Goal: Information Seeking & Learning: Learn about a topic

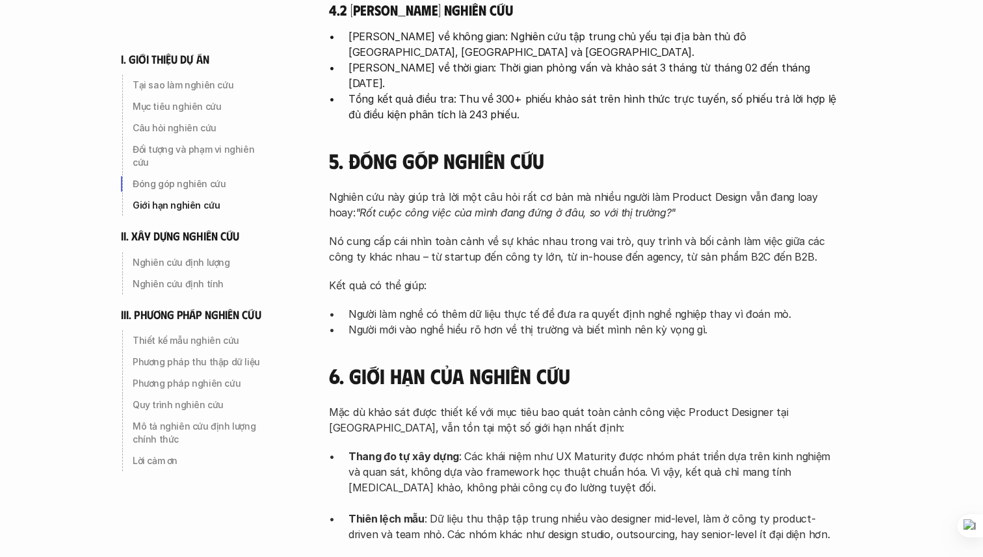
scroll to position [1004, 0]
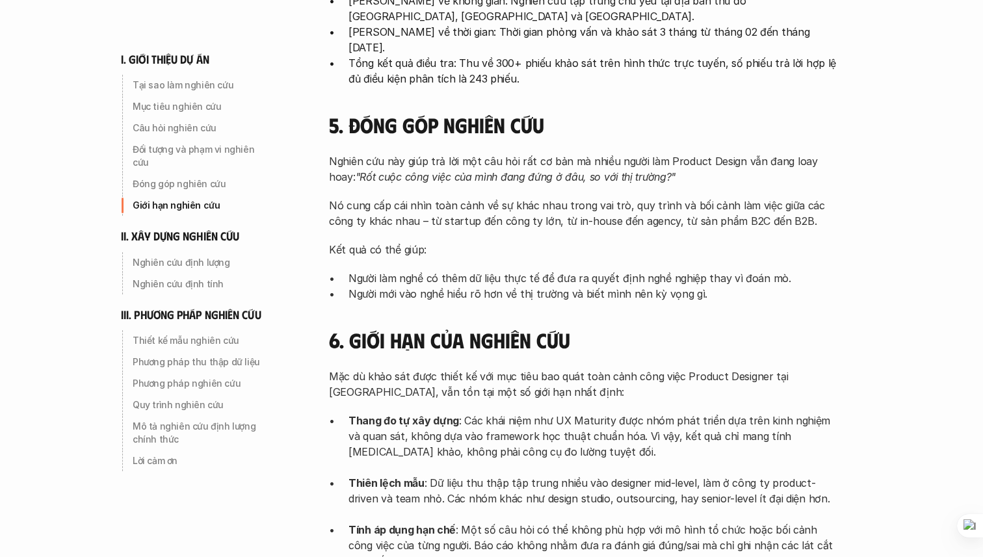
drag, startPoint x: 454, startPoint y: 15, endPoint x: 455, endPoint y: 23, distance: 7.9
click at [455, 23] on p "[PERSON_NAME] về không gian: Nghiên cứu tập trung chủ yếu tại địa bàn thủ đô [G…" at bounding box center [591, 8] width 487 height 31
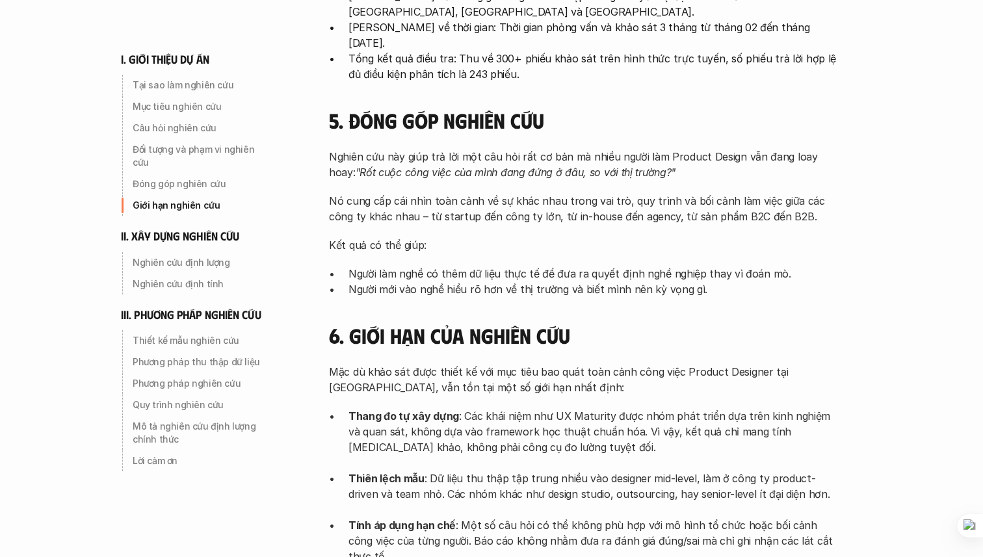
scroll to position [1035, 0]
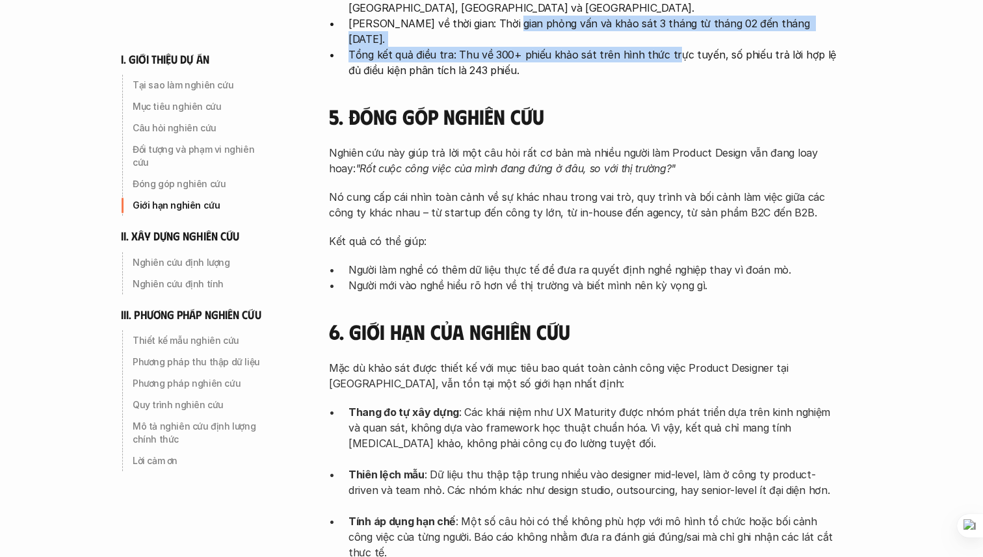
drag, startPoint x: 502, startPoint y: 21, endPoint x: 666, endPoint y: 35, distance: 164.4
click at [666, 35] on ul "[PERSON_NAME] về không gian: Nghiên cứu tập trung chủ yếu tại địa bàn thủ đô [G…" at bounding box center [582, 31] width 507 height 94
click at [503, 23] on p "[PERSON_NAME] về thời gian: Thời gian phỏng vấn và khảo sát 3 tháng từ tháng 02…" at bounding box center [591, 31] width 487 height 31
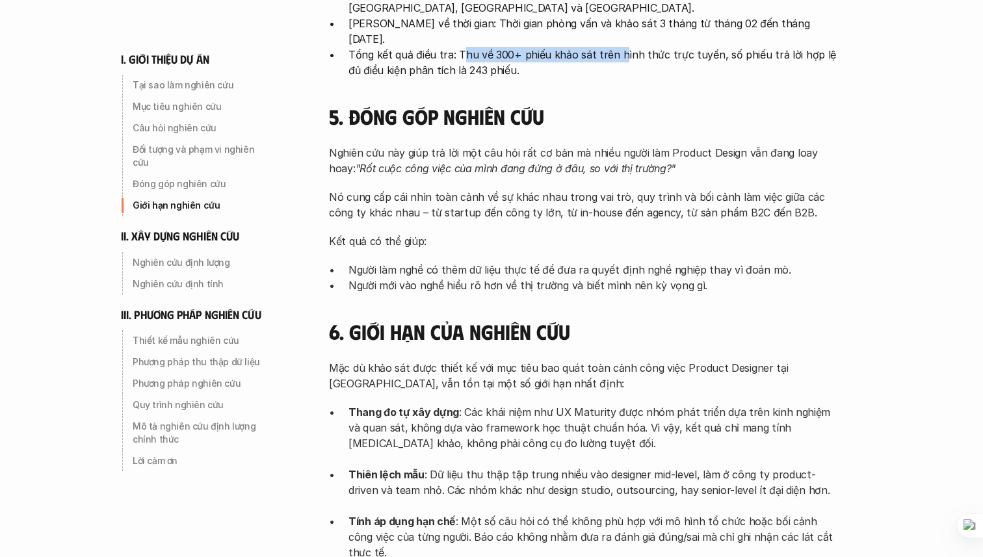
drag, startPoint x: 461, startPoint y: 37, endPoint x: 616, endPoint y: 35, distance: 155.4
click at [616, 47] on p "Tổng kết quả điều tra: Thu về 300+ phiếu khảo sát trên hình thức trực tuyến, số…" at bounding box center [591, 62] width 487 height 31
click at [632, 29] on p "[PERSON_NAME] về thời gian: Thời gian phỏng vấn và khảo sát 3 tháng từ tháng 02…" at bounding box center [591, 31] width 487 height 31
drag, startPoint x: 525, startPoint y: 36, endPoint x: 560, endPoint y: 36, distance: 35.1
click at [542, 47] on p "Tổng kết quả điều tra: Thu về 300+ phiếu khảo sát trên hình thức trực tuyến, số…" at bounding box center [591, 62] width 487 height 31
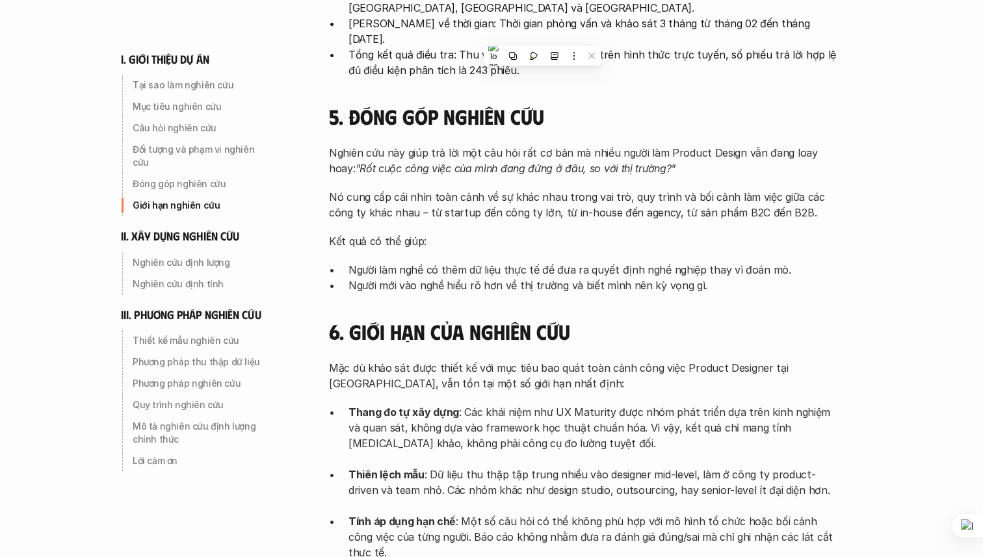
click at [575, 47] on p "Tổng kết quả điều tra: Thu về 300+ phiếu khảo sát trên hình thức trực tuyến, số…" at bounding box center [591, 62] width 487 height 31
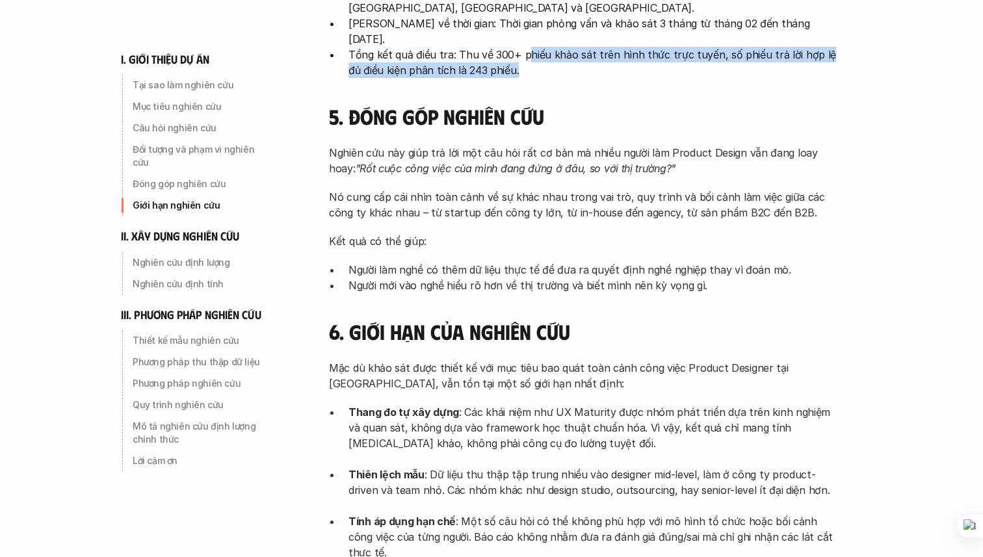
drag, startPoint x: 527, startPoint y: 38, endPoint x: 655, endPoint y: 62, distance: 129.6
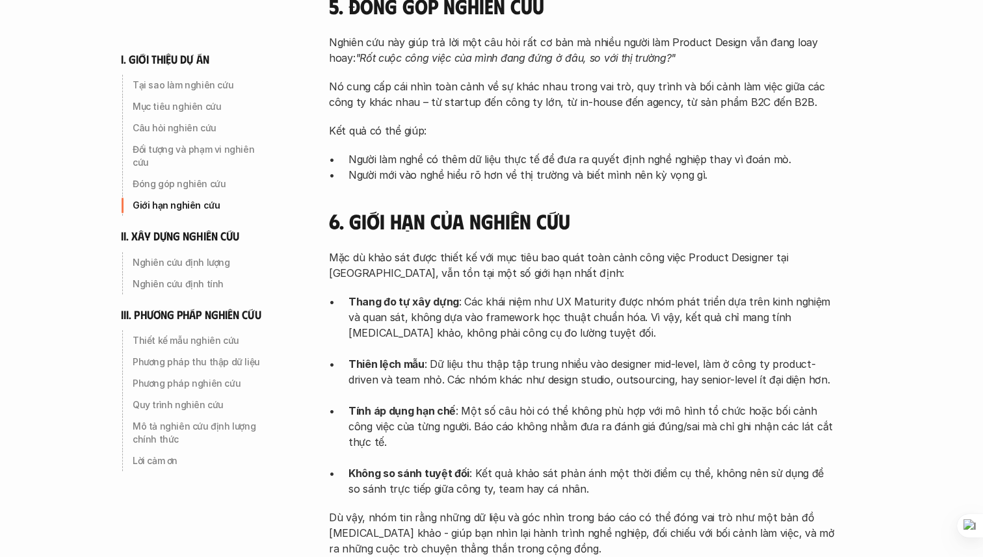
scroll to position [1146, 0]
drag, startPoint x: 376, startPoint y: 27, endPoint x: 594, endPoint y: 25, distance: 218.4
click at [594, 34] on p "Nghiên cứu này giúp trả lời một câu hỏi rất cơ bản mà nhiều người làm Product D…" at bounding box center [582, 49] width 507 height 31
click at [421, 51] on em ""Rốt cuộc công việc của mình đang đứng ở đâu, so với thị trường?"" at bounding box center [516, 57] width 320 height 13
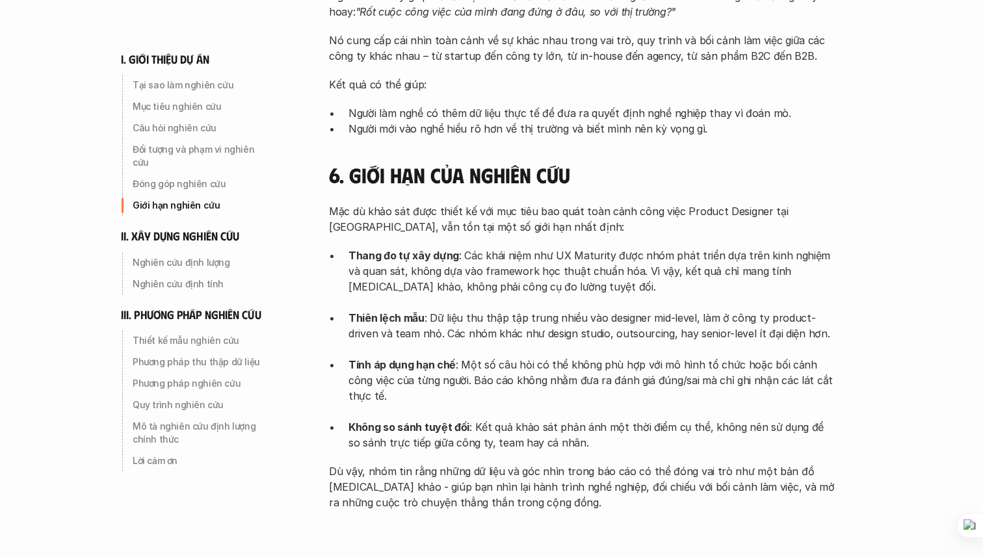
scroll to position [1193, 0]
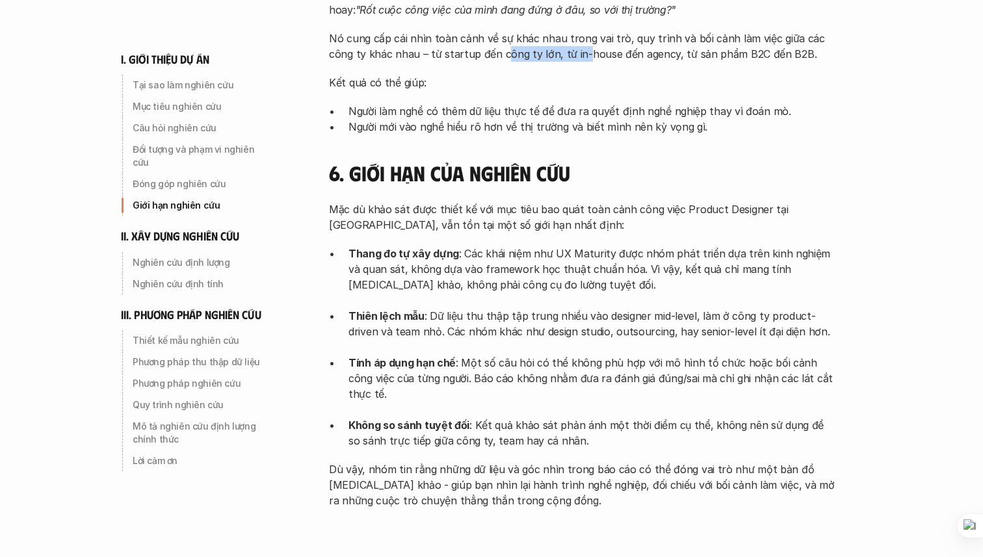
drag, startPoint x: 476, startPoint y: 31, endPoint x: 554, endPoint y: 31, distance: 78.6
click at [554, 31] on p "Nó cung cấp cái nhìn toàn cảnh về sự khác nhau trong vai trò, quy trình và bối …" at bounding box center [582, 46] width 507 height 31
click at [587, 31] on p "Nó cung cấp cái nhìn toàn cảnh về sự khác nhau trong vai trò, quy trình và bối …" at bounding box center [582, 46] width 507 height 31
drag, startPoint x: 456, startPoint y: 37, endPoint x: 576, endPoint y: 31, distance: 119.8
click at [576, 31] on p "Nó cung cấp cái nhìn toàn cảnh về sự khác nhau trong vai trò, quy trình và bối …" at bounding box center [582, 46] width 507 height 31
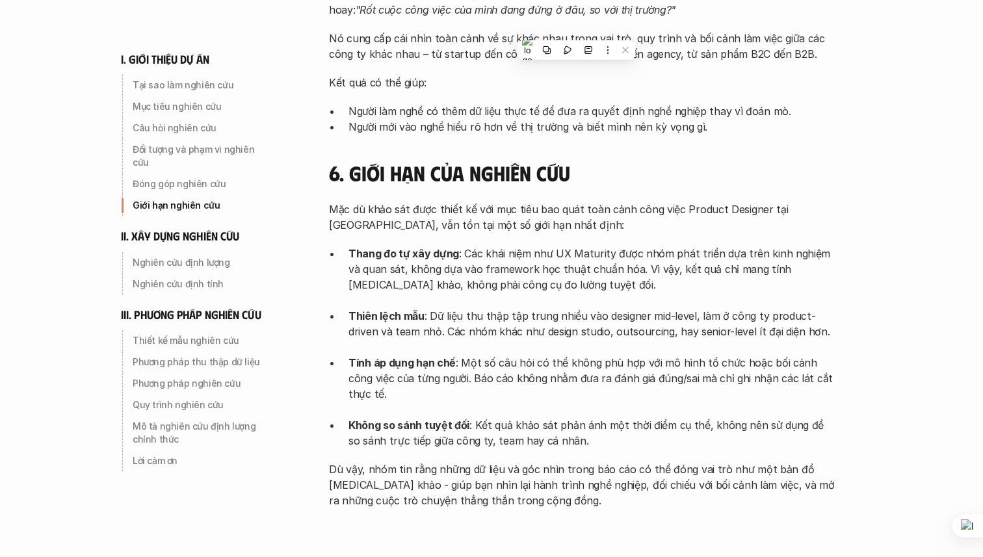
click at [586, 31] on p "Nó cung cấp cái nhìn toàn cảnh về sự khác nhau trong vai trò, quy trình và bối …" at bounding box center [582, 46] width 507 height 31
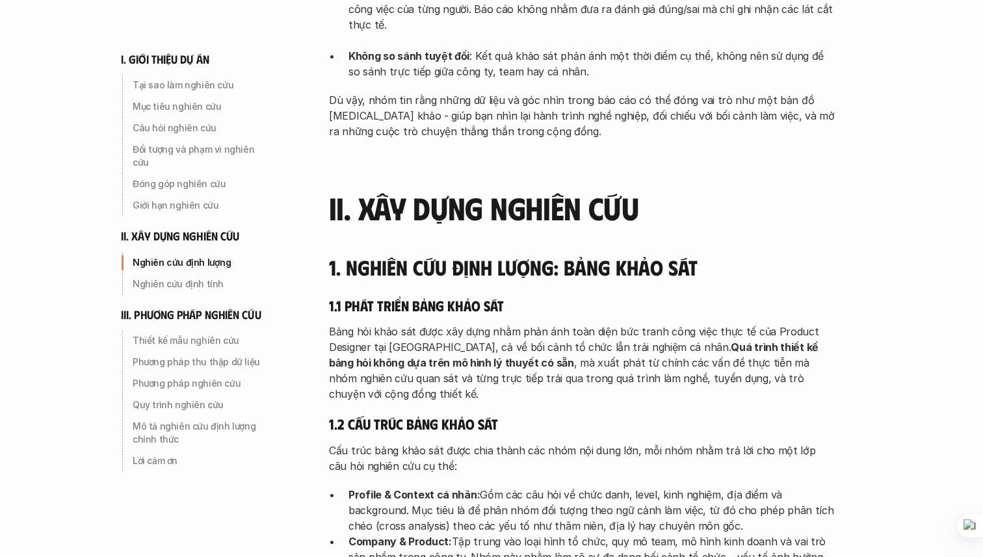
scroll to position [1565, 0]
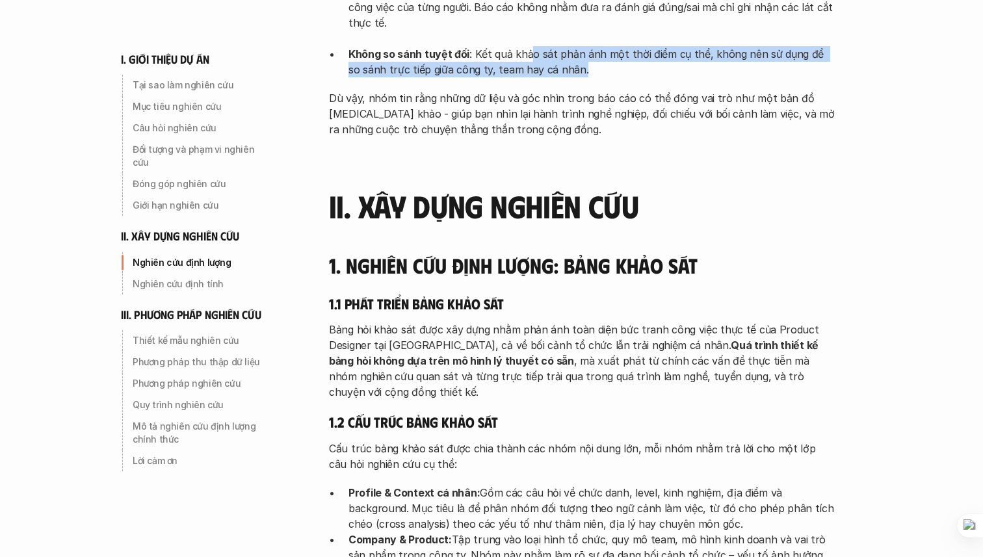
drag, startPoint x: 526, startPoint y: 27, endPoint x: 759, endPoint y: 32, distance: 232.1
click at [759, 46] on p "Không so sánh tuyệt đối : Kết quả khảo sát phản ánh một thời điểm cụ thể, không…" at bounding box center [591, 61] width 487 height 31
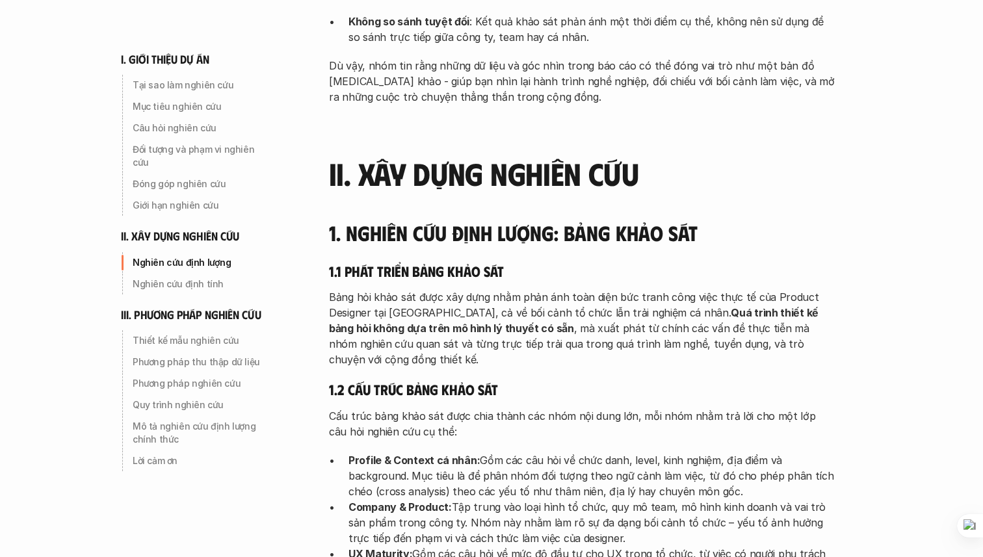
scroll to position [1598, 0]
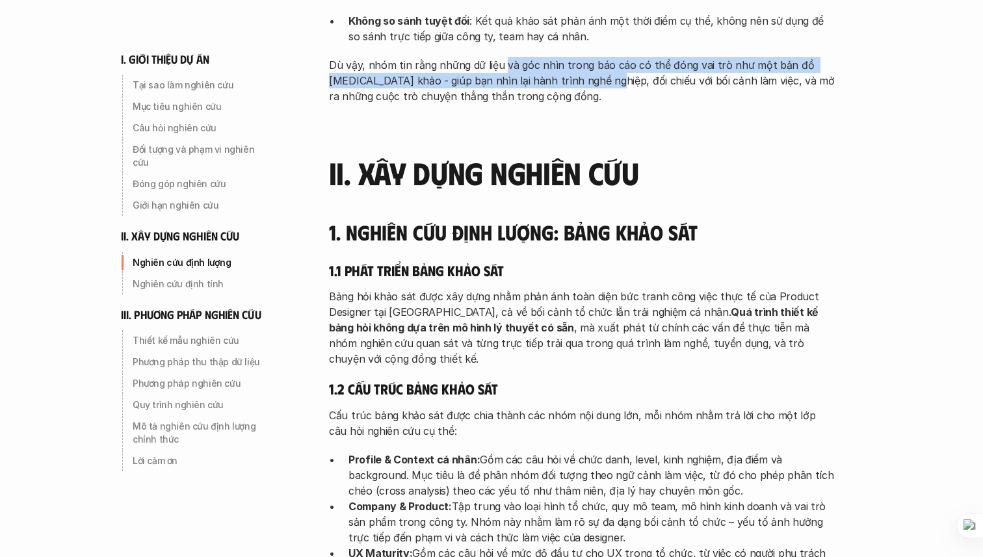
drag, startPoint x: 502, startPoint y: 31, endPoint x: 575, endPoint y: 50, distance: 75.8
click at [575, 57] on p "Dù vậy, nhóm tin rằng những dữ liệu và góc nhìn trong báo cáo có thể đóng vai t…" at bounding box center [582, 80] width 507 height 47
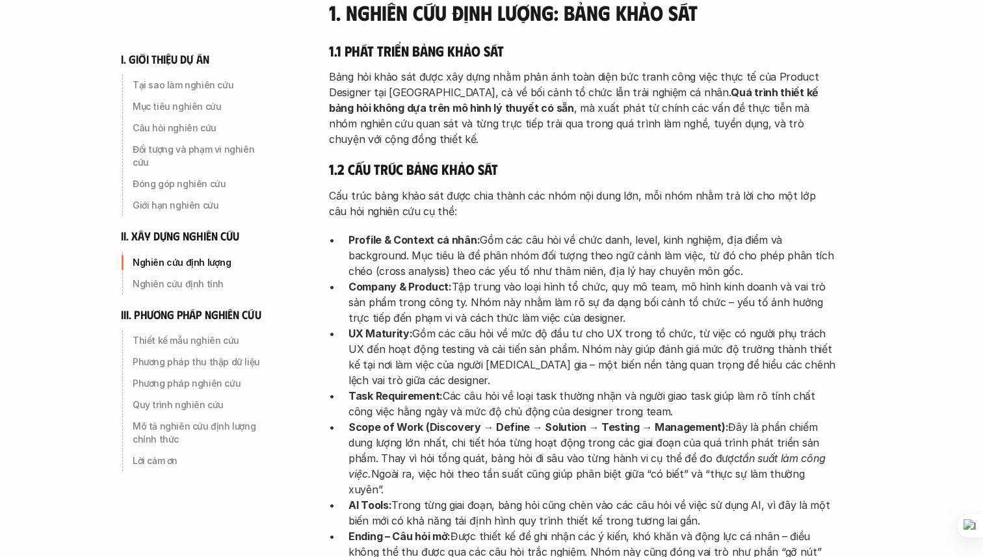
scroll to position [1822, 0]
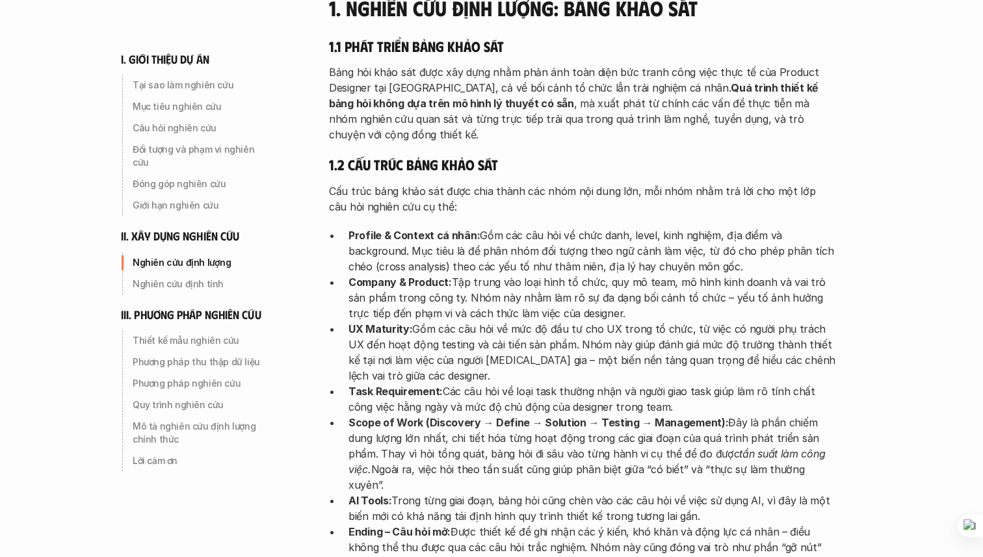
drag, startPoint x: 332, startPoint y: 39, endPoint x: 387, endPoint y: 33, distance: 54.9
click at [387, 64] on p "Bảng hỏi khảo sát được xây dựng nhằm phản ánh toàn diện bức tranh công việc thự…" at bounding box center [582, 103] width 507 height 78
drag, startPoint x: 387, startPoint y: 33, endPoint x: 519, endPoint y: 43, distance: 131.7
click at [519, 64] on p "Bảng hỏi khảo sát được xây dựng nhằm phản ánh toàn diện bức tranh công việc thự…" at bounding box center [582, 103] width 507 height 78
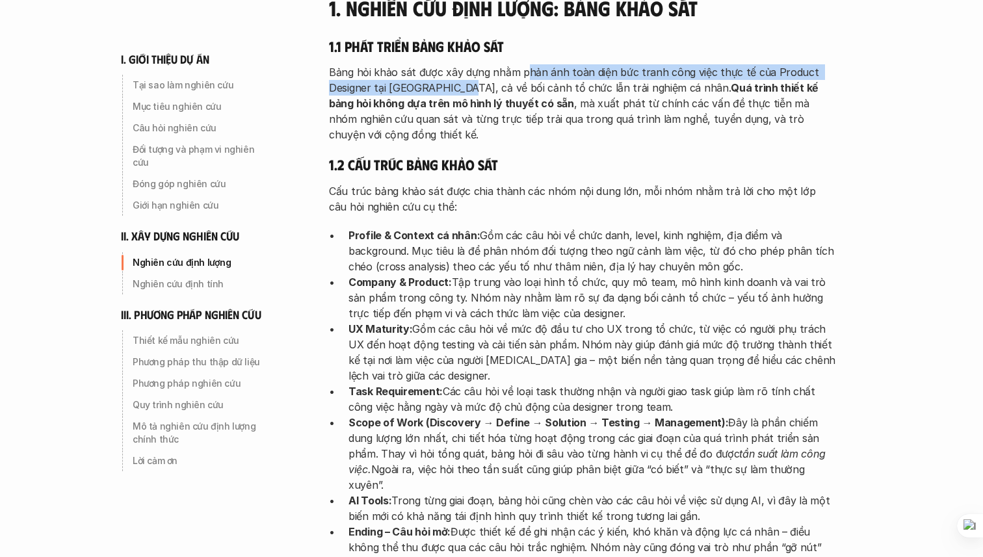
drag, startPoint x: 523, startPoint y: 42, endPoint x: 455, endPoint y: 51, distance: 68.1
click at [455, 64] on p "Bảng hỏi khảo sát được xây dựng nhằm phản ánh toàn diện bức tranh công việc thự…" at bounding box center [582, 103] width 507 height 78
drag, startPoint x: 455, startPoint y: 51, endPoint x: 597, endPoint y: 46, distance: 141.8
click at [597, 64] on p "Bảng hỏi khảo sát được xây dựng nhằm phản ánh toàn diện bức tranh công việc thự…" at bounding box center [582, 103] width 507 height 78
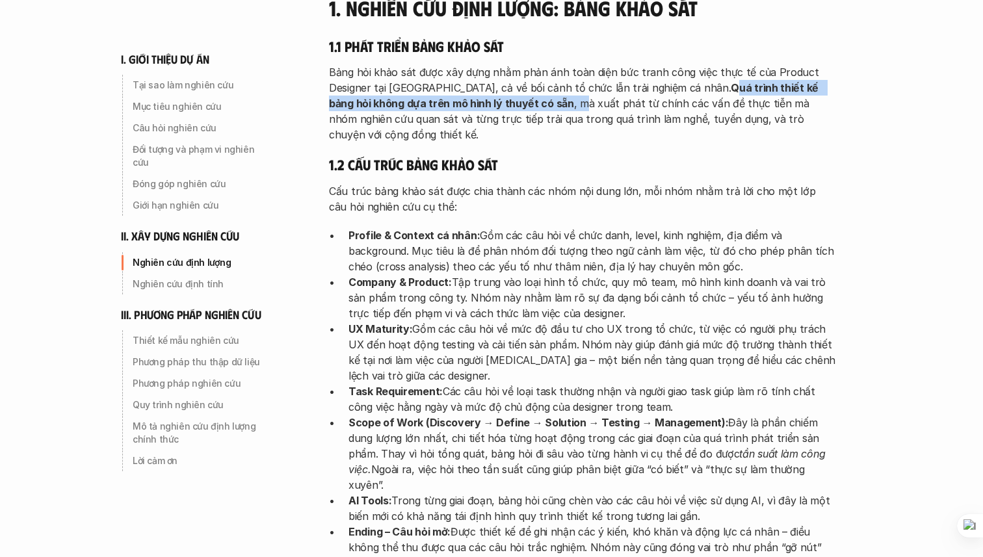
drag, startPoint x: 673, startPoint y: 57, endPoint x: 505, endPoint y: 64, distance: 167.9
click at [505, 64] on p "Bảng hỏi khảo sát được xây dựng nhằm phản ánh toàn diện bức tranh công việc thự…" at bounding box center [582, 103] width 507 height 78
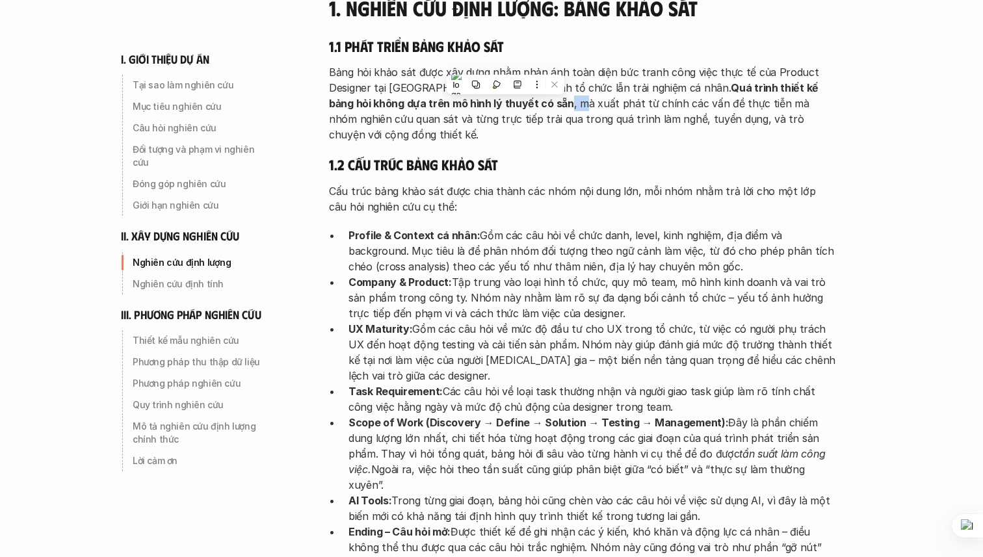
drag, startPoint x: 505, startPoint y: 64, endPoint x: 487, endPoint y: 66, distance: 17.7
click at [487, 66] on p "Bảng hỏi khảo sát được xây dựng nhằm phản ánh toàn diện bức tranh công việc thự…" at bounding box center [582, 103] width 507 height 78
click at [487, 81] on strong "Quá trình thiết kế bảng hỏi không dựa trên mô hình lý thuyết có sẵn" at bounding box center [575, 95] width 492 height 29
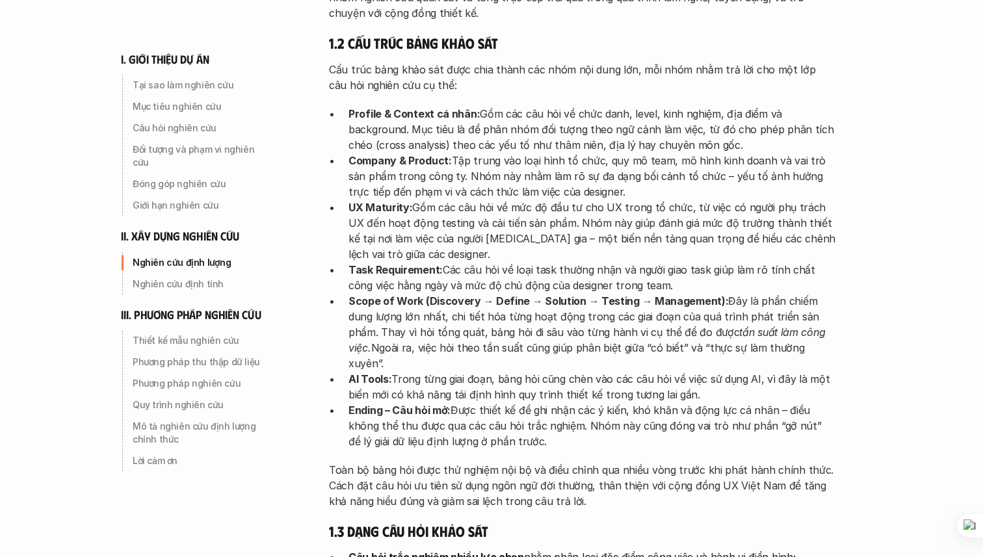
scroll to position [1947, 0]
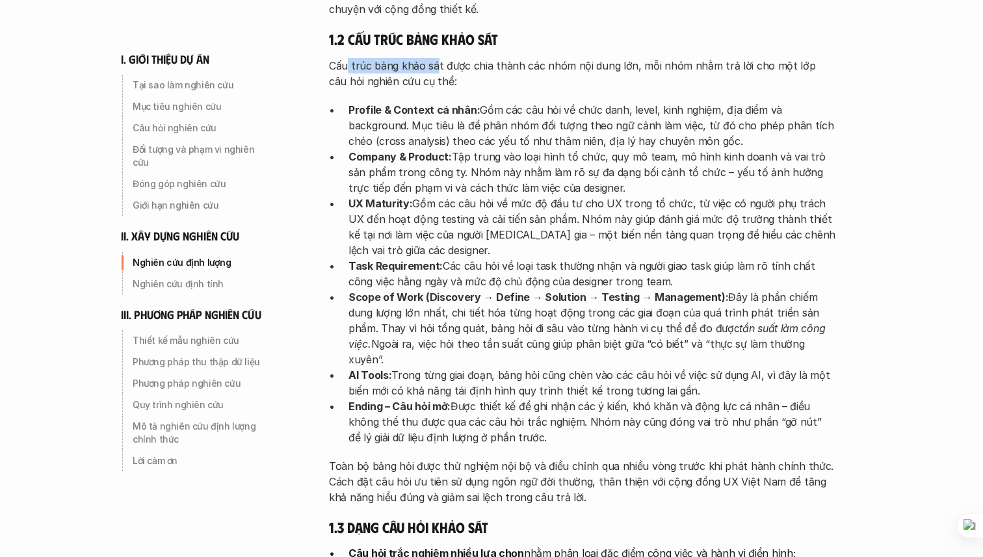
drag, startPoint x: 348, startPoint y: 13, endPoint x: 432, endPoint y: 12, distance: 83.9
click at [433, 58] on p "Cấu trúc bảng khảo sát được chia thành các nhóm nội dung lớn, mỗi nhóm nhằm trả…" at bounding box center [582, 73] width 507 height 31
click at [434, 58] on p "Cấu trúc bảng khảo sát được chia thành các nhóm nội dung lớn, mỗi nhóm nhằm trả…" at bounding box center [582, 73] width 507 height 31
drag, startPoint x: 375, startPoint y: 18, endPoint x: 531, endPoint y: 18, distance: 156.0
click at [531, 58] on p "Cấu trúc bảng khảo sát được chia thành các nhóm nội dung lớn, mỗi nhóm nhằm trả…" at bounding box center [582, 73] width 507 height 31
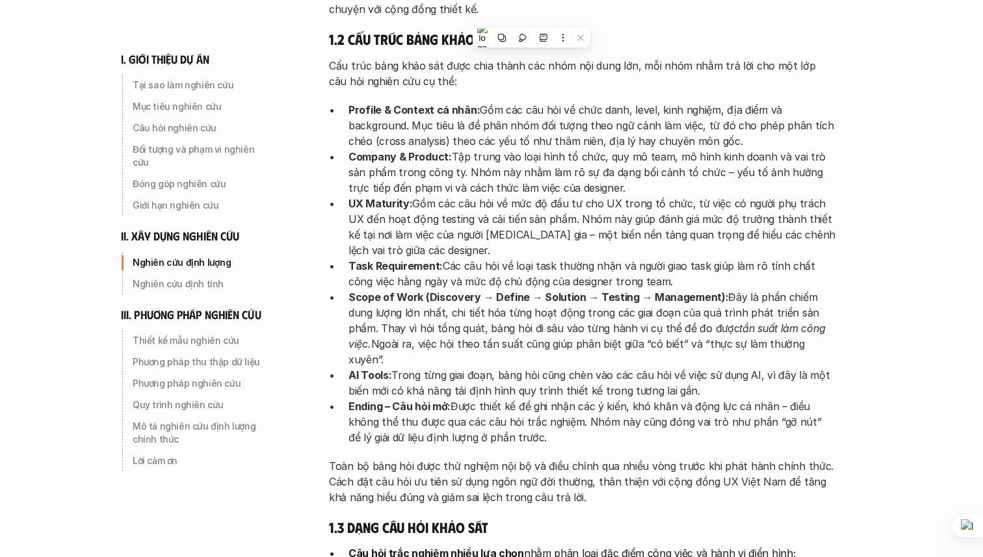
click at [568, 58] on p "Cấu trúc bảng khảo sát được chia thành các nhóm nội dung lớn, mỗi nhóm nhằm trả…" at bounding box center [582, 73] width 507 height 31
drag, startPoint x: 644, startPoint y: 21, endPoint x: 793, endPoint y: 21, distance: 148.8
click at [793, 58] on p "Cấu trúc bảng khảo sát được chia thành các nhóm nội dung lớn, mỗi nhóm nhằm trả…" at bounding box center [582, 73] width 507 height 31
click at [545, 58] on p "Cấu trúc bảng khảo sát được chia thành các nhóm nội dung lớn, mỗi nhóm nhằm trả…" at bounding box center [582, 73] width 507 height 31
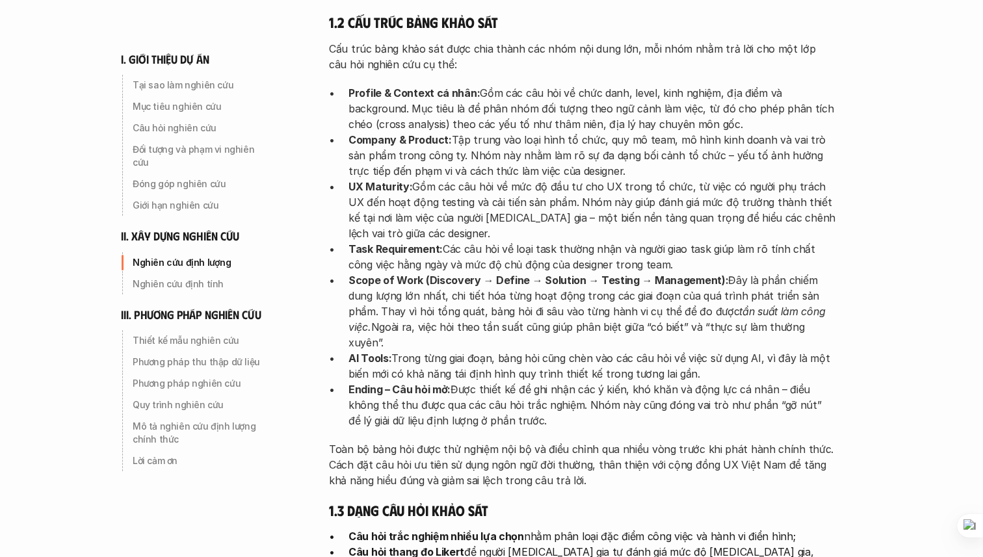
scroll to position [1966, 0]
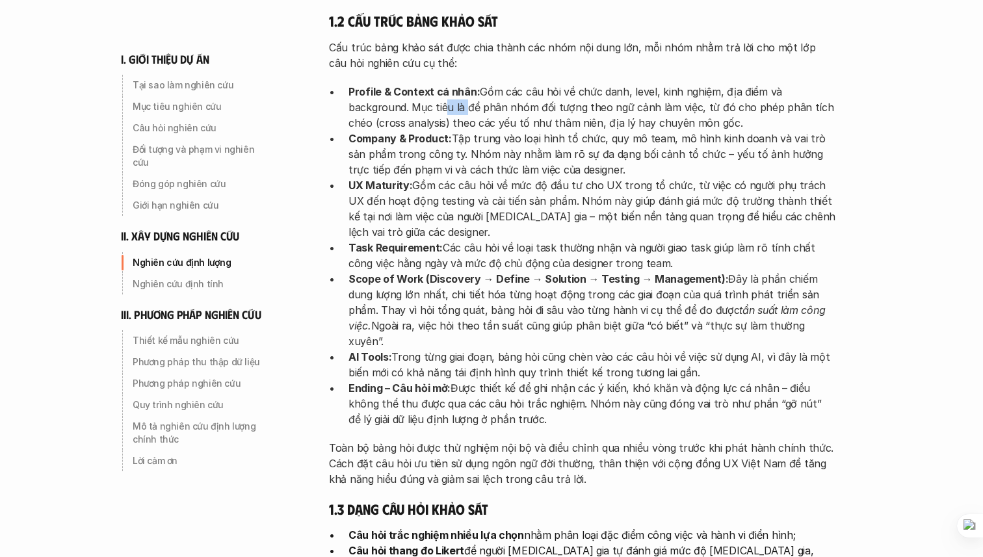
drag, startPoint x: 442, startPoint y: 61, endPoint x: 461, endPoint y: 60, distance: 19.5
click at [461, 84] on p "Profile & Context cá nhân: Gồm các câu hỏi về chức danh, level, kinh nghiệm, đị…" at bounding box center [591, 107] width 487 height 47
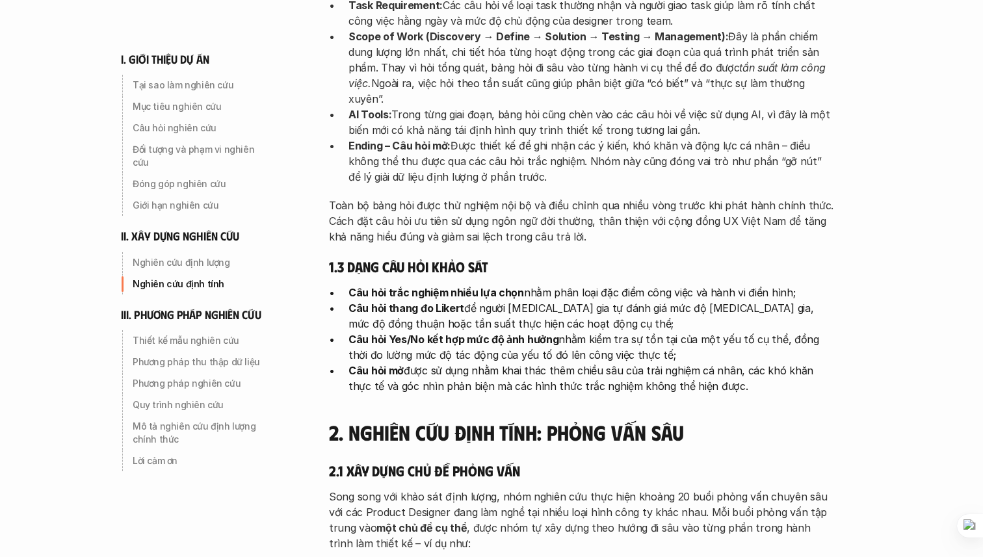
scroll to position [2211, 0]
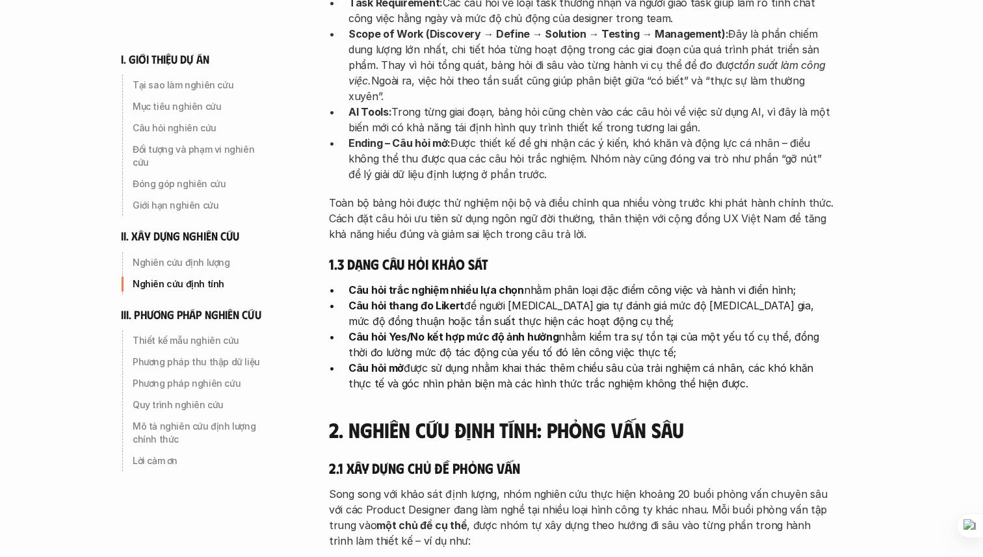
click at [489, 104] on p "AI Tools: Trong từng giai đoạn, bảng hỏi cũng chèn vào các câu hỏi về việc sử d…" at bounding box center [591, 119] width 487 height 31
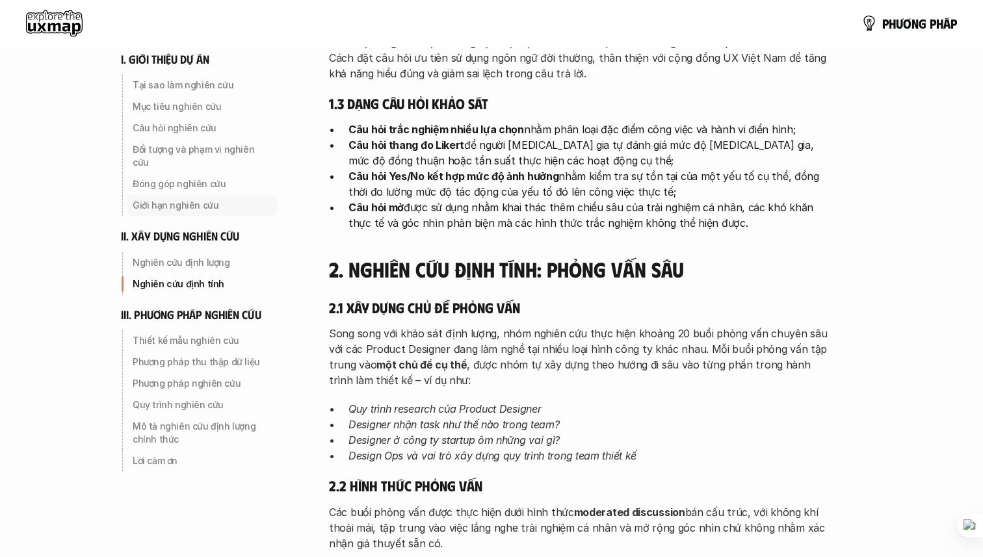
scroll to position [2302, 0]
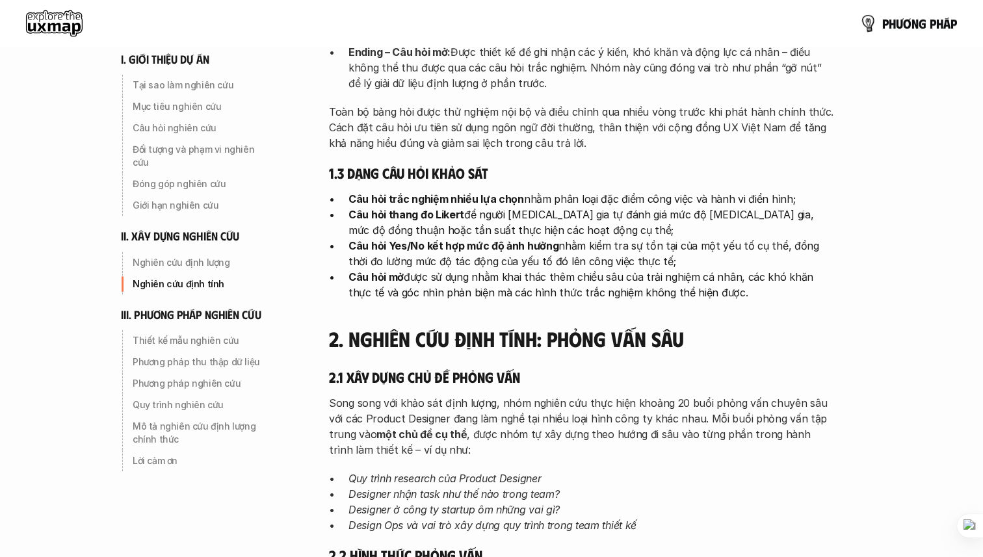
click at [883, 26] on p "p h ư ơ n g p h á p" at bounding box center [919, 23] width 75 height 14
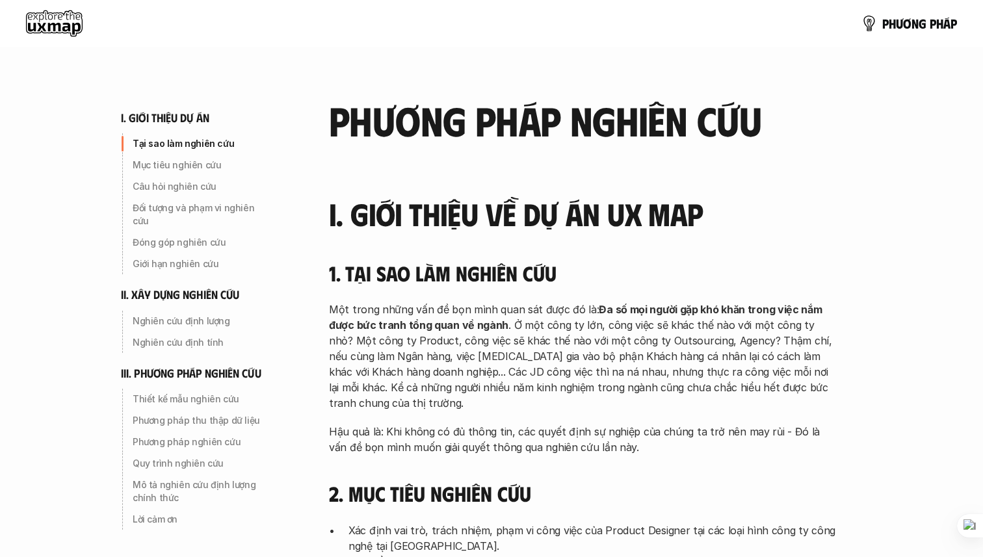
click at [73, 27] on use at bounding box center [54, 23] width 57 height 26
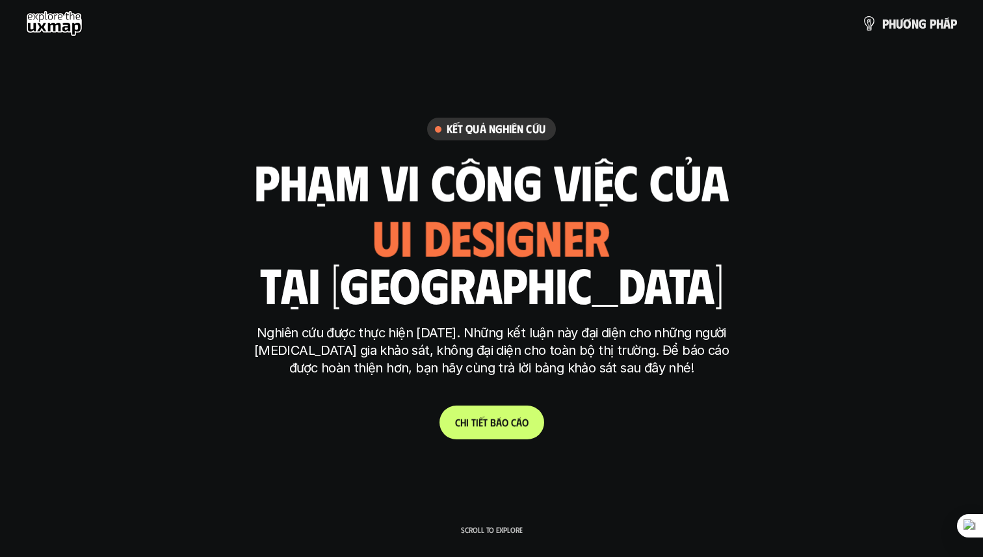
click at [499, 424] on p "C h i t i ế t b á o c á o" at bounding box center [491, 422] width 73 height 12
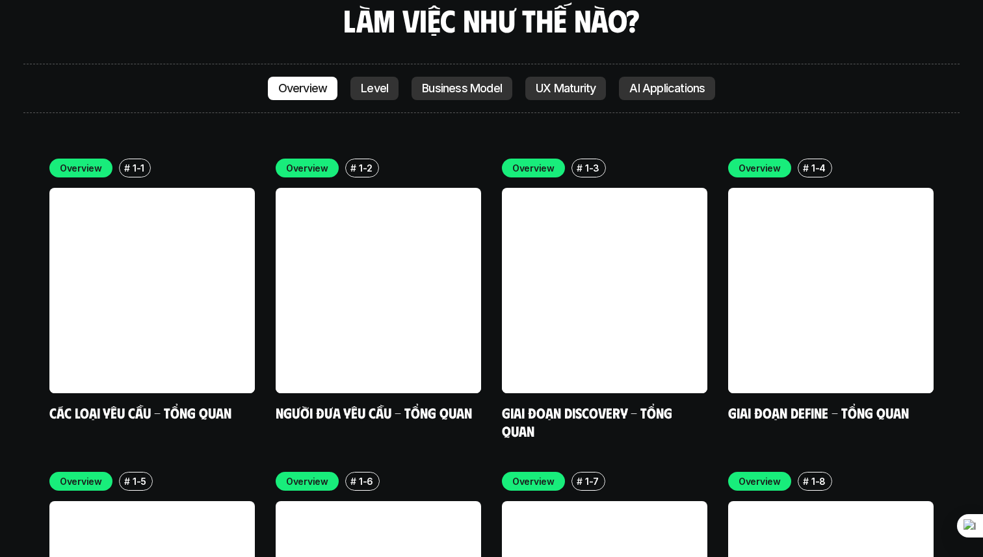
scroll to position [3742, 0]
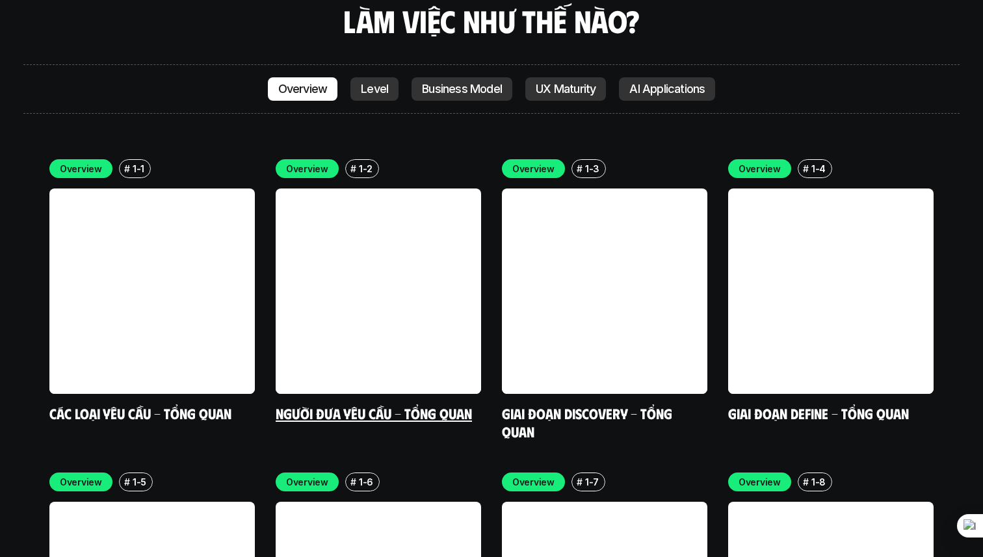
click at [335, 188] on link at bounding box center [378, 290] width 205 height 205
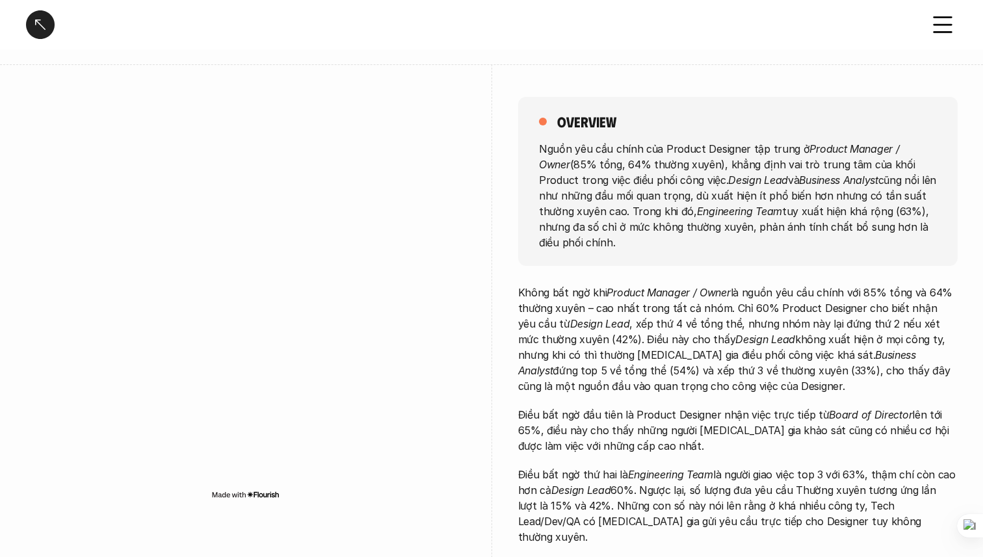
scroll to position [116, 0]
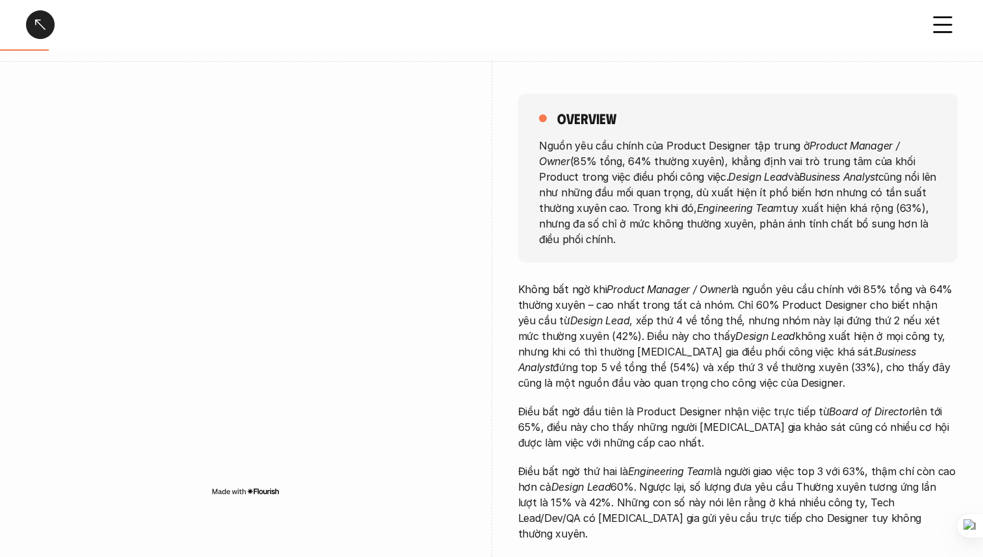
click at [38, 27] on div at bounding box center [40, 24] width 29 height 29
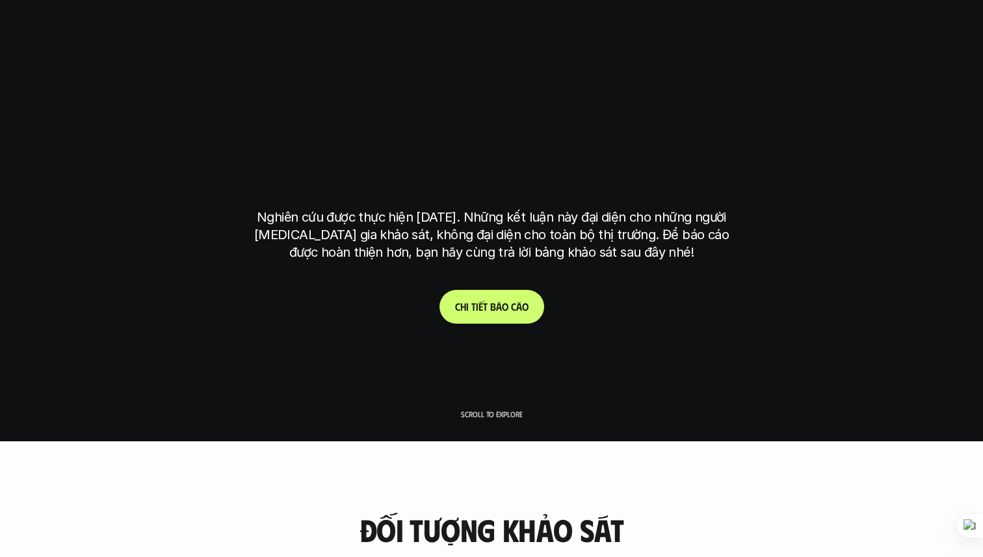
scroll to position [3752, 0]
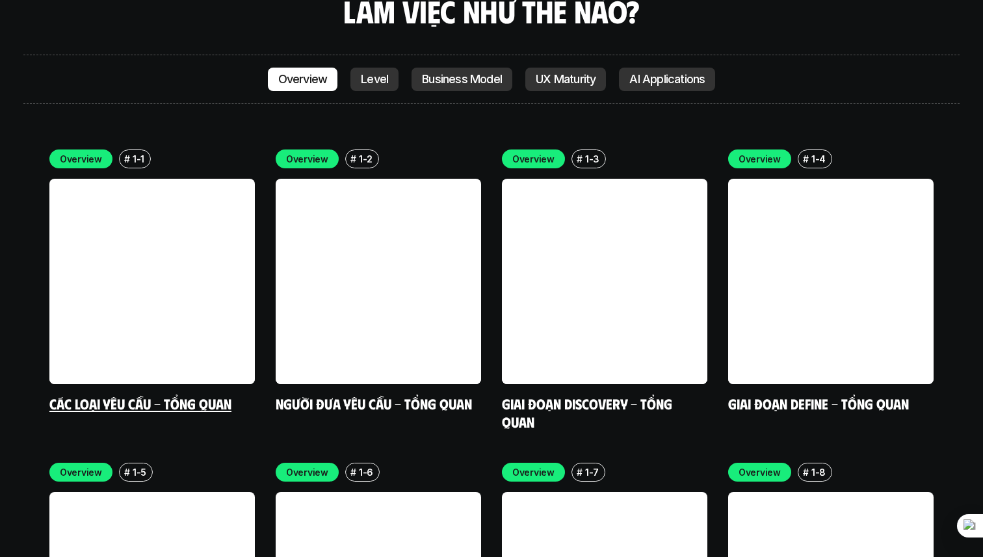
click at [81, 198] on link at bounding box center [151, 281] width 205 height 205
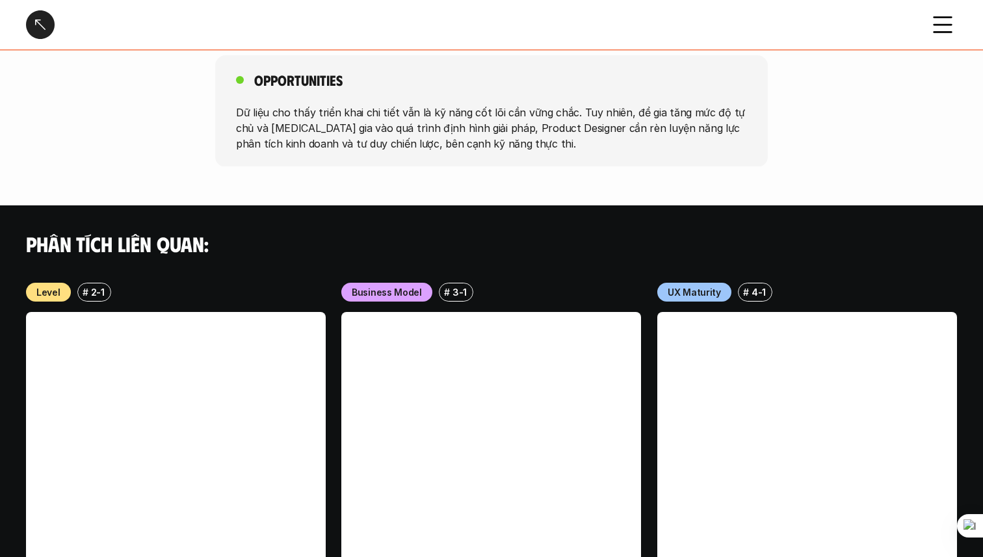
scroll to position [1347, 0]
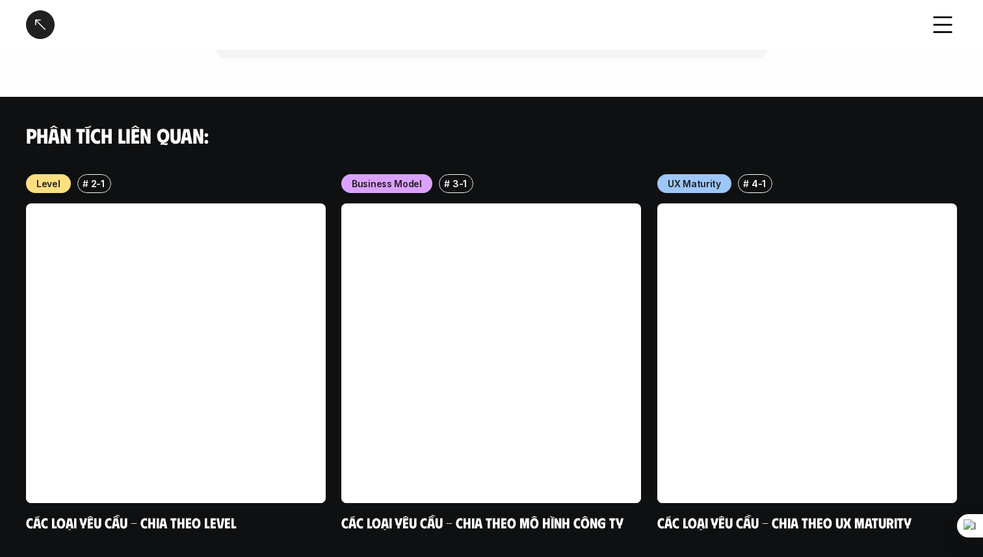
click at [43, 12] on div at bounding box center [40, 24] width 29 height 29
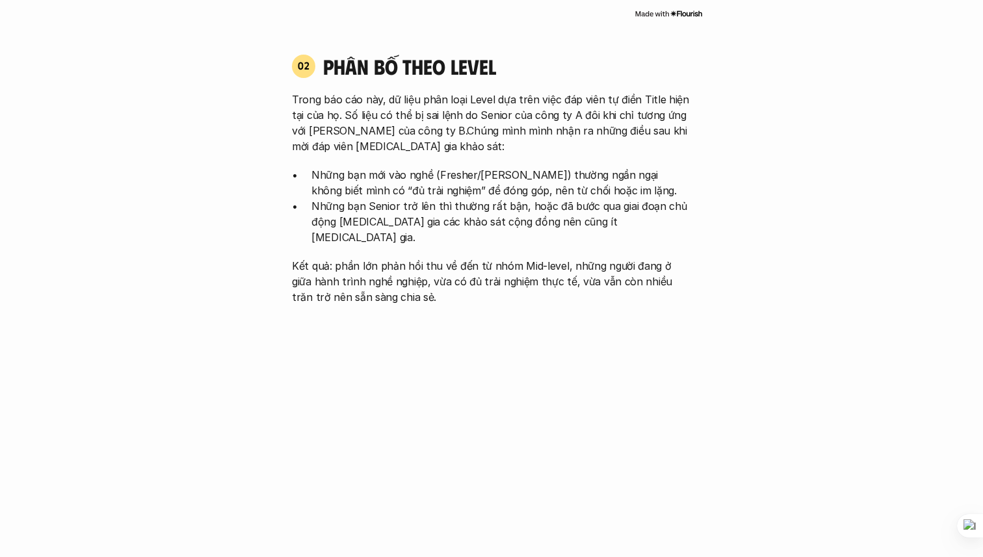
scroll to position [3752, 0]
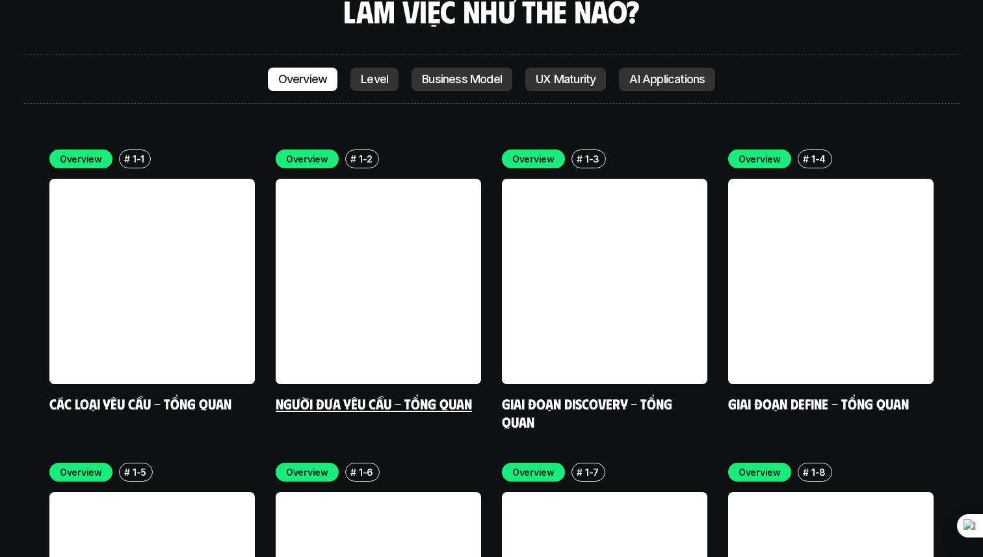
click at [430, 254] on link at bounding box center [378, 281] width 205 height 205
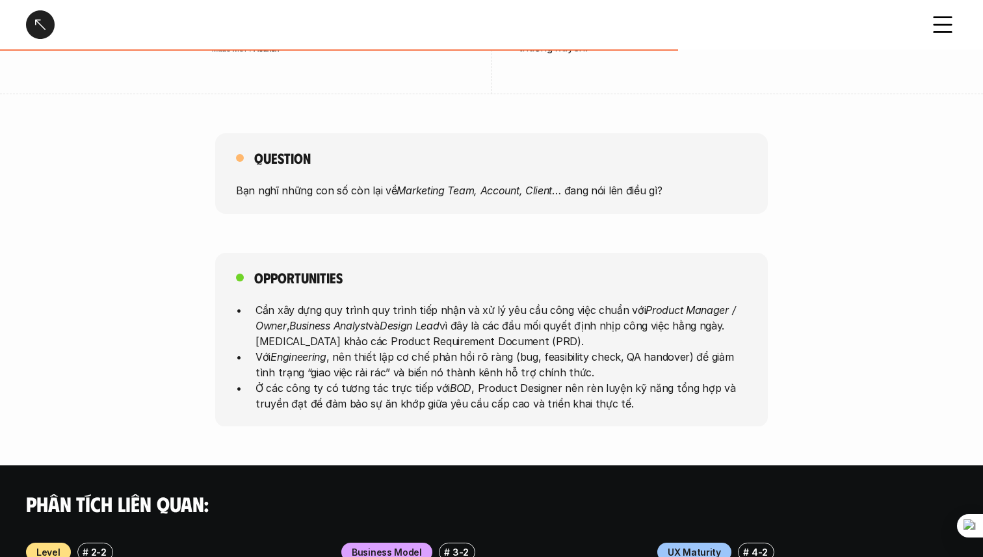
scroll to position [604, 0]
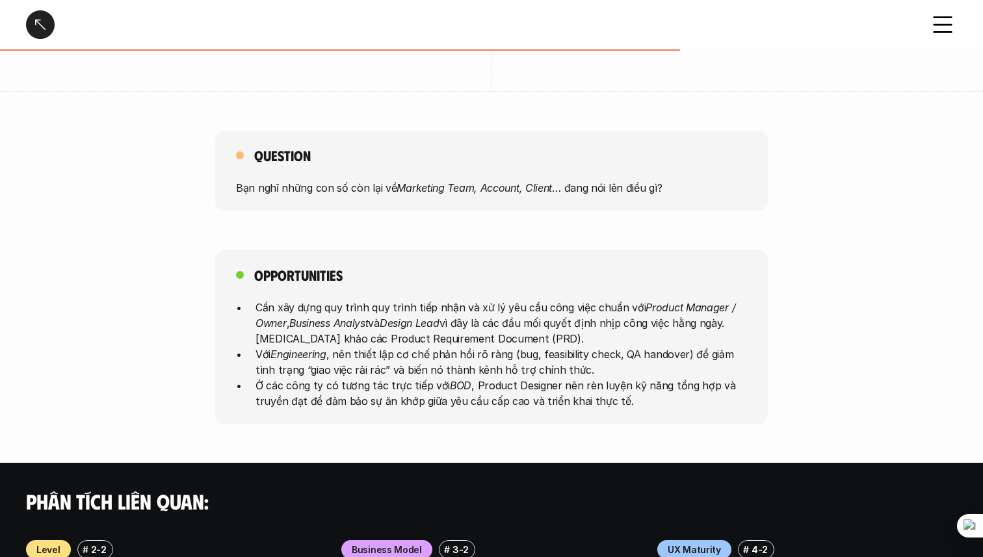
click at [46, 24] on div at bounding box center [40, 24] width 29 height 29
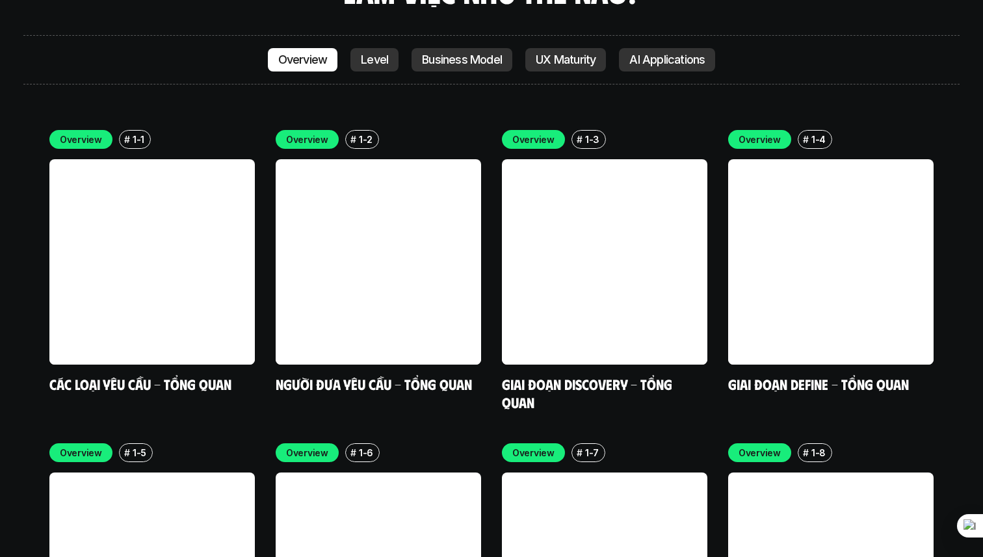
scroll to position [3774, 0]
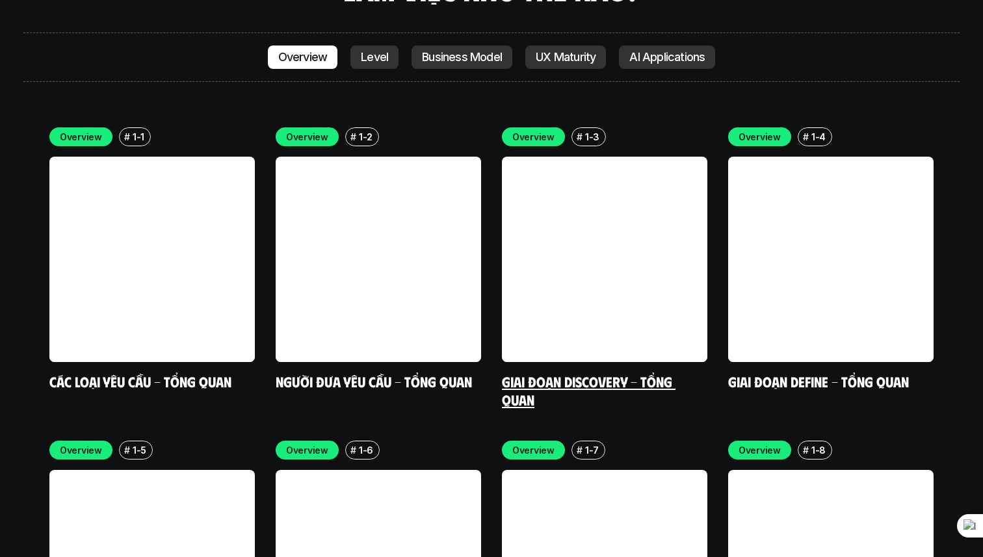
click at [554, 239] on link at bounding box center [604, 259] width 205 height 205
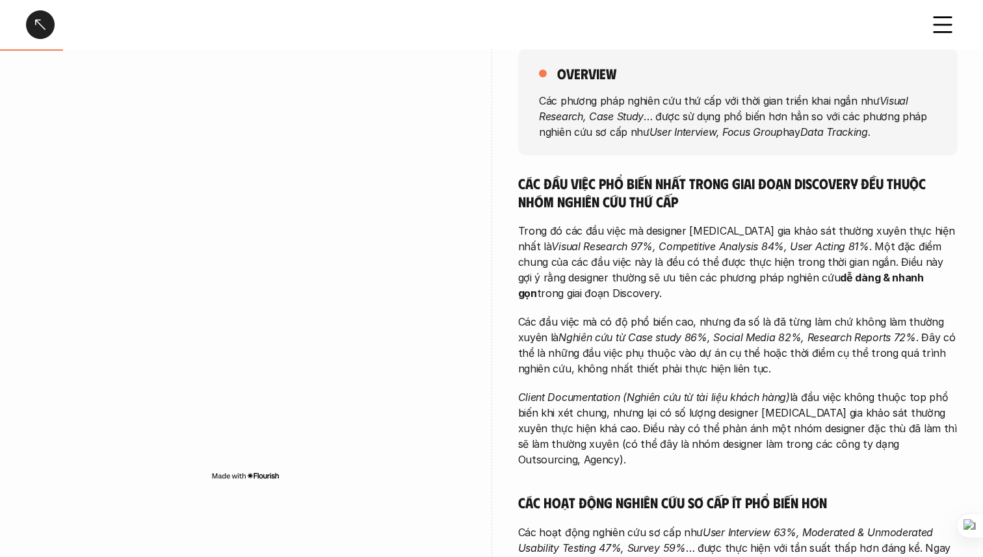
scroll to position [160, 0]
drag, startPoint x: 672, startPoint y: 115, endPoint x: 895, endPoint y: 113, distance: 223.0
click at [896, 113] on p "Các phương pháp nghiên cứu thứ cấp với thời gian triển khai ngắn như Visual Res…" at bounding box center [738, 116] width 398 height 47
click at [698, 110] on p "Các phương pháp nghiên cứu thứ cấp với thời gian triển khai ngắn như Visual Res…" at bounding box center [738, 116] width 398 height 47
drag, startPoint x: 674, startPoint y: 105, endPoint x: 741, endPoint y: 99, distance: 67.2
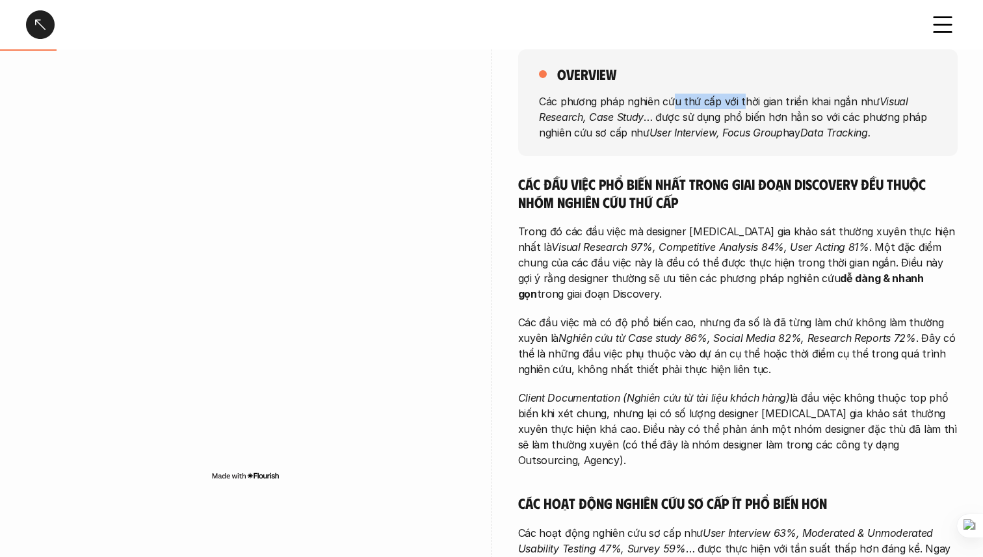
click at [741, 99] on p "Các phương pháp nghiên cứu thứ cấp với thời gian triển khai ngắn như Visual Res…" at bounding box center [738, 116] width 398 height 47
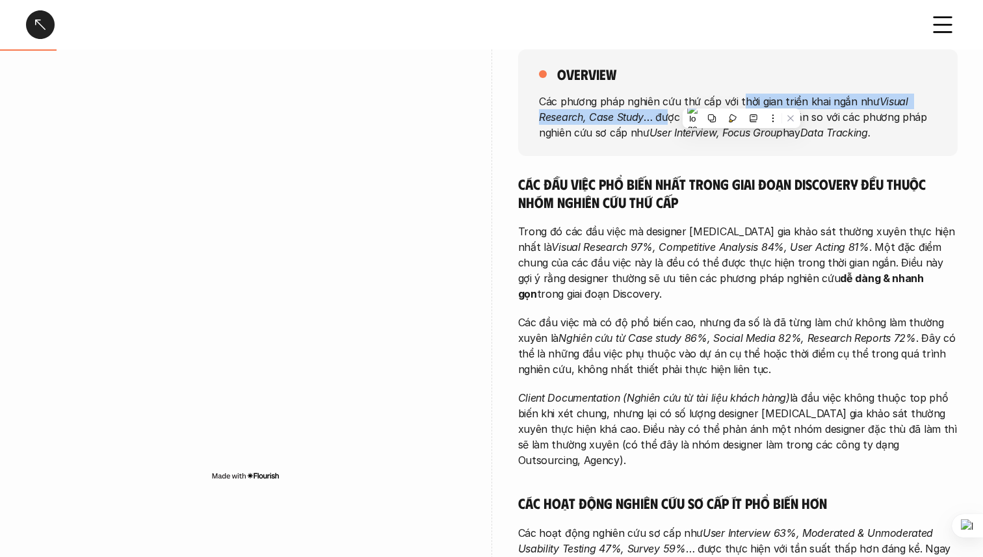
drag, startPoint x: 741, startPoint y: 99, endPoint x: 669, endPoint y: 110, distance: 73.0
click at [669, 110] on p "Các phương pháp nghiên cứu thứ cấp với thời gian triển khai ngắn như Visual Res…" at bounding box center [738, 116] width 398 height 47
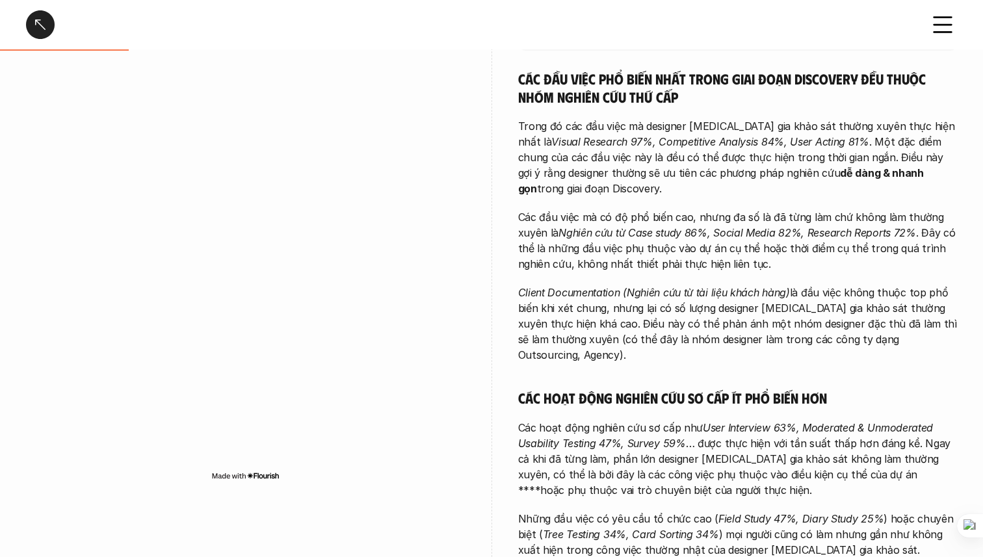
scroll to position [264, 0]
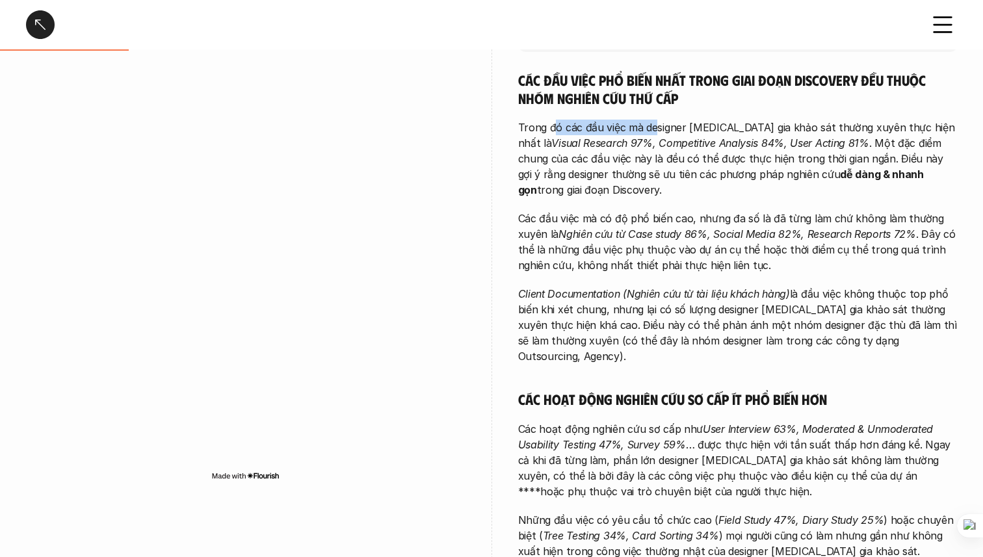
drag, startPoint x: 554, startPoint y: 126, endPoint x: 656, endPoint y: 124, distance: 102.1
click at [657, 124] on p "Trong đó các đầu việc mà designer [MEDICAL_DATA] gia khảo sát thường xuyên thực…" at bounding box center [737, 159] width 439 height 78
click at [695, 123] on p "Trong đó các đầu việc mà designer [MEDICAL_DATA] gia khảo sát thường xuyên thực…" at bounding box center [737, 159] width 439 height 78
click at [541, 134] on p "Trong đó các đầu việc mà designer [MEDICAL_DATA] gia khảo sát thường xuyên thực…" at bounding box center [737, 159] width 439 height 78
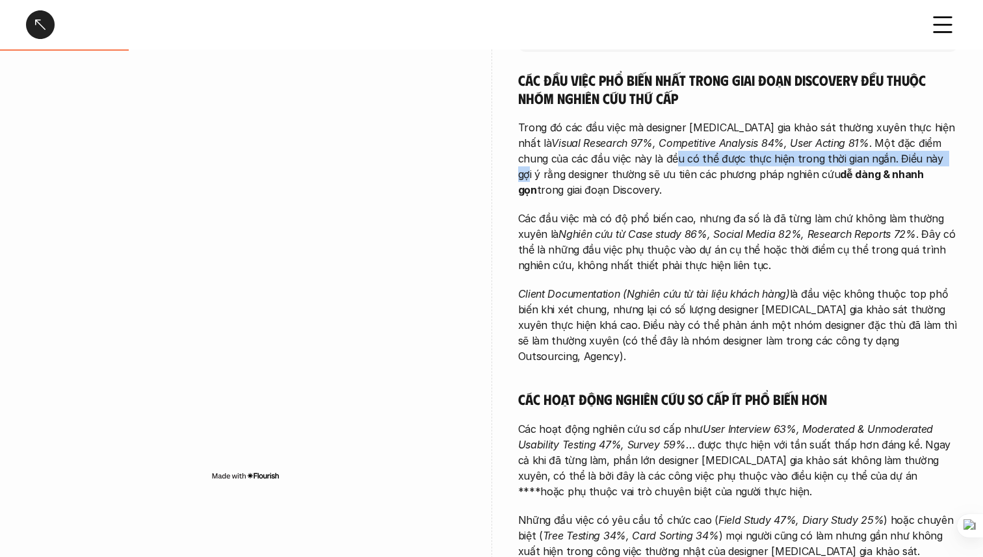
drag, startPoint x: 602, startPoint y: 161, endPoint x: 870, endPoint y: 160, distance: 268.4
click at [870, 160] on p "Trong đó các đầu việc mà designer [MEDICAL_DATA] gia khảo sát thường xuyên thực…" at bounding box center [737, 159] width 439 height 78
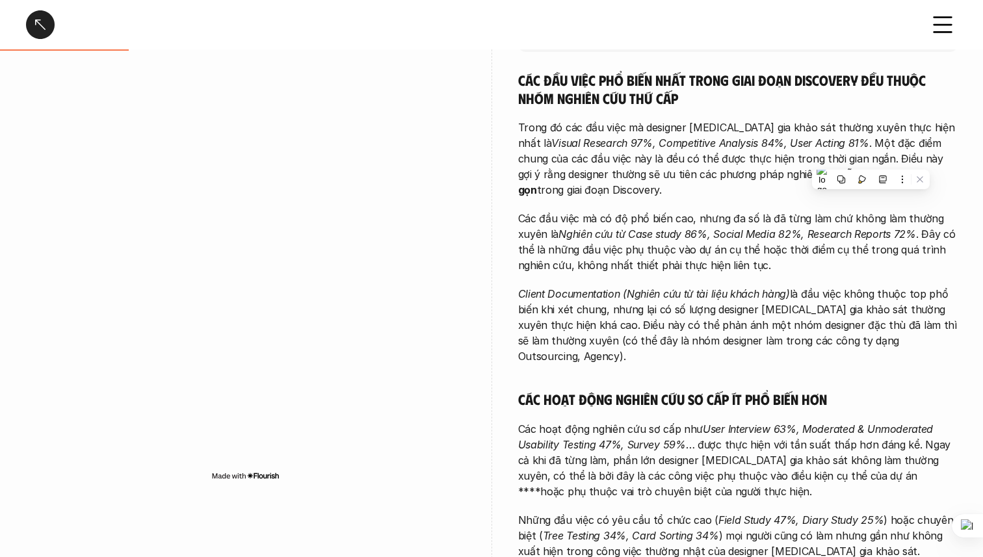
click at [611, 133] on p "Trong đó các đầu việc mà designer [MEDICAL_DATA] gia khảo sát thường xuyên thực…" at bounding box center [737, 159] width 439 height 78
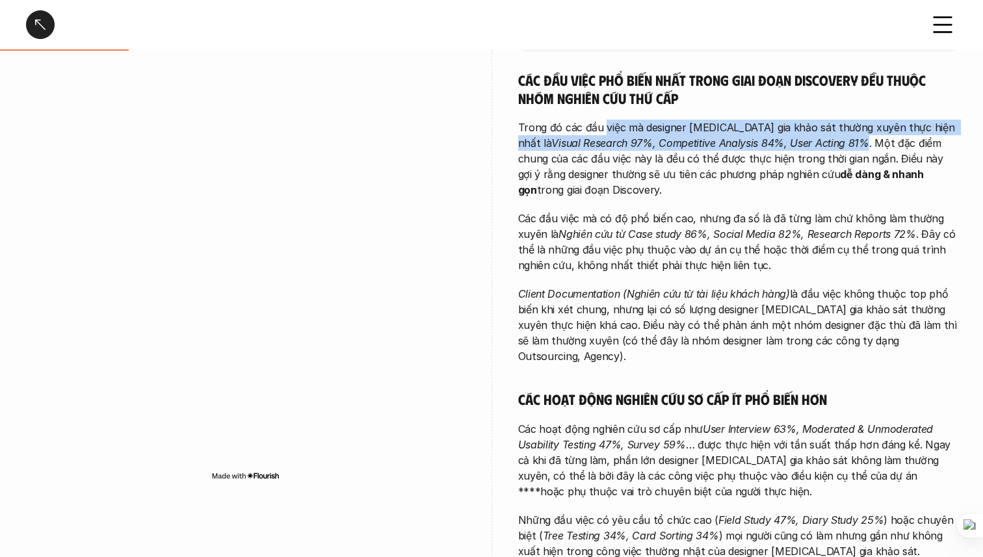
drag, startPoint x: 605, startPoint y: 133, endPoint x: 801, endPoint y: 144, distance: 196.0
click at [801, 144] on p "Trong đó các đầu việc mà designer [MEDICAL_DATA] gia khảo sát thường xuyên thực…" at bounding box center [737, 159] width 439 height 78
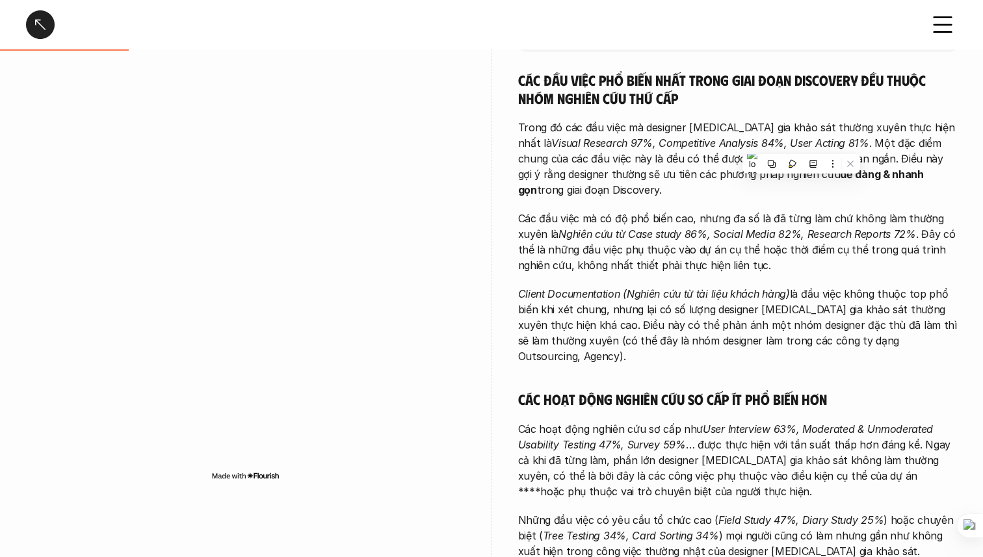
click at [714, 157] on p "Trong đó các đầu việc mà designer [MEDICAL_DATA] gia khảo sát thường xuyên thực…" at bounding box center [737, 159] width 439 height 78
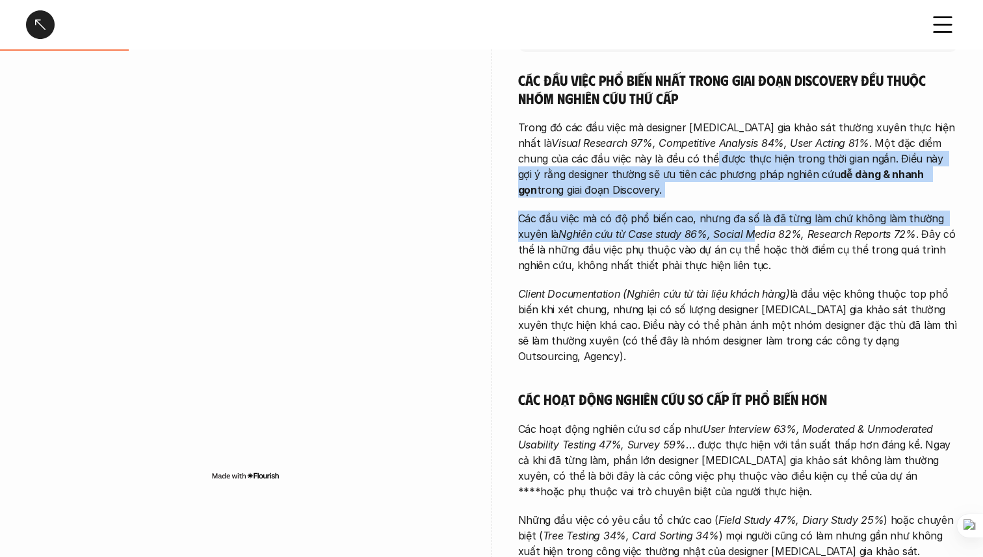
drag, startPoint x: 641, startPoint y: 155, endPoint x: 753, endPoint y: 240, distance: 140.5
click at [753, 240] on div "Các đầu việc phổ biến nhất trong giai đoạn Discovery đều thuộc nhóm nghiên cứu …" at bounding box center [737, 552] width 439 height 962
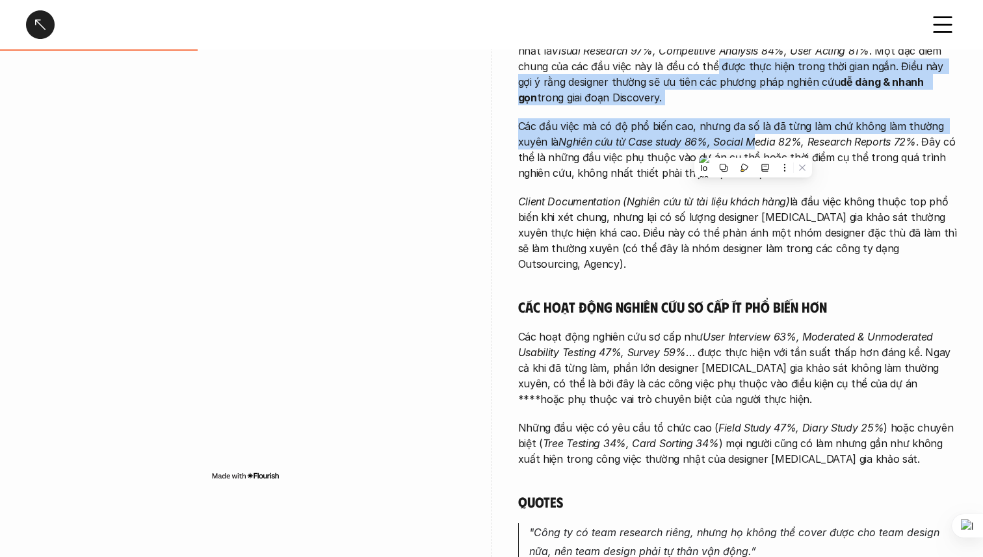
scroll to position [363, 0]
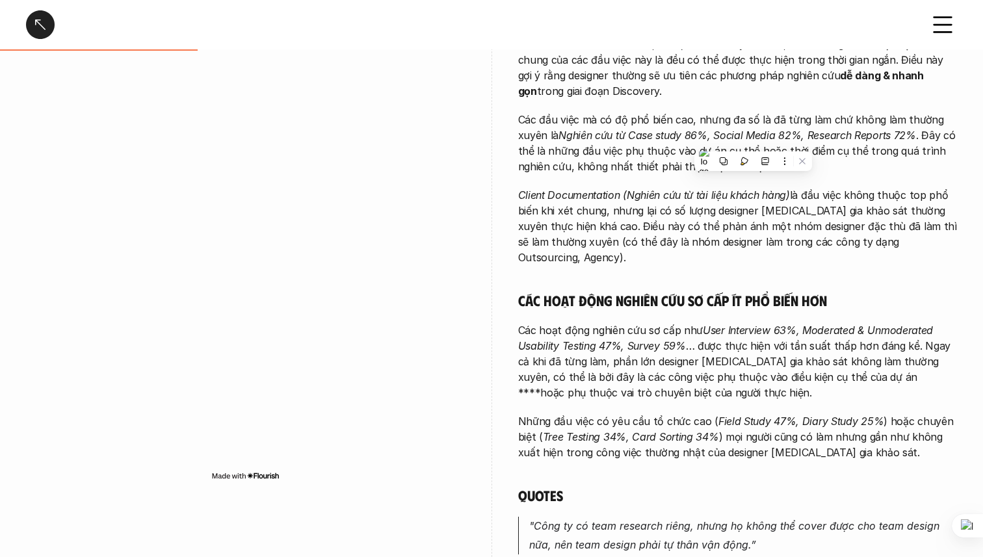
click at [753, 240] on p "Client Documentation (Nghiên cứu từ tài liệu khách hàng) là đầu việc không thuộ…" at bounding box center [737, 226] width 439 height 78
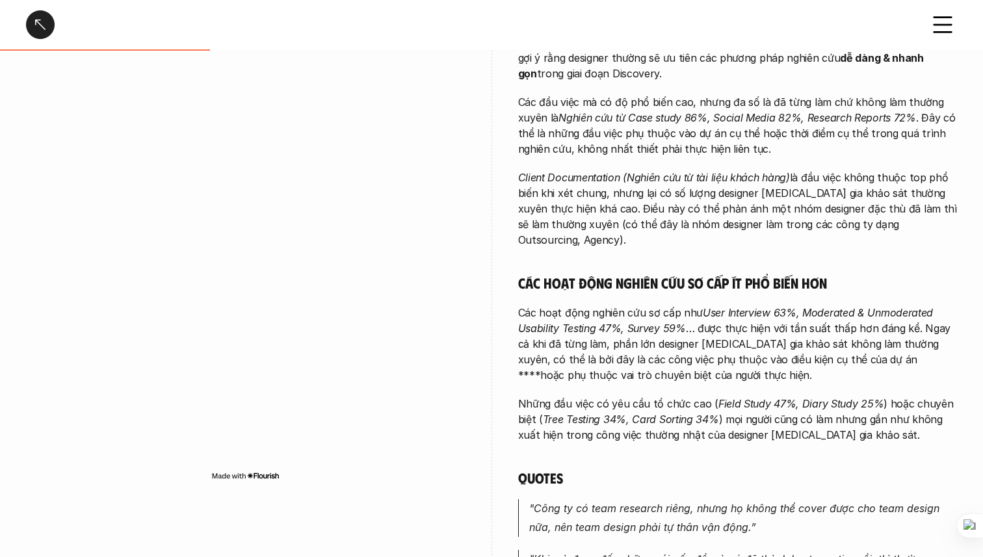
scroll to position [381, 0]
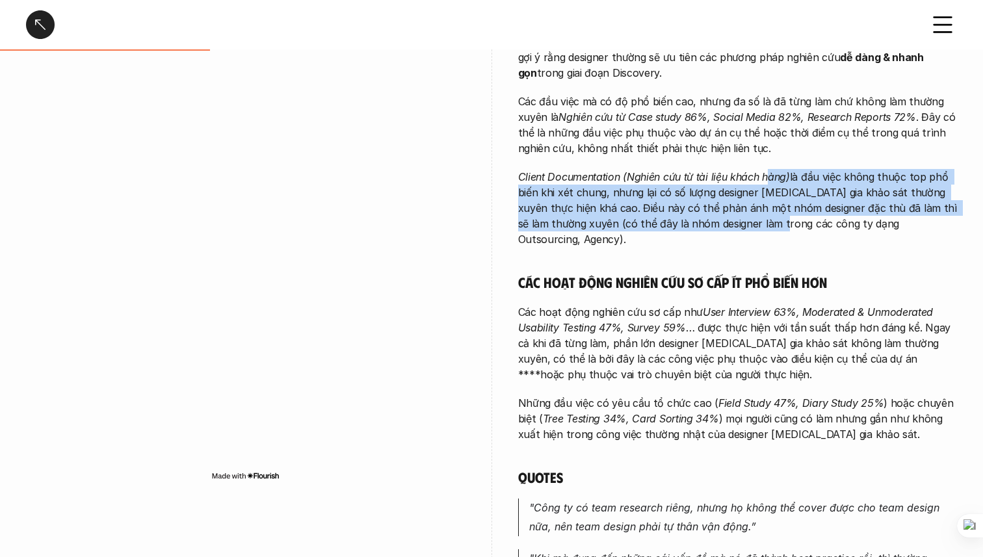
drag, startPoint x: 764, startPoint y: 179, endPoint x: 758, endPoint y: 218, distance: 39.5
click at [758, 218] on p "Client Documentation (Nghiên cứu từ tài liệu khách hàng) là đầu việc không thuộ…" at bounding box center [737, 208] width 439 height 78
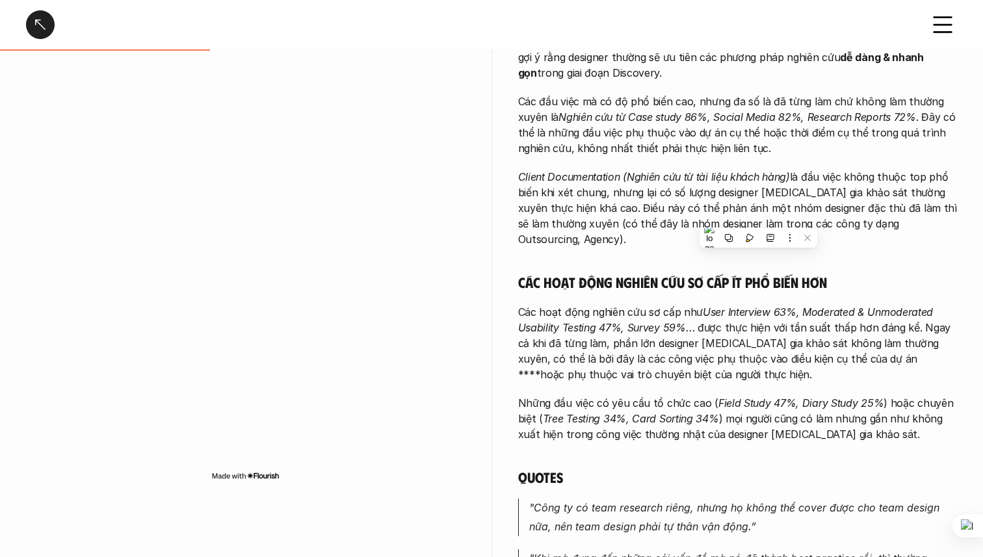
click at [594, 172] on em "Client Documentation (Nghiên cứu từ tài liệu khách hàng)" at bounding box center [654, 176] width 272 height 13
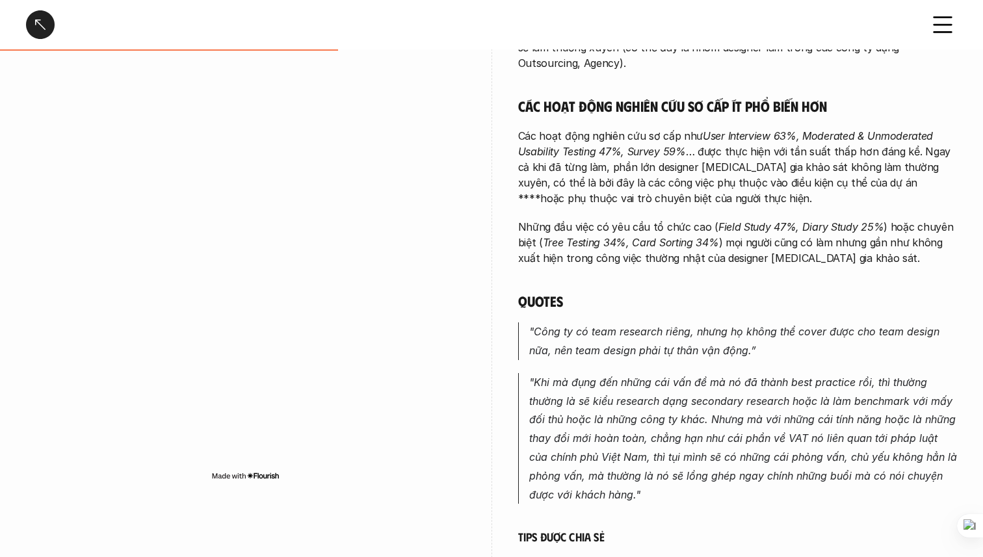
scroll to position [555, 0]
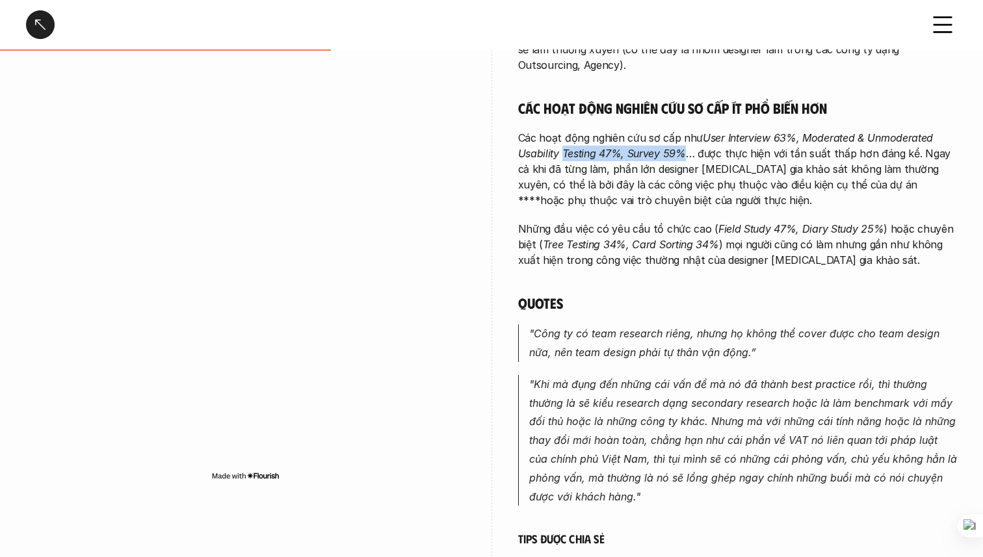
drag, startPoint x: 564, startPoint y: 132, endPoint x: 683, endPoint y: 133, distance: 119.6
click at [683, 133] on em "User Interview 63%, Moderated & Unmoderated Usability Testing 47%, Survey 59%" at bounding box center [727, 145] width 418 height 29
click at [648, 130] on p "Các hoạt động nghiên cứu sơ cấp như User Interview 63%, Moderated & Unmoderated…" at bounding box center [737, 169] width 439 height 78
drag, startPoint x: 604, startPoint y: 134, endPoint x: 638, endPoint y: 132, distance: 33.9
click at [638, 132] on em "User Interview 63%, Moderated & Unmoderated Usability Testing 47%, Survey 59%" at bounding box center [727, 145] width 418 height 29
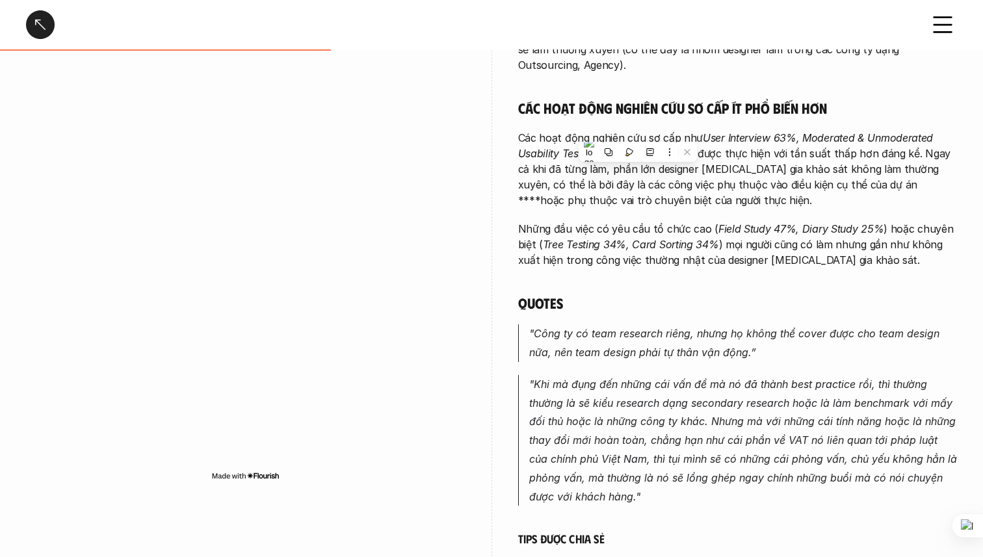
click at [638, 132] on em "User Interview 63%, Moderated & Unmoderated Usability Testing 47%, Survey 59%" at bounding box center [727, 145] width 418 height 29
drag, startPoint x: 557, startPoint y: 151, endPoint x: 721, endPoint y: 150, distance: 164.4
click at [721, 151] on p "Các hoạt động nghiên cứu sơ cấp như User Interview 63%, Moderated & Unmoderated…" at bounding box center [737, 169] width 439 height 78
click at [781, 149] on p "Các hoạt động nghiên cứu sơ cấp như User Interview 63%, Moderated & Unmoderated…" at bounding box center [737, 169] width 439 height 78
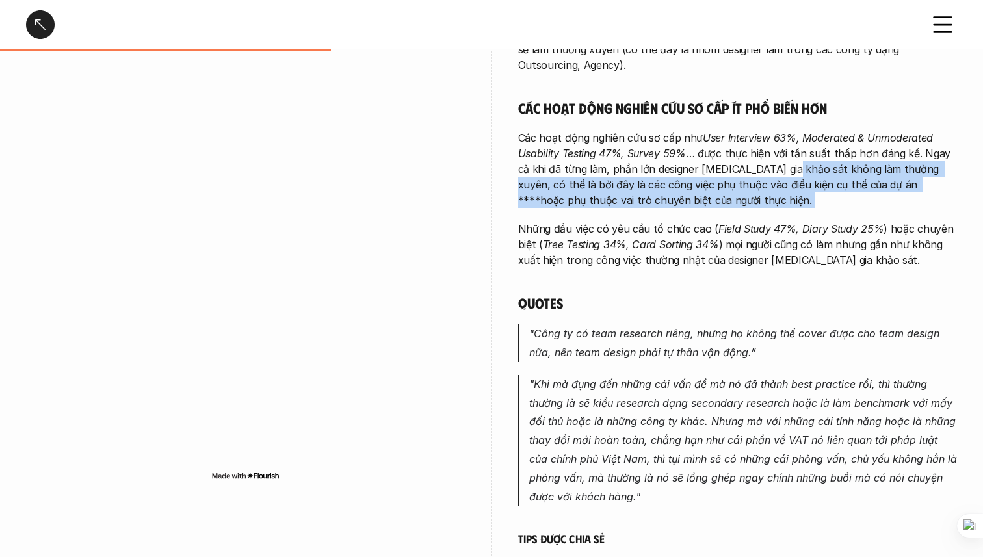
drag, startPoint x: 781, startPoint y: 149, endPoint x: 684, endPoint y: 183, distance: 102.6
click at [684, 183] on p "Các hoạt động nghiên cứu sơ cấp như User Interview 63%, Moderated & Unmoderated…" at bounding box center [737, 169] width 439 height 78
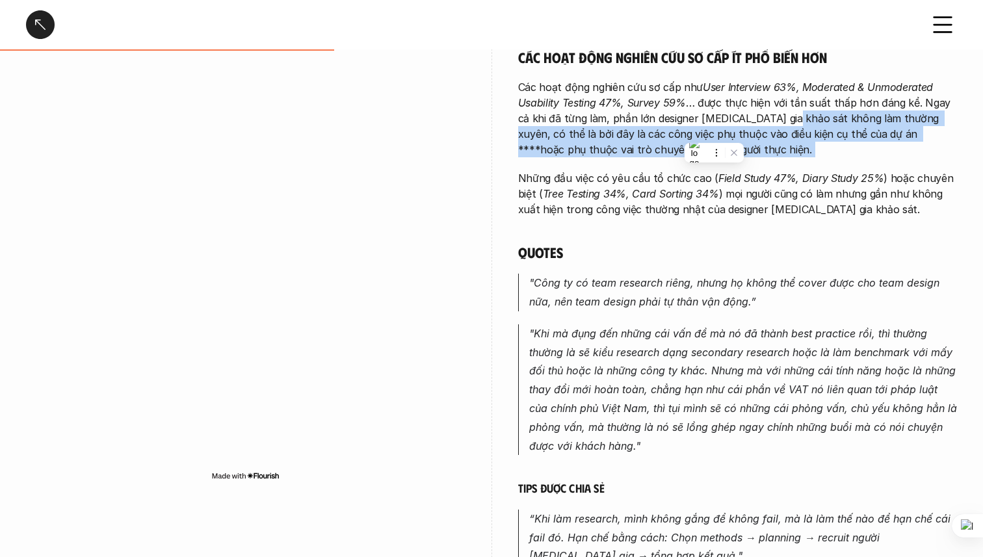
scroll to position [609, 0]
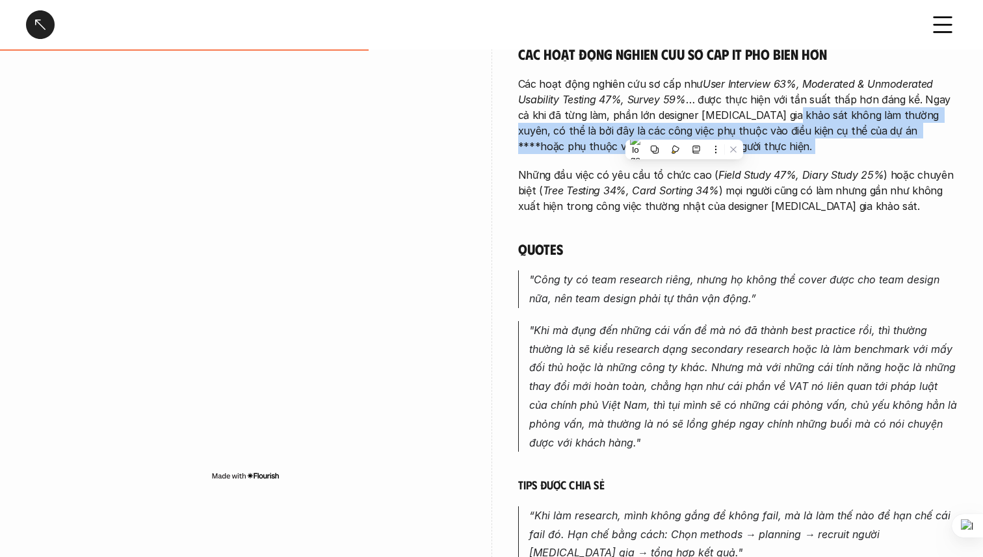
click at [601, 184] on em "Tree Testing 34%, Card Sorting 34%" at bounding box center [631, 190] width 176 height 13
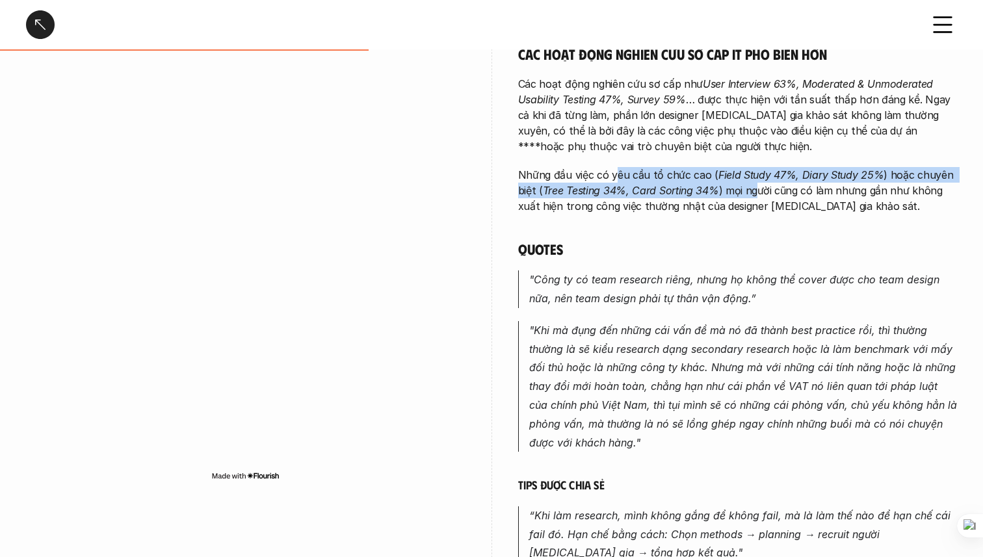
drag, startPoint x: 616, startPoint y: 159, endPoint x: 755, endPoint y: 170, distance: 140.1
click at [755, 170] on p "Những đầu việc có yêu cầu tổ chức cao ( Field Study 47%, Diary Study 25% ) hoặc…" at bounding box center [737, 190] width 439 height 47
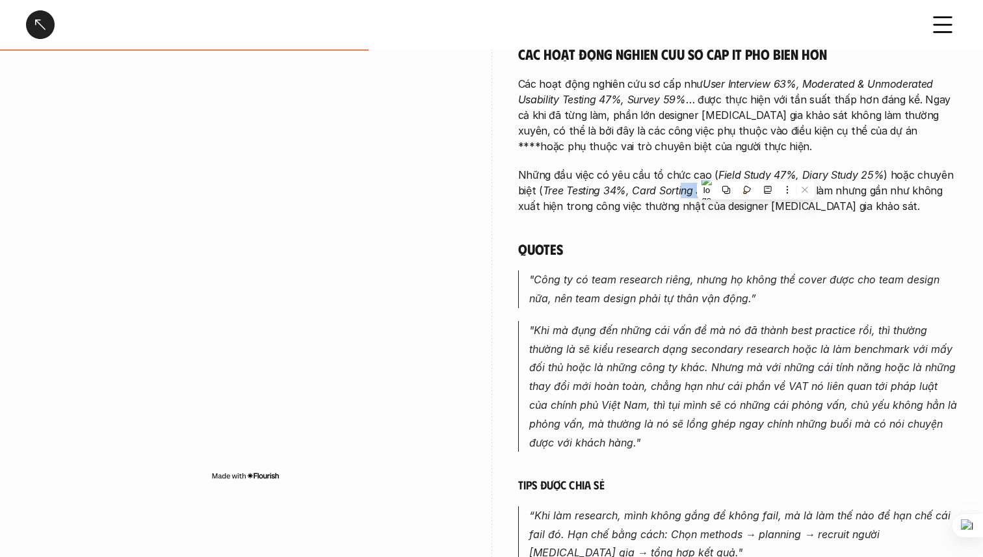
drag, startPoint x: 755, startPoint y: 170, endPoint x: 679, endPoint y: 177, distance: 77.1
click at [679, 177] on p "Những đầu việc có yêu cầu tổ chức cao ( Field Study 47%, Diary Study 25% ) hoặc…" at bounding box center [737, 190] width 439 height 47
click at [679, 184] on em "Tree Testing 34%, Card Sorting 34%" at bounding box center [631, 190] width 176 height 13
drag, startPoint x: 736, startPoint y: 172, endPoint x: 764, endPoint y: 173, distance: 27.3
click at [764, 173] on p "Những đầu việc có yêu cầu tổ chức cao ( Field Study 47%, Diary Study 25% ) hoặc…" at bounding box center [737, 190] width 439 height 47
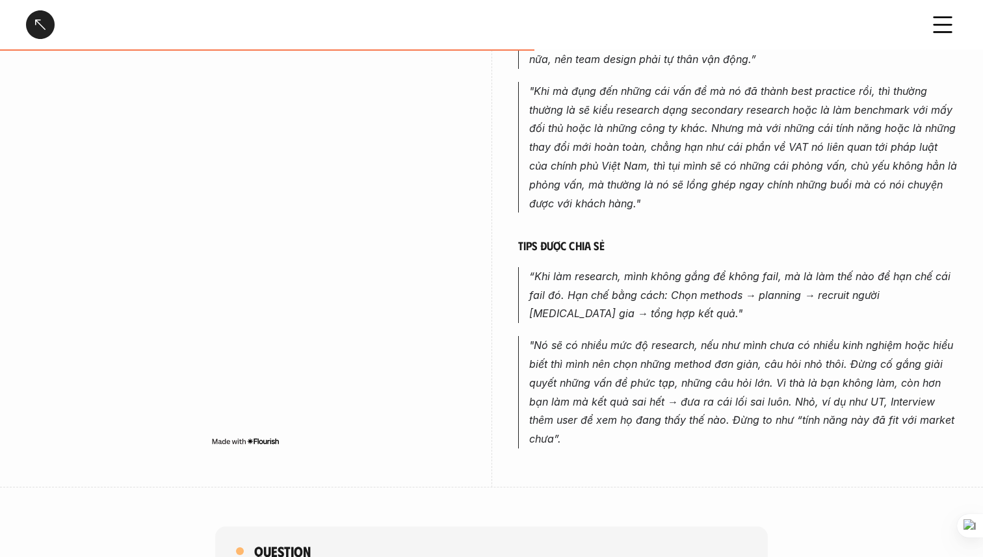
scroll to position [847, 0]
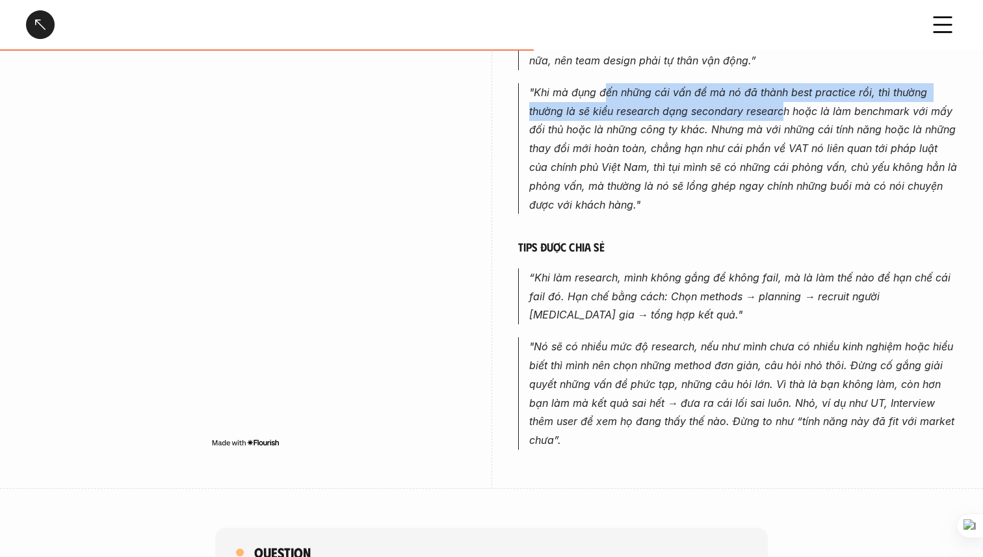
drag, startPoint x: 604, startPoint y: 82, endPoint x: 785, endPoint y: 92, distance: 181.0
click at [785, 92] on em ""Khi mà đụng đến những cái vấn đề mà nó đã thành best practice rồi, thì thường …" at bounding box center [744, 148] width 431 height 125
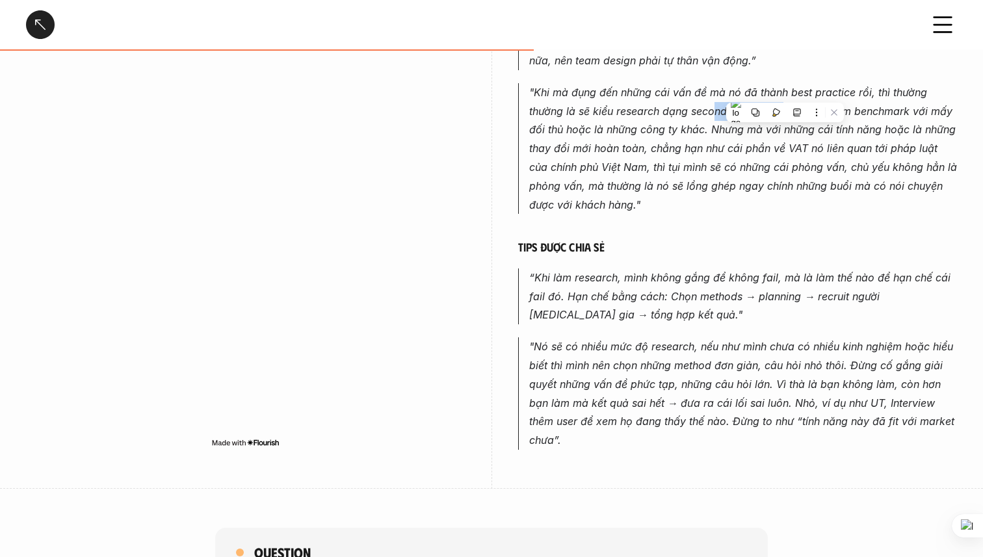
drag, startPoint x: 785, startPoint y: 92, endPoint x: 713, endPoint y: 103, distance: 72.3
click at [713, 103] on p ""Khi mà đụng đến những cái vấn đề mà nó đã thành best practice rồi, thì thường …" at bounding box center [743, 148] width 428 height 131
click at [718, 101] on p ""Khi mà đụng đến những cái vấn đề mà nó đã thành best practice rồi, thì thường …" at bounding box center [743, 148] width 428 height 131
drag, startPoint x: 713, startPoint y: 110, endPoint x: 910, endPoint y: 107, distance: 197.0
click at [910, 107] on p ""Khi mà đụng đến những cái vấn đề mà nó đã thành best practice rồi, thì thường …" at bounding box center [743, 148] width 428 height 131
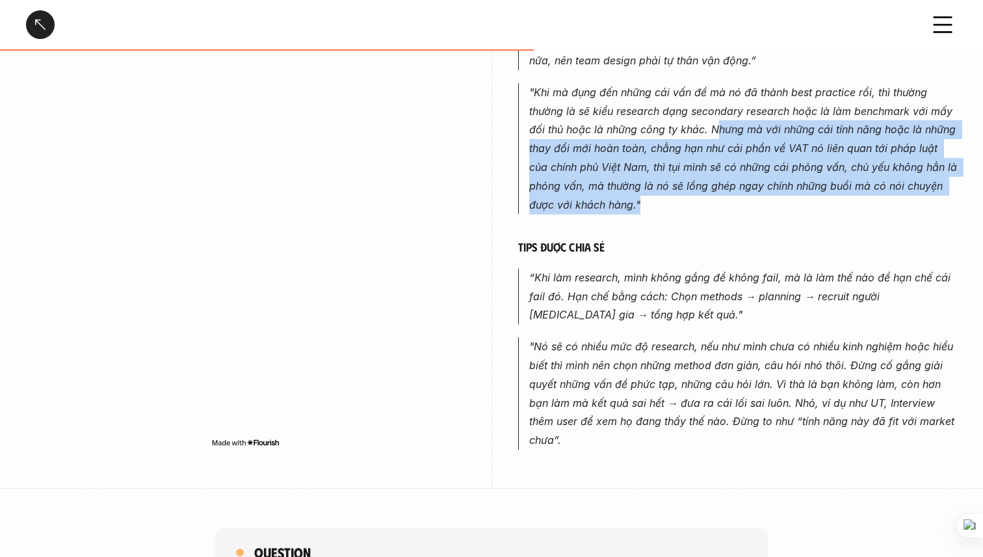
drag, startPoint x: 715, startPoint y: 114, endPoint x: 709, endPoint y: 185, distance: 71.1
click at [709, 185] on p ""Khi mà đụng đến những cái vấn đề mà nó đã thành best practice rồi, thì thường …" at bounding box center [743, 148] width 428 height 131
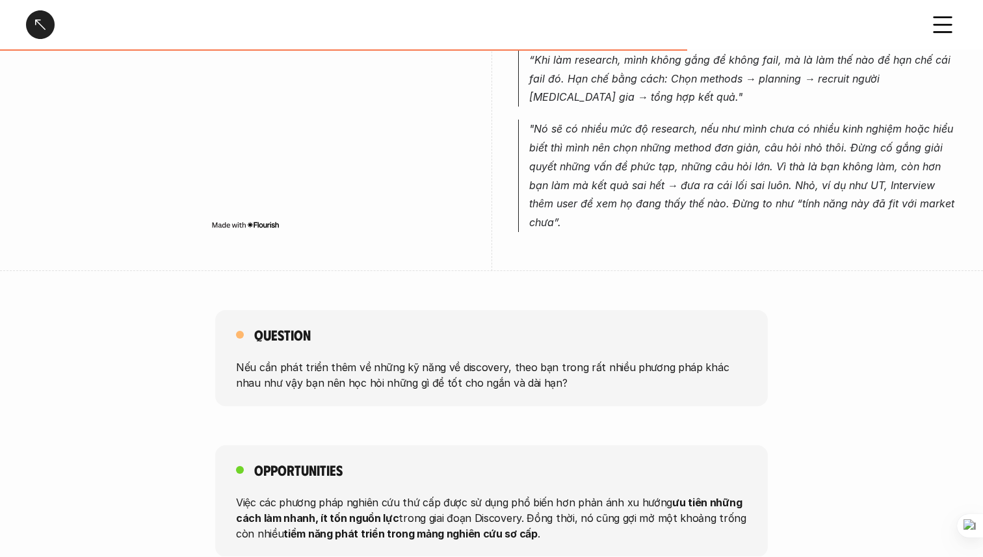
scroll to position [1068, 0]
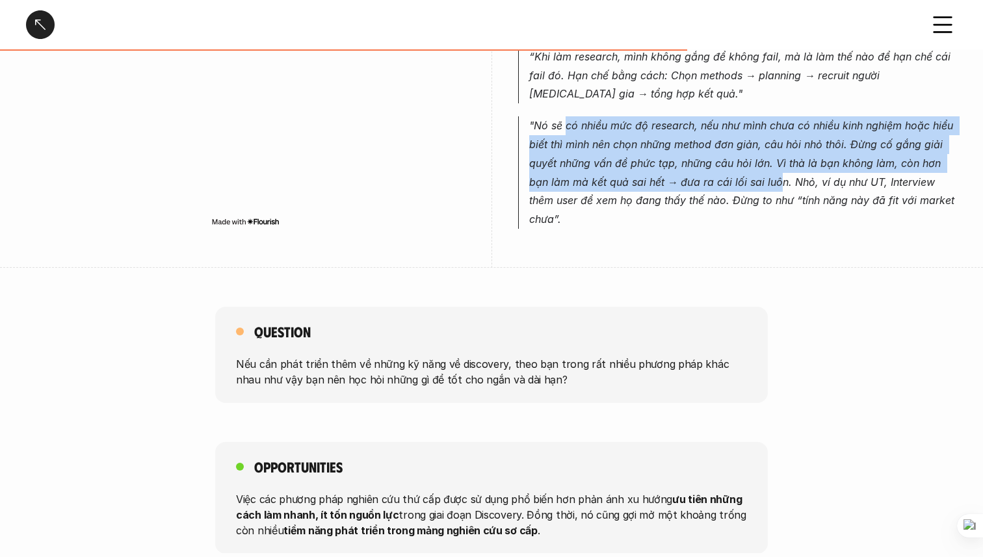
drag, startPoint x: 565, startPoint y: 106, endPoint x: 781, endPoint y: 161, distance: 223.2
click at [781, 161] on em ""Nó sẽ có nhiều mức độ research, nếu như mình chưa có nhiều kinh nghiệm hoặc hi…" at bounding box center [743, 172] width 428 height 107
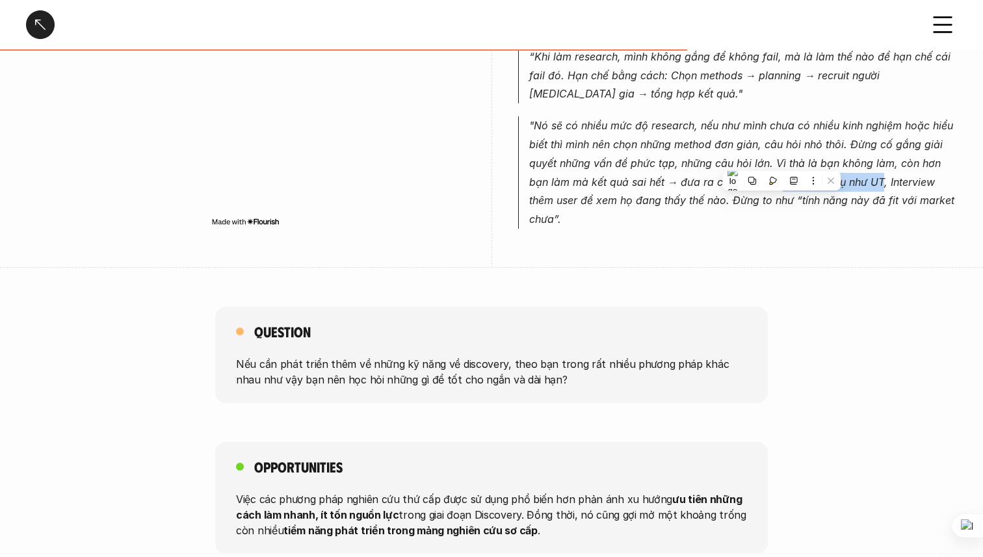
drag, startPoint x: 781, startPoint y: 161, endPoint x: 881, endPoint y: 160, distance: 99.5
click at [881, 160] on em ""Nó sẽ có nhiều mức độ research, nếu như mình chưa có nhiều kinh nghiệm hoặc hi…" at bounding box center [743, 172] width 428 height 107
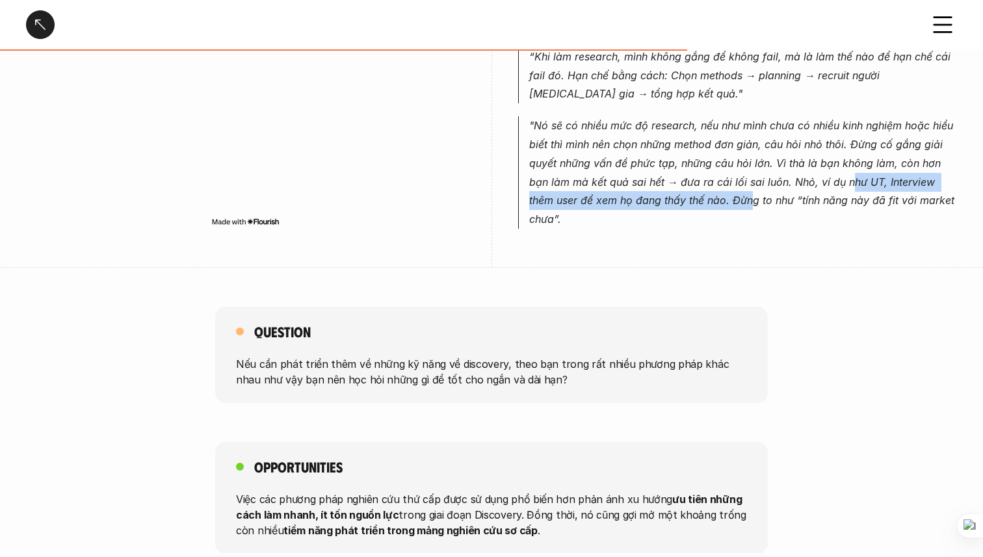
drag, startPoint x: 852, startPoint y: 162, endPoint x: 751, endPoint y: 181, distance: 103.3
click at [751, 181] on em ""Nó sẽ có nhiều mức độ research, nếu như mình chưa có nhiều kinh nghiệm hoặc hi…" at bounding box center [743, 172] width 428 height 107
click at [794, 174] on p ""Nó sẽ có nhiều mức độ research, nếu như mình chưa có nhiều kinh nghiệm hoặc hi…" at bounding box center [743, 172] width 428 height 112
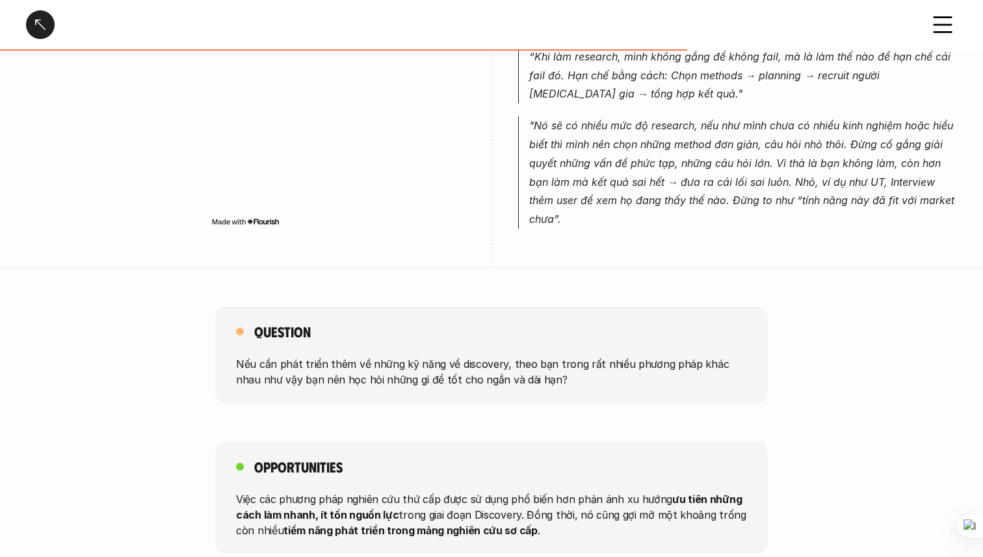
click at [686, 265] on div "Giai đoạn Discovery - Tổng quan Overview # 1-3 Giai đoạn Discovery - Tổng quan …" at bounding box center [491, 24] width 983 height 2185
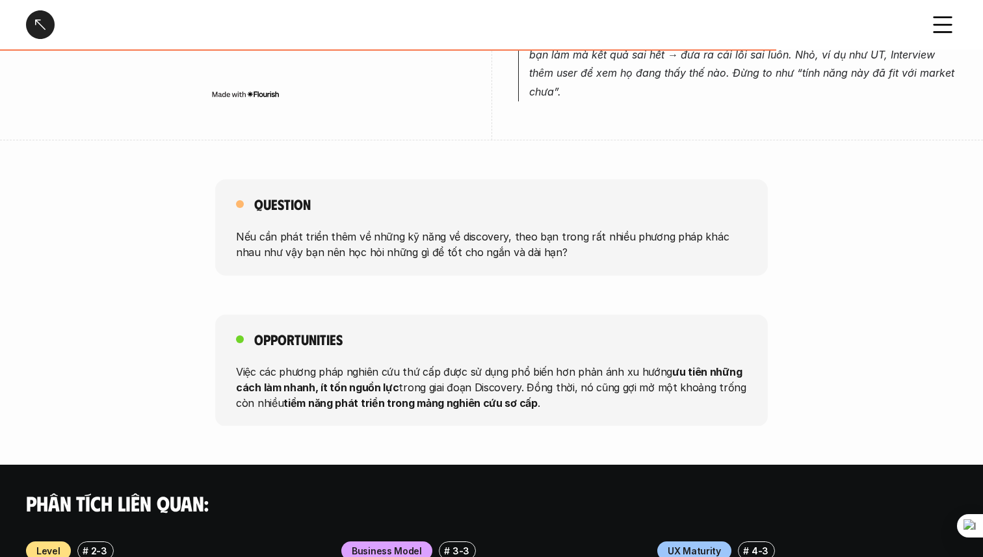
scroll to position [1197, 0]
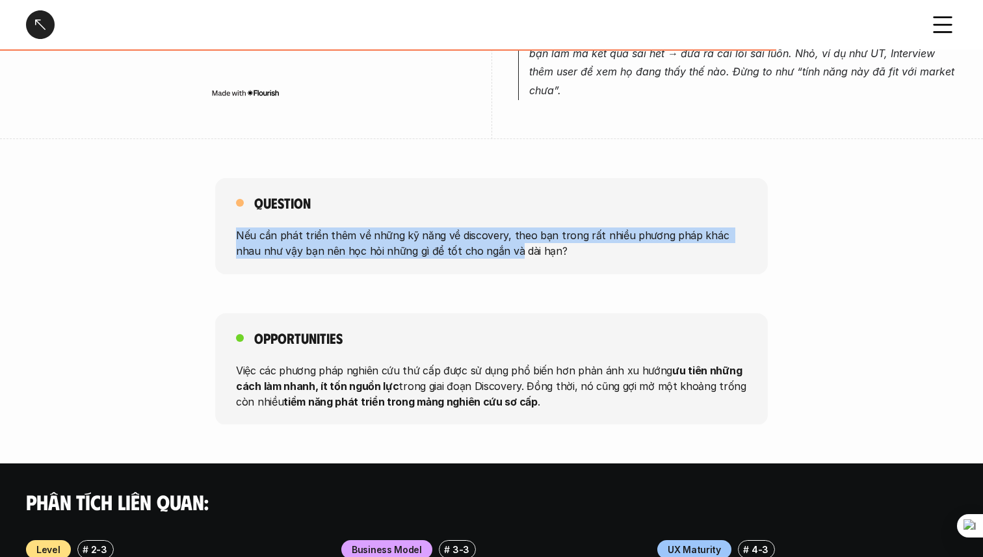
drag, startPoint x: 324, startPoint y: 210, endPoint x: 485, endPoint y: 230, distance: 162.5
click at [485, 230] on div "Question Nếu cần phát triển thêm về những kỹ năng về discovery, theo bạn trong …" at bounding box center [491, 226] width 552 height 96
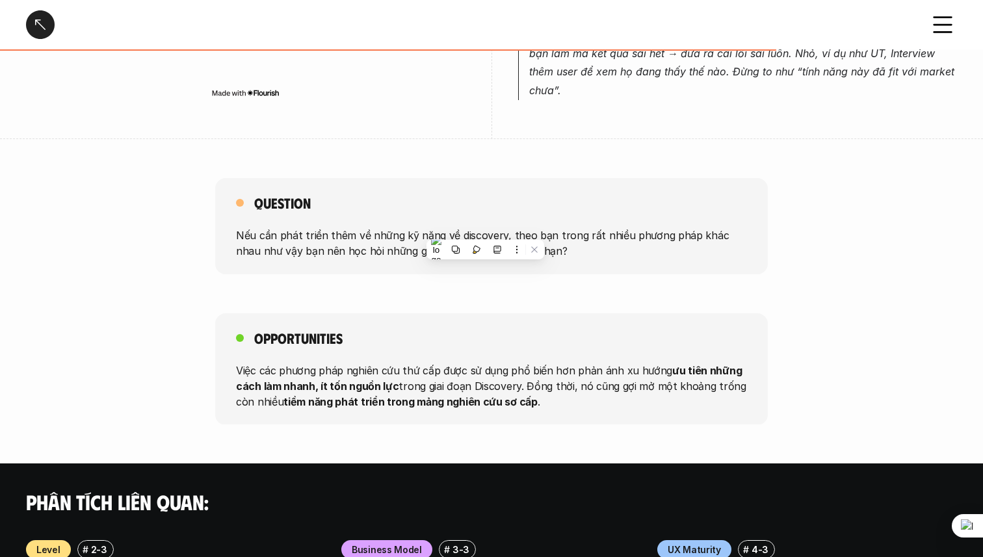
click at [365, 331] on div "Opportunities Việc các phương pháp nghiên cứu thứ cấp được sử dụng phổ biến hơn…" at bounding box center [491, 369] width 552 height 112
drag, startPoint x: 293, startPoint y: 350, endPoint x: 577, endPoint y: 346, distance: 283.4
click at [577, 346] on div "Opportunities Việc các phương pháp nghiên cứu thứ cấp được sử dụng phổ biến hơn…" at bounding box center [491, 369] width 552 height 112
click at [493, 345] on div "Opportunities Việc các phương pháp nghiên cứu thứ cấp được sử dụng phổ biến hơn…" at bounding box center [491, 369] width 552 height 112
click at [41, 35] on div at bounding box center [40, 24] width 29 height 29
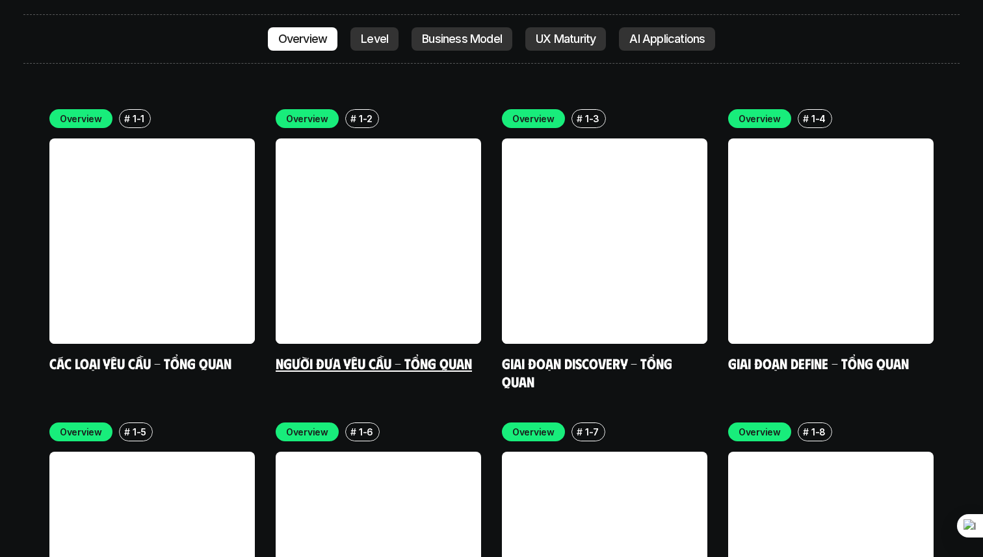
scroll to position [3793, 0]
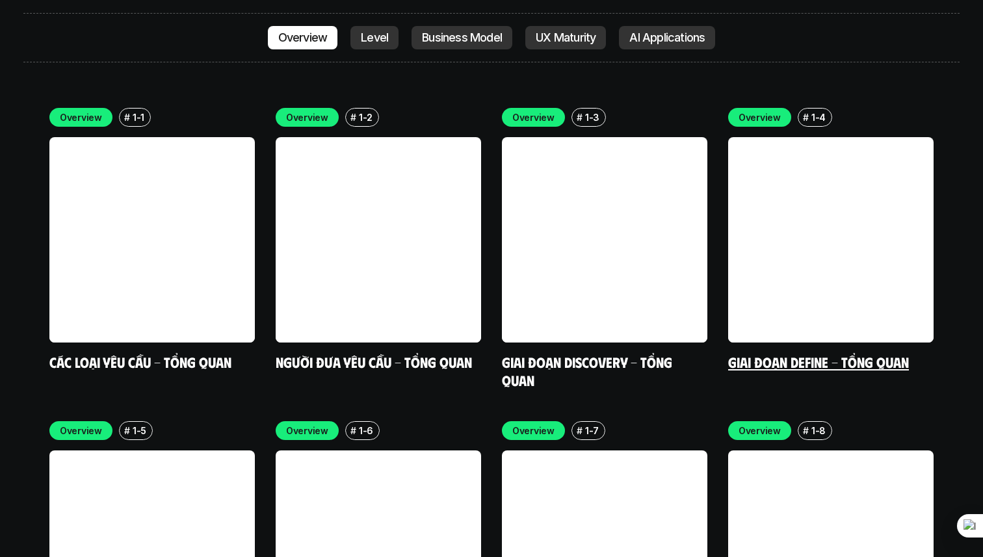
click at [817, 163] on link at bounding box center [830, 239] width 205 height 205
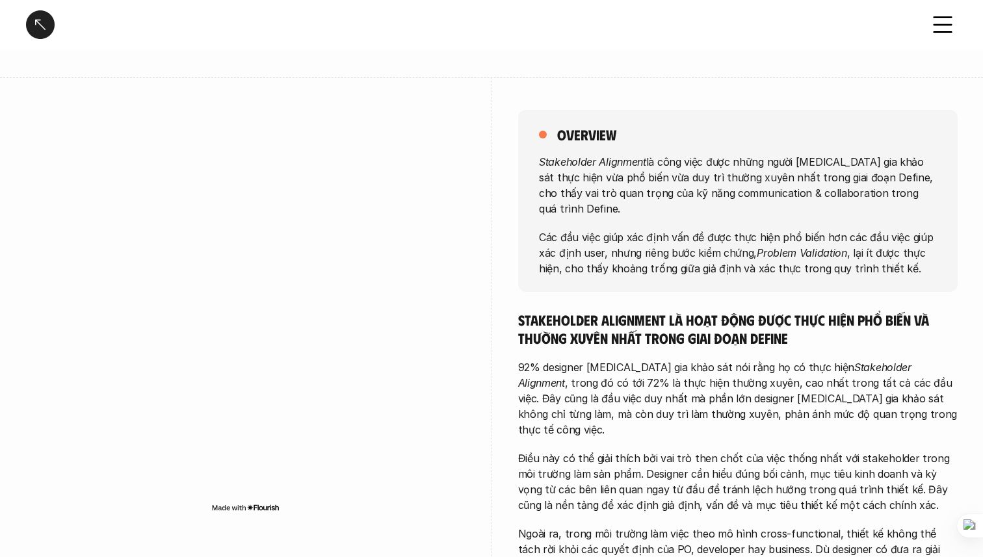
scroll to position [105, 0]
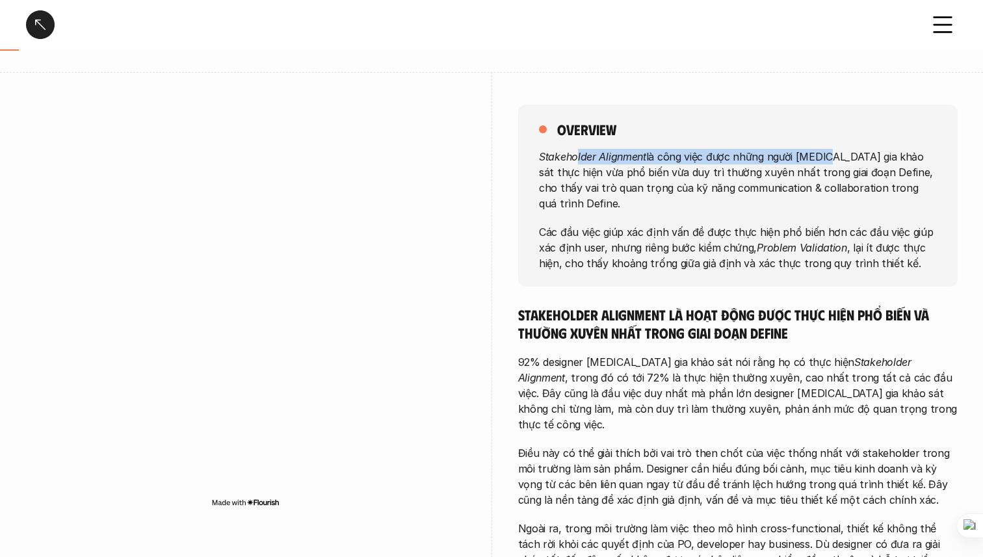
drag, startPoint x: 575, startPoint y: 159, endPoint x: 822, endPoint y: 152, distance: 246.4
click at [822, 152] on p "Stakeholder Alignment là công việc được những người [MEDICAL_DATA] gia khảo sát…" at bounding box center [738, 179] width 398 height 62
click at [581, 140] on div "overview Stakeholder Alignment là công việc được những người [MEDICAL_DATA] gia…" at bounding box center [737, 196] width 439 height 182
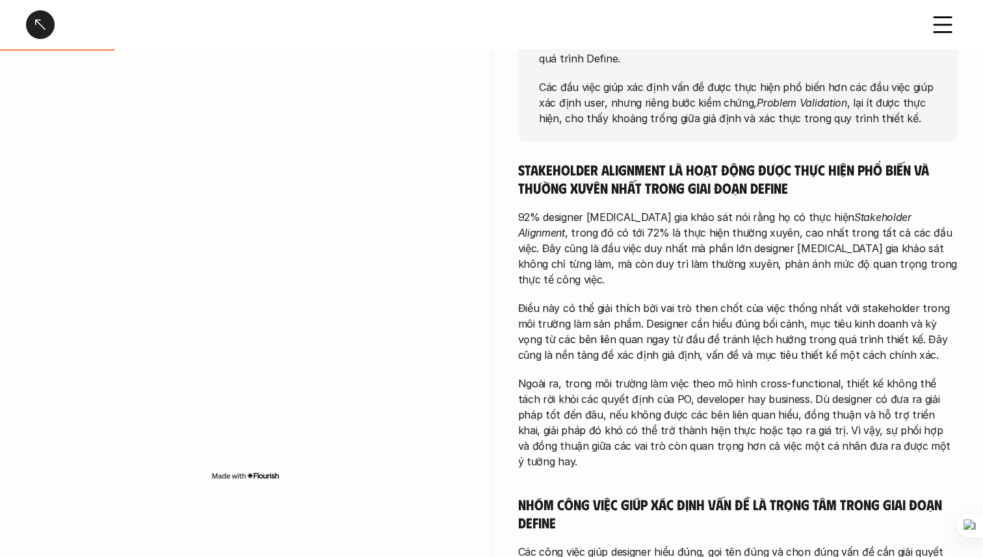
scroll to position [251, 0]
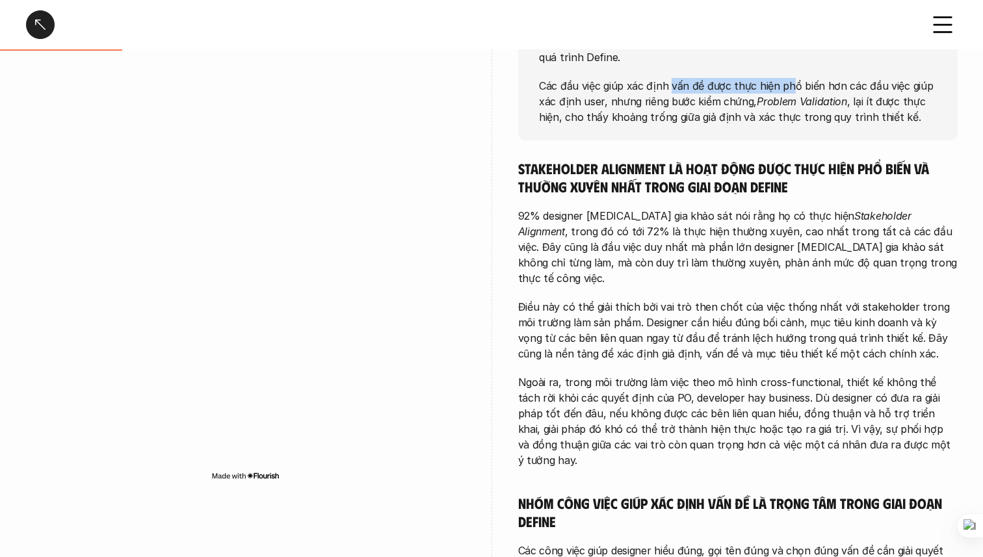
drag, startPoint x: 669, startPoint y: 66, endPoint x: 788, endPoint y: 61, distance: 118.4
click at [789, 77] on p "Các đầu việc giúp xác định vấn đề được thực hiện phổ biến hơn các đầu việc giúp…" at bounding box center [738, 100] width 398 height 47
click at [704, 79] on p "Các đầu việc giúp xác định vấn đề được thực hiện phổ biến hơn các đầu việc giúp…" at bounding box center [738, 100] width 398 height 47
drag, startPoint x: 704, startPoint y: 79, endPoint x: 783, endPoint y: 75, distance: 78.7
click at [783, 77] on p "Các đầu việc giúp xác định vấn đề được thực hiện phổ biến hơn các đầu việc giúp…" at bounding box center [738, 100] width 398 height 47
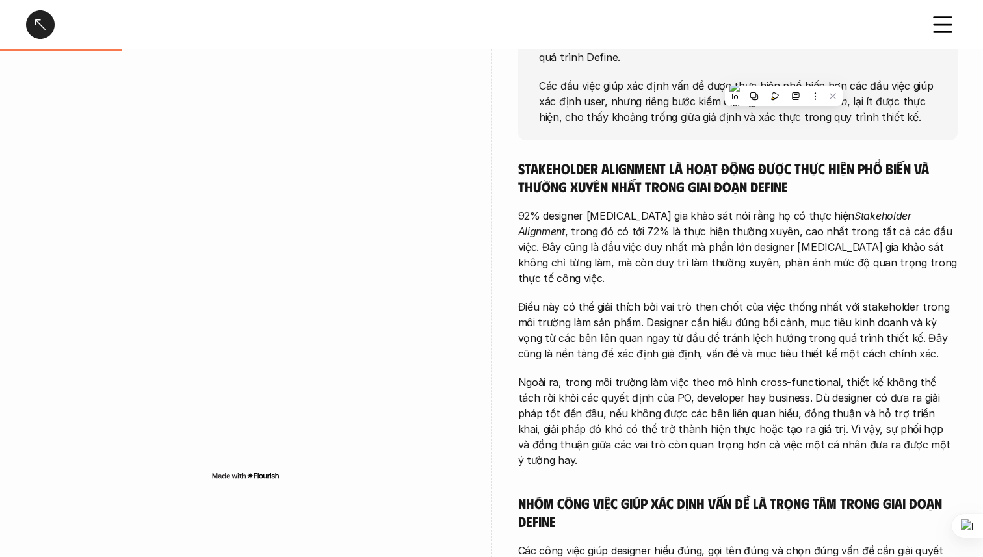
click at [779, 94] on em "Problem Validation" at bounding box center [802, 100] width 90 height 13
drag, startPoint x: 571, startPoint y: 100, endPoint x: 726, endPoint y: 103, distance: 155.4
click at [726, 103] on p "Các đầu việc giúp xác định vấn đề được thực hiện phổ biến hơn các đầu việc giúp…" at bounding box center [738, 100] width 398 height 47
click at [602, 77] on p "Các đầu việc giúp xác định vấn đề được thực hiện phổ biến hơn các đầu việc giúp…" at bounding box center [738, 100] width 398 height 47
drag, startPoint x: 602, startPoint y: 63, endPoint x: 683, endPoint y: 57, distance: 81.5
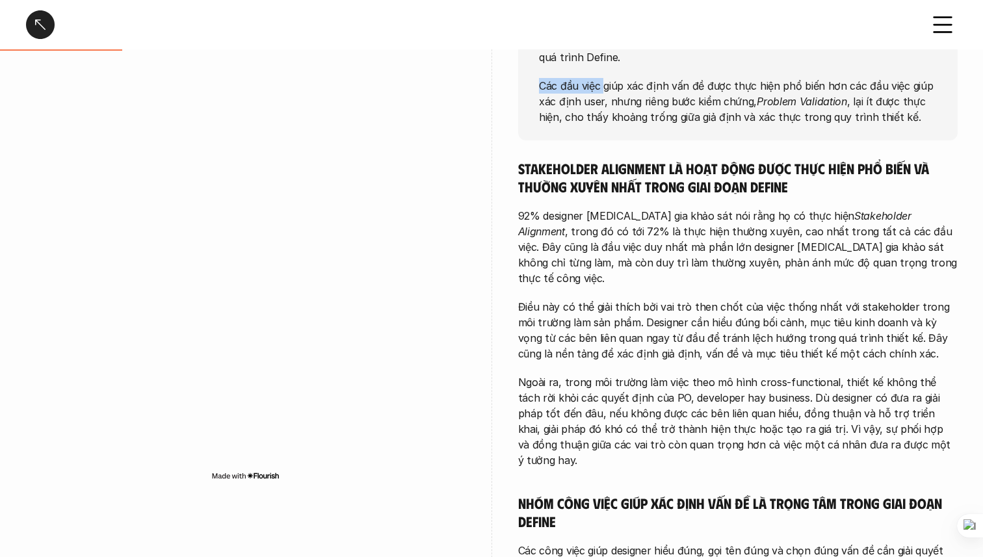
click at [683, 57] on div "Stakeholder Alignment là công việc được những người [MEDICAL_DATA] gia khảo sát…" at bounding box center [738, 63] width 398 height 122
drag, startPoint x: 683, startPoint y: 57, endPoint x: 730, endPoint y: 62, distance: 47.0
click at [730, 62] on div "Stakeholder Alignment là công việc được những người [MEDICAL_DATA] gia khảo sát…" at bounding box center [738, 63] width 398 height 122
click at [734, 77] on p "Các đầu việc giúp xác định vấn đề được thực hiện phổ biến hơn các đầu việc giúp…" at bounding box center [738, 100] width 398 height 47
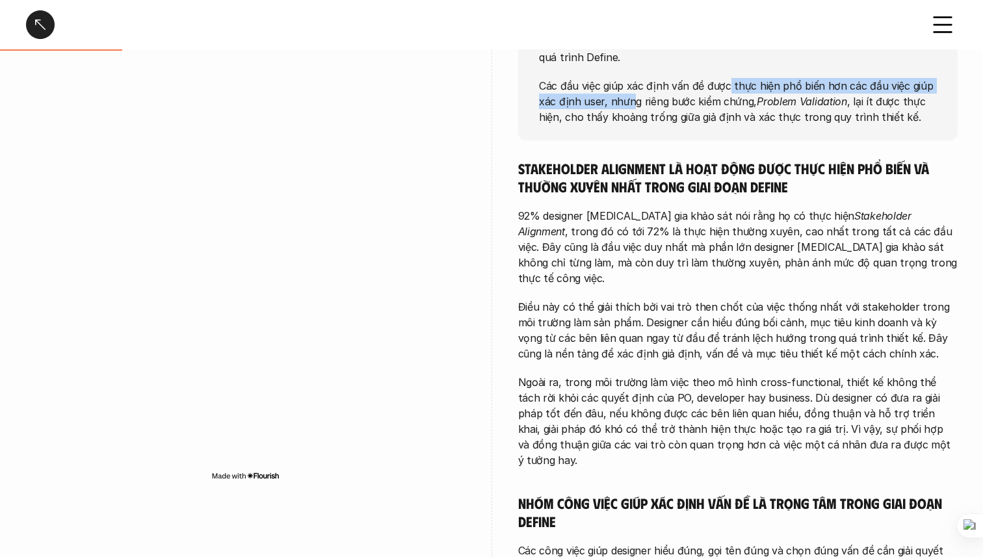
drag, startPoint x: 725, startPoint y: 66, endPoint x: 632, endPoint y: 85, distance: 95.0
click at [632, 85] on p "Các đầu việc giúp xác định vấn đề được thực hiện phổ biến hơn các đầu việc giúp…" at bounding box center [738, 100] width 398 height 47
click at [633, 83] on p "Các đầu việc giúp xác định vấn đề được thực hiện phổ biến hơn các đầu việc giúp…" at bounding box center [738, 100] width 398 height 47
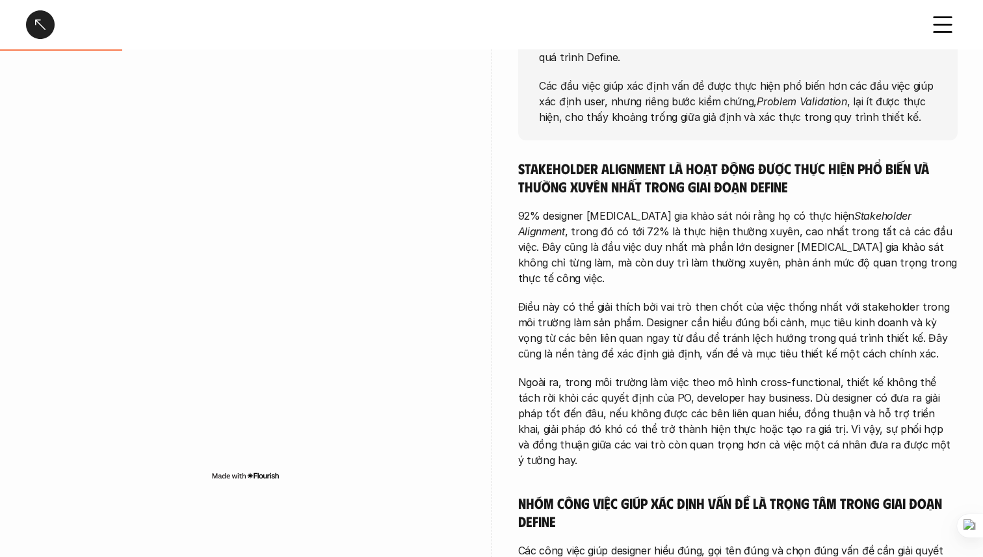
click at [266, 478] on img at bounding box center [245, 476] width 68 height 10
click at [626, 231] on p "92% designer [MEDICAL_DATA] gia khảo sát nói rằng họ có thực hiện Stakeholder A…" at bounding box center [737, 247] width 439 height 78
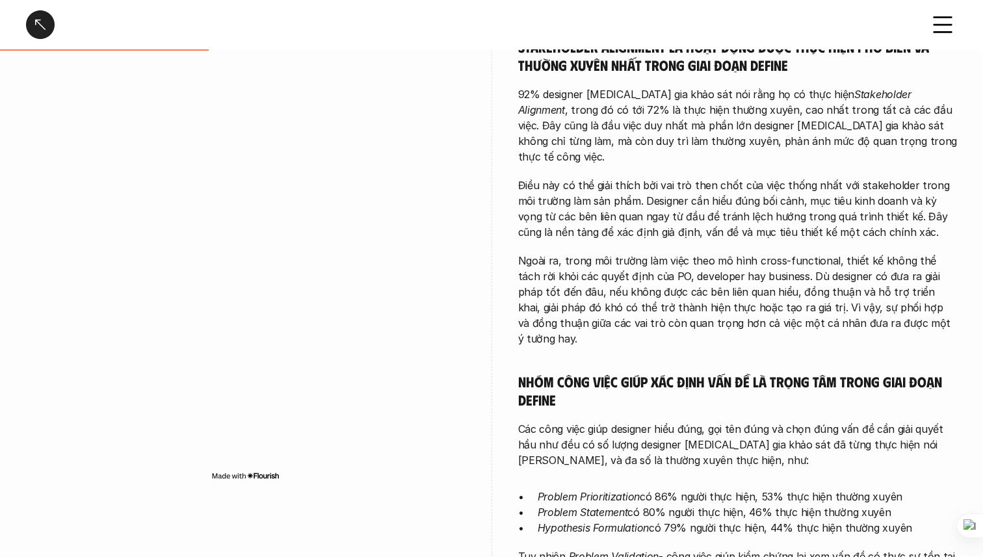
scroll to position [373, 0]
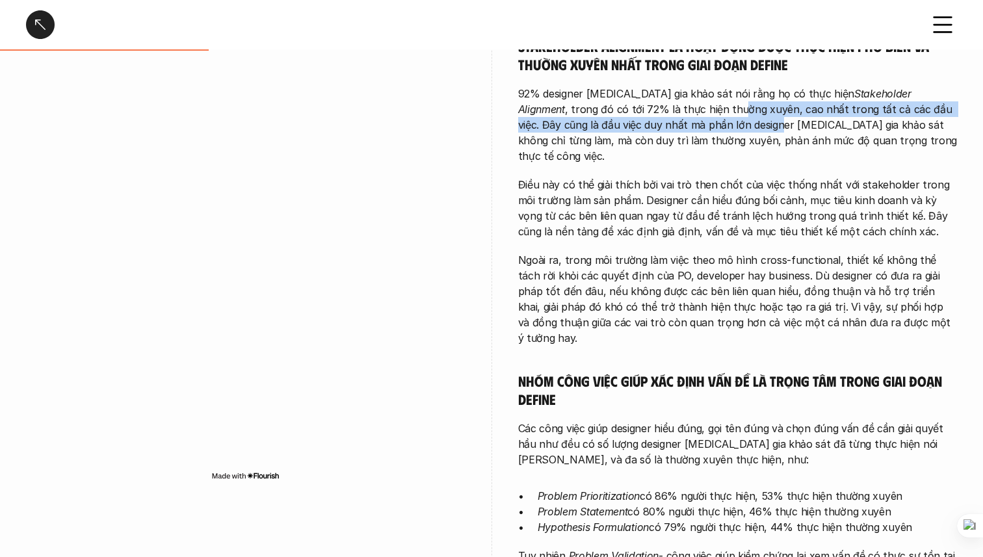
drag, startPoint x: 643, startPoint y: 87, endPoint x: 678, endPoint y: 101, distance: 37.9
click at [678, 101] on p "92% designer [MEDICAL_DATA] gia khảo sát nói rằng họ có thực hiện Stakeholder A…" at bounding box center [737, 125] width 439 height 78
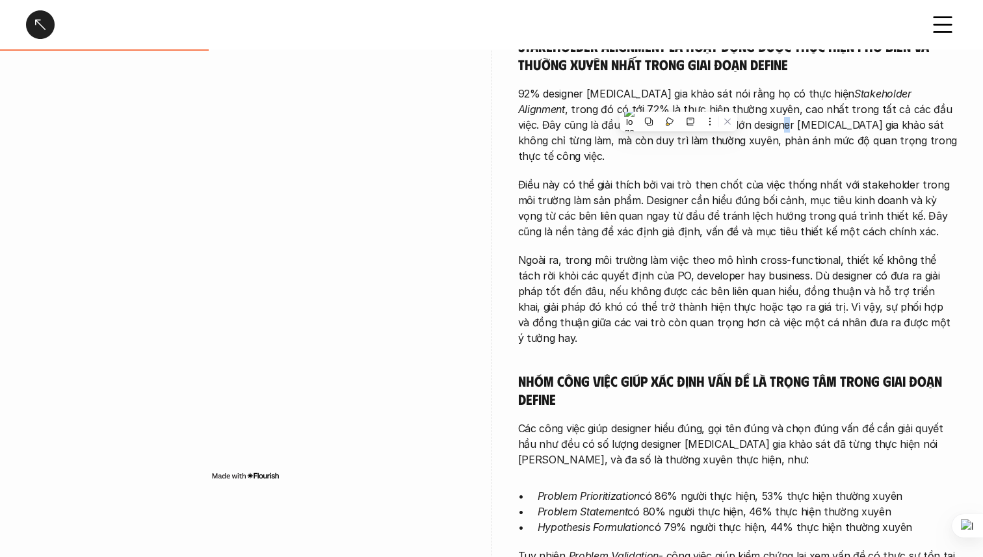
click at [680, 102] on p "92% designer [MEDICAL_DATA] gia khảo sát nói rằng họ có thực hiện Stakeholder A…" at bounding box center [737, 125] width 439 height 78
click at [757, 87] on p "92% designer [MEDICAL_DATA] gia khảo sát nói rằng họ có thực hiện Stakeholder A…" at bounding box center [737, 125] width 439 height 78
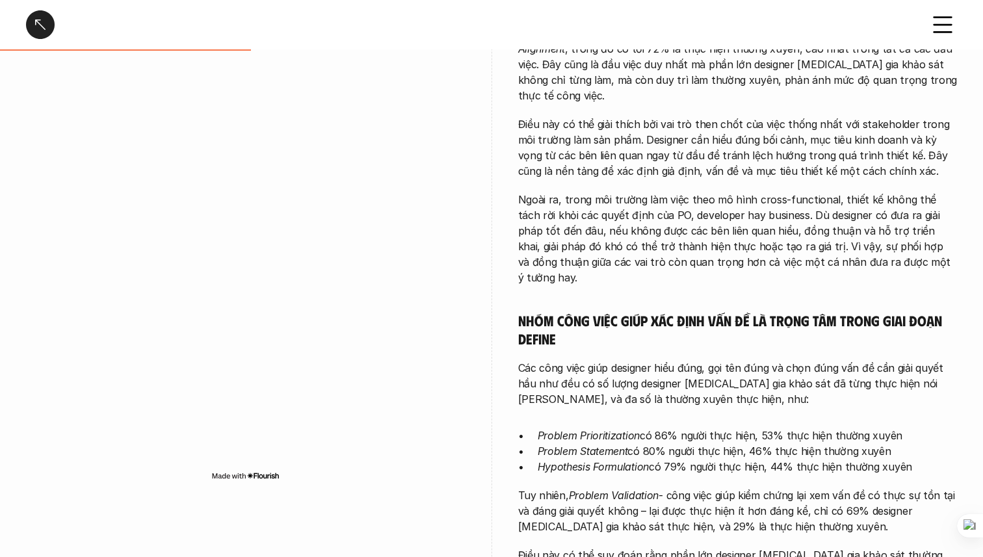
scroll to position [434, 0]
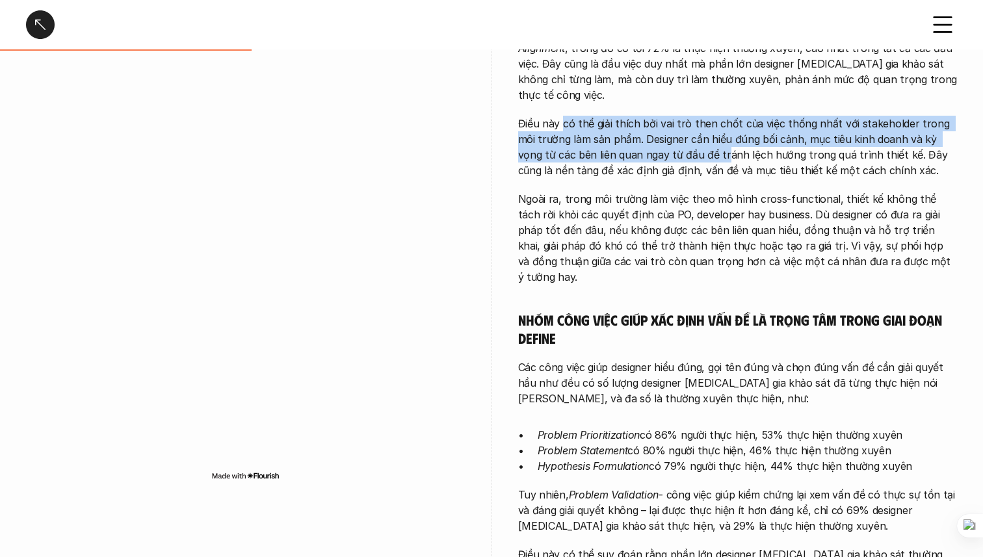
drag, startPoint x: 563, startPoint y: 97, endPoint x: 686, endPoint y: 127, distance: 126.4
click at [686, 127] on p "Điều này có thể giải thích bởi vai trò then chốt của việc thống nhất với stakeh…" at bounding box center [737, 147] width 439 height 62
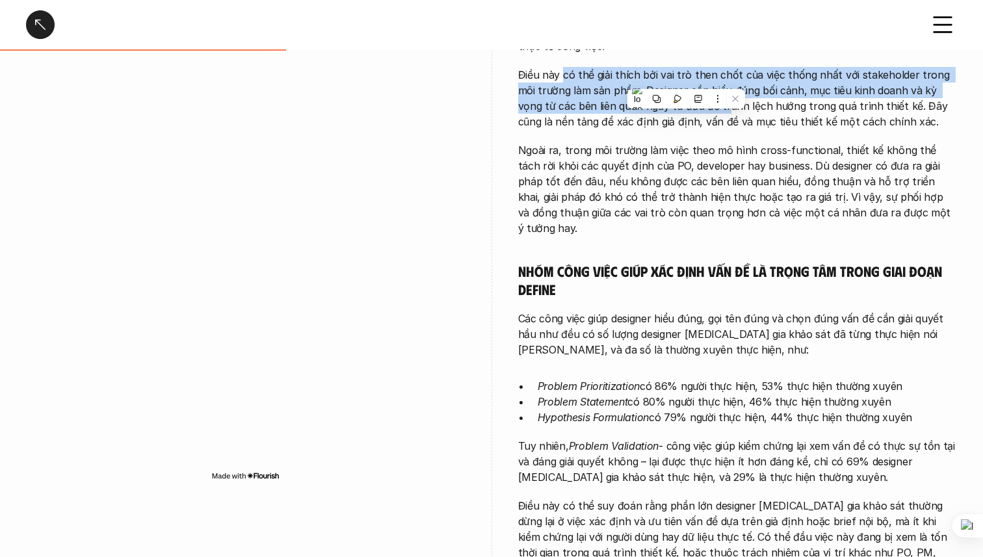
scroll to position [498, 0]
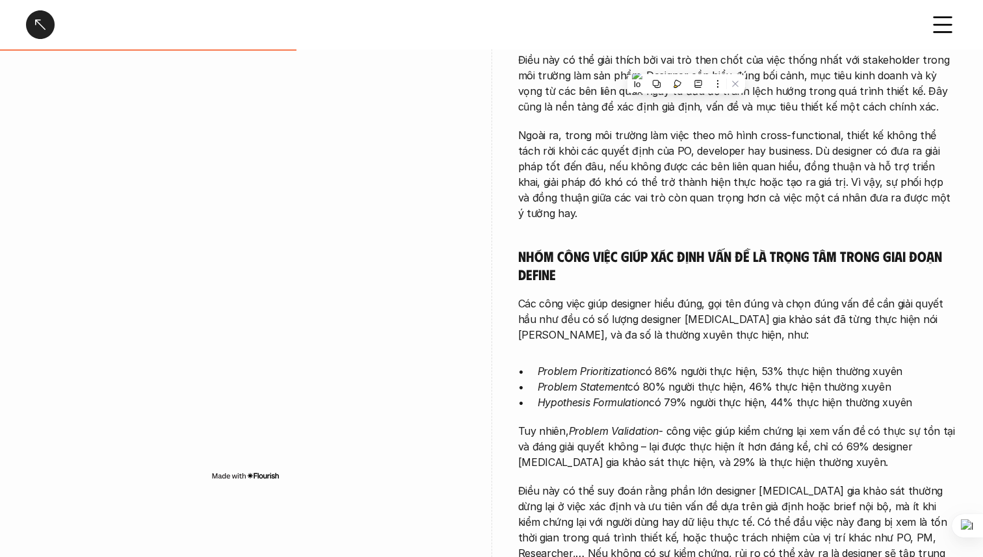
click at [638, 134] on p "Ngoài ra, trong môi trường làm việc theo mô hình cross-functional, thiết kế khô…" at bounding box center [737, 174] width 439 height 94
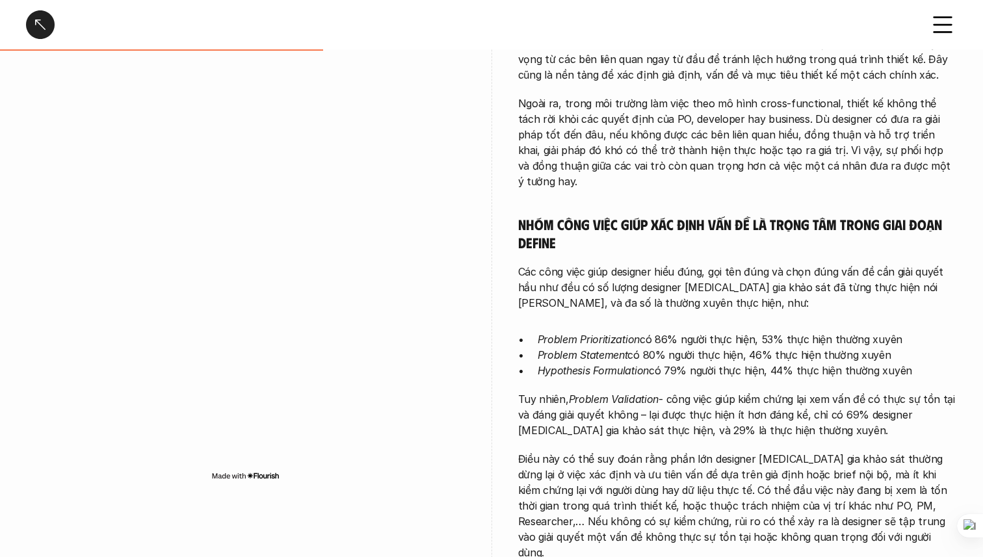
scroll to position [535, 0]
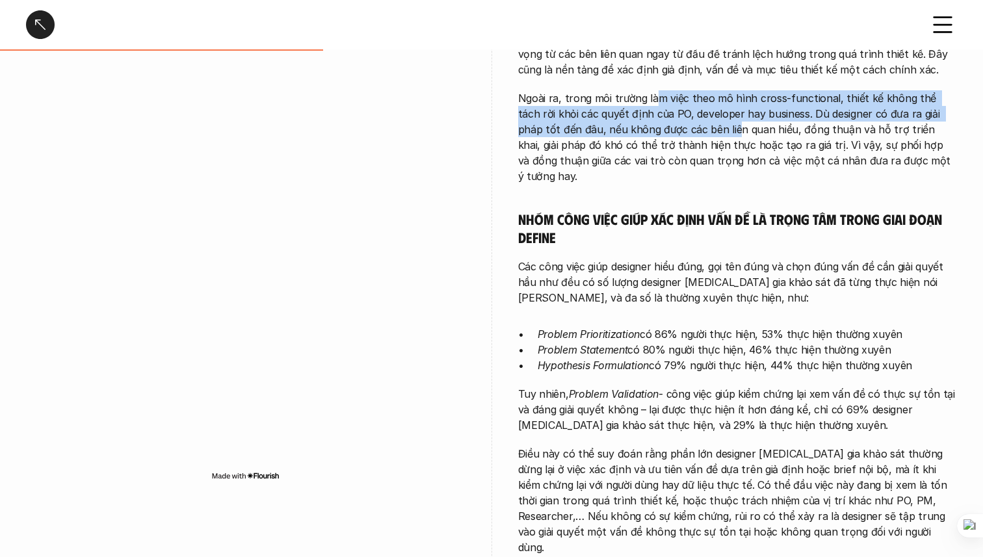
drag, startPoint x: 654, startPoint y: 64, endPoint x: 672, endPoint y: 105, distance: 44.2
click at [672, 105] on p "Ngoài ra, trong môi trường làm việc theo mô hình cross-functional, thiết kế khô…" at bounding box center [737, 137] width 439 height 94
click at [672, 104] on p "Ngoài ra, trong môi trường làm việc theo mô hình cross-functional, thiết kế khô…" at bounding box center [737, 137] width 439 height 94
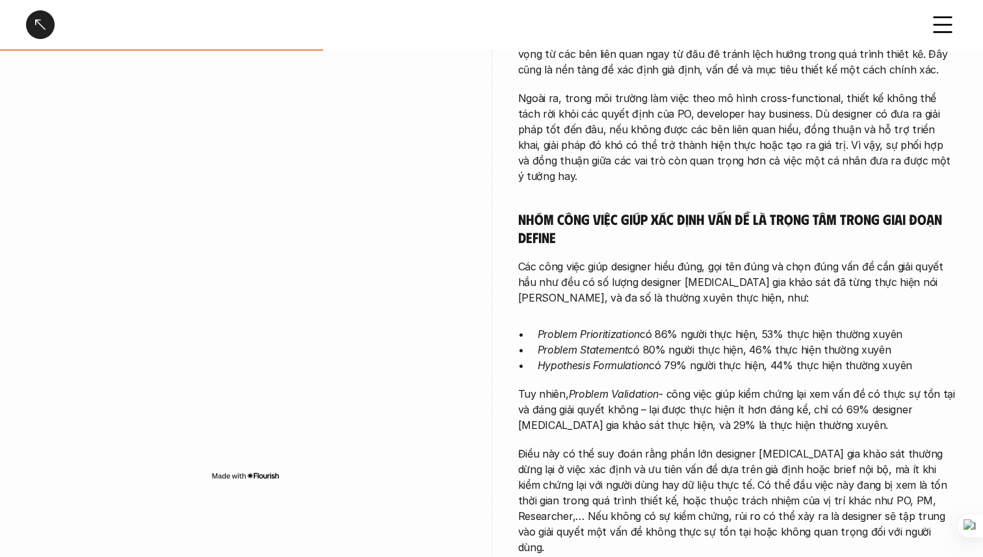
drag, startPoint x: 614, startPoint y: 107, endPoint x: 659, endPoint y: 112, distance: 45.8
click at [659, 112] on p "Ngoài ra, trong môi trường làm việc theo mô hình cross-functional, thiết kế khô…" at bounding box center [737, 137] width 439 height 94
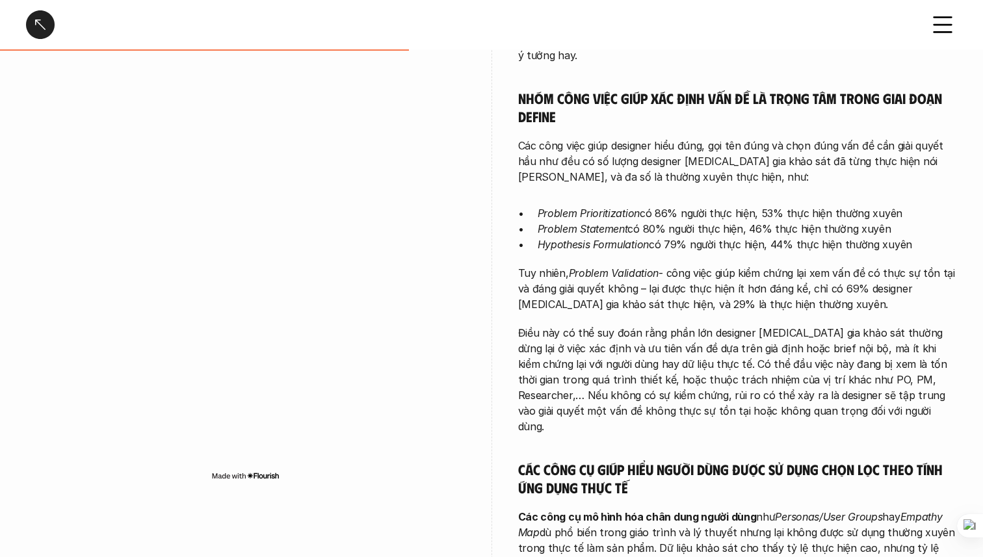
scroll to position [654, 0]
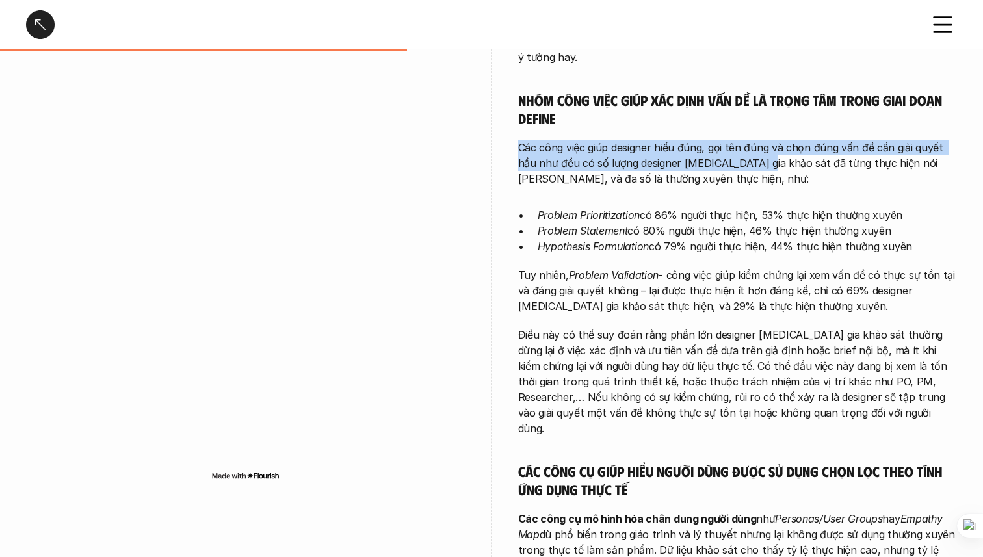
drag, startPoint x: 745, startPoint y: 80, endPoint x: 763, endPoint y: 110, distance: 35.0
click at [763, 110] on div "Stakeholder Alignment là hoạt động được thực hiện phổ biến và thường xuyên nhất…" at bounding box center [737, 210] width 439 height 908
click at [623, 140] on p "Các công việc giúp designer hiểu đúng, gọi tên đúng và chọn đúng vấn đề cần giả…" at bounding box center [737, 163] width 439 height 47
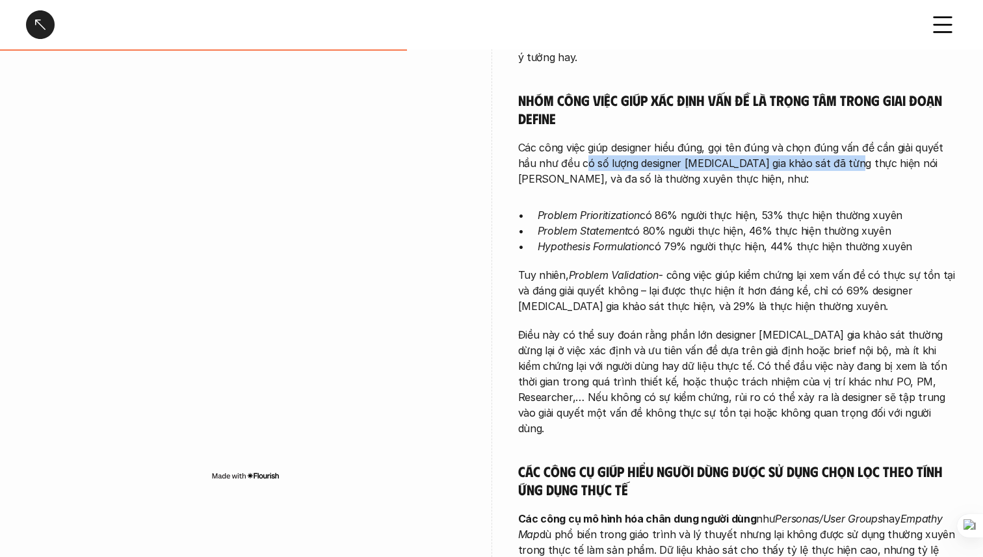
drag, startPoint x: 586, startPoint y: 116, endPoint x: 844, endPoint y: 109, distance: 258.1
click at [844, 140] on p "Các công việc giúp designer hiểu đúng, gọi tên đúng và chọn đúng vấn đề cần giả…" at bounding box center [737, 163] width 439 height 47
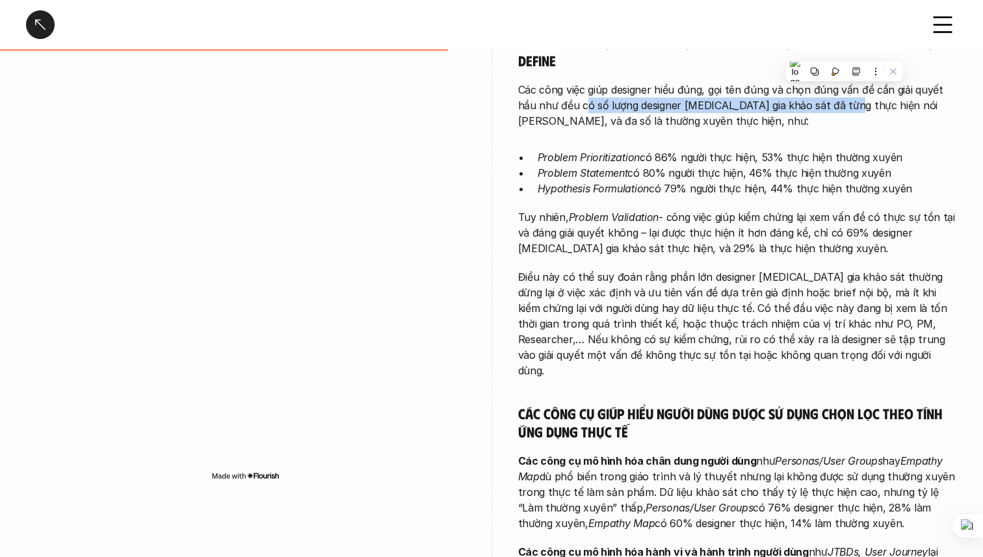
click at [744, 181] on p "Hypothesis Formulation có 79% người thực hiện, 44% thực hiện thường xuyên" at bounding box center [748, 189] width 420 height 16
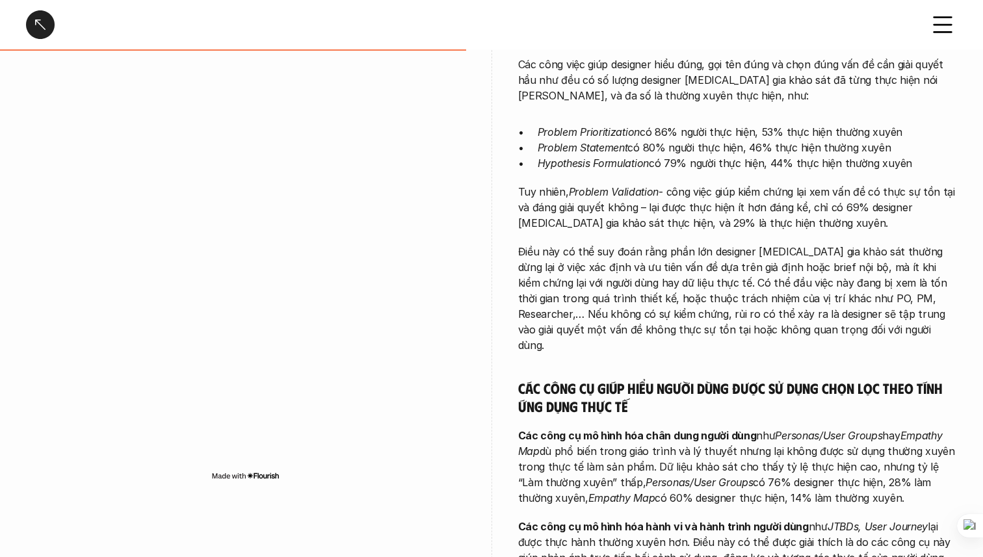
click at [682, 184] on p "Tuy nhiên, Problem Validation - công việc giúp kiểm chứng lại xem vấn đề có thự…" at bounding box center [737, 207] width 439 height 47
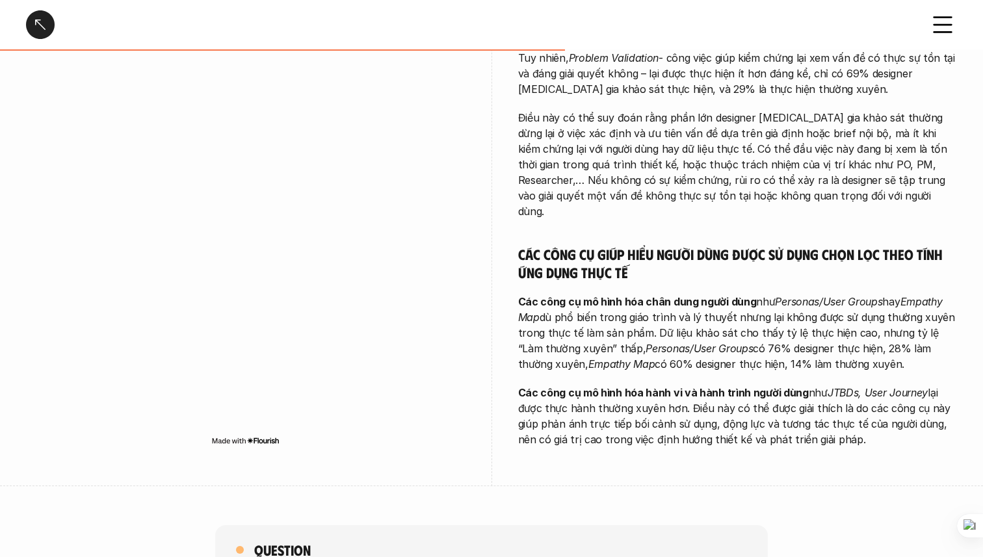
scroll to position [880, 0]
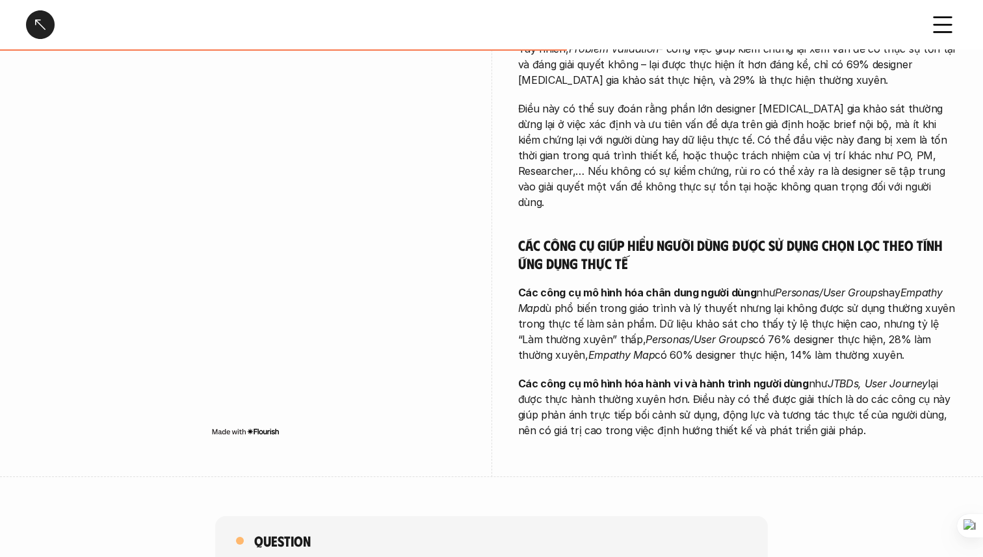
click at [682, 236] on h5 "Các công cụ giúp hiểu người dùng được sử dụng chọn lọc theo tính ứng dụng thực …" at bounding box center [737, 254] width 439 height 36
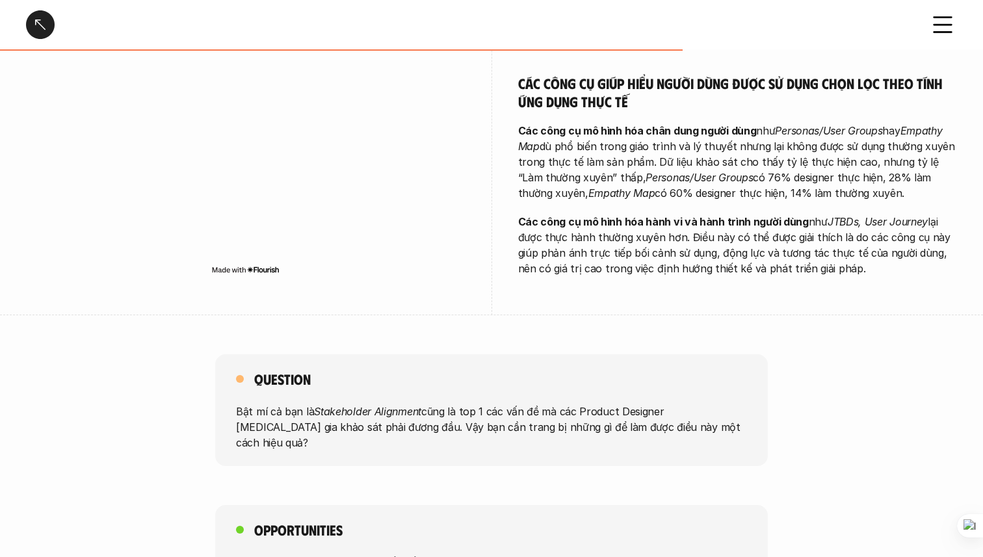
scroll to position [1043, 0]
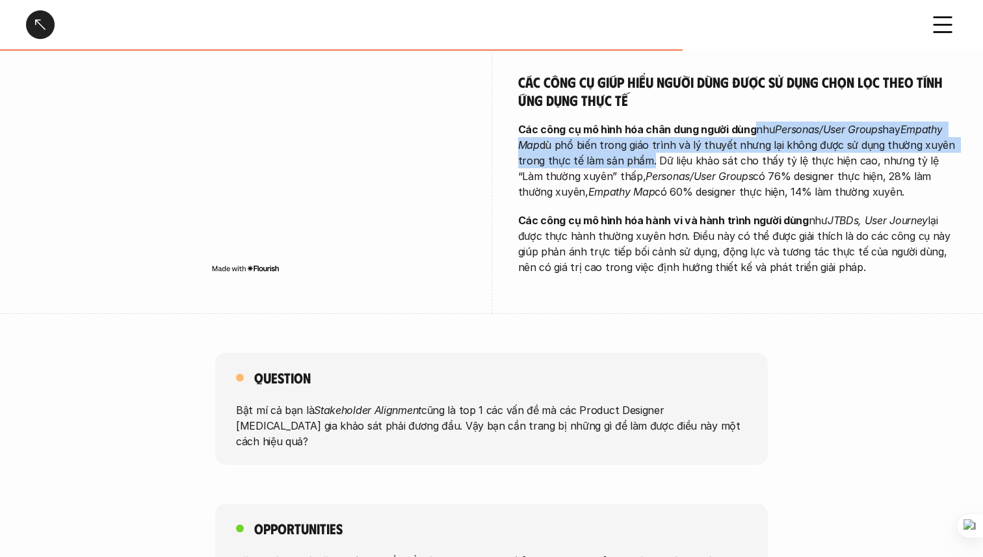
drag, startPoint x: 751, startPoint y: 64, endPoint x: 644, endPoint y: 94, distance: 110.7
click at [645, 122] on p "Các công cụ mô hình hóa chân dung người dùng như Personas/User Groups hay Empat…" at bounding box center [737, 161] width 439 height 78
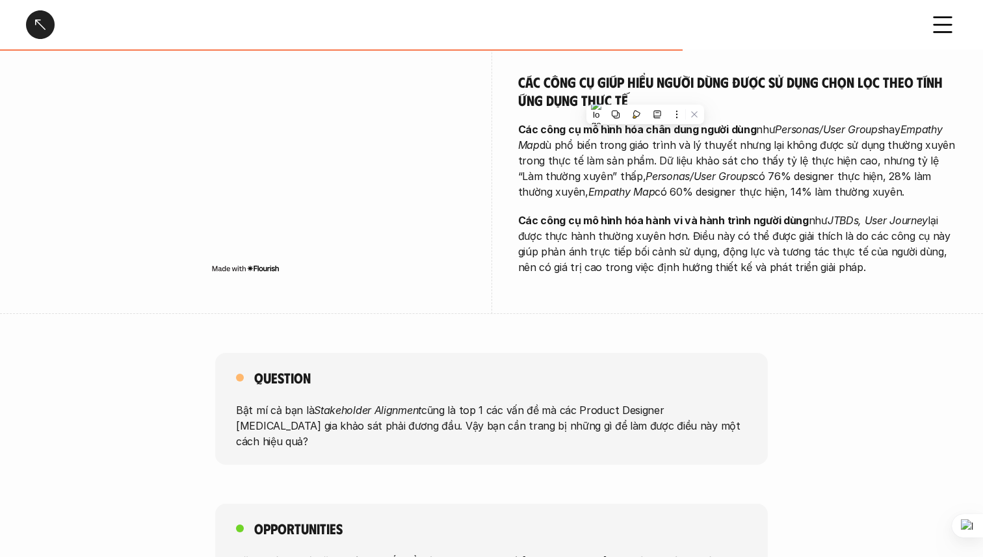
click at [654, 122] on p "Các công cụ mô hình hóa chân dung người dùng như Personas/User Groups hay Empat…" at bounding box center [737, 161] width 439 height 78
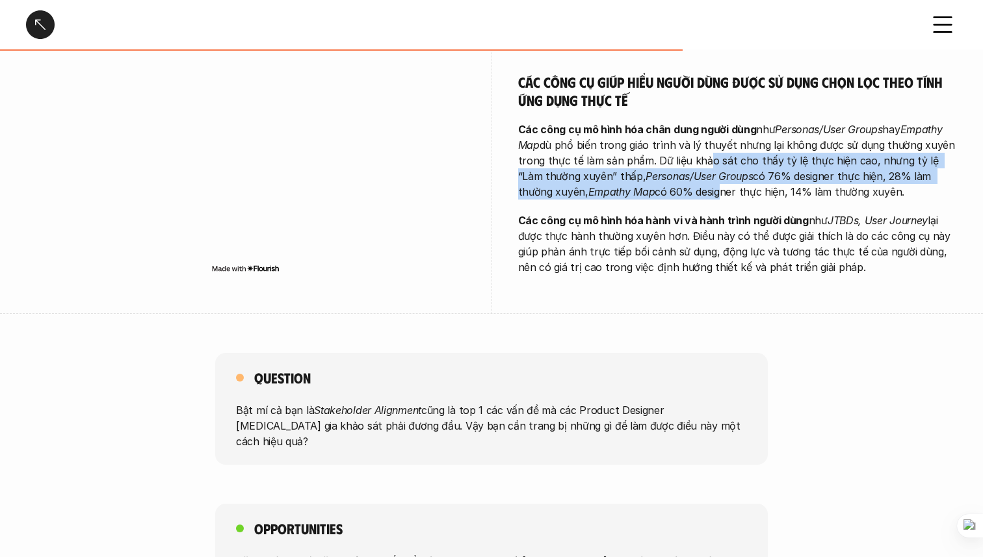
drag, startPoint x: 697, startPoint y: 97, endPoint x: 675, endPoint y: 123, distance: 35.0
click at [677, 123] on p "Các công cụ mô hình hóa chân dung người dùng như Personas/User Groups hay Empat…" at bounding box center [737, 161] width 439 height 78
click at [645, 170] on em "Personas/User Groups" at bounding box center [698, 176] width 107 height 13
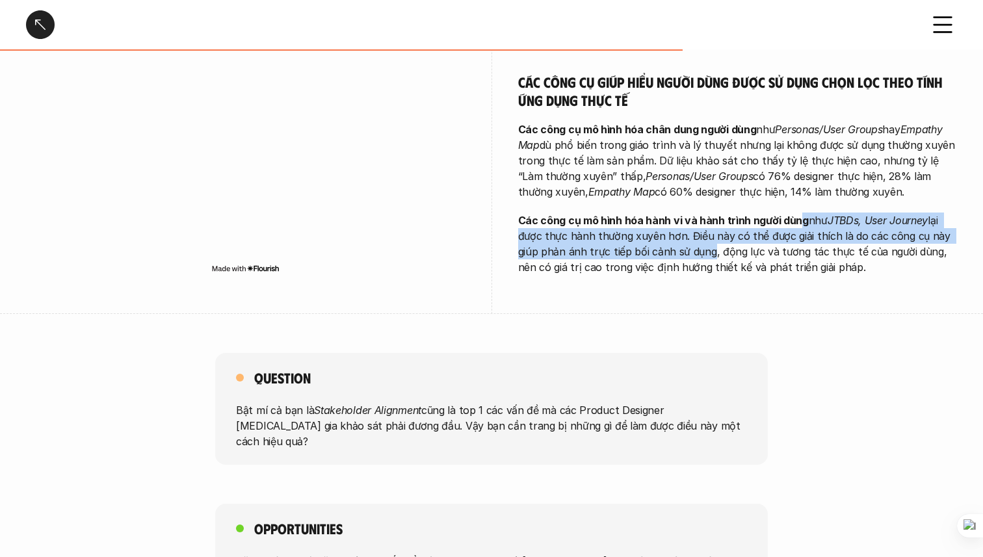
drag, startPoint x: 798, startPoint y: 162, endPoint x: 703, endPoint y: 185, distance: 97.0
click at [703, 213] on p "Các công cụ mô hình hóa hành vi và hành trình người dùng như JTBDs, User Journe…" at bounding box center [737, 244] width 439 height 62
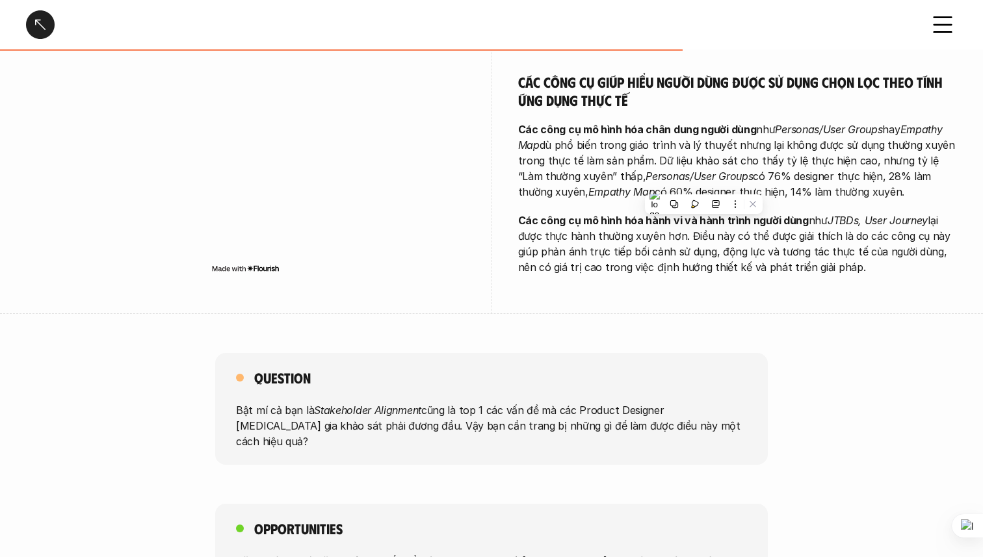
click at [711, 213] on p "Các công cụ mô hình hóa hành vi và hành trình người dùng như JTBDs, User Journe…" at bounding box center [737, 244] width 439 height 62
drag, startPoint x: 725, startPoint y: 186, endPoint x: 853, endPoint y: 187, distance: 128.0
click at [853, 213] on p "Các công cụ mô hình hóa hành vi và hành trình người dùng như JTBDs, User Journe…" at bounding box center [737, 244] width 439 height 62
click at [868, 213] on p "Các công cụ mô hình hóa hành vi và hành trình người dùng như JTBDs, User Journe…" at bounding box center [737, 244] width 439 height 62
click at [619, 353] on div "Question Bật mí cả bạn là Stakeholder Alignment cũng là top 1 các vấn đề mà các…" at bounding box center [491, 409] width 552 height 112
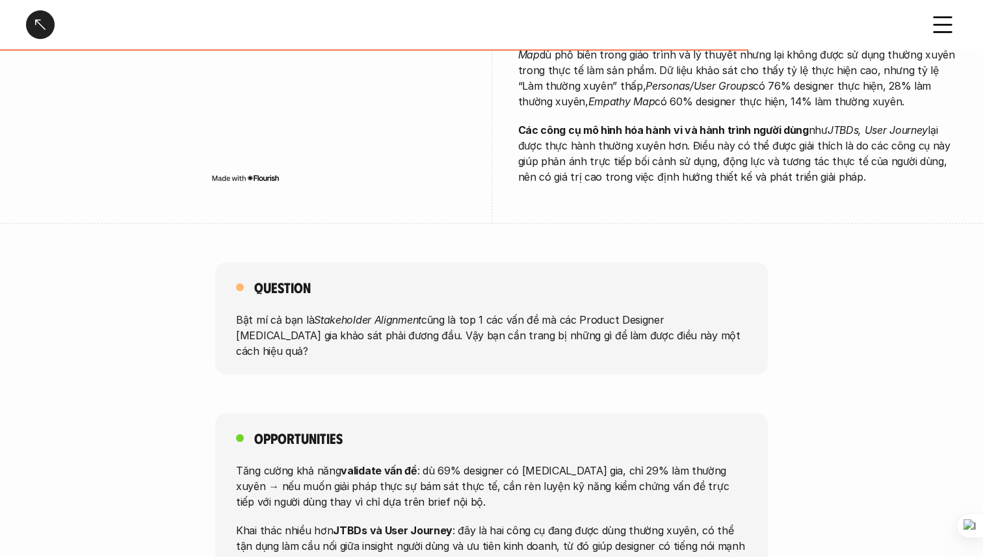
scroll to position [1130, 0]
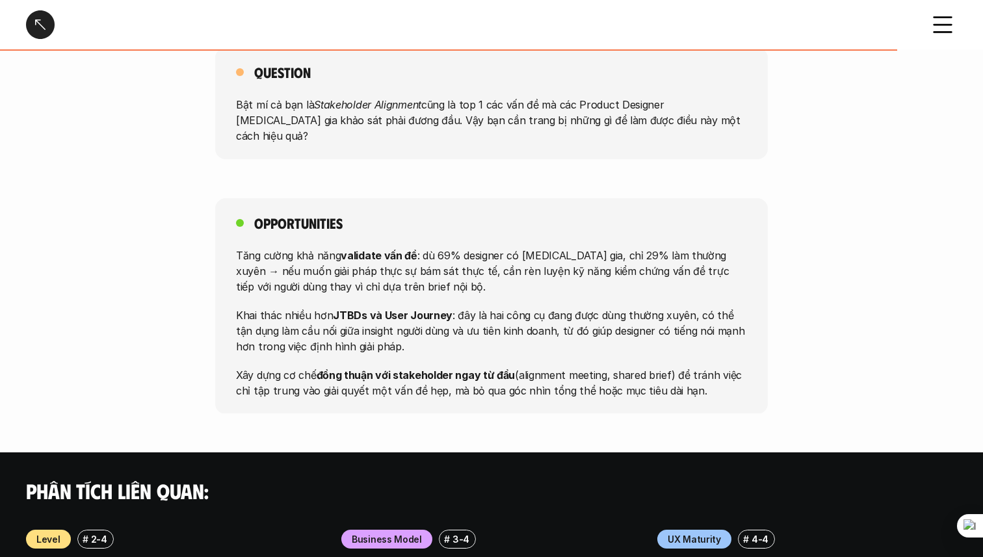
scroll to position [1350, 0]
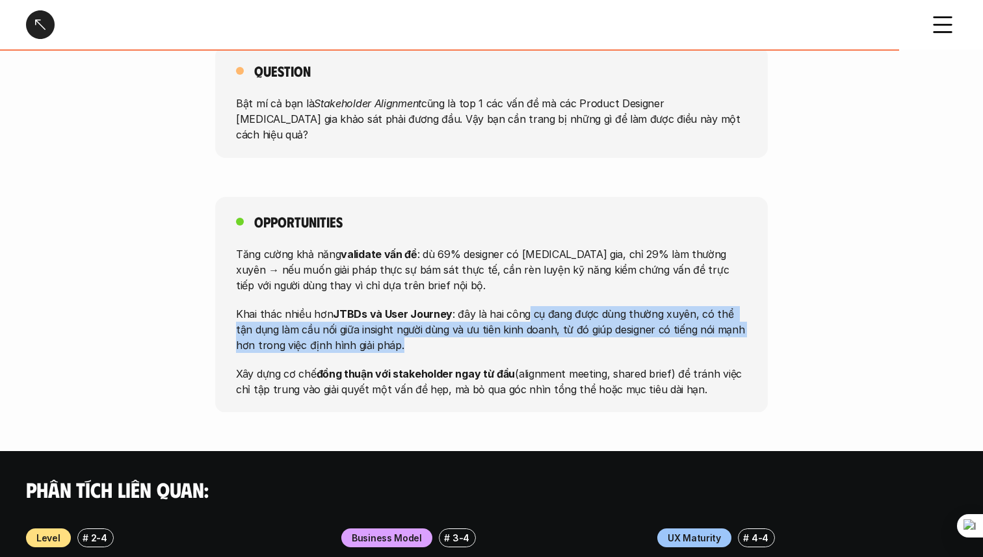
drag, startPoint x: 521, startPoint y: 233, endPoint x: 399, endPoint y: 268, distance: 127.1
click at [399, 305] on p "Khai thác nhiều hơn JTBDs và User Journey : đây là hai công cụ đang được dùng t…" at bounding box center [491, 328] width 511 height 47
click at [288, 365] on p "Xây dựng cơ chế đồng thuận với stakeholder ngay từ đầu (alignment meeting, shar…" at bounding box center [491, 380] width 511 height 31
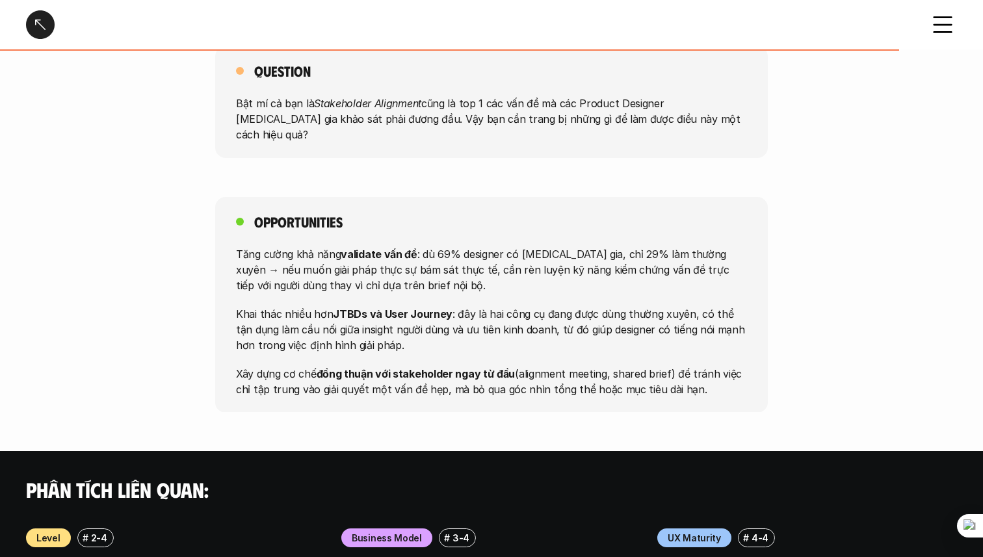
click at [288, 365] on p "Xây dựng cơ chế đồng thuận với stakeholder ngay từ đầu (alignment meeting, shar…" at bounding box center [491, 380] width 511 height 31
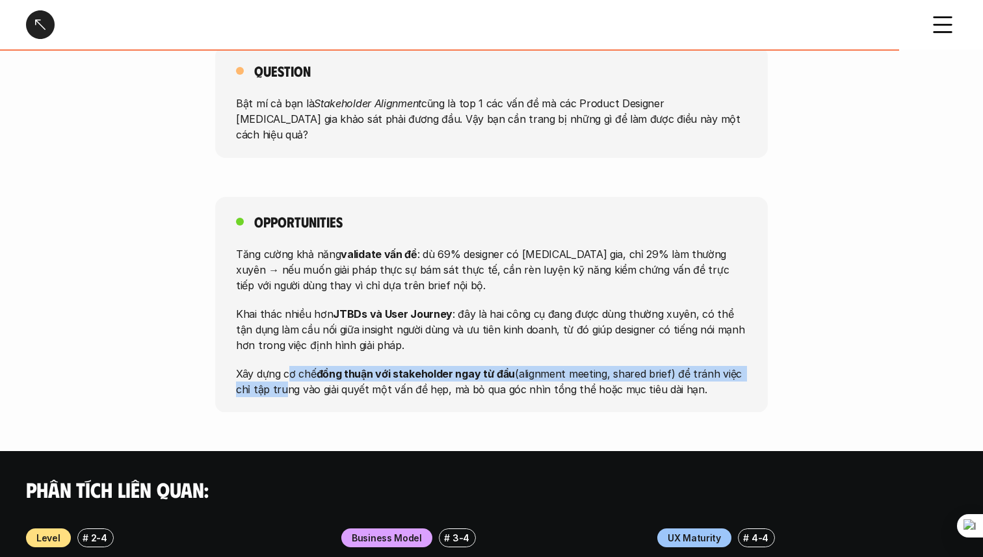
drag, startPoint x: 288, startPoint y: 290, endPoint x: 276, endPoint y: 307, distance: 21.1
click at [276, 365] on p "Xây dựng cơ chế đồng thuận với stakeholder ngay từ đầu (alignment meeting, shar…" at bounding box center [491, 380] width 511 height 31
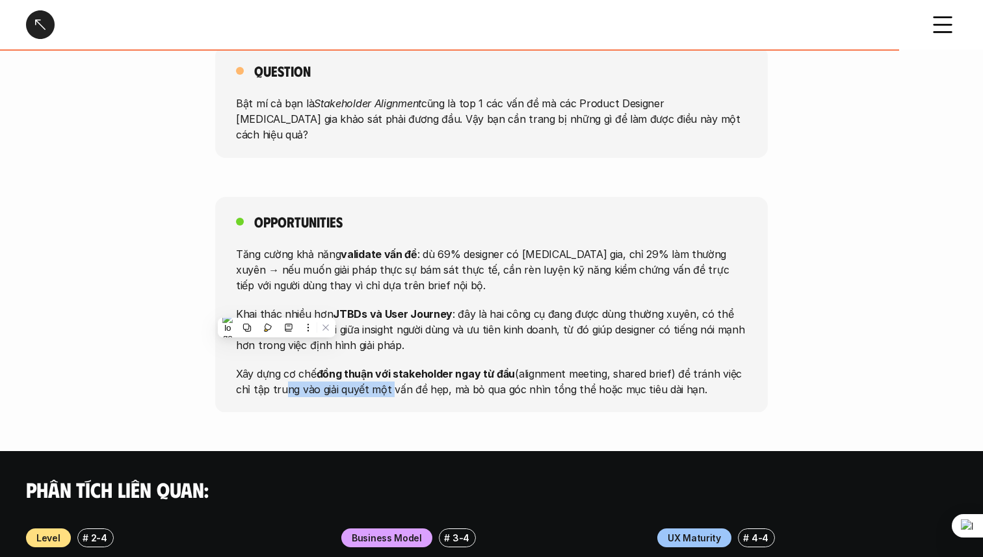
drag, startPoint x: 276, startPoint y: 307, endPoint x: 384, endPoint y: 309, distance: 107.9
click at [384, 365] on p "Xây dựng cơ chế đồng thuận với stakeholder ngay từ đầu (alignment meeting, shar…" at bounding box center [491, 380] width 511 height 31
click at [431, 365] on p "Xây dựng cơ chế đồng thuận với stakeholder ngay từ đầu (alignment meeting, shar…" at bounding box center [491, 380] width 511 height 31
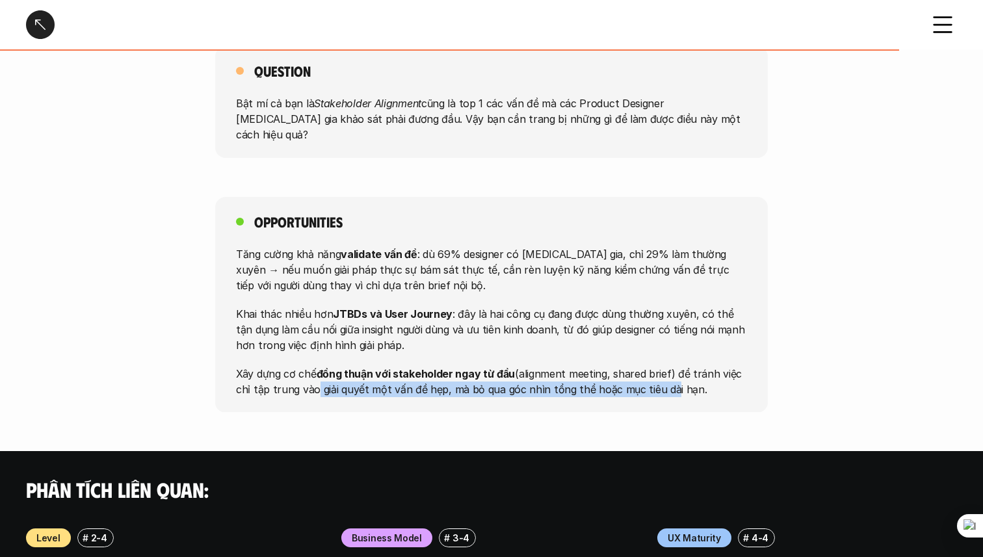
drag, startPoint x: 310, startPoint y: 312, endPoint x: 658, endPoint y: 309, distance: 347.8
click at [658, 365] on p "Xây dựng cơ chế đồng thuận với stakeholder ngay từ đầu (alignment meeting, shar…" at bounding box center [491, 380] width 511 height 31
click at [684, 305] on p "Khai thác nhiều hơn JTBDs và User Journey : đây là hai công cụ đang được dùng t…" at bounding box center [491, 328] width 511 height 47
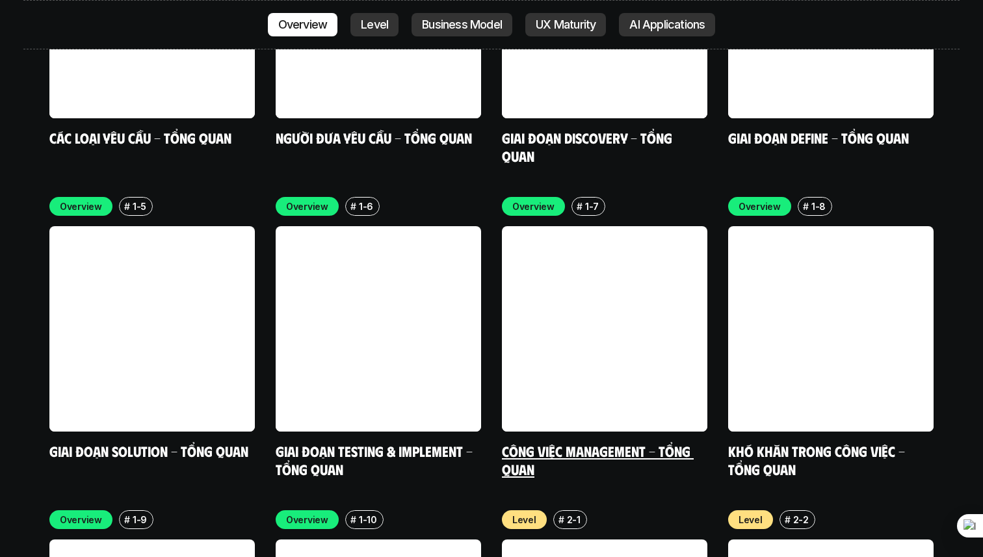
scroll to position [4024, 0]
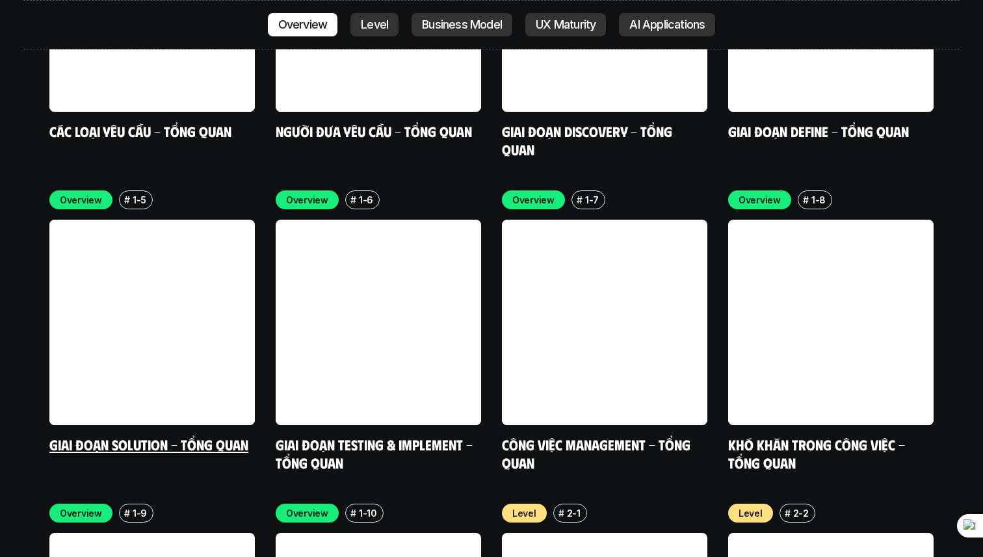
click at [220, 289] on link at bounding box center [151, 322] width 205 height 205
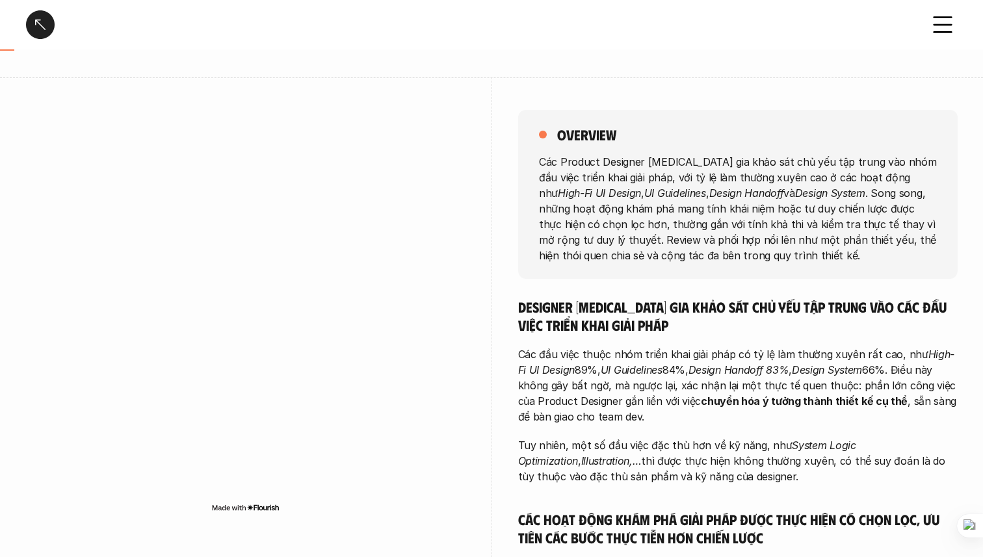
scroll to position [105, 0]
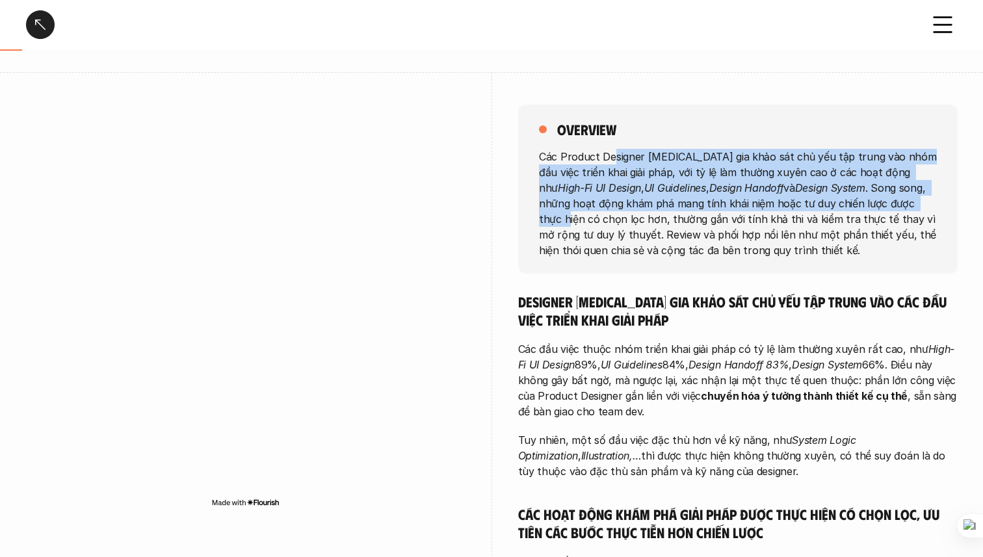
drag, startPoint x: 615, startPoint y: 162, endPoint x: 877, endPoint y: 207, distance: 265.8
click at [877, 207] on p "Các Product Designer [MEDICAL_DATA] gia khảo sát chủ yếu tập trung vào nhóm đầu…" at bounding box center [738, 202] width 398 height 109
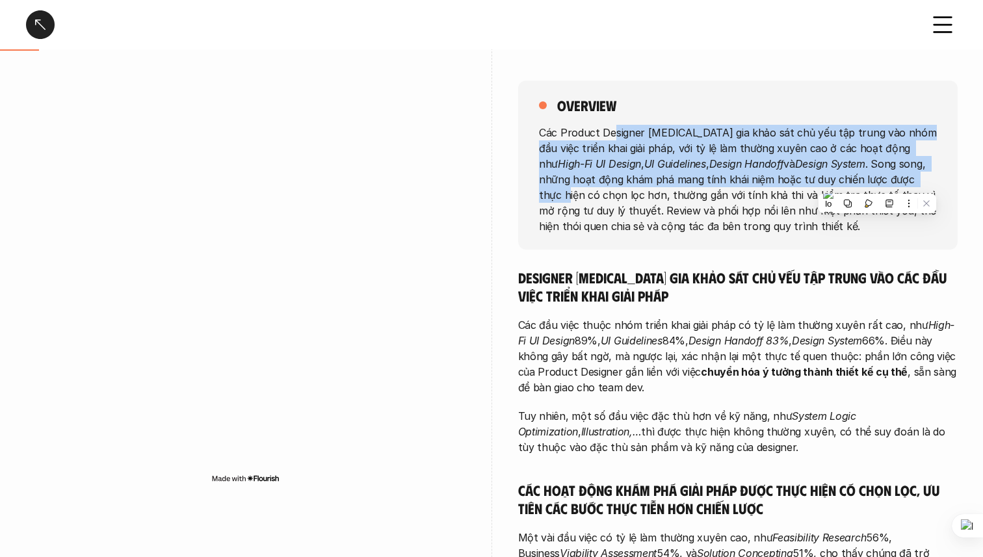
scroll to position [137, 0]
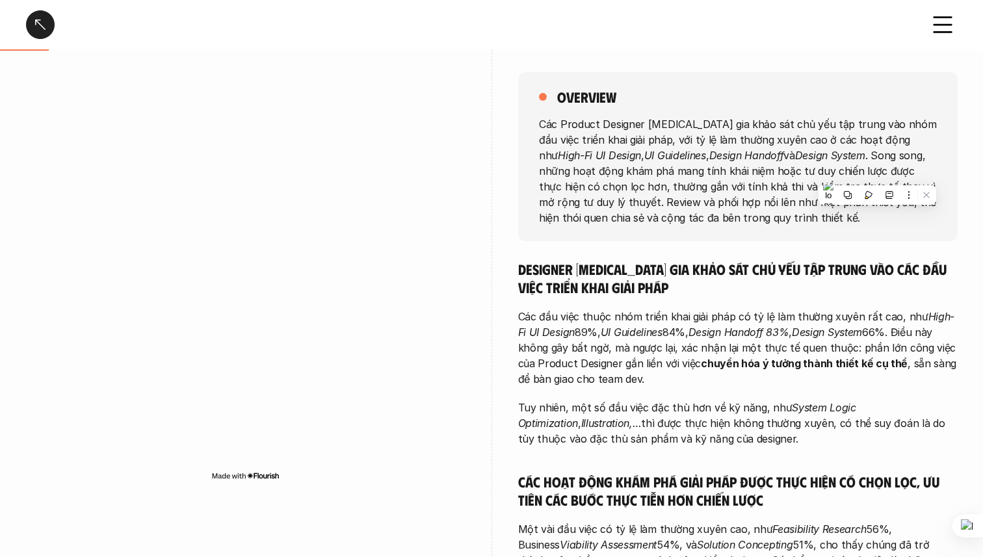
click at [757, 226] on div "overview Các Product Designer [MEDICAL_DATA] gia khảo sát chủ yếu tập trung vào…" at bounding box center [737, 156] width 439 height 169
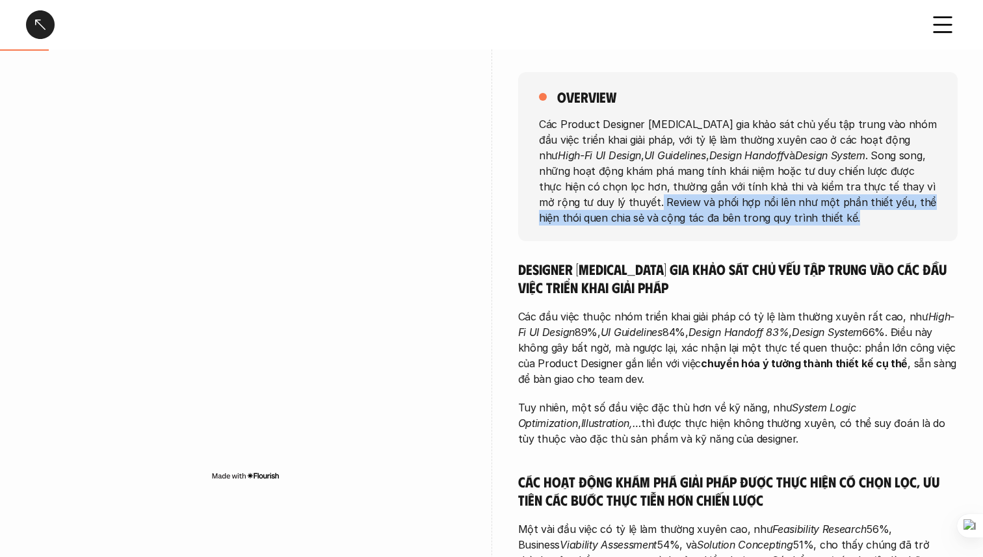
drag, startPoint x: 572, startPoint y: 197, endPoint x: 763, endPoint y: 225, distance: 193.1
click at [763, 225] on p "Các Product Designer [MEDICAL_DATA] gia khảo sát chủ yếu tập trung vào nhóm đầu…" at bounding box center [738, 170] width 398 height 109
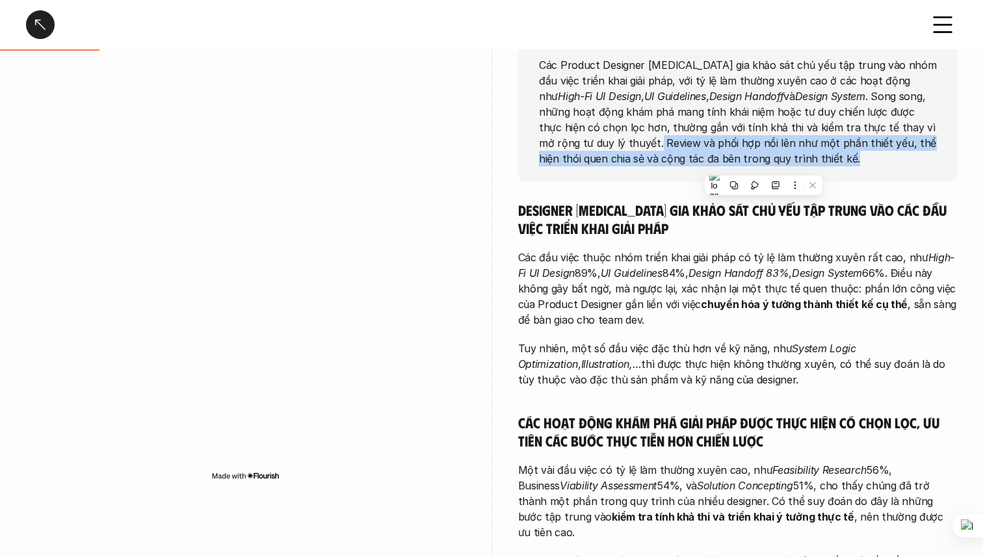
scroll to position [198, 0]
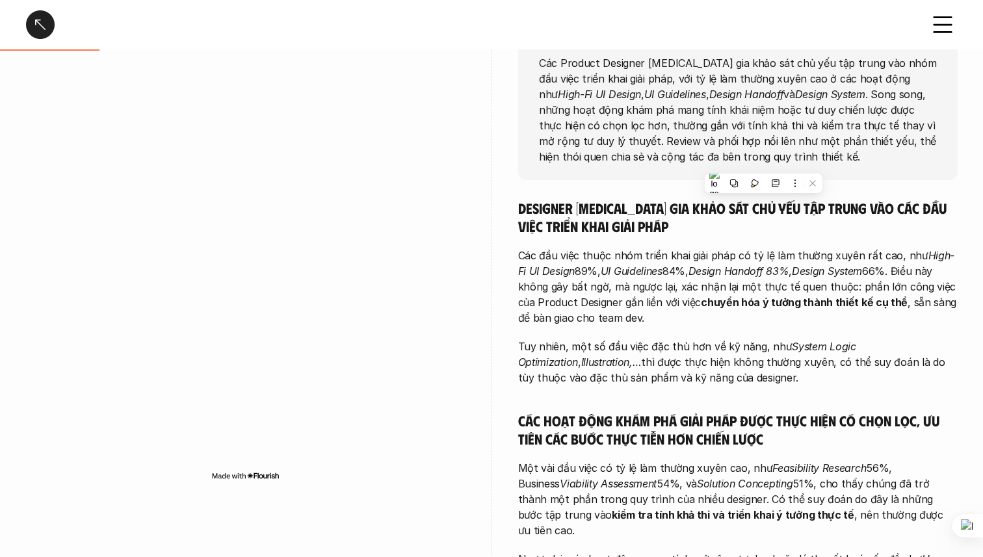
click at [756, 229] on h5 "Designer [MEDICAL_DATA] gia khảo sát chủ yếu tập trung vào các đầu việc triển k…" at bounding box center [737, 217] width 439 height 36
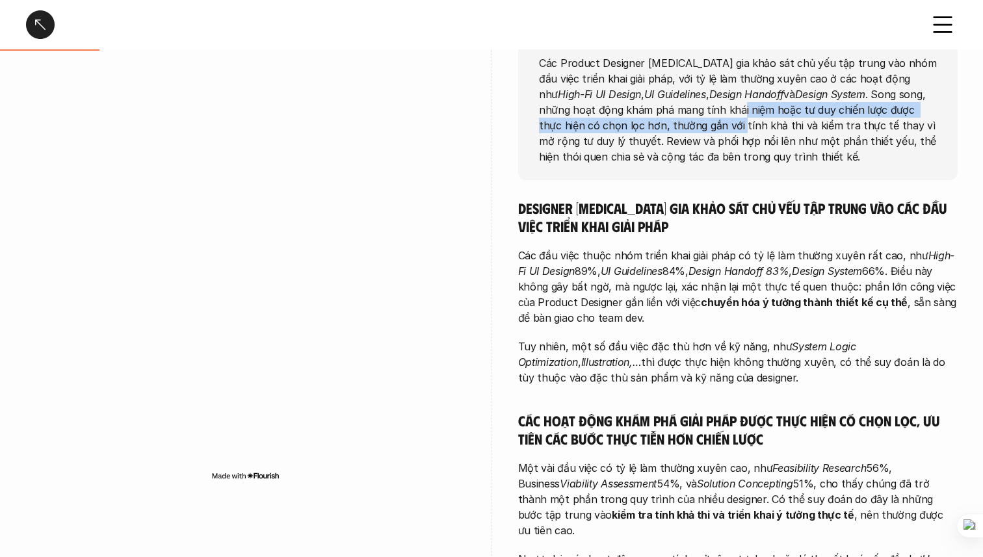
drag, startPoint x: 679, startPoint y: 112, endPoint x: 651, endPoint y: 118, distance: 29.1
click at [651, 118] on p "Các Product Designer [MEDICAL_DATA] gia khảo sát chủ yếu tập trung vào nhóm đầu…" at bounding box center [738, 109] width 398 height 109
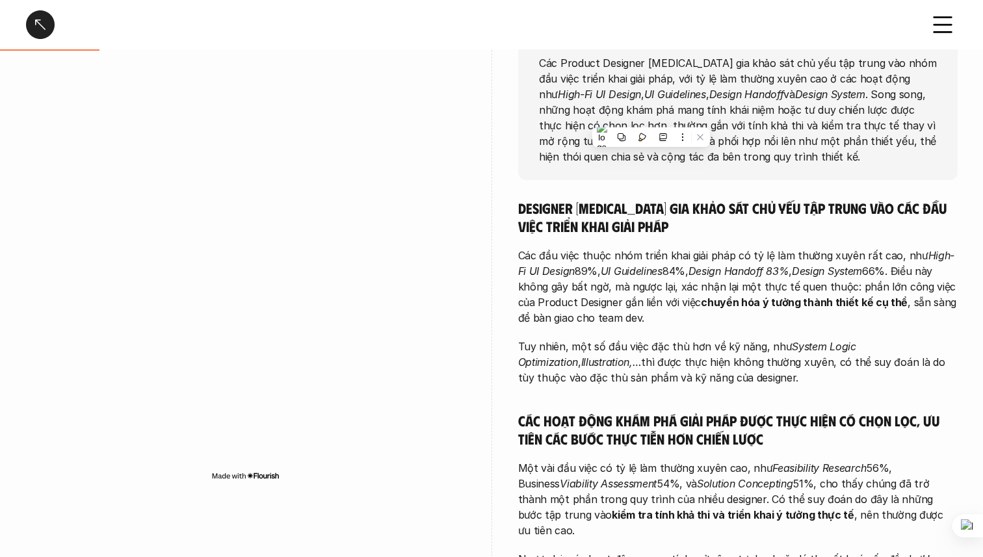
click at [637, 107] on p "Các Product Designer [MEDICAL_DATA] gia khảo sát chủ yếu tập trung vào nhóm đầu…" at bounding box center [738, 109] width 398 height 109
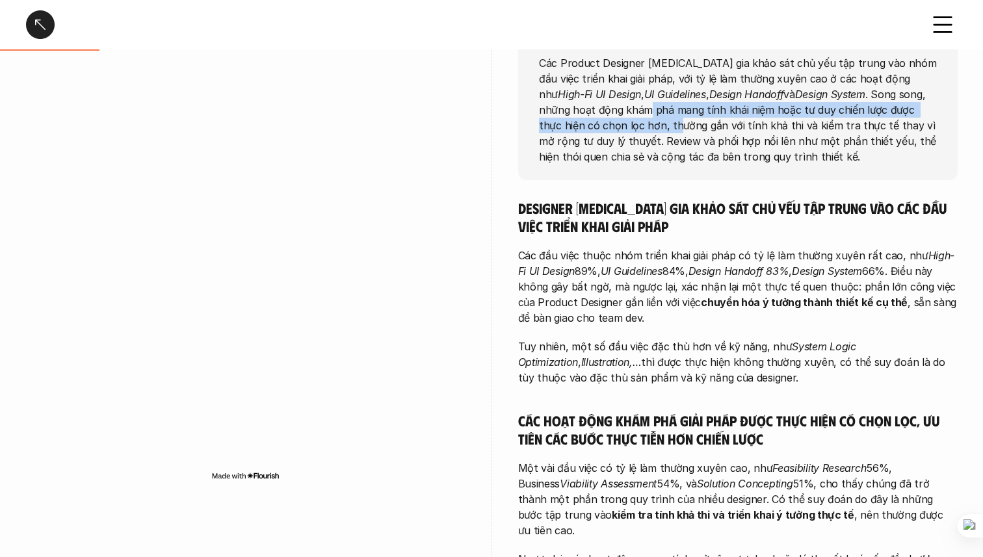
drag, startPoint x: 592, startPoint y: 112, endPoint x: 586, endPoint y: 129, distance: 18.5
click at [586, 129] on p "Các Product Designer [MEDICAL_DATA] gia khảo sát chủ yếu tập trung vào nhóm đầu…" at bounding box center [738, 109] width 398 height 109
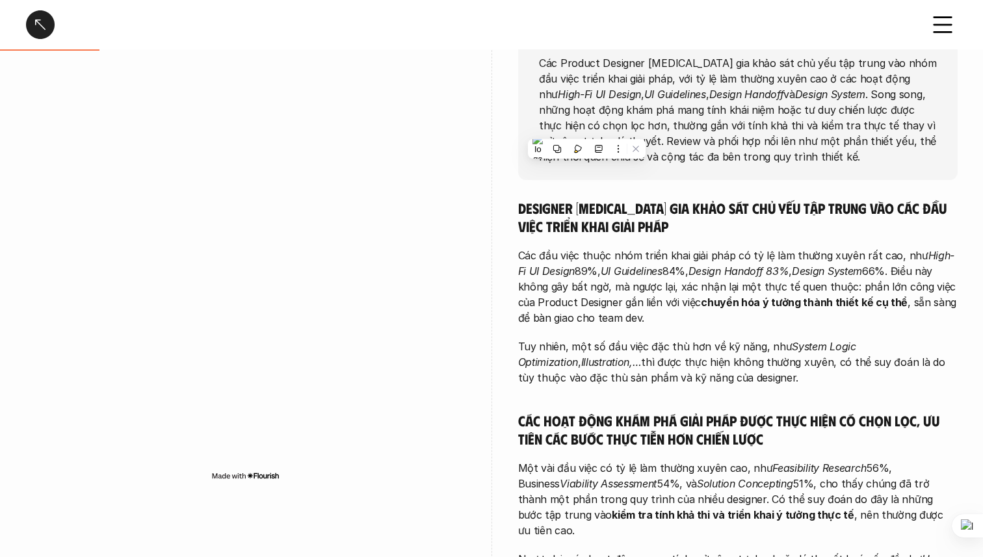
click at [708, 87] on em "Design Handoff" at bounding box center [745, 93] width 75 height 13
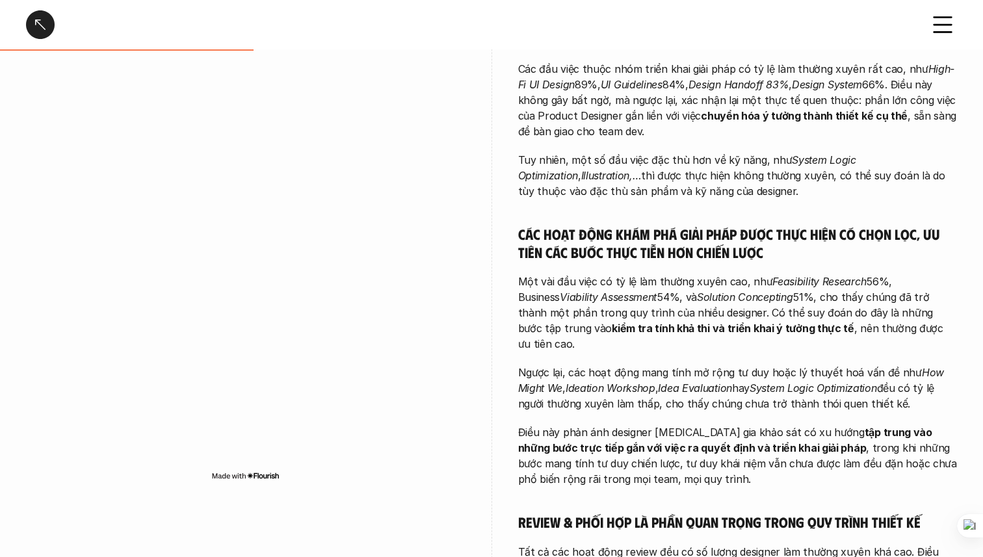
scroll to position [385, 0]
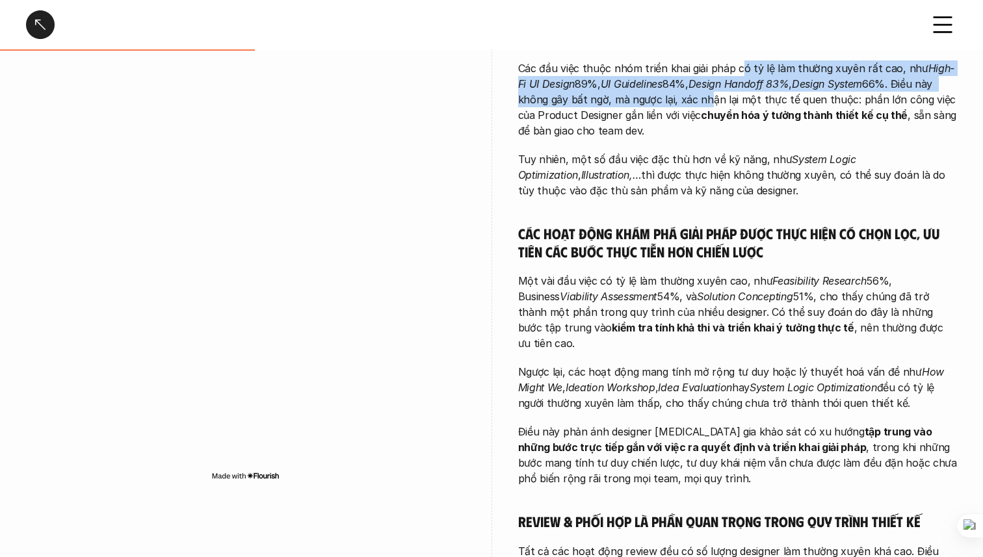
drag, startPoint x: 739, startPoint y: 73, endPoint x: 701, endPoint y: 103, distance: 48.2
click at [701, 103] on p "Các đầu việc thuộc nhóm triển khai giải pháp có tỷ lệ làm thường xuyên rất cao,…" at bounding box center [737, 99] width 439 height 78
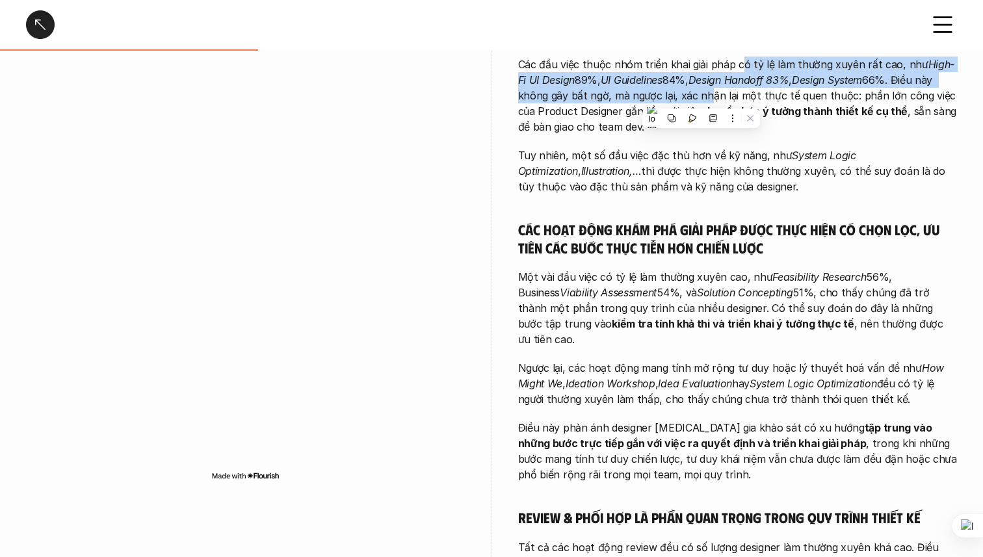
scroll to position [392, 0]
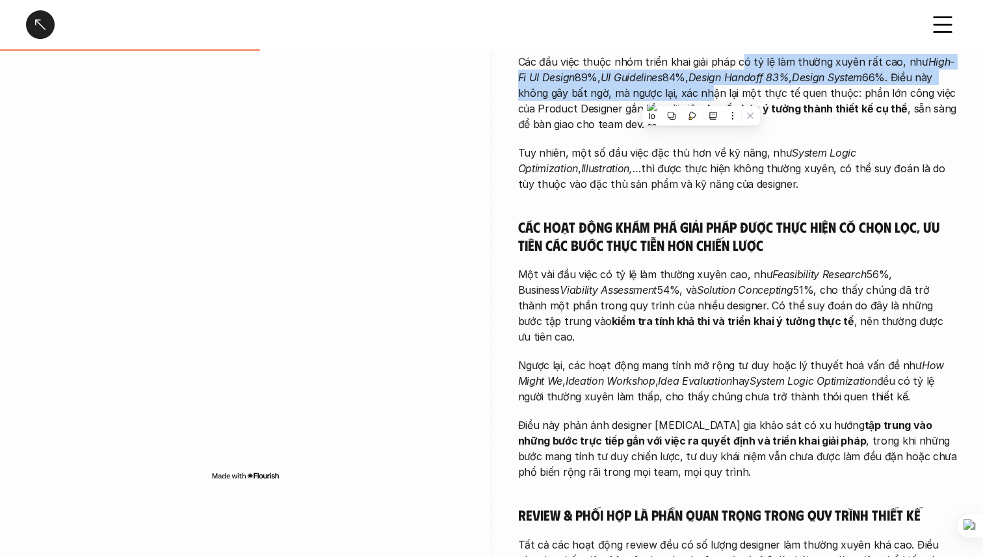
click at [739, 76] on em "Design Handoff 83%" at bounding box center [738, 77] width 101 height 13
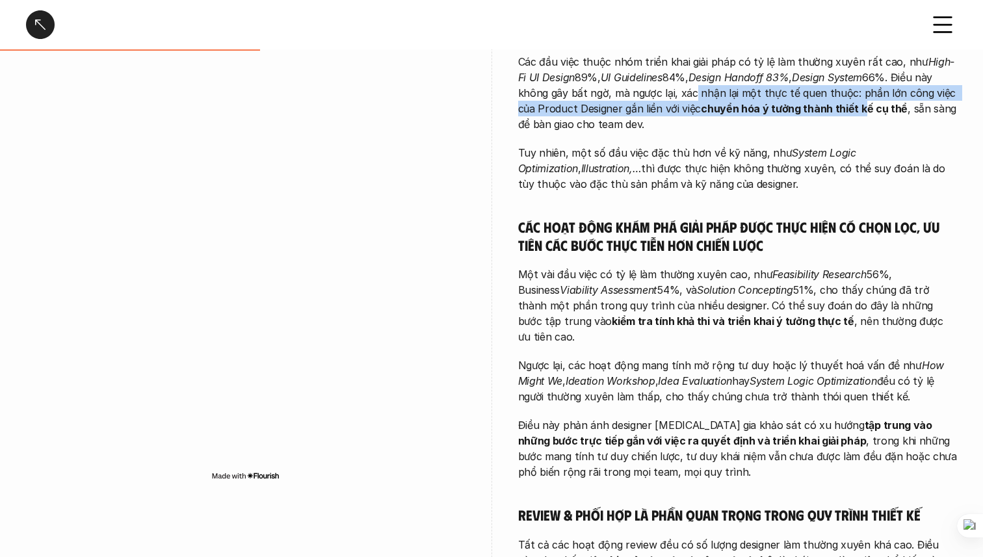
drag, startPoint x: 688, startPoint y: 92, endPoint x: 859, endPoint y: 105, distance: 170.8
click at [859, 105] on p "Các đầu việc thuộc nhóm triển khai giải pháp có tỷ lệ làm thường xuyên rất cao,…" at bounding box center [737, 93] width 439 height 78
click at [755, 112] on strong "chuyển hóa ý tưởng thành thiết kế cụ thể" at bounding box center [804, 108] width 207 height 13
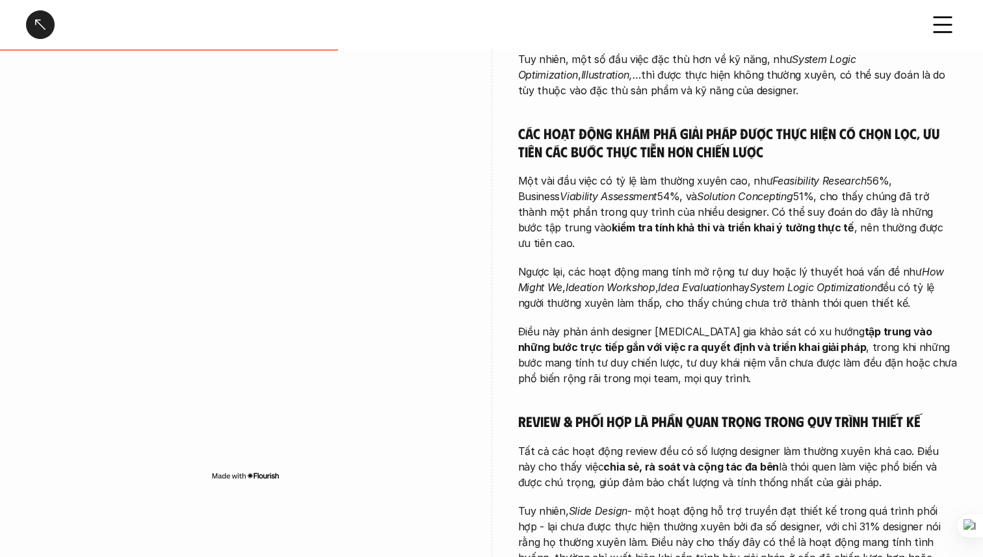
scroll to position [488, 0]
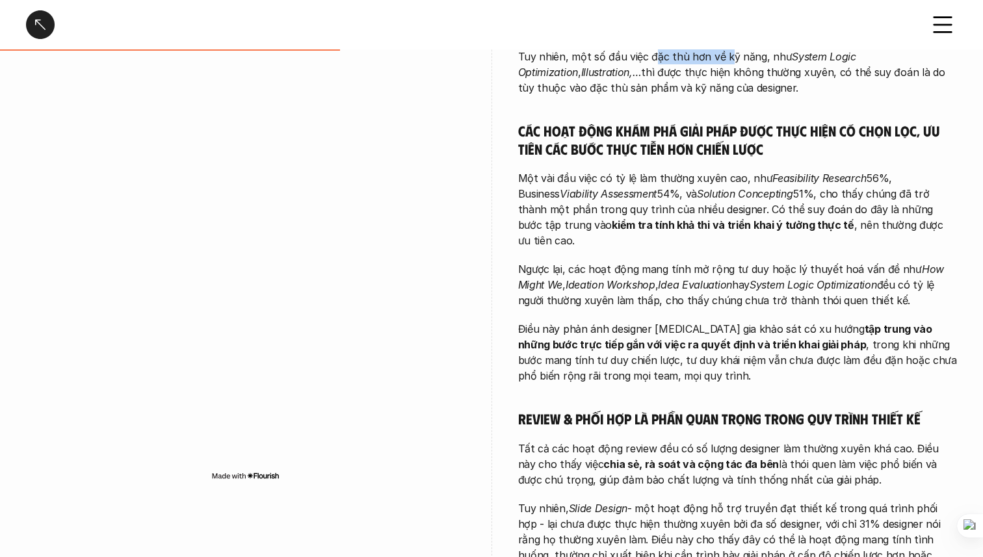
drag, startPoint x: 651, startPoint y: 62, endPoint x: 727, endPoint y: 64, distance: 75.4
click at [727, 64] on p "Tuy nhiên, một số đầu việc đặc thù hơn về kỹ năng, như System Logic Optimizatio…" at bounding box center [737, 72] width 439 height 47
click at [686, 136] on h5 "Các hoạt động khám phá giải pháp được thực hiện có chọn lọc, ưu tiên các bước t…" at bounding box center [737, 140] width 439 height 36
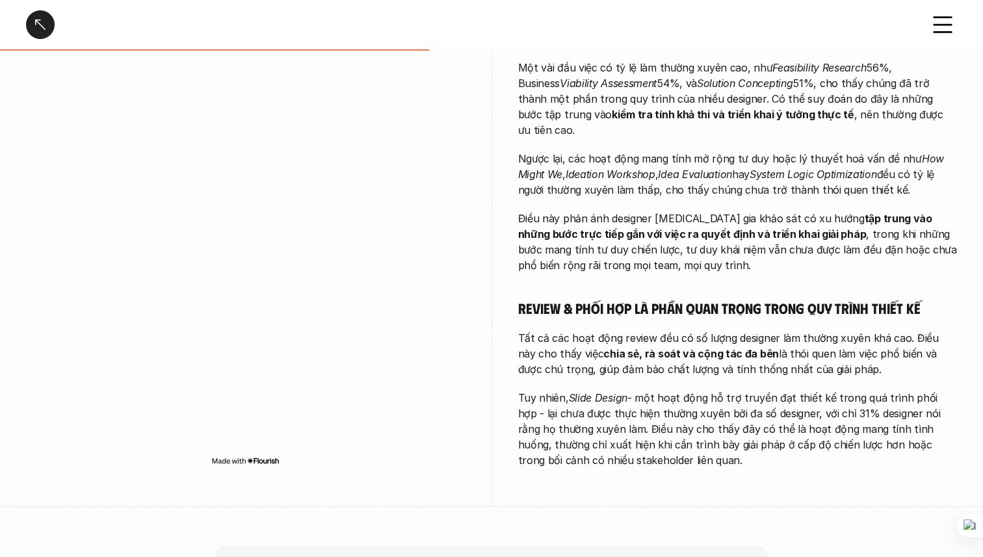
scroll to position [605, 0]
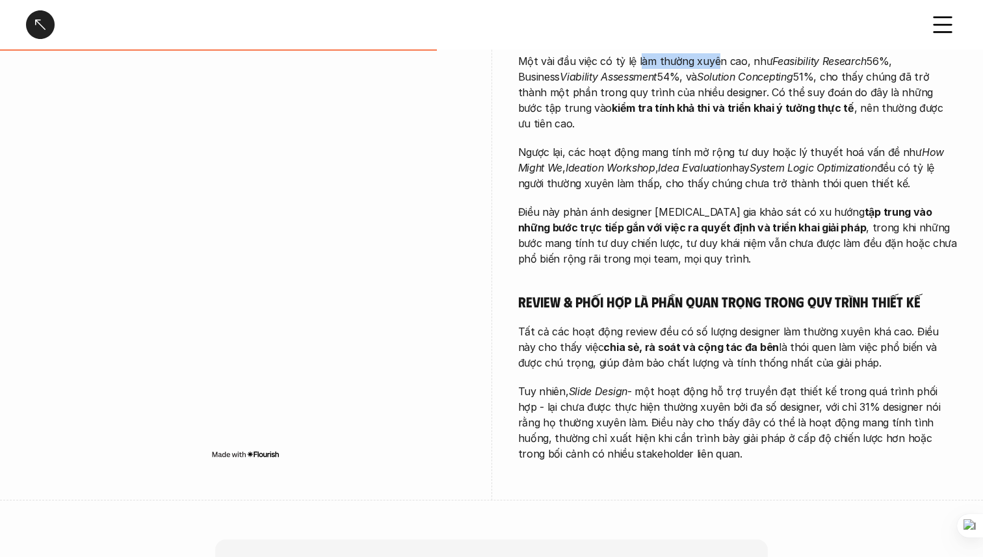
drag, startPoint x: 636, startPoint y: 58, endPoint x: 716, endPoint y: 61, distance: 79.3
click at [716, 61] on p "Một vài đầu việc có tỷ lệ làm thường xuyên cao, như Feasibility Research 56%, B…" at bounding box center [737, 92] width 439 height 78
drag, startPoint x: 774, startPoint y: 59, endPoint x: 829, endPoint y: 60, distance: 54.6
click at [829, 60] on em "Feasibility Research" at bounding box center [819, 61] width 94 height 13
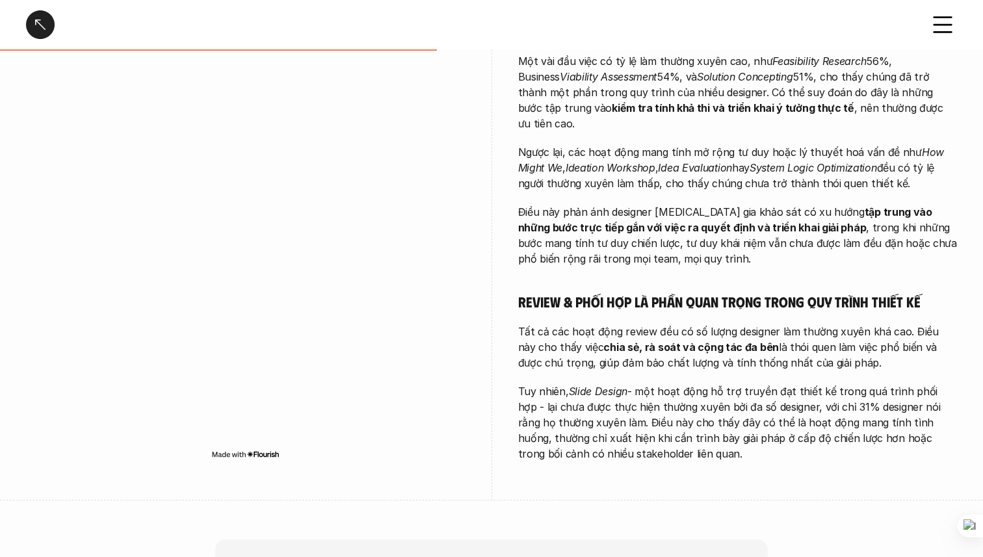
click at [640, 68] on p "Một vài đầu việc có tỷ lệ làm thường xuyên cao, như Feasibility Research 56%, B…" at bounding box center [737, 92] width 439 height 78
drag, startPoint x: 723, startPoint y: 92, endPoint x: 912, endPoint y: 88, distance: 188.5
click at [912, 88] on p "Một vài đầu việc có tỷ lệ làm thường xuyên cao, như Feasibility Research 56%, B…" at bounding box center [737, 92] width 439 height 78
click at [626, 82] on p "Một vài đầu việc có tỷ lệ làm thường xuyên cao, như Feasibility Research 56%, B…" at bounding box center [737, 92] width 439 height 78
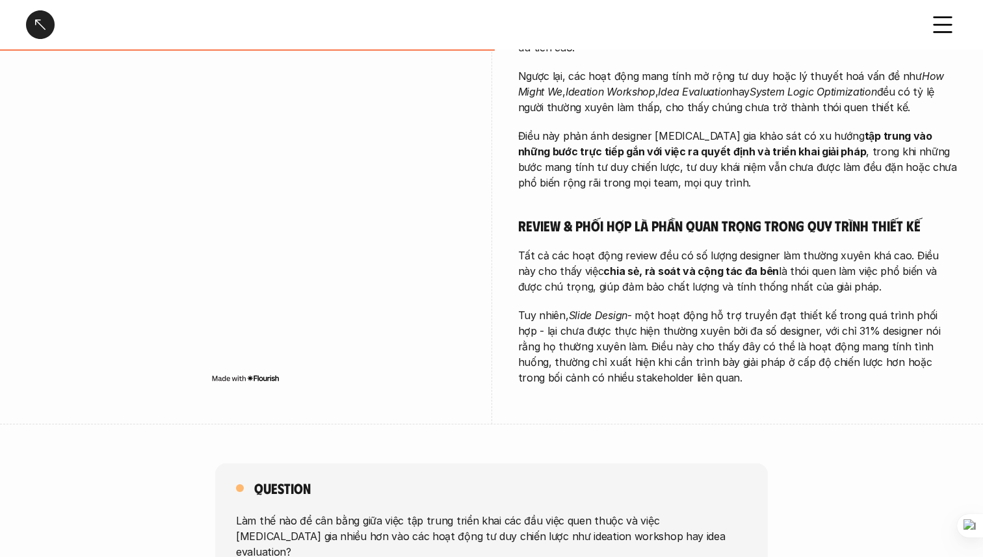
scroll to position [682, 0]
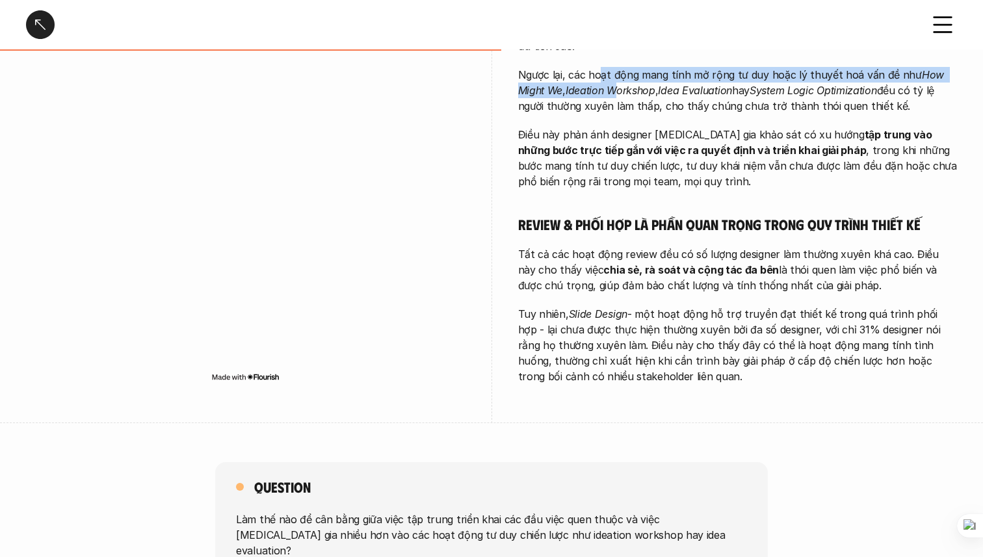
drag, startPoint x: 601, startPoint y: 64, endPoint x: 617, endPoint y: 75, distance: 20.2
click at [617, 75] on p "Ngược lại, các hoạt động mang tính mở rộng tư duy hoặc lý thuyết hoá vấn đề như…" at bounding box center [737, 90] width 439 height 47
click at [620, 84] on em "Ideation Workshop" at bounding box center [610, 90] width 90 height 13
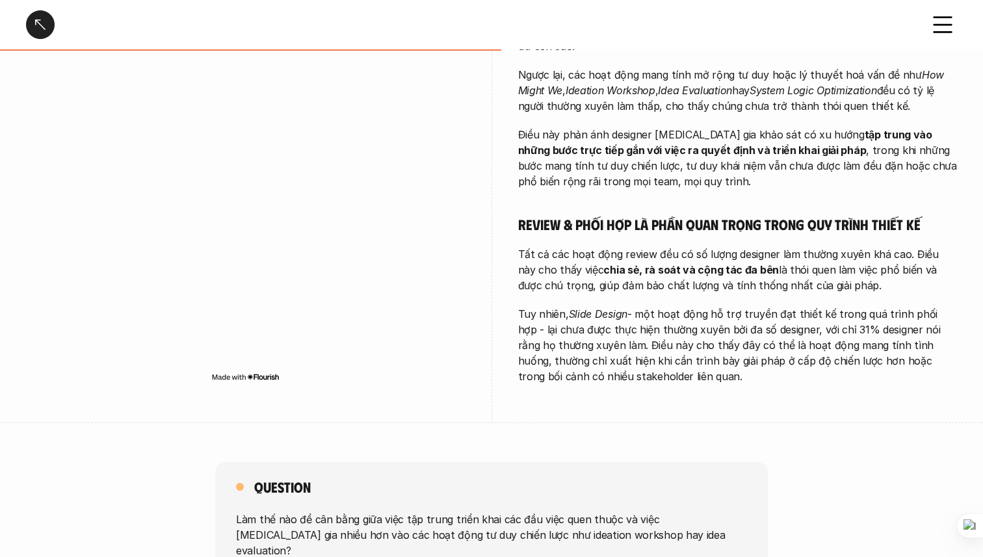
click at [620, 84] on em "Ideation Workshop" at bounding box center [610, 90] width 90 height 13
click at [635, 84] on em "Ideation Workshop" at bounding box center [610, 90] width 90 height 13
drag, startPoint x: 684, startPoint y: 71, endPoint x: 734, endPoint y: 73, distance: 50.1
click at [732, 84] on em "Idea Evaluation" at bounding box center [695, 90] width 74 height 13
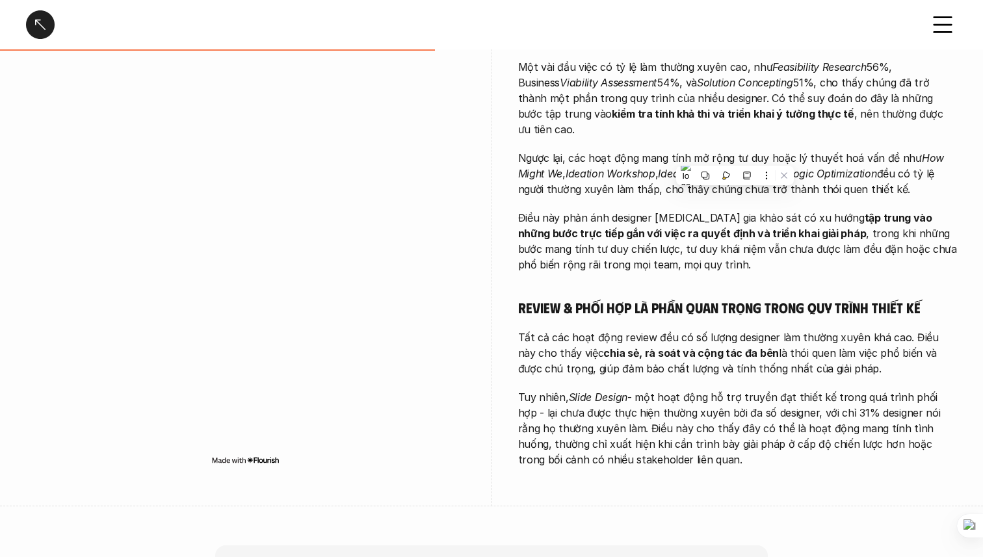
scroll to position [598, 0]
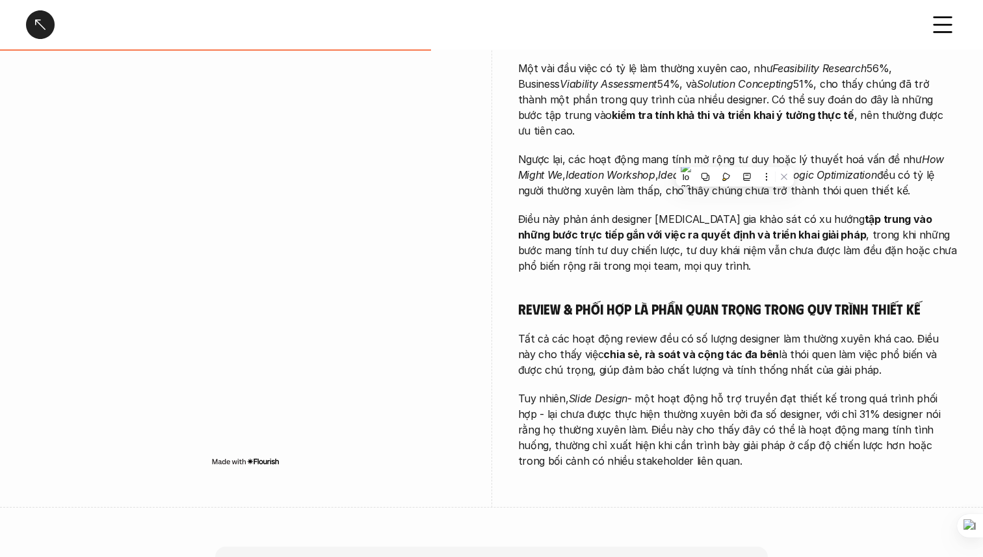
click at [542, 211] on p "Điều này phản ánh designer [MEDICAL_DATA] gia khảo sát có xu hướng tập trung và…" at bounding box center [737, 242] width 439 height 62
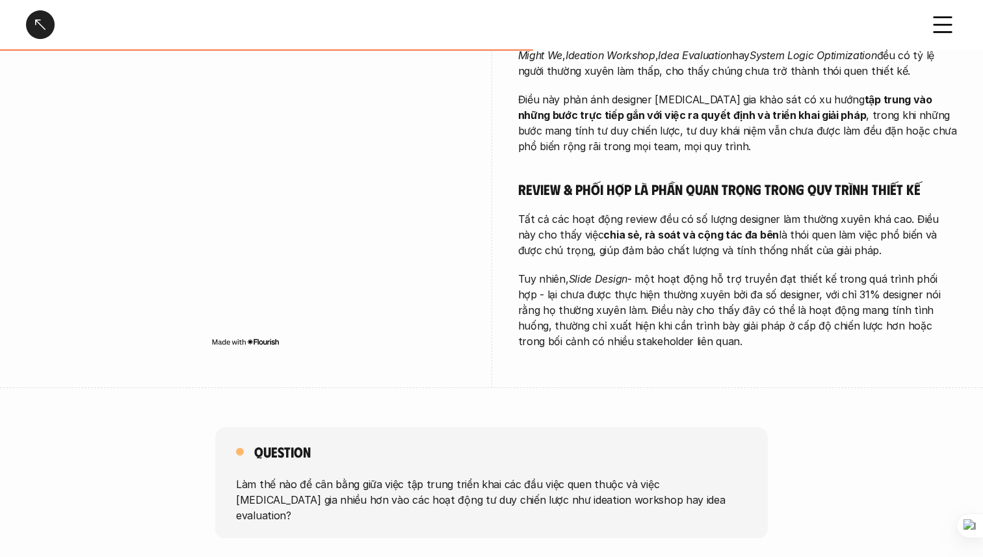
scroll to position [721, 0]
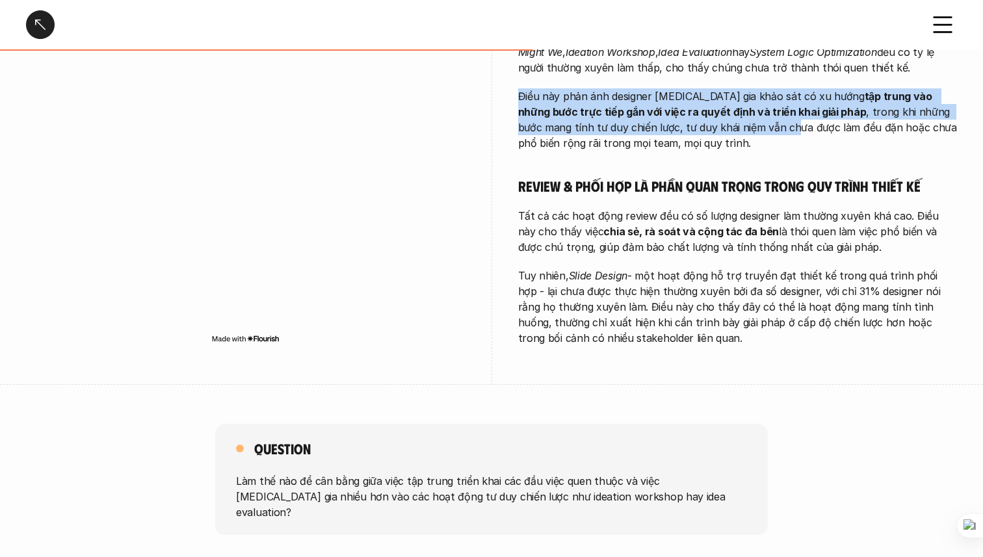
drag, startPoint x: 640, startPoint y: 68, endPoint x: 706, endPoint y: 106, distance: 75.7
click at [706, 106] on div "Designer [MEDICAL_DATA] gia khảo sát chủ yếu tập trung vào các đầu việc triển k…" at bounding box center [737, 10] width 439 height 669
click at [706, 96] on strong "tập trung vào những bước trực tiếp gắn với việc ra quyết định và triển khai giả…" at bounding box center [726, 104] width 417 height 29
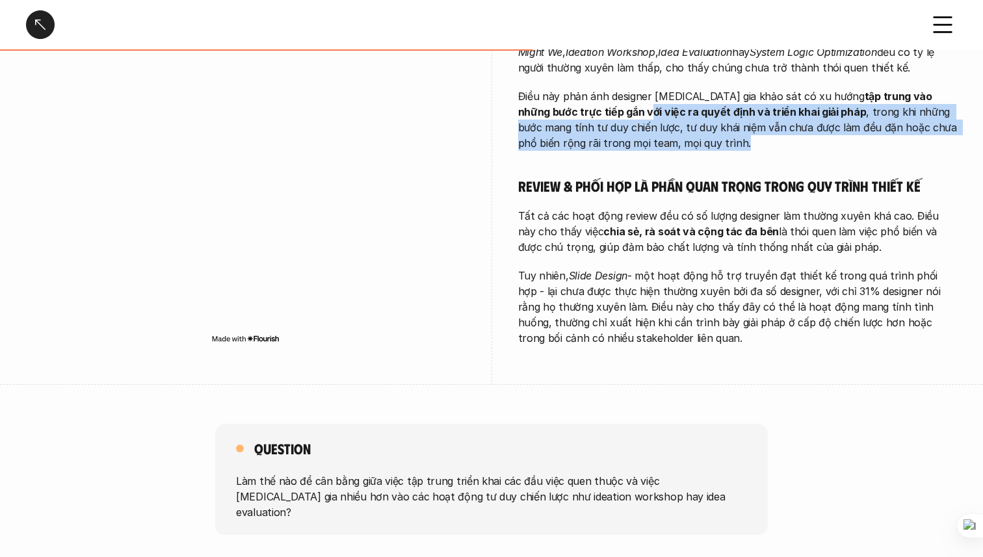
drag, startPoint x: 567, startPoint y: 99, endPoint x: 880, endPoint y: 122, distance: 314.1
click at [880, 122] on p "Điều này phản ánh designer [MEDICAL_DATA] gia khảo sát có xu hướng tập trung và…" at bounding box center [737, 119] width 439 height 62
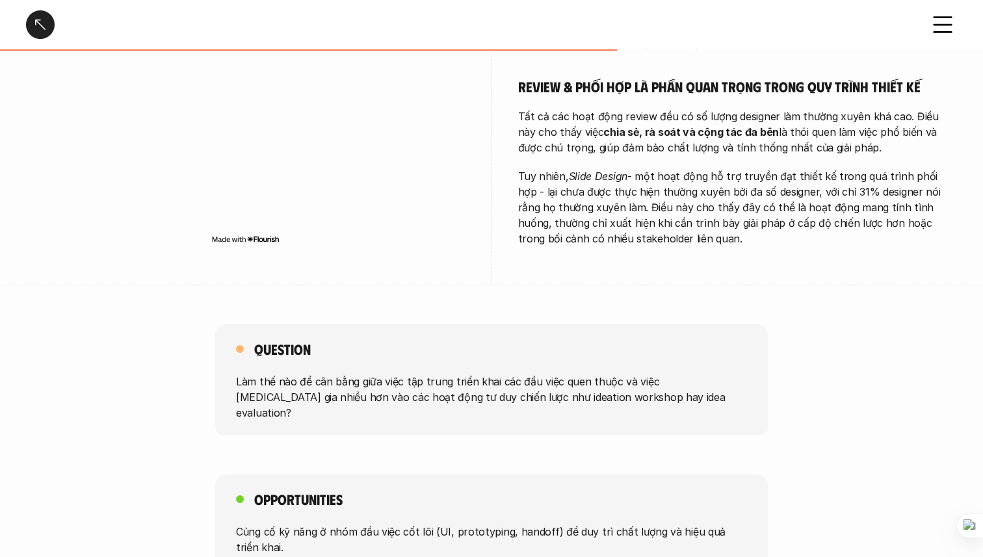
scroll to position [844, 0]
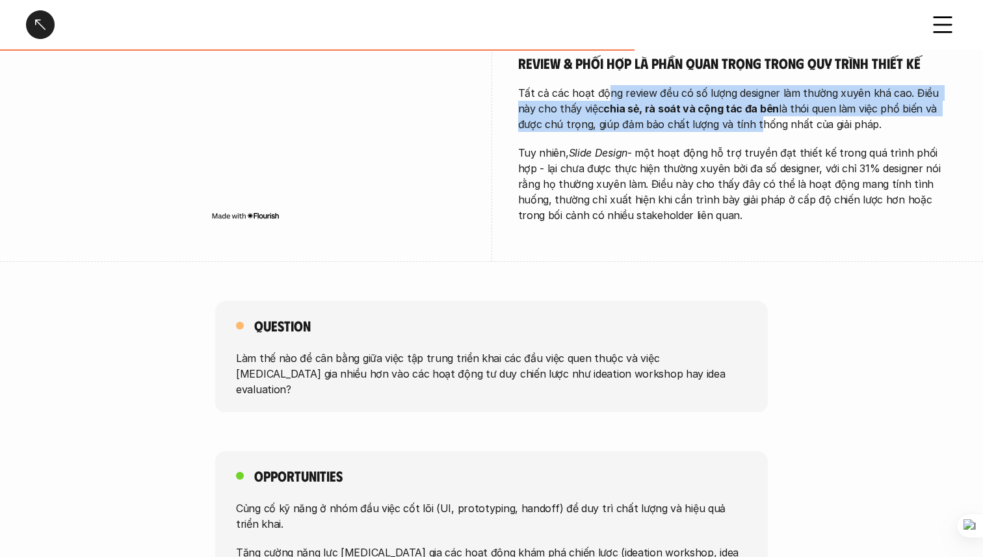
drag, startPoint x: 603, startPoint y: 78, endPoint x: 701, endPoint y: 103, distance: 100.7
click at [701, 103] on p "Tất cả các hoạt động review đều có số lượng designer làm thường xuyên khá cao. …" at bounding box center [737, 108] width 439 height 47
click at [721, 102] on strong "chia sẻ, rà soát và cộng tác đa bên" at bounding box center [690, 108] width 175 height 13
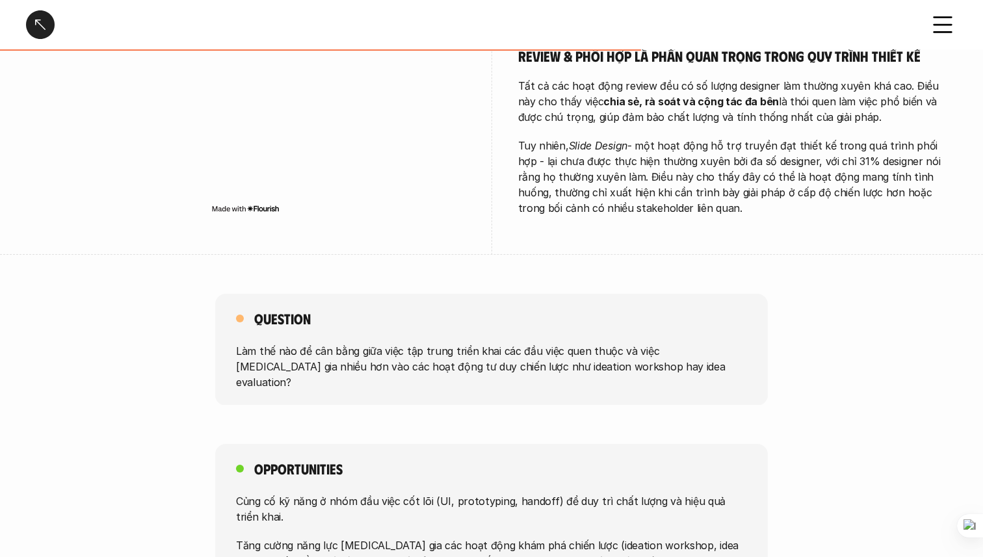
scroll to position [866, 0]
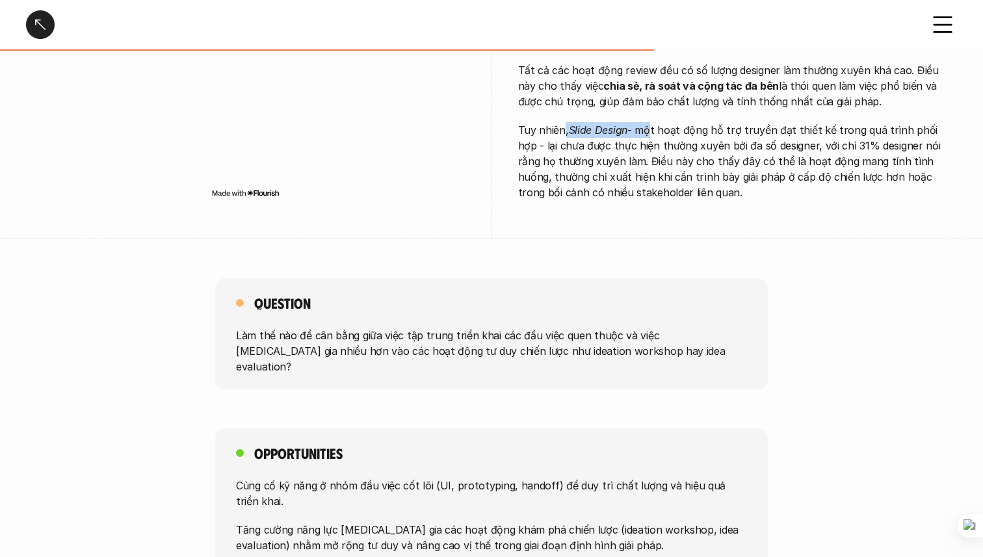
drag, startPoint x: 561, startPoint y: 109, endPoint x: 646, endPoint y: 110, distance: 85.2
click at [646, 122] on p "Tuy nhiên, Slide Design - một hoạt động hỗ trợ truyền đạt thiết kế trong quá tr…" at bounding box center [737, 161] width 439 height 78
drag, startPoint x: 668, startPoint y: 110, endPoint x: 802, endPoint y: 111, distance: 134.6
click at [802, 122] on p "Tuy nhiên, Slide Design - một hoạt động hỗ trợ truyền đạt thiết kế trong quá tr…" at bounding box center [737, 161] width 439 height 78
click at [822, 122] on p "Tuy nhiên, Slide Design - một hoạt động hỗ trợ truyền đạt thiết kế trong quá tr…" at bounding box center [737, 161] width 439 height 78
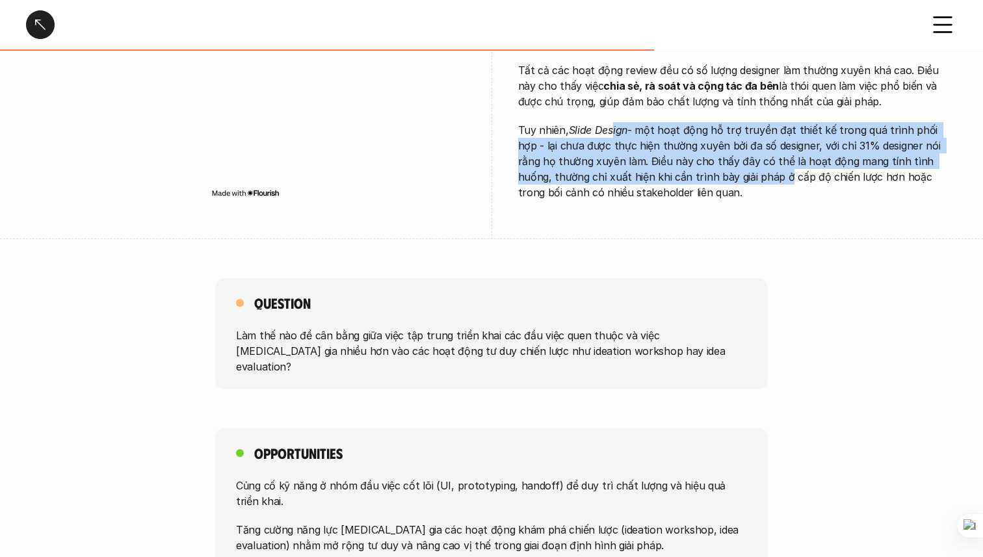
drag, startPoint x: 612, startPoint y: 120, endPoint x: 708, endPoint y: 164, distance: 105.6
click at [708, 164] on p "Tuy nhiên, Slide Design - một hoạt động hỗ trợ truyền đạt thiết kế trong quá tr…" at bounding box center [737, 161] width 439 height 78
click at [641, 237] on div "Giai đoạn Solution - Tổng quan Overview # 1-5 Giai đoạn Solution - Tổng quan ov…" at bounding box center [491, 364] width 983 height 2460
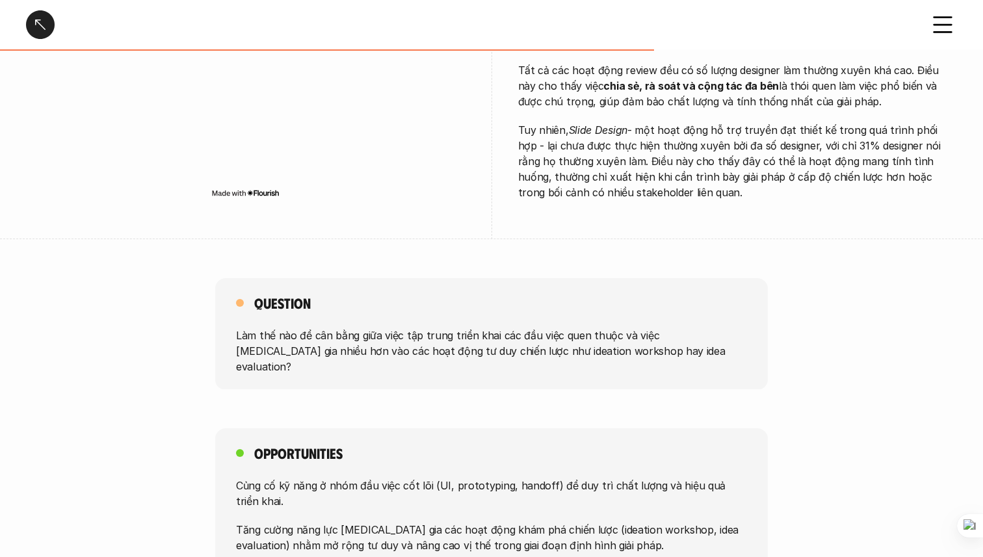
click at [641, 237] on div "Giai đoạn Solution - Tổng quan Overview # 1-5 Giai đoạn Solution - Tổng quan ov…" at bounding box center [491, 364] width 983 height 2460
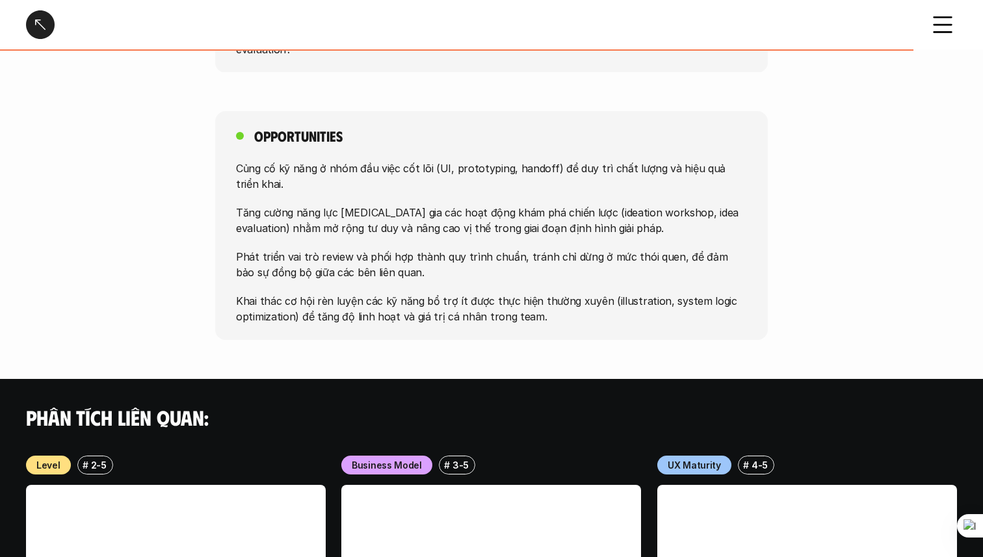
scroll to position [1186, 0]
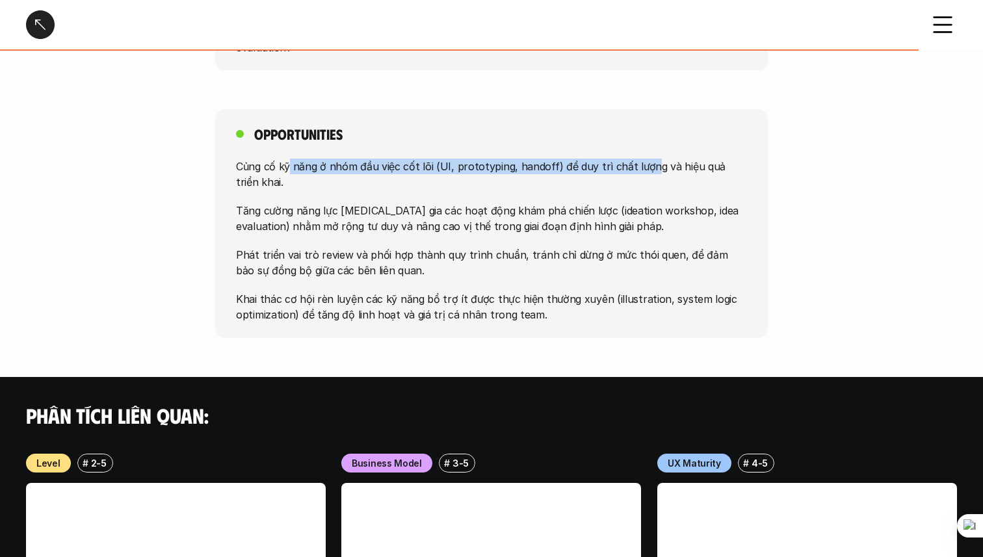
drag, startPoint x: 290, startPoint y: 136, endPoint x: 645, endPoint y: 132, distance: 354.9
click at [645, 159] on p "Củng cố kỹ năng ở nhóm đầu việc cốt lõi (UI, prototyping, handoff) để duy trì c…" at bounding box center [491, 174] width 511 height 31
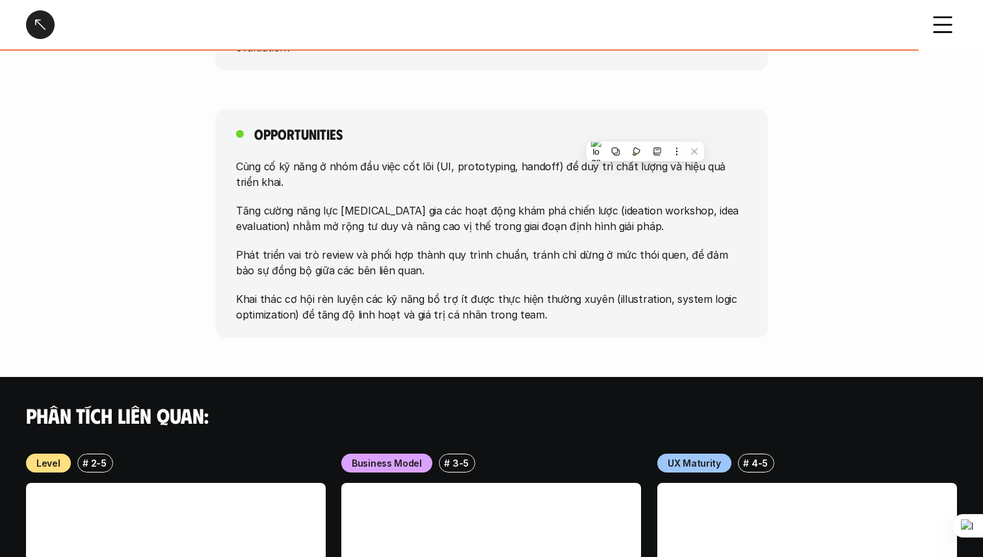
click at [645, 159] on p "Củng cố kỹ năng ở nhóm đầu việc cốt lõi (UI, prototyping, handoff) để duy trì c…" at bounding box center [491, 174] width 511 height 31
click at [348, 203] on p "Tăng cường năng lực [MEDICAL_DATA] gia các hoạt động khám phá chiến lược (ideat…" at bounding box center [491, 218] width 511 height 31
drag, startPoint x: 331, startPoint y: 183, endPoint x: 416, endPoint y: 181, distance: 84.5
click at [416, 203] on p "Tăng cường năng lực [MEDICAL_DATA] gia các hoạt động khám phá chiến lược (ideat…" at bounding box center [491, 218] width 511 height 31
drag, startPoint x: 416, startPoint y: 181, endPoint x: 558, endPoint y: 180, distance: 142.4
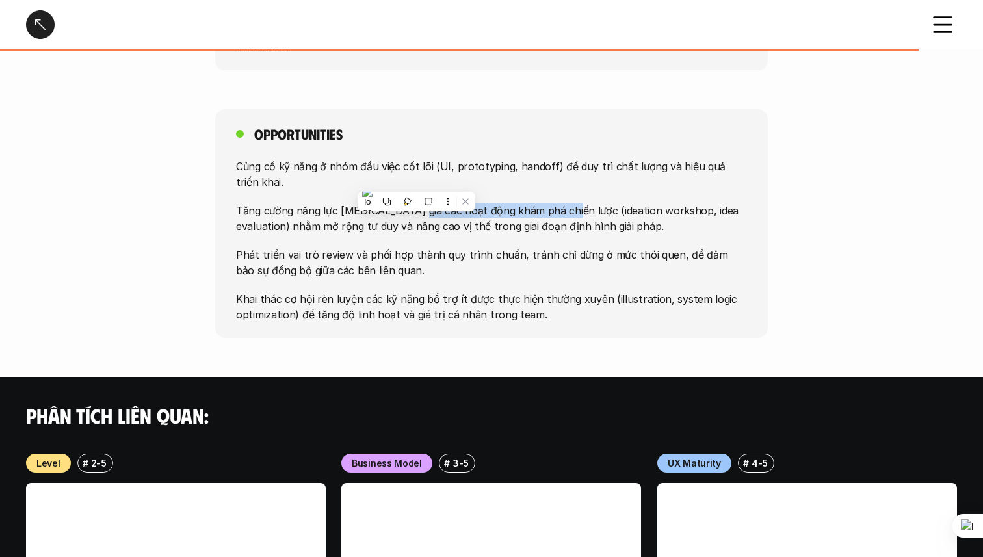
click at [558, 203] on p "Tăng cường năng lực [MEDICAL_DATA] gia các hoạt động khám phá chiến lược (ideat…" at bounding box center [491, 218] width 511 height 31
click at [576, 203] on p "Tăng cường năng lực [MEDICAL_DATA] gia các hoạt động khám phá chiến lược (ideat…" at bounding box center [491, 218] width 511 height 31
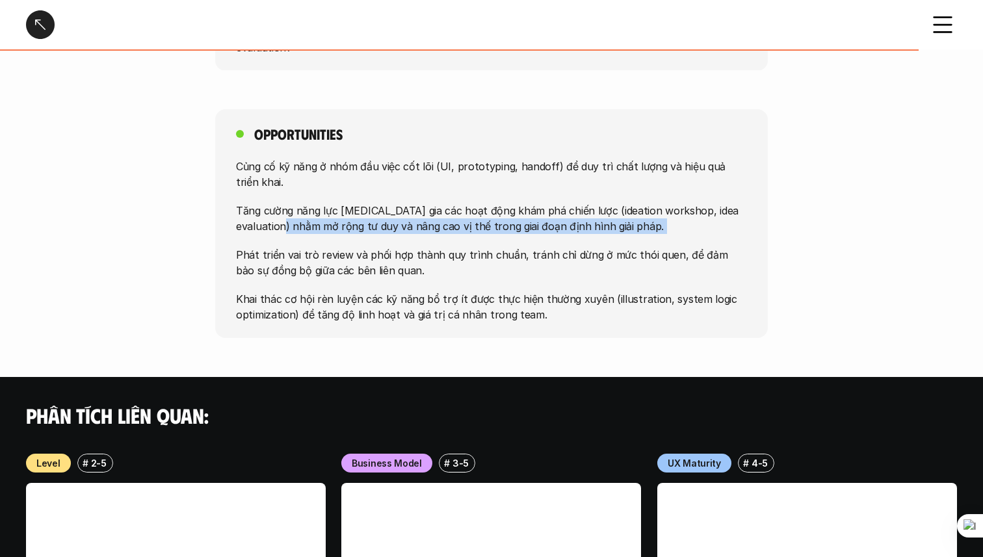
drag, startPoint x: 283, startPoint y: 194, endPoint x: 465, endPoint y: 214, distance: 182.4
click at [465, 214] on div "Củng cố kỹ năng ở nhóm đầu việc cốt lõi (UI, prototyping, handoff) để duy trì c…" at bounding box center [491, 241] width 511 height 164
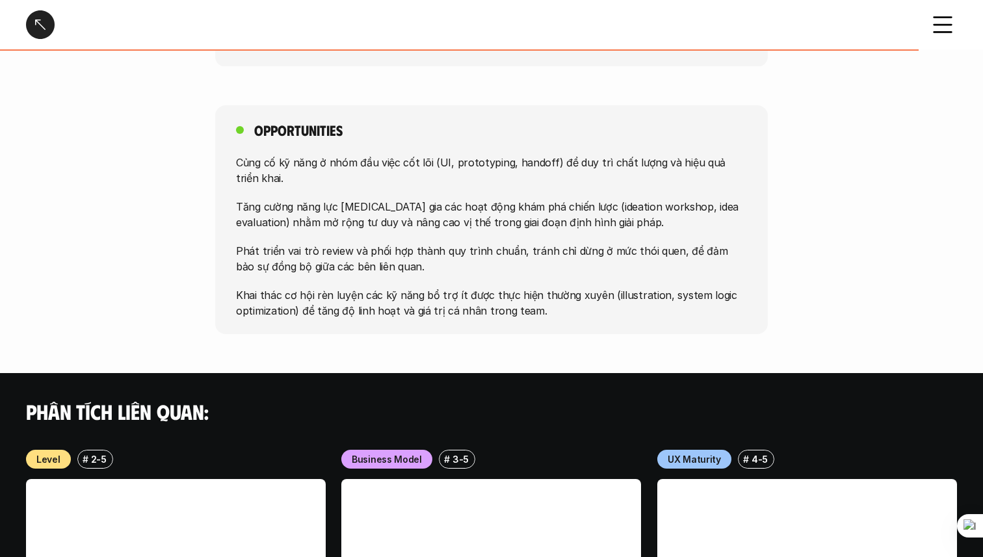
scroll to position [1191, 0]
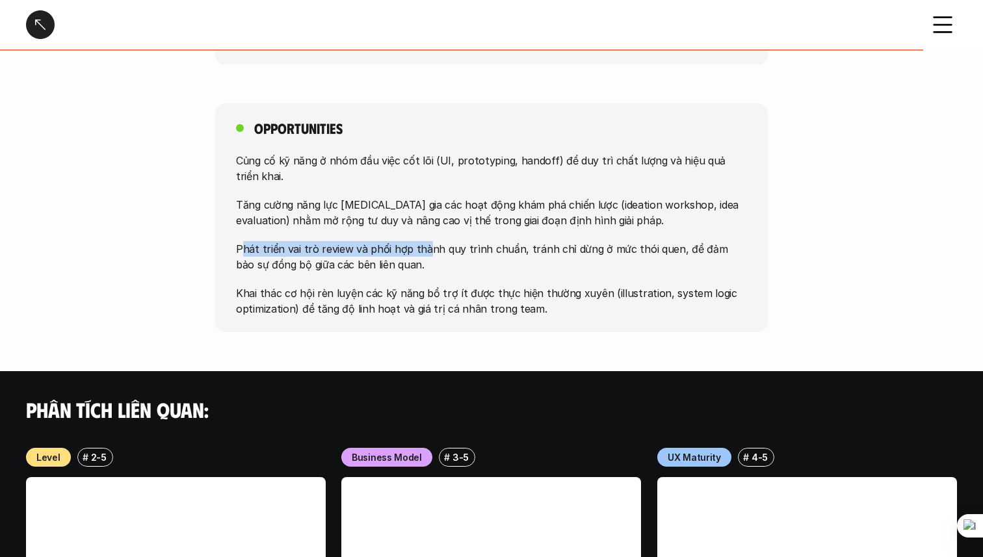
drag, startPoint x: 241, startPoint y: 216, endPoint x: 422, endPoint y: 218, distance: 181.4
click at [422, 241] on p "Phát triển vai trò review và phối hợp thành quy trình chuẩn, tránh chỉ dừng ở m…" at bounding box center [491, 256] width 511 height 31
click at [423, 241] on p "Phát triển vai trò review và phối hợp thành quy trình chuẩn, tránh chỉ dừng ở m…" at bounding box center [491, 256] width 511 height 31
click at [424, 209] on div "Củng cố kỹ năng ở nhóm đầu việc cốt lõi (UI, prototyping, handoff) để duy trì c…" at bounding box center [491, 235] width 511 height 164
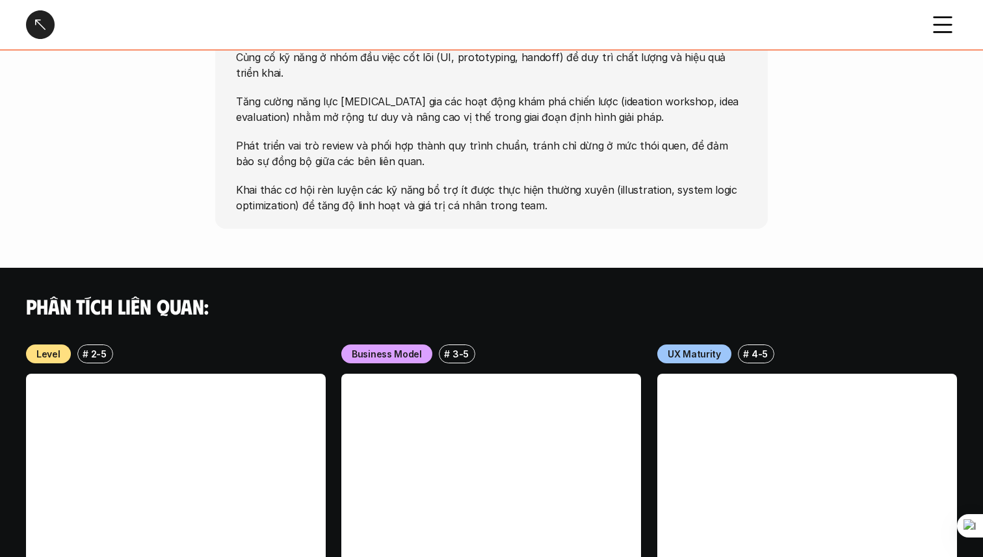
scroll to position [1295, 0]
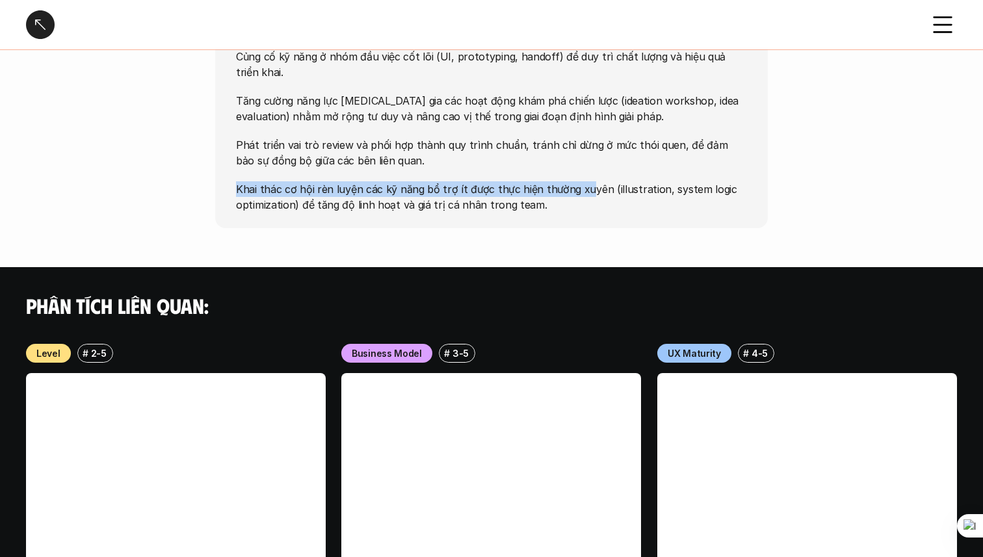
drag, startPoint x: 239, startPoint y: 161, endPoint x: 583, endPoint y: 162, distance: 344.5
click at [583, 181] on p "Khai thác cơ hội rèn luyện các kỹ năng bổ trợ ít được thực hiện thường xuyên (i…" at bounding box center [491, 196] width 511 height 31
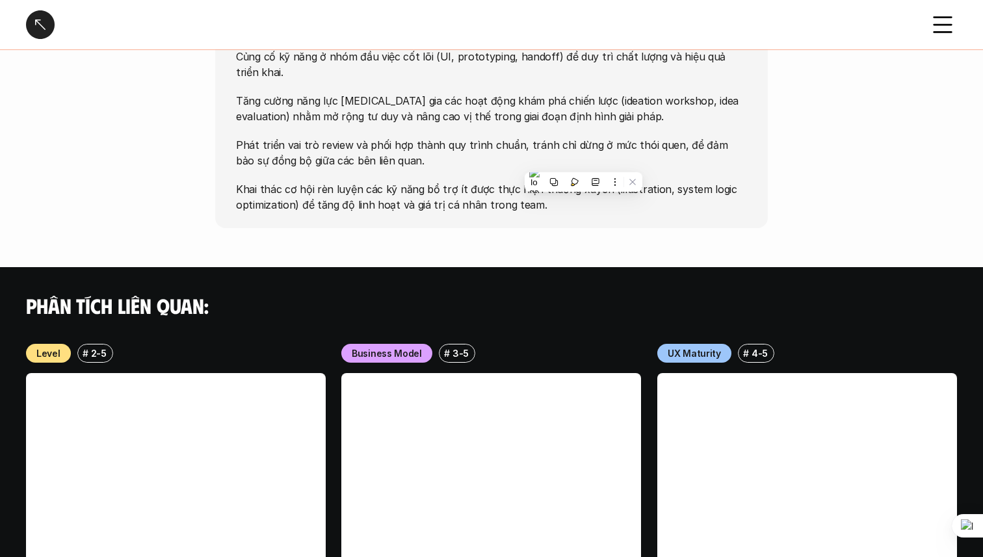
click at [467, 138] on div "Củng cố kỹ năng ở nhóm đầu việc cốt lõi (UI, prototyping, handoff) để duy trì c…" at bounding box center [491, 131] width 511 height 164
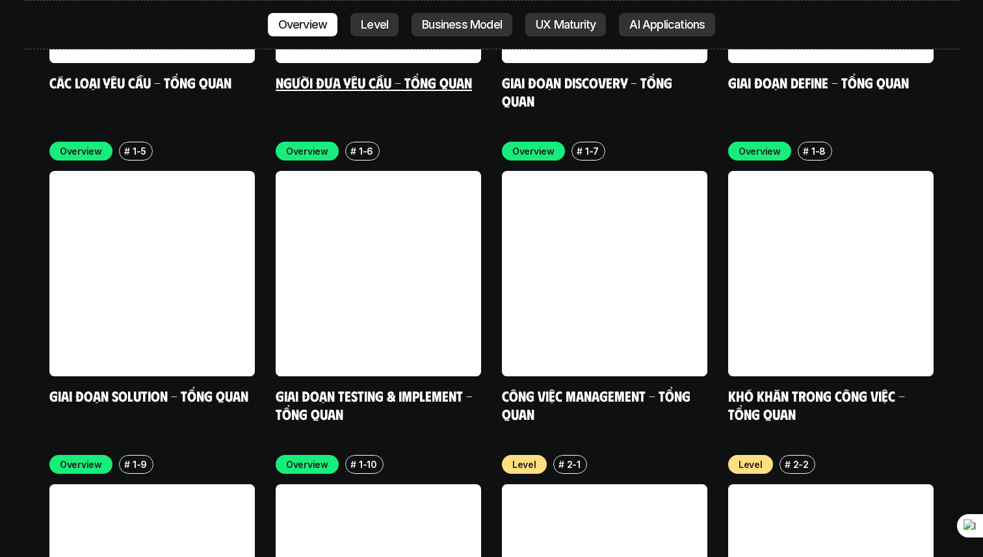
scroll to position [4079, 0]
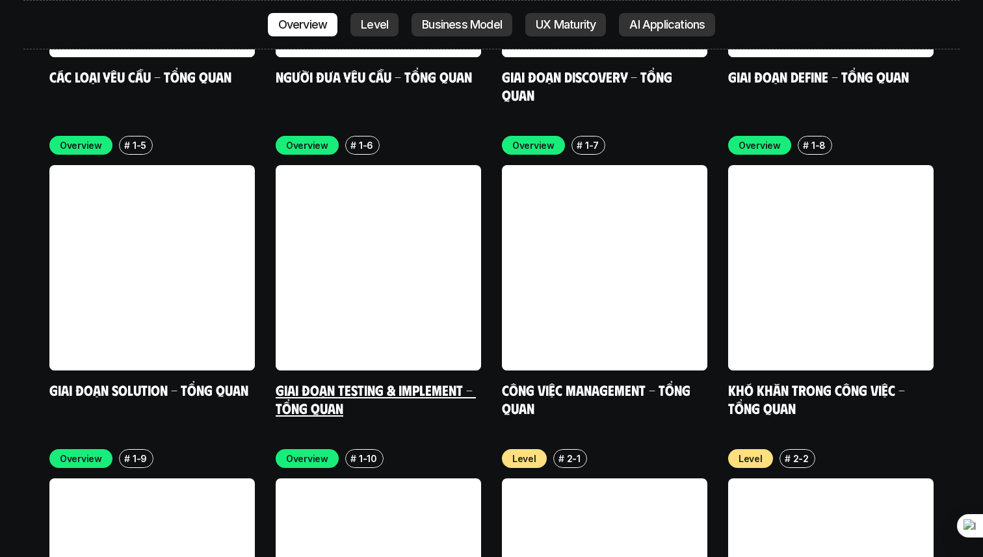
click at [421, 201] on link at bounding box center [378, 267] width 205 height 205
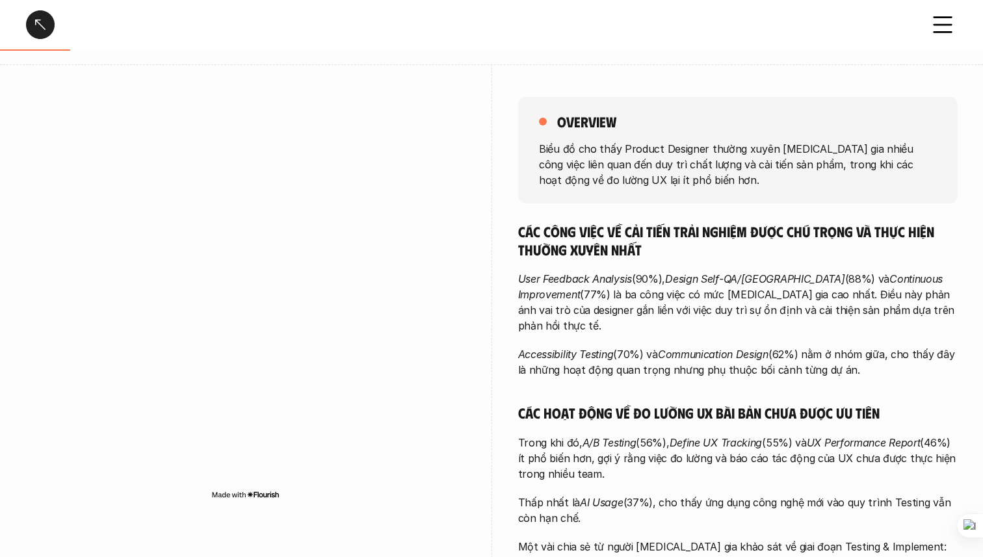
scroll to position [149, 0]
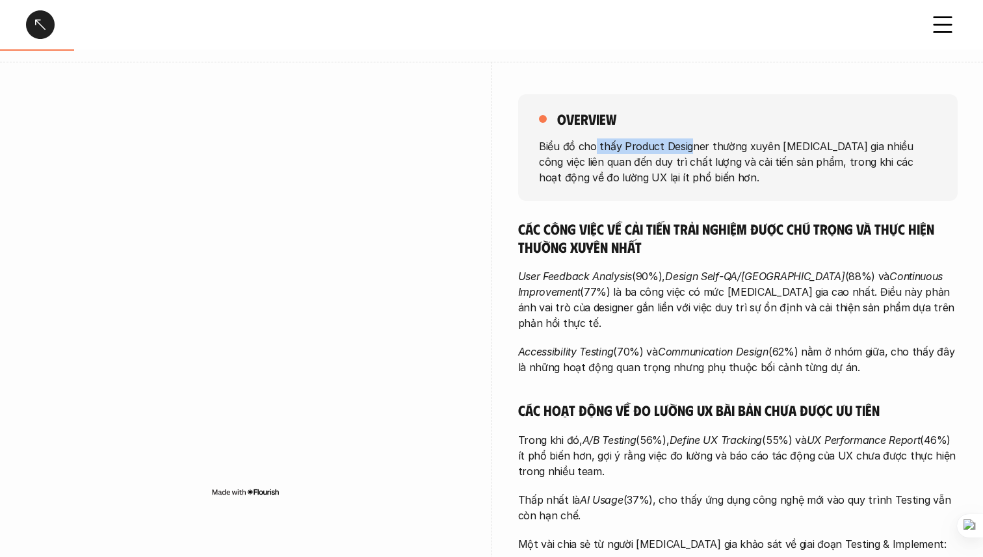
drag, startPoint x: 595, startPoint y: 144, endPoint x: 690, endPoint y: 143, distance: 94.3
click at [690, 143] on p "Biểu đồ cho thấy Product Designer thường xuyên [MEDICAL_DATA] gia nhiều công vi…" at bounding box center [738, 161] width 398 height 47
click at [773, 144] on p "Biểu đồ cho thấy Product Designer thường xuyên [MEDICAL_DATA] gia nhiều công vi…" at bounding box center [738, 161] width 398 height 47
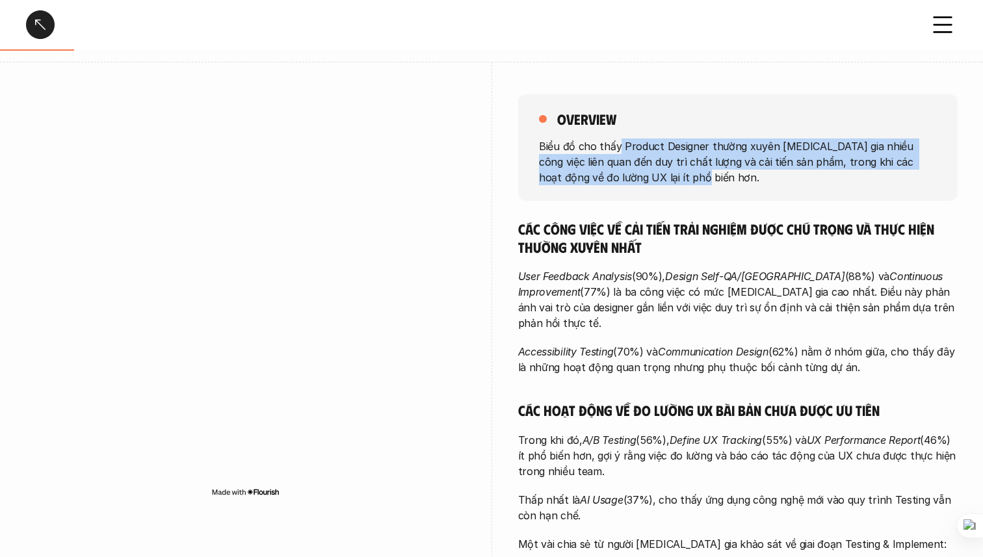
drag, startPoint x: 619, startPoint y: 144, endPoint x: 648, endPoint y: 185, distance: 50.3
click at [648, 185] on div "overview Biểu đồ cho thấy Product Designer thường xuyên [MEDICAL_DATA] gia nhiề…" at bounding box center [737, 147] width 439 height 107
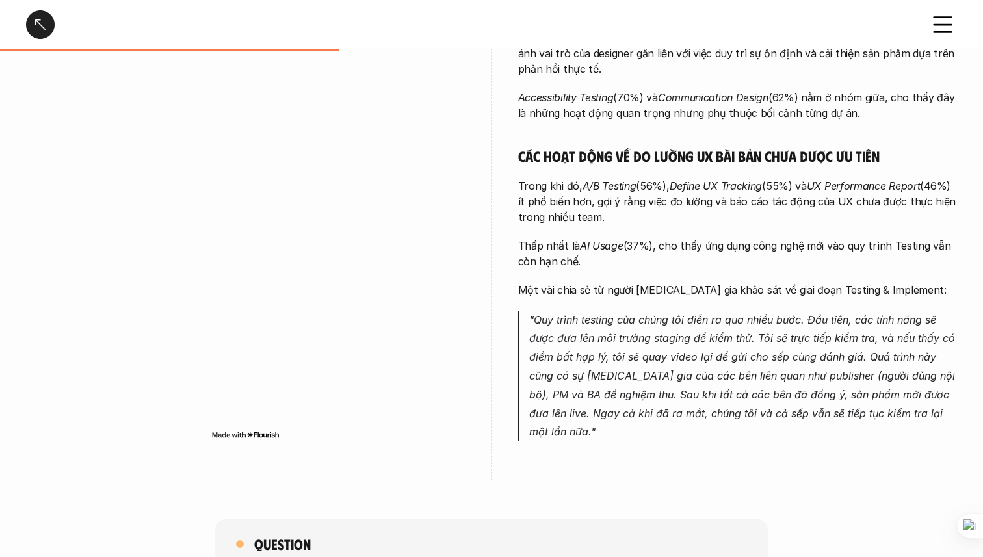
scroll to position [414, 0]
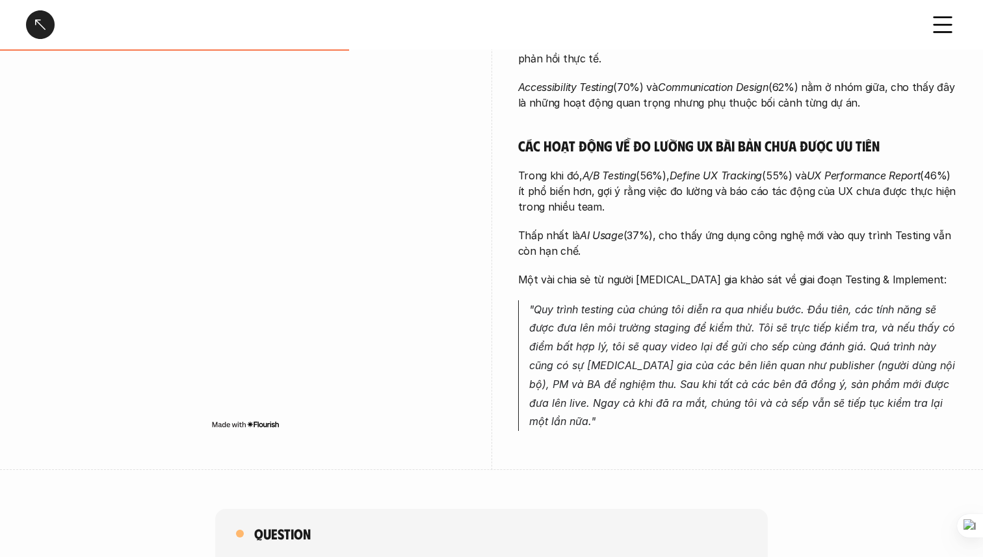
drag, startPoint x: 658, startPoint y: 62, endPoint x: 718, endPoint y: 96, distance: 68.7
click at [718, 96] on div "Các công việc về cải tiến trải nghiệm được chú trọng và thực hiện thường xuyên …" at bounding box center [737, 193] width 439 height 476
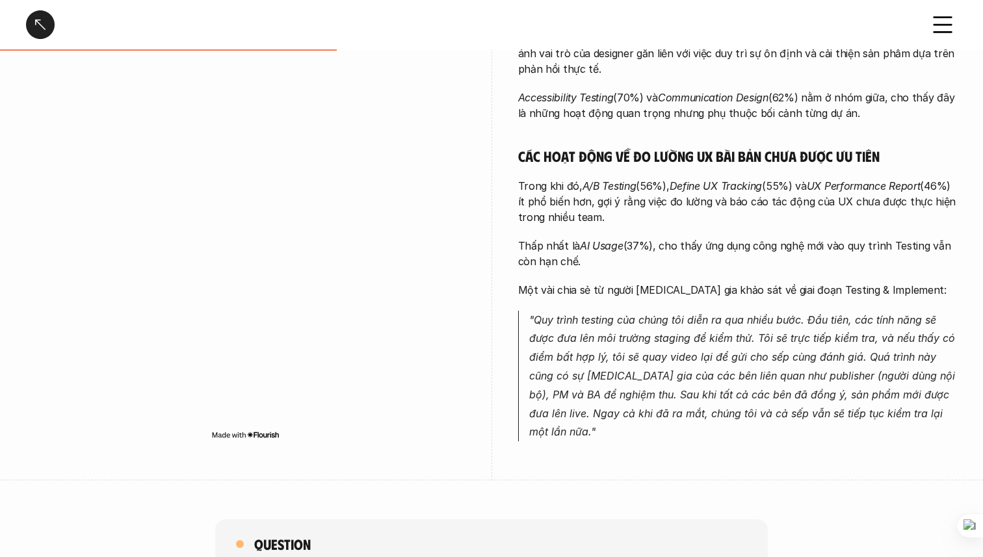
scroll to position [402, 0]
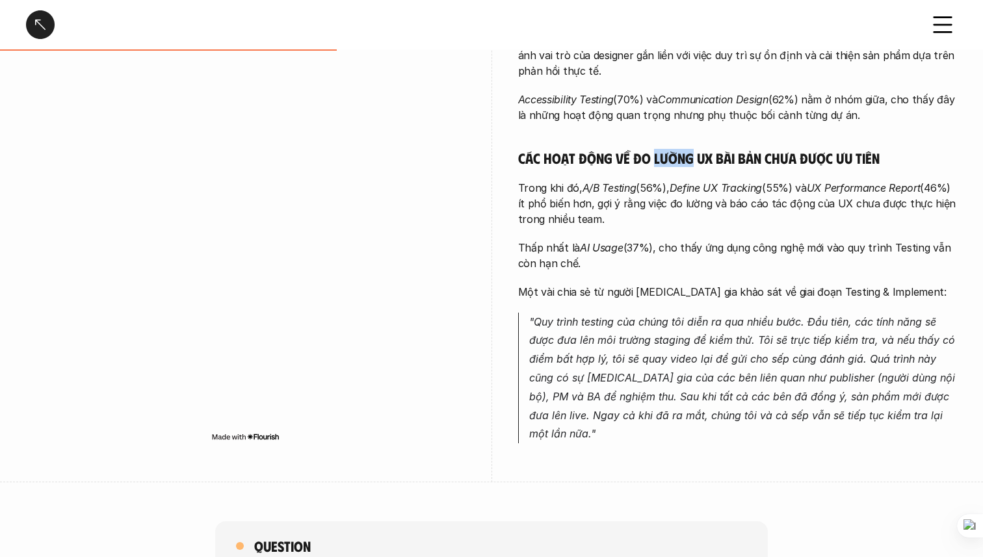
click at [673, 149] on h5 "Các hoạt động về đo lường UX bài bản chưa được ưu tiên" at bounding box center [737, 158] width 439 height 18
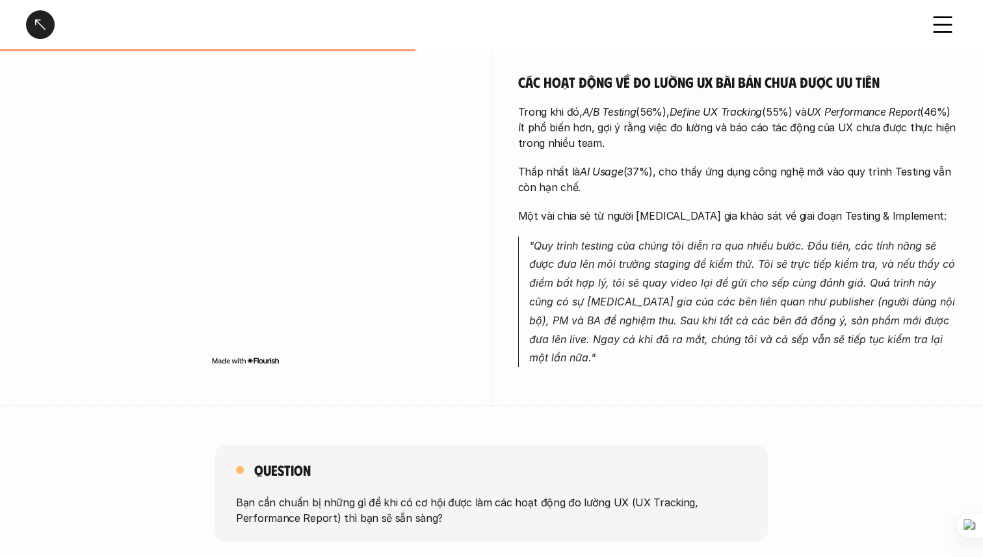
scroll to position [479, 0]
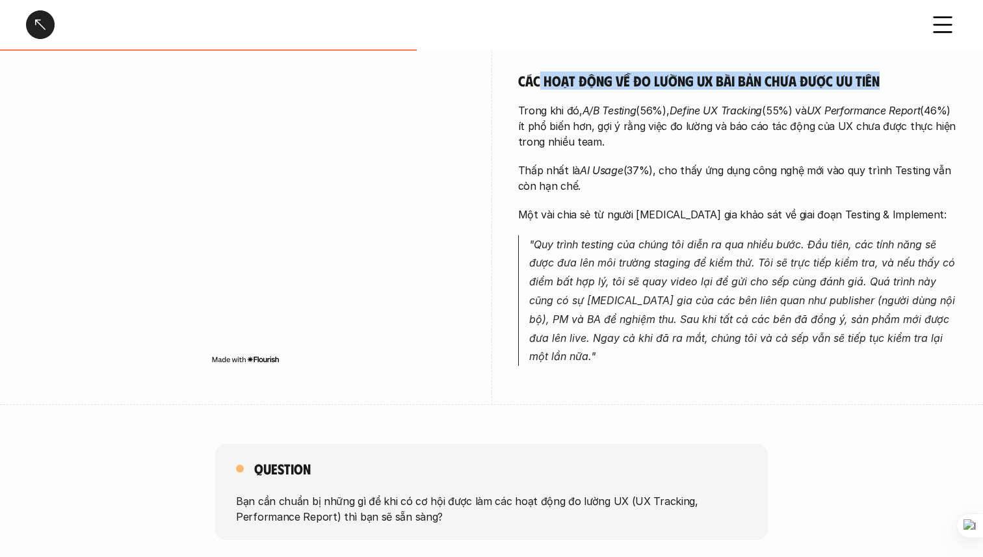
drag, startPoint x: 536, startPoint y: 69, endPoint x: 892, endPoint y: 61, distance: 356.3
click at [892, 71] on h5 "Các hoạt động về đo lường UX bài bản chưa được ưu tiên" at bounding box center [737, 80] width 439 height 18
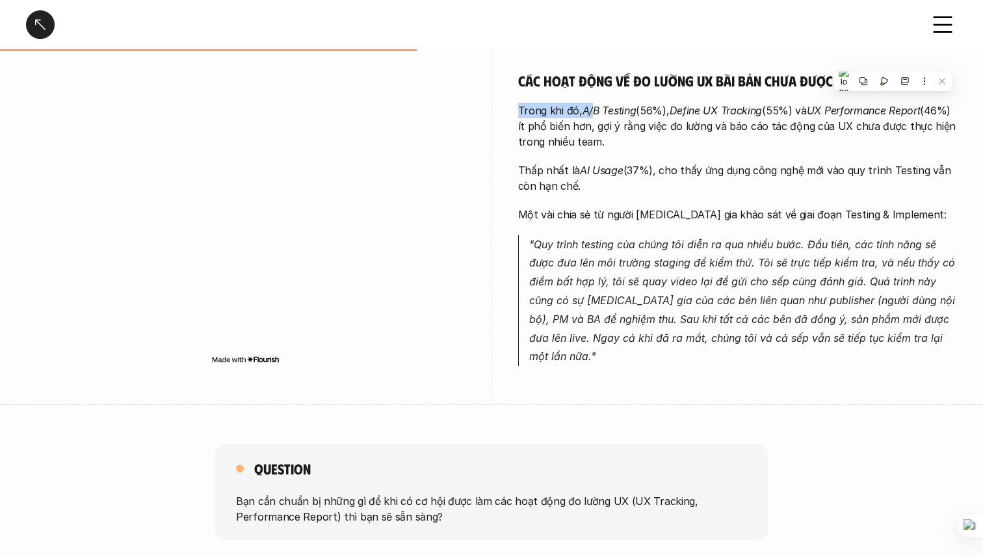
drag, startPoint x: 515, startPoint y: 94, endPoint x: 593, endPoint y: 93, distance: 78.0
click at [593, 93] on div "overview Biểu đồ cho thấy Product Designer thường xuyên [MEDICAL_DATA] gia nhiề…" at bounding box center [491, 68] width 931 height 673
click at [593, 104] on em "A/B Testing" at bounding box center [609, 110] width 54 height 13
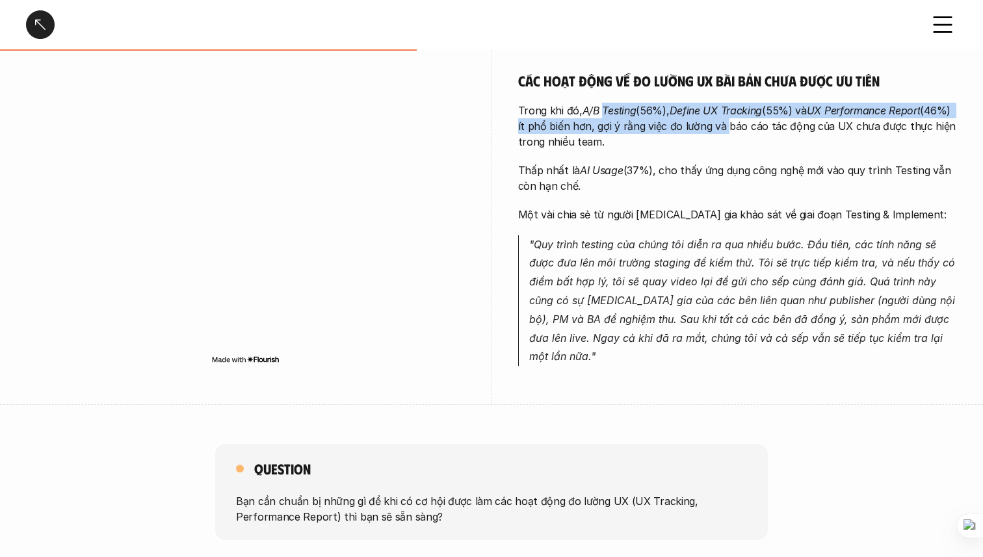
drag, startPoint x: 604, startPoint y: 93, endPoint x: 758, endPoint y: 112, distance: 155.3
click at [758, 112] on p "Trong khi đó, A/B Testing (56%), Define UX Tracking (55%) và UX Performance Rep…" at bounding box center [737, 126] width 439 height 47
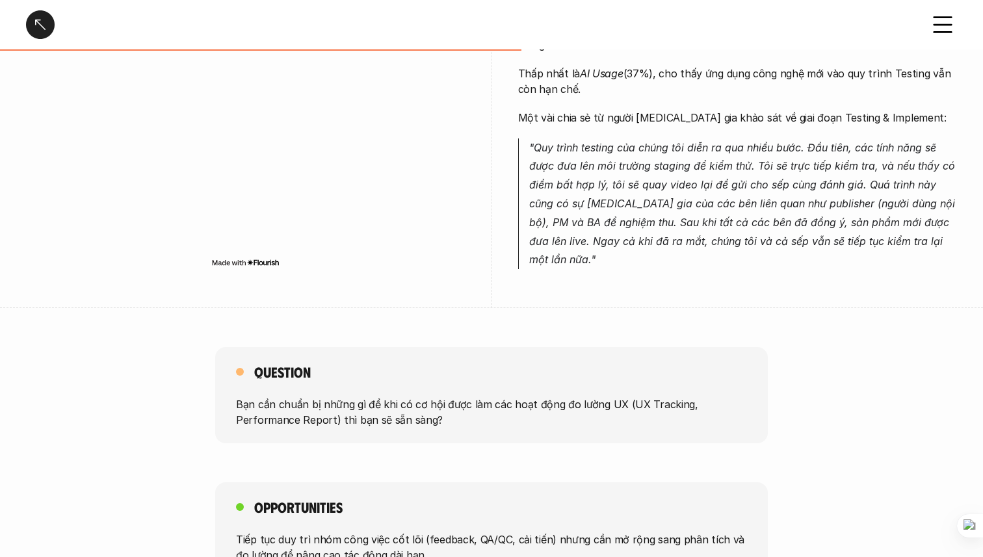
scroll to position [580, 0]
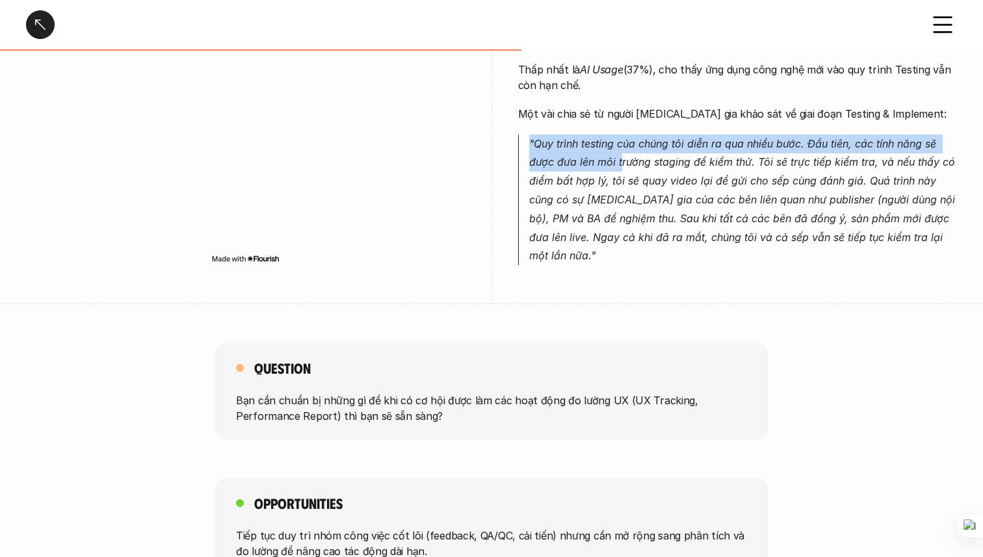
drag, startPoint x: 621, startPoint y: 138, endPoint x: 722, endPoint y: 115, distance: 103.9
click at [722, 115] on div "Các công việc về cải tiến trải nghiệm được chú trọng và thực hiện thường xuyên …" at bounding box center [737, 27] width 439 height 476
click at [669, 126] on div at bounding box center [723, 134] width 118 height 19
click at [595, 135] on p ""Quy trình testing của chúng tôi diễn ra qua nhiều bước. Đầu tiên, các tính năn…" at bounding box center [743, 200] width 428 height 131
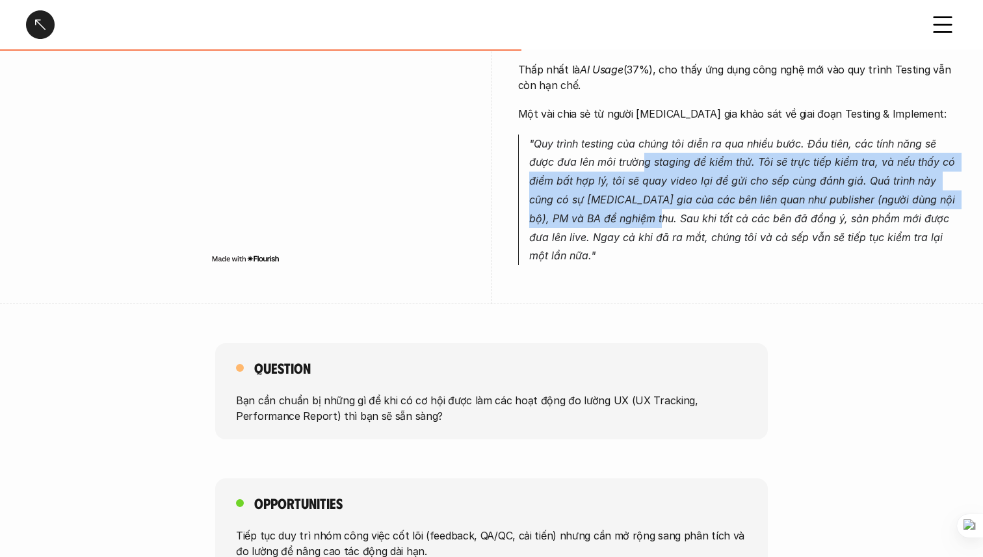
drag, startPoint x: 640, startPoint y: 147, endPoint x: 656, endPoint y: 202, distance: 57.8
click at [656, 202] on em ""Quy trình testing của chúng tôi diễn ra qua nhiều bước. Đầu tiên, các tính năn…" at bounding box center [743, 199] width 429 height 125
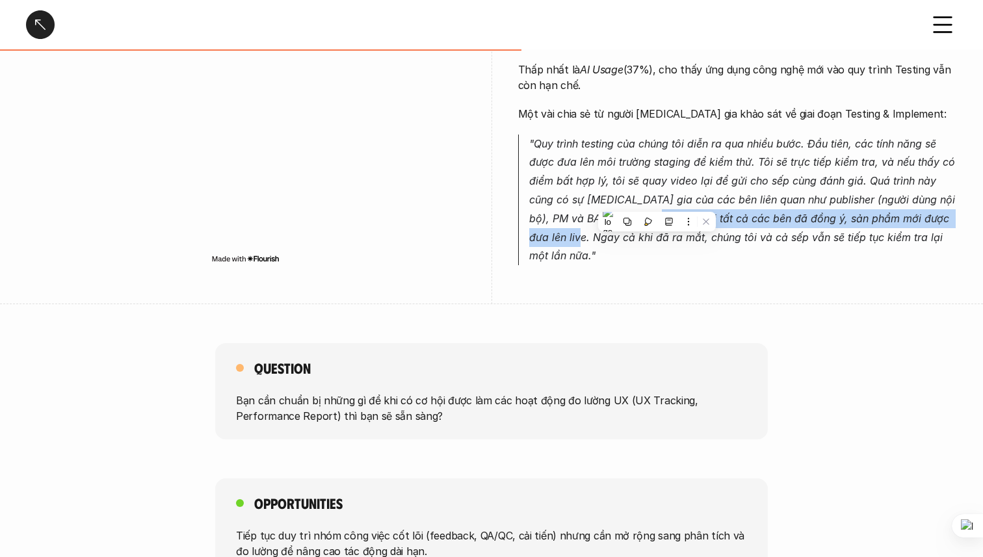
drag, startPoint x: 656, startPoint y: 202, endPoint x: 569, endPoint y: 213, distance: 88.4
click at [569, 213] on p ""Quy trình testing của chúng tôi diễn ra qua nhiều bước. Đầu tiên, các tính năn…" at bounding box center [743, 200] width 428 height 131
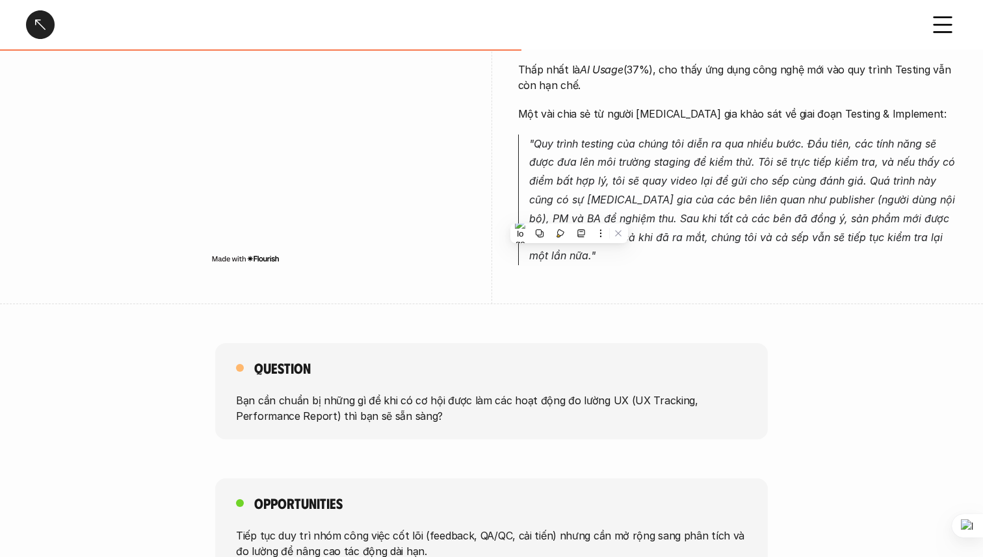
click at [644, 152] on em ""Quy trình testing của chúng tôi diễn ra qua nhiều bước. Đầu tiên, các tính năn…" at bounding box center [743, 199] width 429 height 125
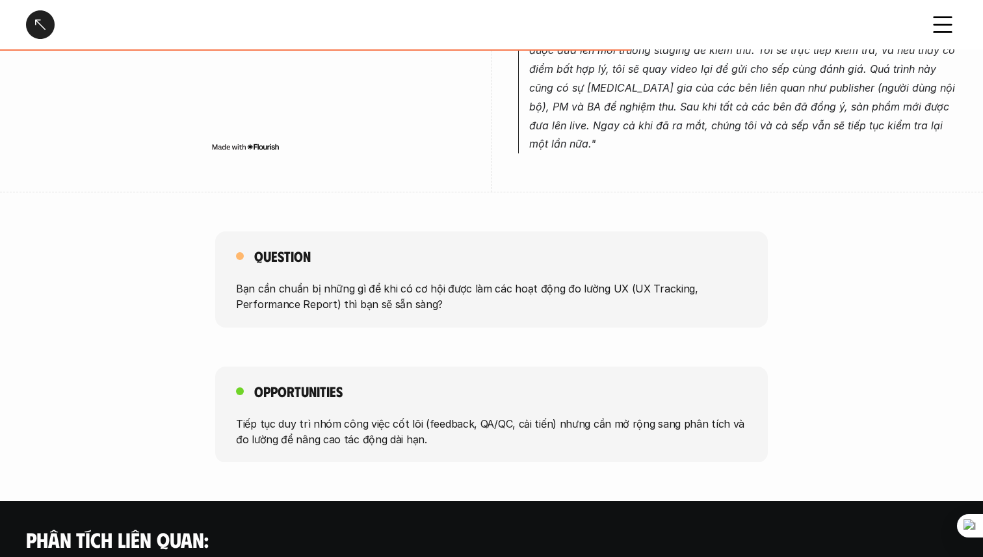
scroll to position [788, 0]
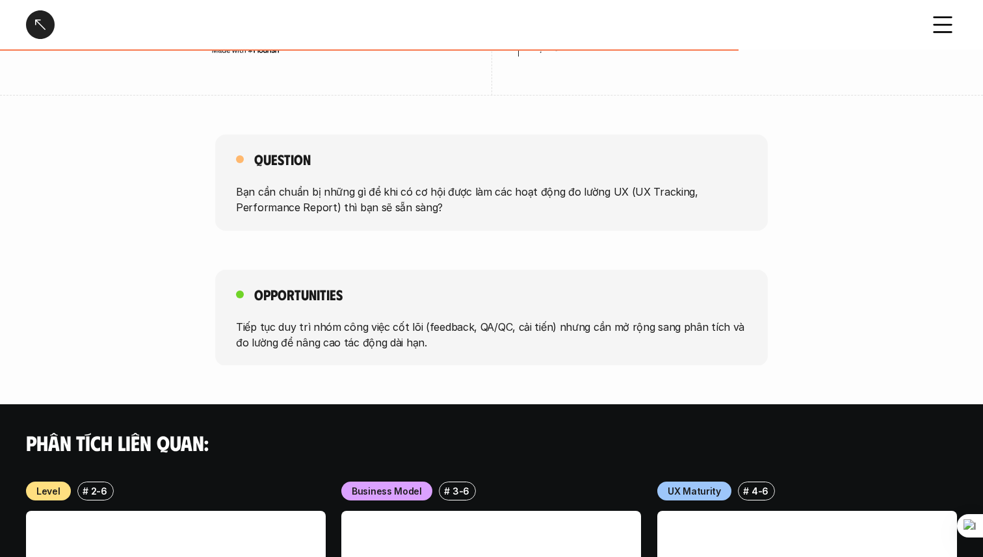
drag, startPoint x: 312, startPoint y: 163, endPoint x: 486, endPoint y: 156, distance: 174.3
click at [486, 184] on p "Bạn cần chuẩn bị những gì để khi có cơ hội được làm các hoạt động đo lường UX (…" at bounding box center [491, 199] width 511 height 31
click at [309, 184] on p "Bạn cần chuẩn bị những gì để khi có cơ hội được làm các hoạt động đo lường UX (…" at bounding box center [491, 199] width 511 height 31
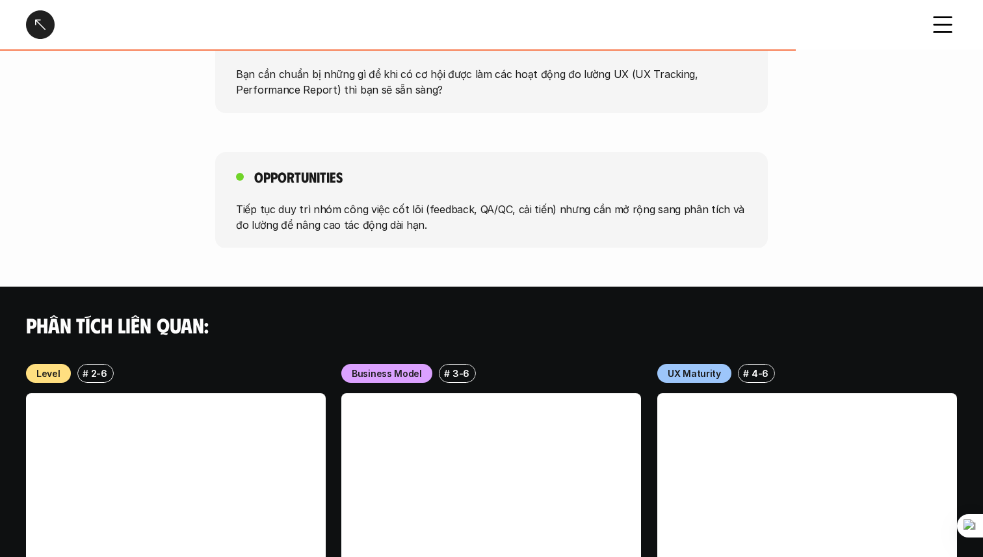
scroll to position [835, 0]
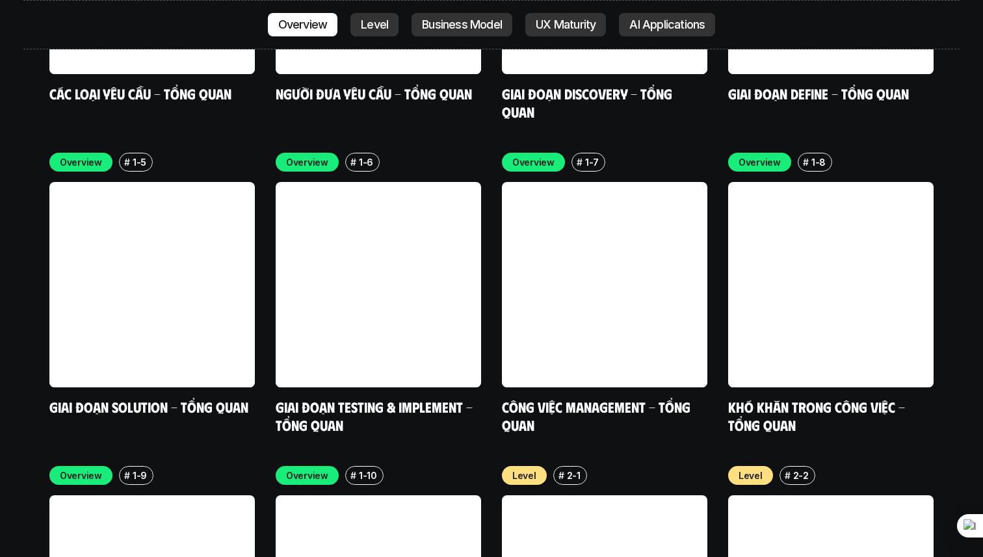
scroll to position [4063, 0]
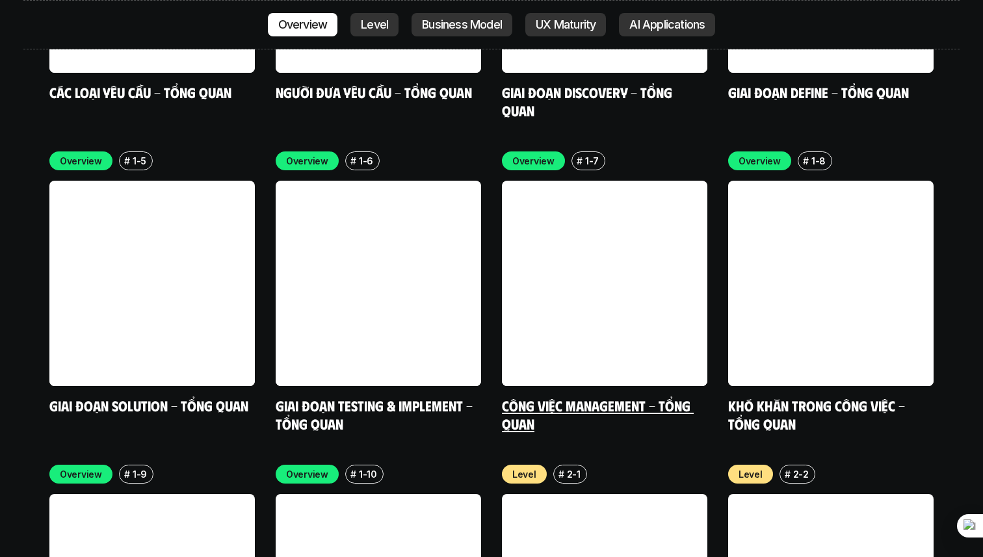
click at [689, 253] on link at bounding box center [604, 283] width 205 height 205
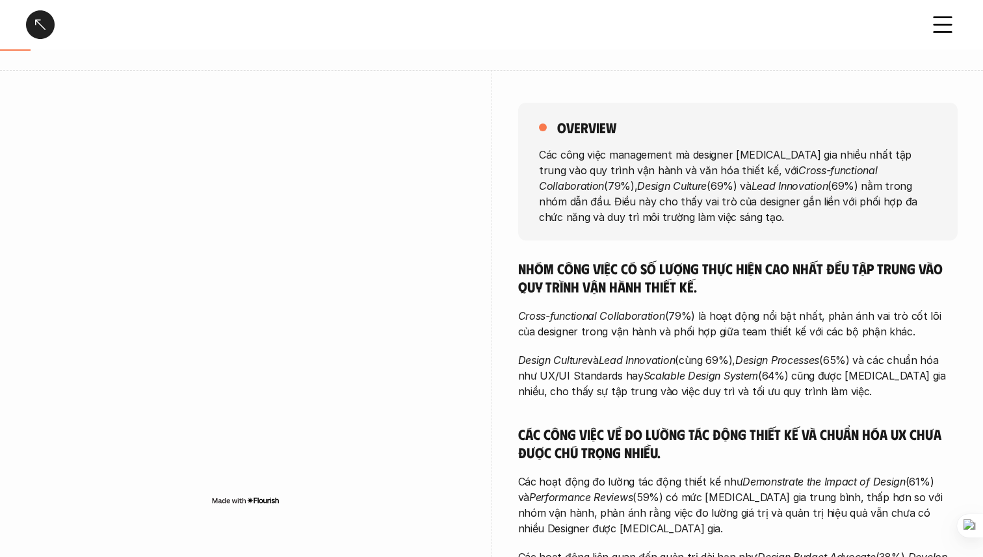
scroll to position [107, 0]
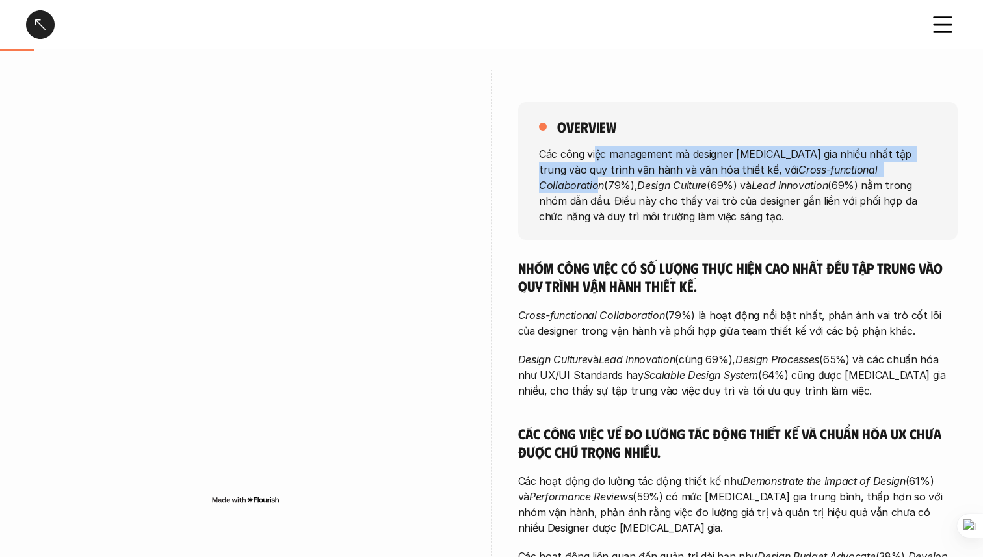
drag, startPoint x: 595, startPoint y: 157, endPoint x: 861, endPoint y: 174, distance: 266.3
click at [861, 174] on p "Các công việc management mà designer [MEDICAL_DATA] gia nhiều nhất tập trung và…" at bounding box center [738, 185] width 398 height 78
click at [737, 147] on p "Các công việc management mà designer [MEDICAL_DATA] gia nhiều nhất tập trung và…" at bounding box center [738, 185] width 398 height 78
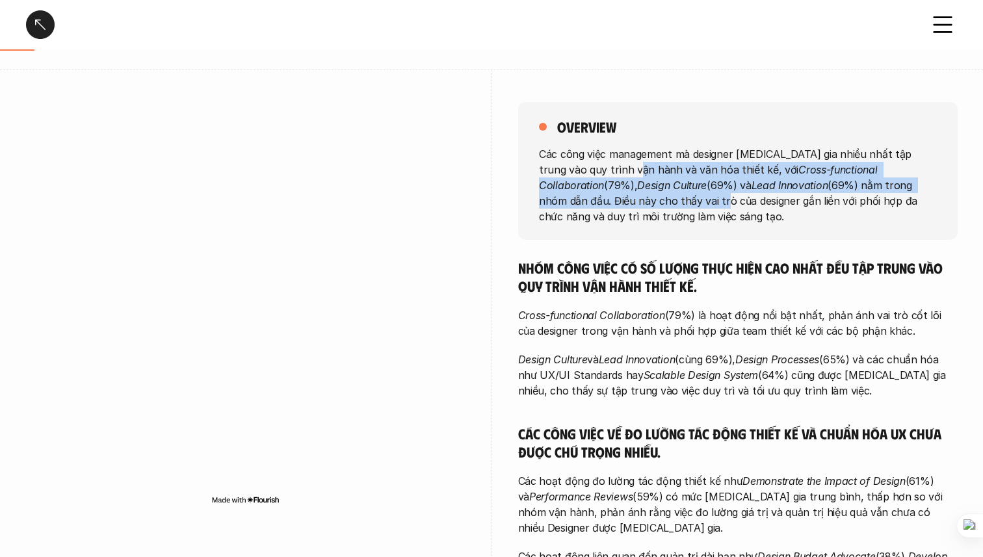
drag, startPoint x: 621, startPoint y: 172, endPoint x: 601, endPoint y: 194, distance: 30.4
click at [601, 194] on p "Các công việc management mà designer [MEDICAL_DATA] gia nhiều nhất tập trung và…" at bounding box center [738, 185] width 398 height 78
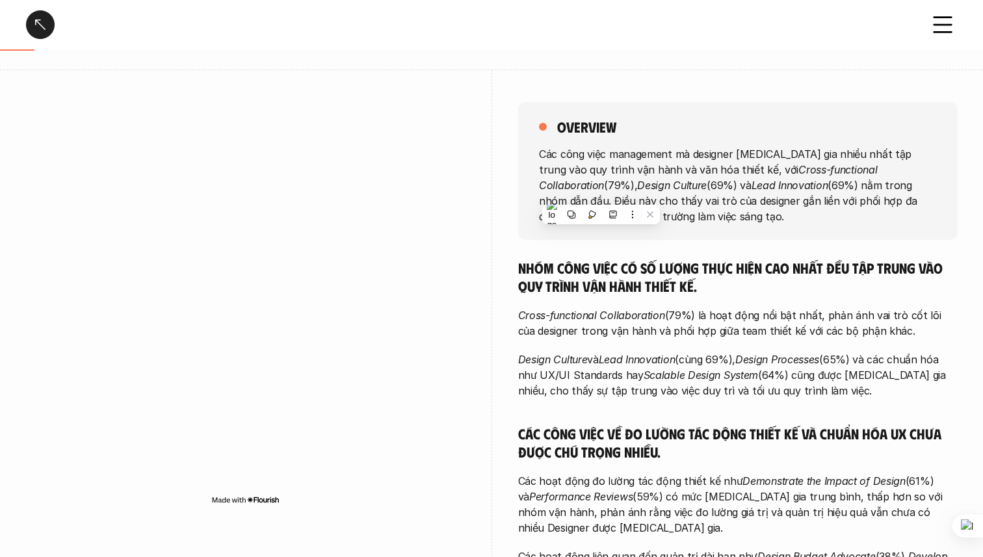
click at [669, 194] on p "Các công việc management mà designer [MEDICAL_DATA] gia nhiều nhất tập trung và…" at bounding box center [738, 185] width 398 height 78
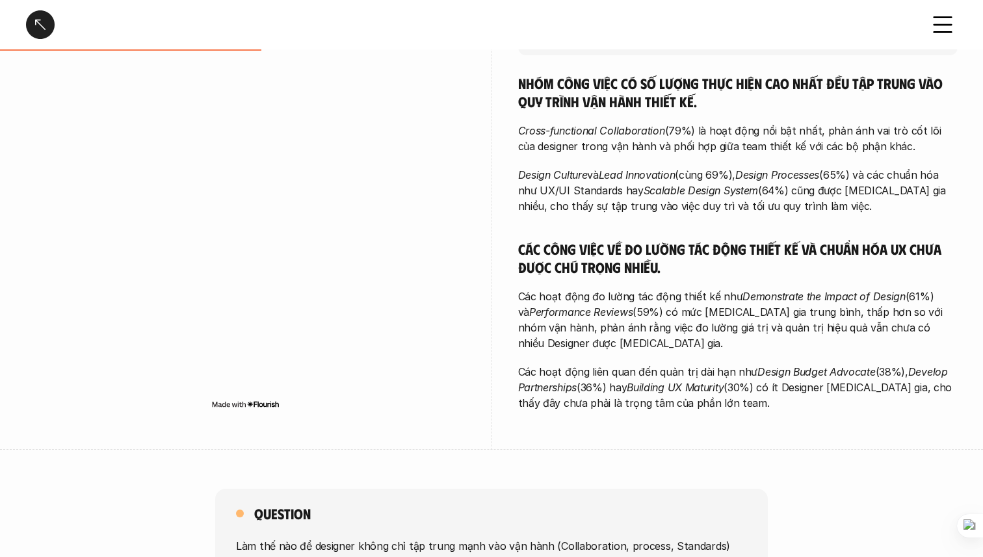
scroll to position [304, 0]
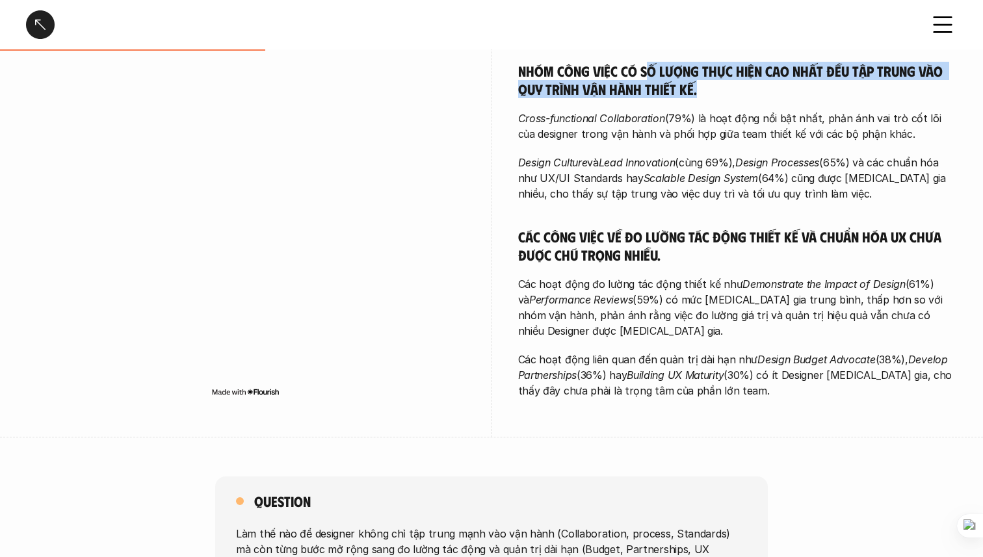
drag, startPoint x: 645, startPoint y: 78, endPoint x: 699, endPoint y: 90, distance: 54.7
click at [699, 90] on h5 "Nhóm công việc có số lượng thực hiện cao nhất đều tập trung vào quy trình vận h…" at bounding box center [737, 80] width 439 height 36
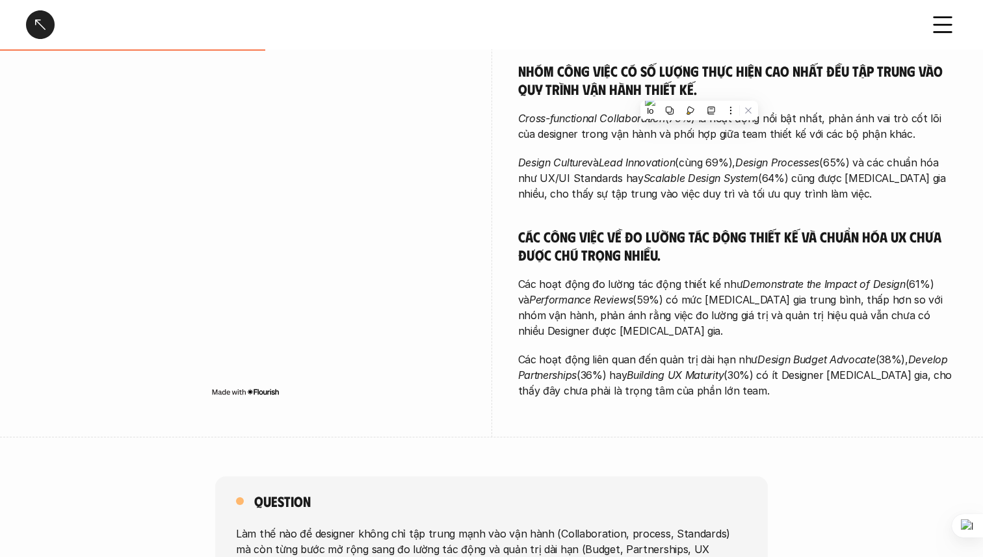
click at [536, 133] on p "Cross-functional Collaboration (79%) là hoạt động nổi bật nhất, phản ánh vai tr…" at bounding box center [737, 125] width 439 height 31
drag, startPoint x: 697, startPoint y: 111, endPoint x: 866, endPoint y: 110, distance: 169.0
click at [866, 110] on div "Nhóm công việc có số lượng thực hiện cao nhất đều tập trung vào quy trình vận h…" at bounding box center [737, 230] width 439 height 337
drag, startPoint x: 835, startPoint y: 119, endPoint x: 959, endPoint y: 123, distance: 124.2
click at [959, 123] on html "Công việc Management - Tổng quan Overview # 1-7 Công việc Management - Tổng qua…" at bounding box center [491, 506] width 983 height 1620
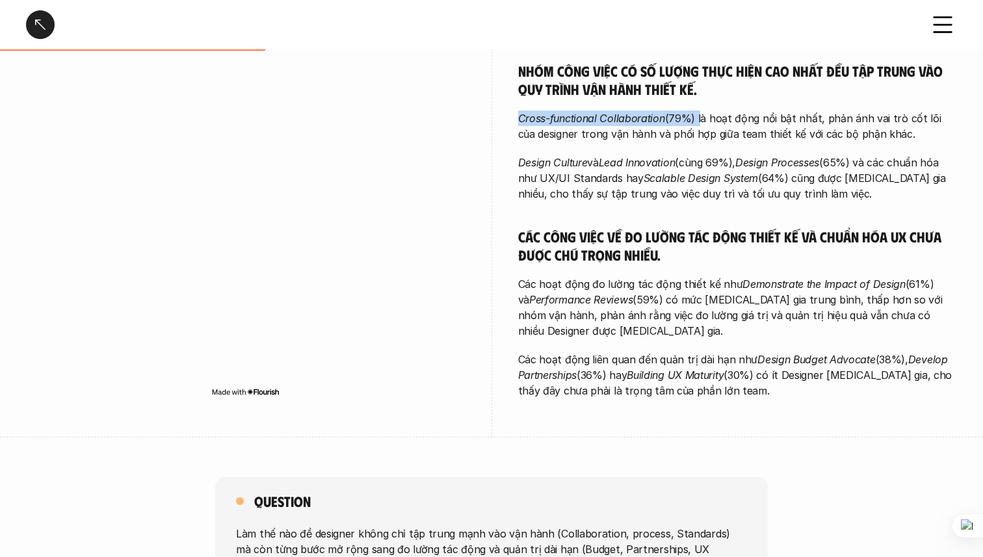
click at [664, 138] on p "Cross-functional Collaboration (79%) là hoạt động nổi bật nhất, phản ánh vai tr…" at bounding box center [737, 125] width 439 height 31
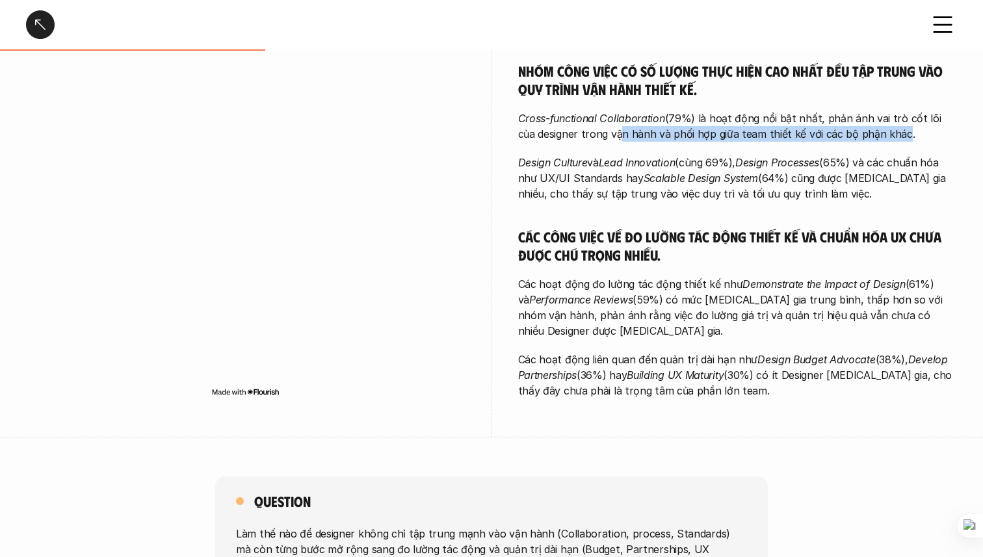
drag, startPoint x: 597, startPoint y: 138, endPoint x: 877, endPoint y: 131, distance: 280.2
click at [877, 131] on p "Cross-functional Collaboration (79%) là hoạt động nổi bật nhất, phản ánh vai tr…" at bounding box center [737, 125] width 439 height 31
click at [763, 118] on p "Cross-functional Collaboration (79%) là hoạt động nổi bật nhất, phản ánh vai tr…" at bounding box center [737, 125] width 439 height 31
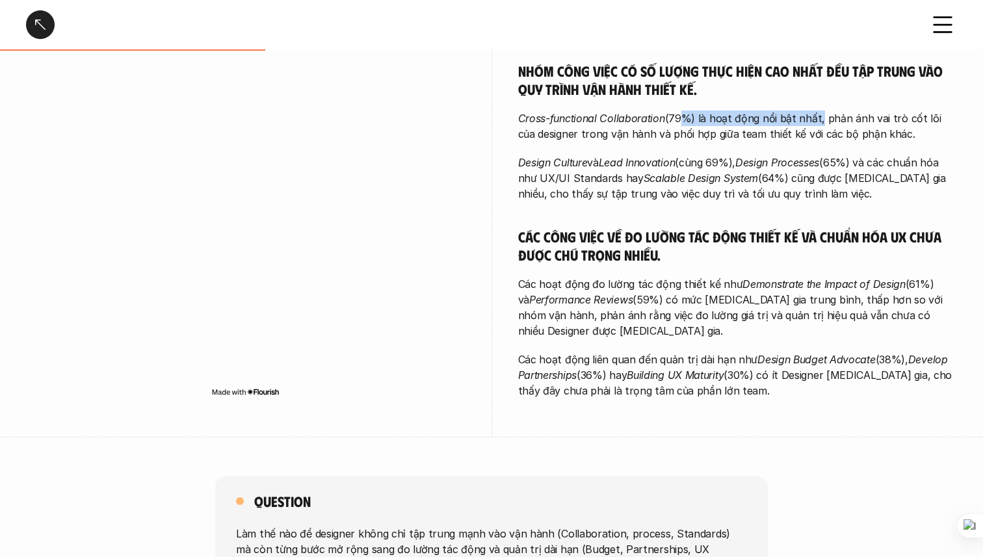
drag, startPoint x: 676, startPoint y: 123, endPoint x: 814, endPoint y: 118, distance: 138.5
click at [814, 118] on p "Cross-functional Collaboration (79%) là hoạt động nổi bật nhất, phản ánh vai tr…" at bounding box center [737, 125] width 439 height 31
click at [822, 118] on p "Cross-functional Collaboration (79%) là hoạt động nổi bật nhất, phản ánh vai tr…" at bounding box center [737, 125] width 439 height 31
drag, startPoint x: 820, startPoint y: 118, endPoint x: 524, endPoint y: 107, distance: 296.6
click at [526, 107] on div "Nhóm công việc có số lượng thực hiện cao nhất đều tập trung vào quy trình vận h…" at bounding box center [737, 230] width 439 height 337
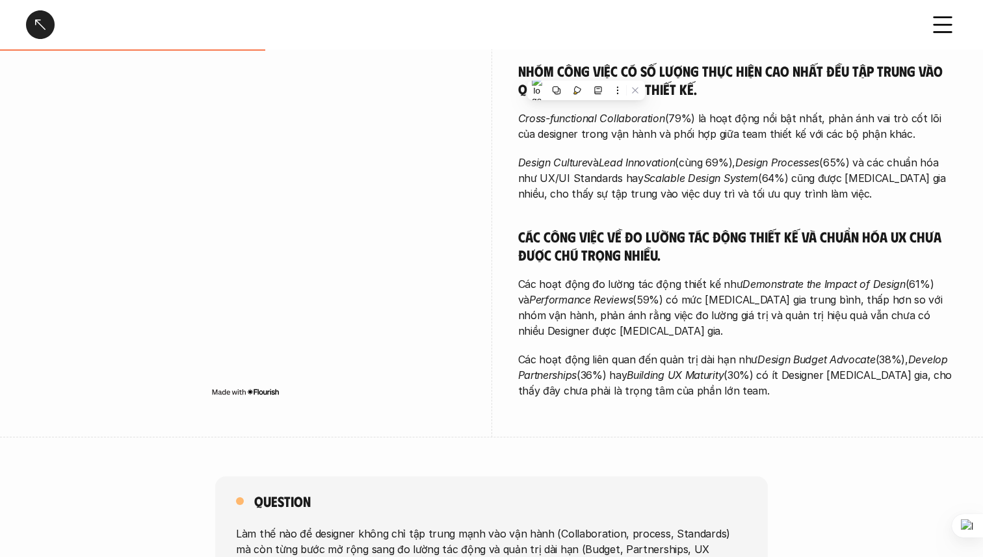
click at [781, 104] on div "Nhóm công việc có số lượng thực hiện cao nhất đều tập trung vào quy trình vận h…" at bounding box center [737, 230] width 439 height 337
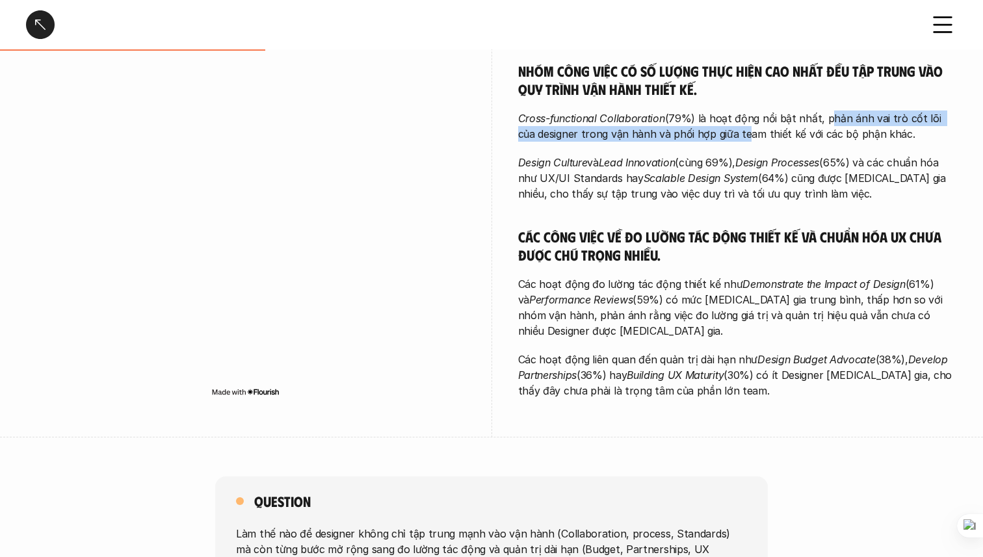
drag, startPoint x: 822, startPoint y: 118, endPoint x: 721, endPoint y: 125, distance: 101.0
click at [722, 126] on p "Cross-functional Collaboration (79%) là hoạt động nổi bật nhất, phản ánh vai tr…" at bounding box center [737, 125] width 439 height 31
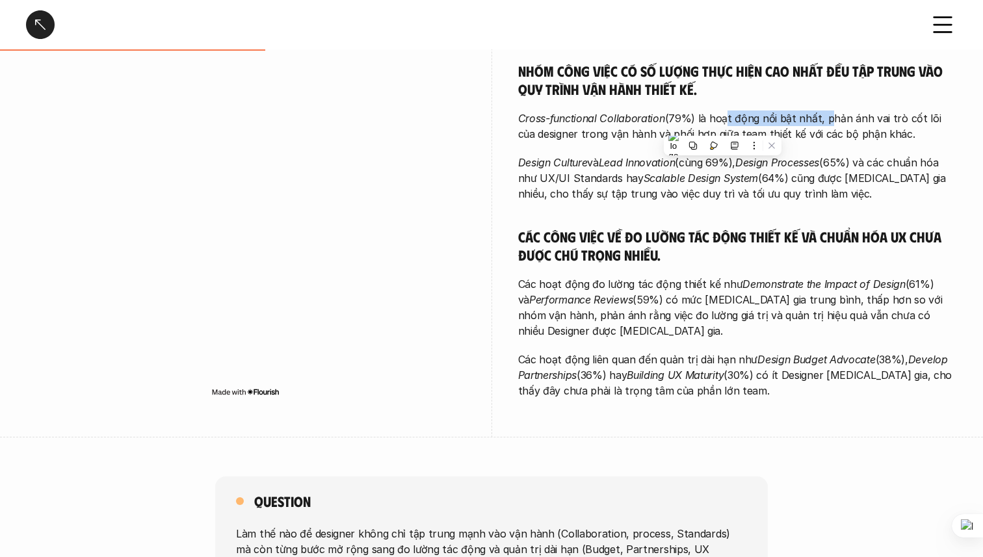
click at [721, 125] on p "Cross-functional Collaboration (79%) là hoạt động nổi bật nhất, phản ánh vai tr…" at bounding box center [737, 125] width 439 height 31
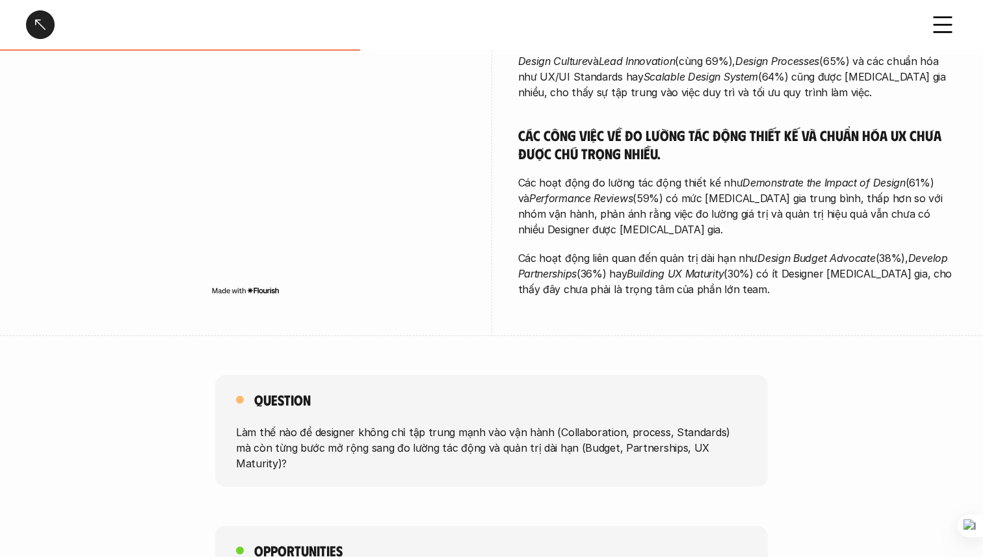
scroll to position [414, 0]
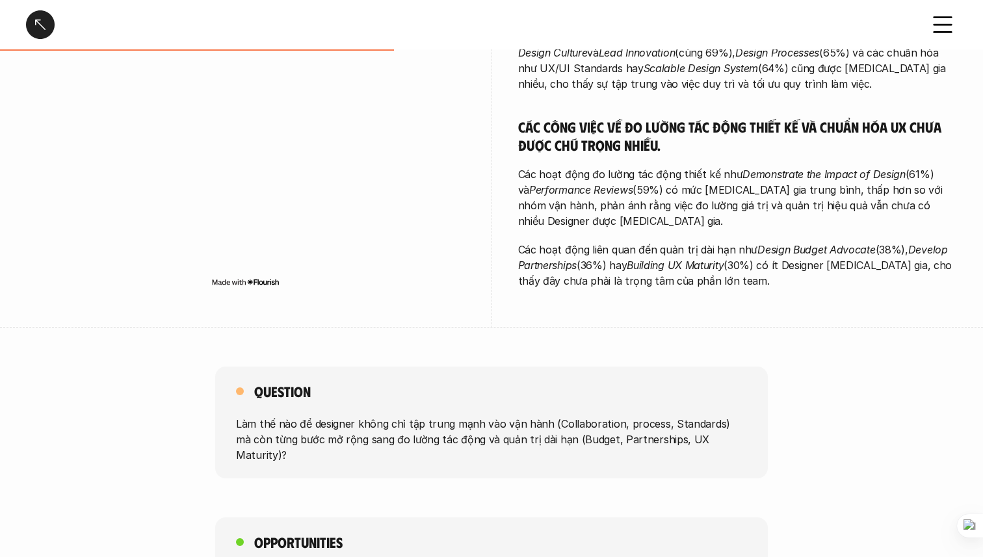
drag, startPoint x: 577, startPoint y: 122, endPoint x: 770, endPoint y: 131, distance: 193.3
click at [771, 132] on h5 "Các công việc về đo lường tác động thiết kế và chuẩn hóa UX chưa được chú trọng…" at bounding box center [737, 136] width 439 height 36
drag, startPoint x: 770, startPoint y: 131, endPoint x: 516, endPoint y: 105, distance: 254.8
click at [516, 105] on div "overview Các công việc management mà designer [MEDICAL_DATA] gia nhiều nhất tập…" at bounding box center [491, 45] width 931 height 565
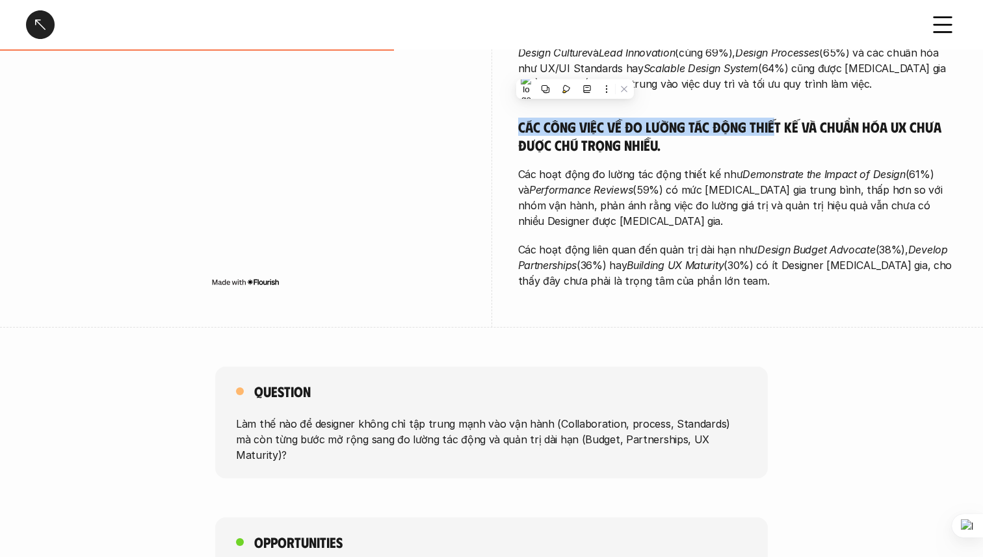
click at [649, 128] on h5 "Các công việc về đo lường tác động thiết kế và chuẩn hóa UX chưa được chú trọng…" at bounding box center [737, 136] width 439 height 36
drag, startPoint x: 649, startPoint y: 128, endPoint x: 755, endPoint y: 127, distance: 105.3
click at [755, 127] on h5 "Các công việc về đo lường tác động thiết kế và chuẩn hóa UX chưa được chú trọng…" at bounding box center [737, 136] width 439 height 36
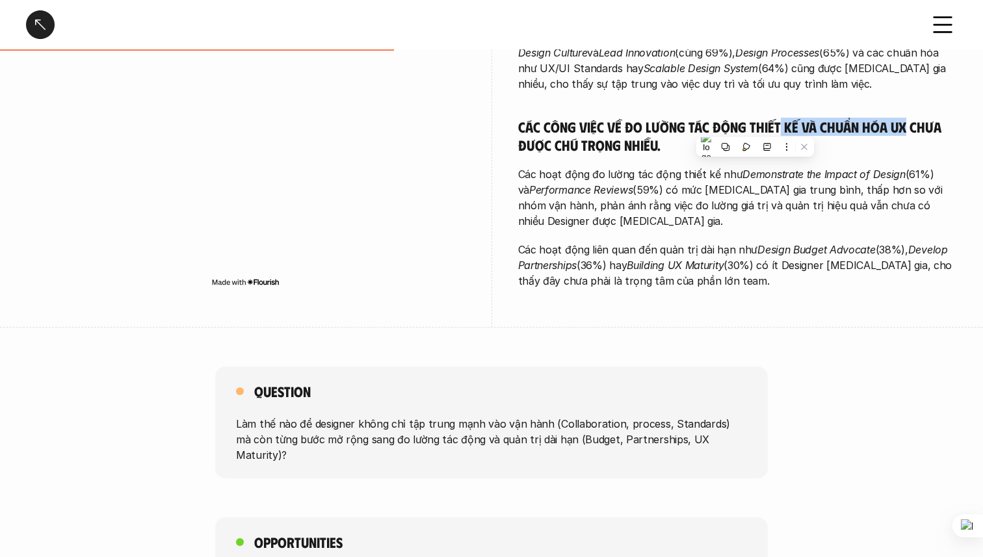
drag, startPoint x: 775, startPoint y: 127, endPoint x: 904, endPoint y: 129, distance: 129.4
click at [905, 129] on h5 "Các công việc về đo lường tác động thiết kế và chuẩn hóa UX chưa được chú trọng…" at bounding box center [737, 136] width 439 height 36
click at [671, 140] on h5 "Các công việc về đo lường tác động thiết kế và chuẩn hóa UX chưa được chú trọng…" at bounding box center [737, 136] width 439 height 36
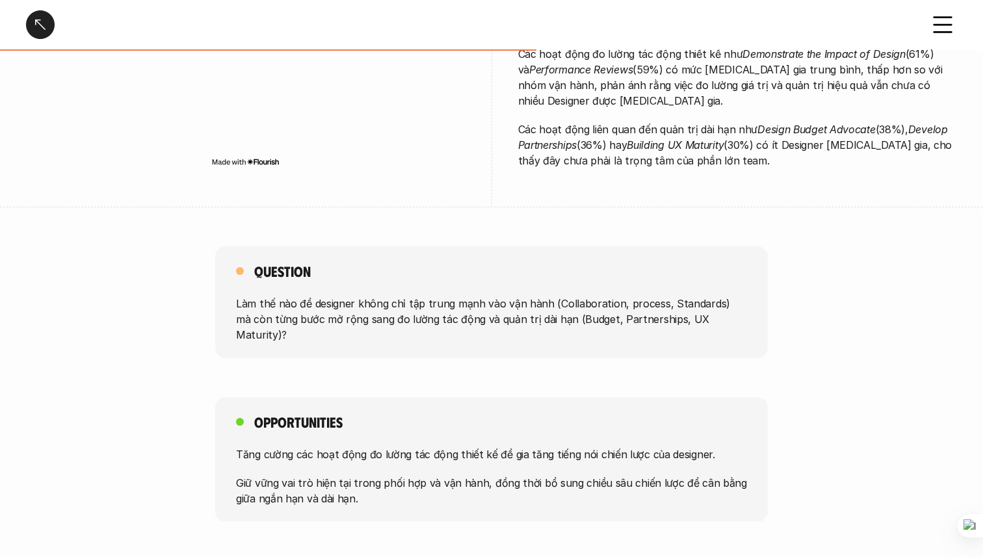
scroll to position [535, 0]
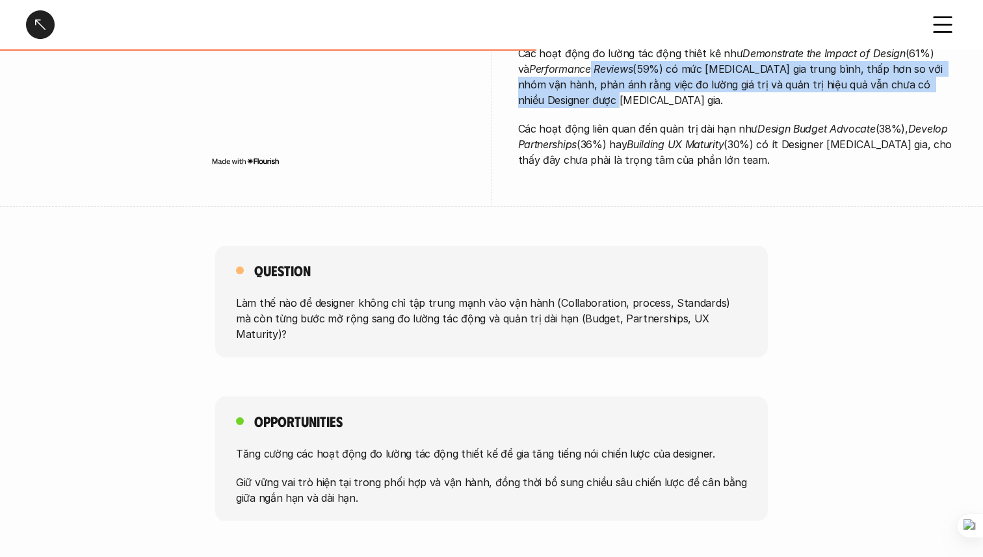
drag, startPoint x: 578, startPoint y: 76, endPoint x: 722, endPoint y: 104, distance: 147.0
click at [722, 104] on p "Các hoạt động đo lường tác động thiết kế như Demonstrate the Impact of Design (…" at bounding box center [737, 76] width 439 height 62
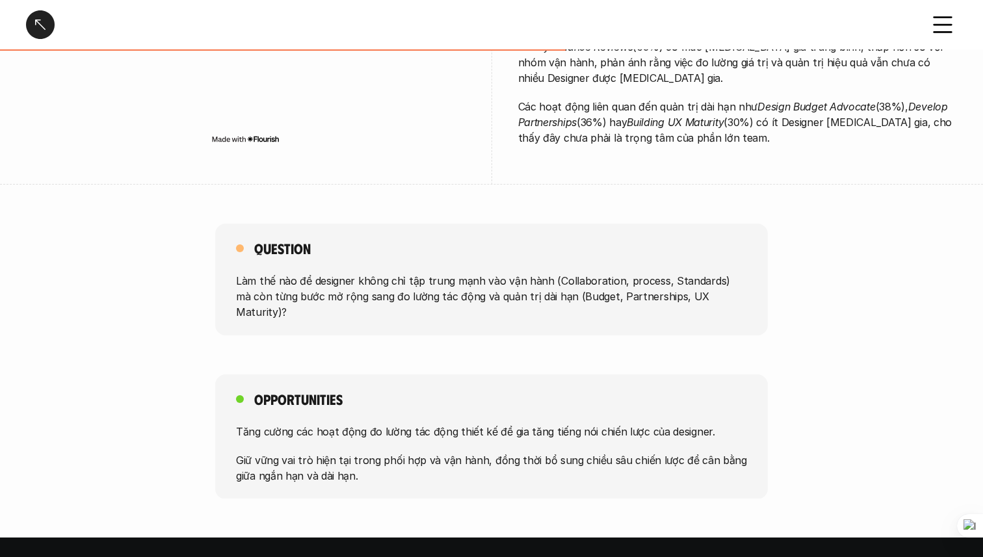
scroll to position [549, 0]
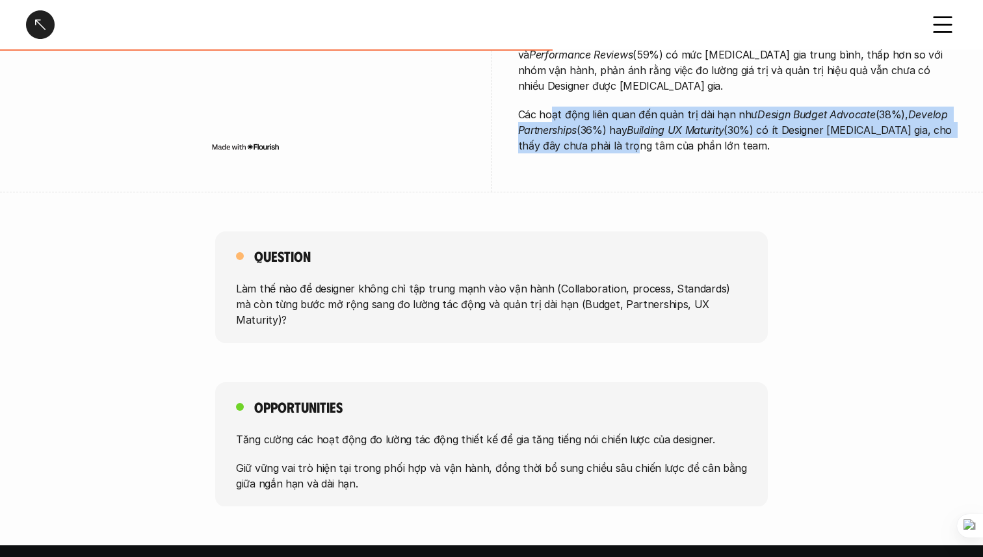
drag, startPoint x: 551, startPoint y: 114, endPoint x: 637, endPoint y: 144, distance: 91.7
click at [637, 144] on p "Các hoạt động liên quan đến quản trị dài hạn như Design Budget Advocate (38%), …" at bounding box center [737, 130] width 439 height 47
click at [572, 148] on p "Các hoạt động liên quan đến quản trị dài hạn như Design Budget Advocate (38%), …" at bounding box center [737, 130] width 439 height 47
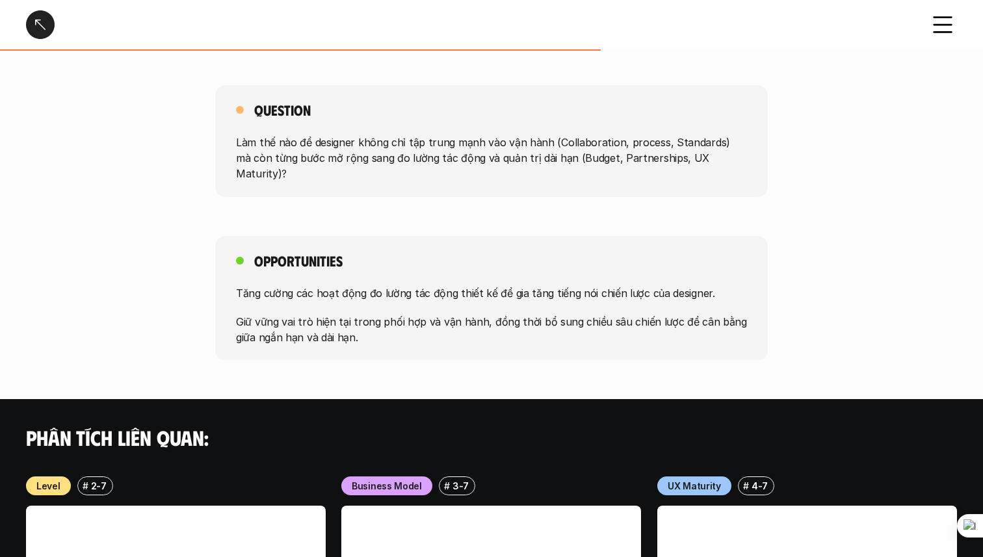
scroll to position [711, 0]
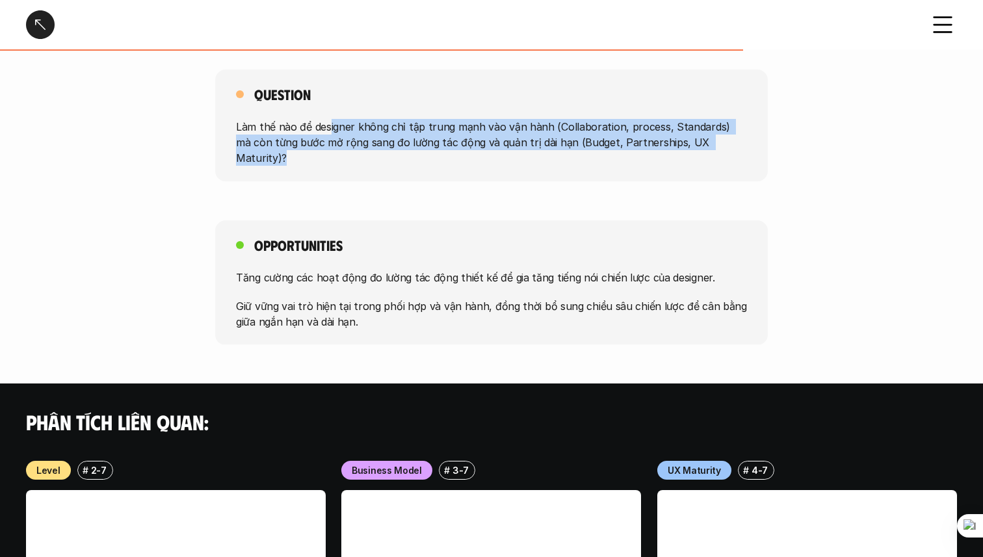
drag, startPoint x: 329, startPoint y: 128, endPoint x: 663, endPoint y: 153, distance: 335.1
click at [663, 153] on div "Question Làm thế nào để designer không chỉ tập trung mạnh vào vận hành (Collabo…" at bounding box center [491, 126] width 552 height 112
click at [494, 157] on div "Question Làm thế nào để designer không chỉ tập trung mạnh vào vận hành (Collabo…" at bounding box center [491, 126] width 552 height 112
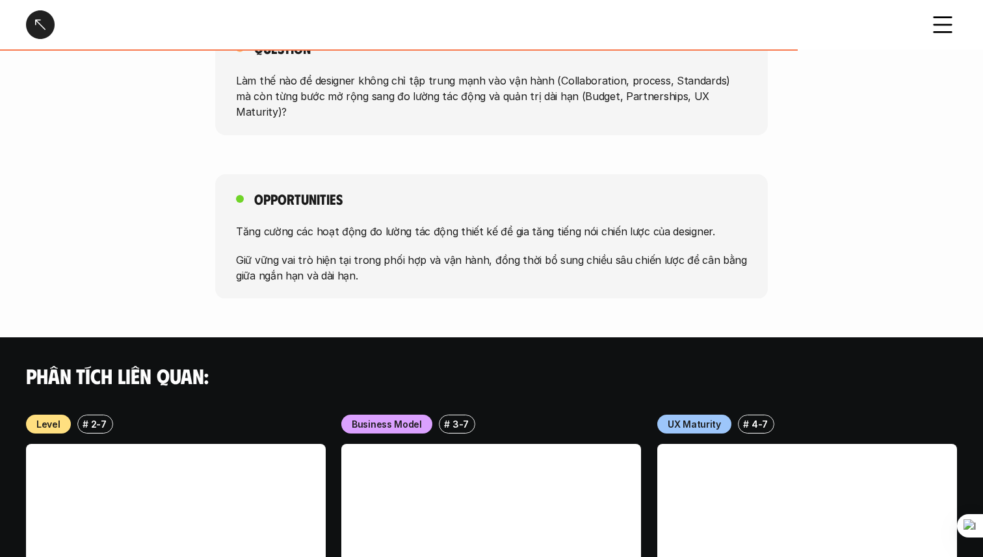
scroll to position [758, 0]
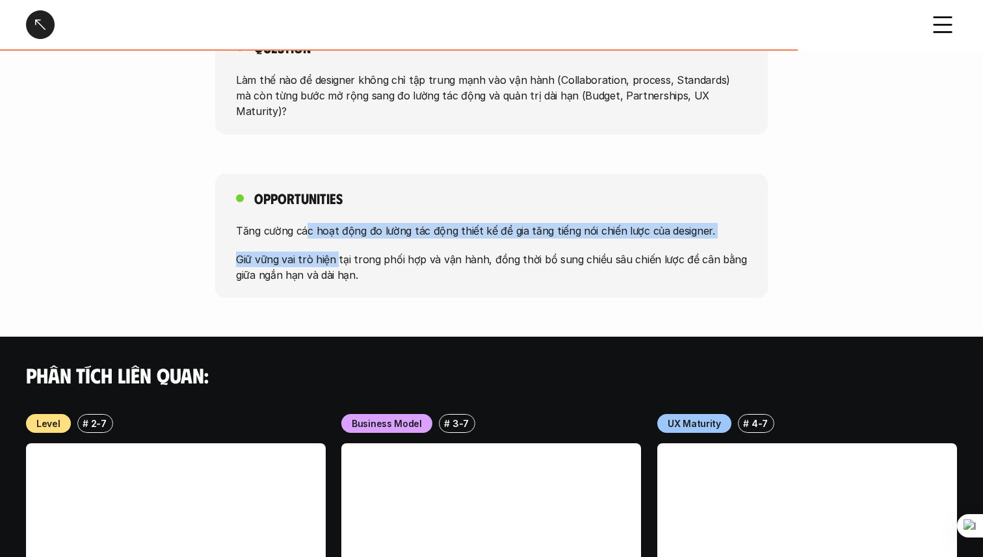
drag, startPoint x: 304, startPoint y: 207, endPoint x: 336, endPoint y: 248, distance: 51.9
click at [336, 248] on div "Tăng cường các hoạt động đo lường tác động thiết kế để gia tăng tiếng nói chiến…" at bounding box center [491, 252] width 511 height 60
click at [424, 251] on p "Giữ vững vai trò hiện tại trong phối hợp và vận hành, đồng thời bổ sung chiều s…" at bounding box center [491, 266] width 511 height 31
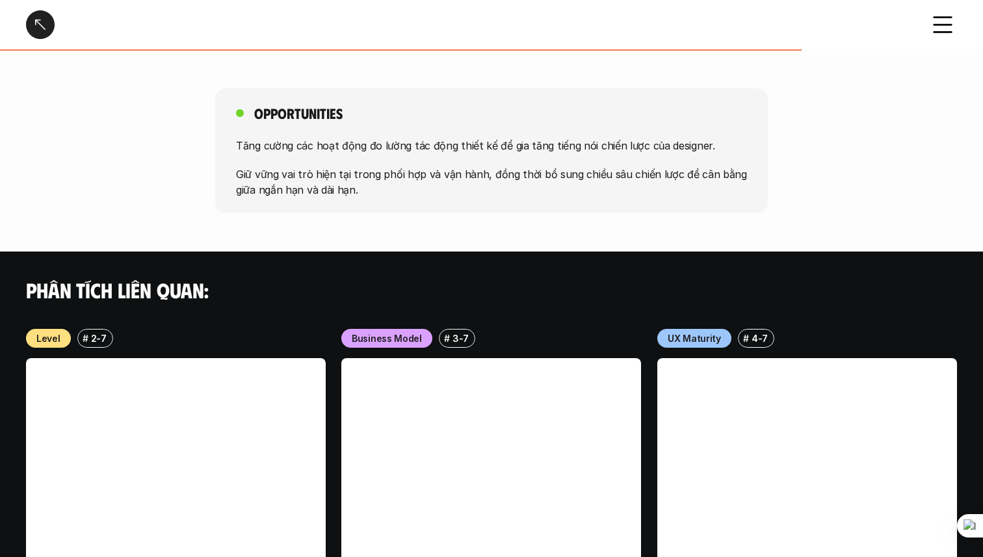
scroll to position [846, 0]
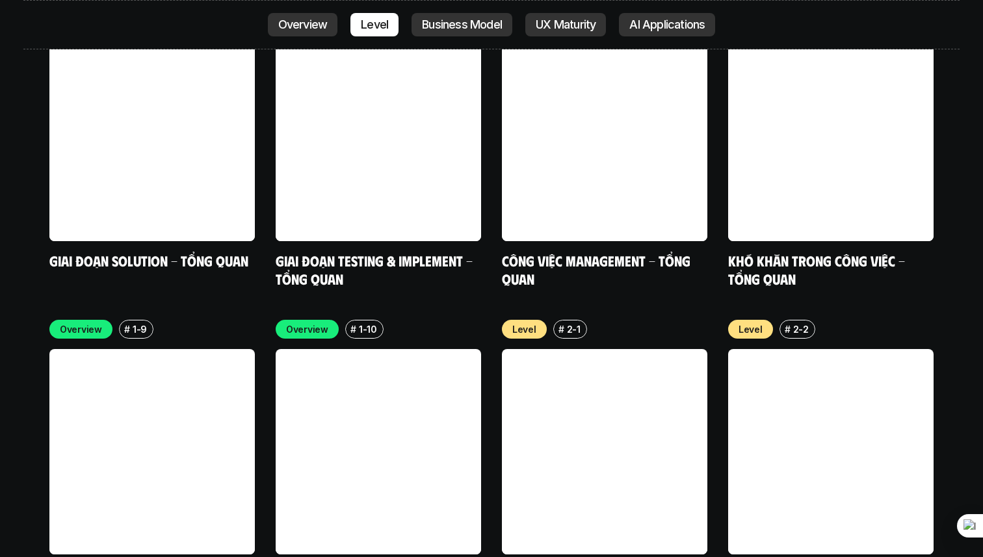
scroll to position [4191, 0]
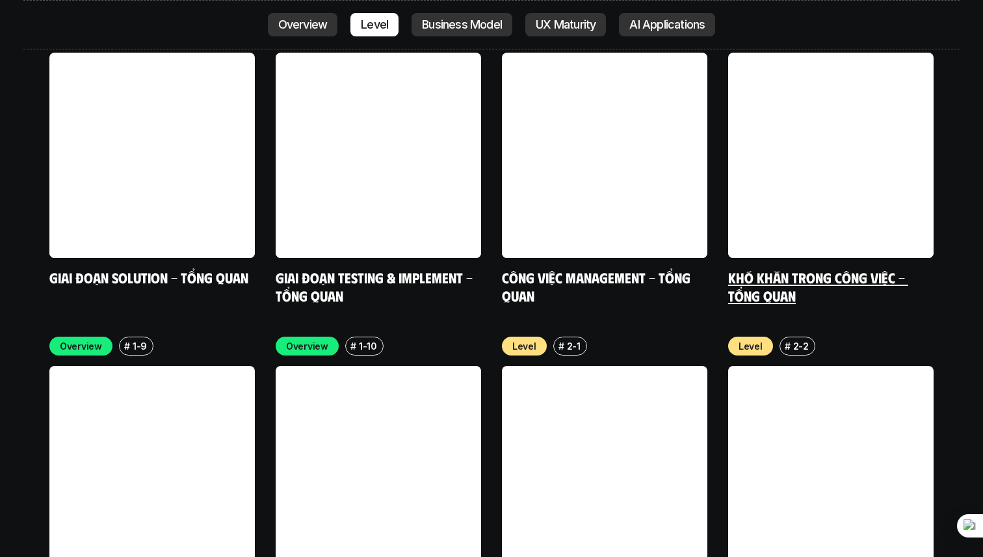
click at [777, 131] on link at bounding box center [830, 155] width 205 height 205
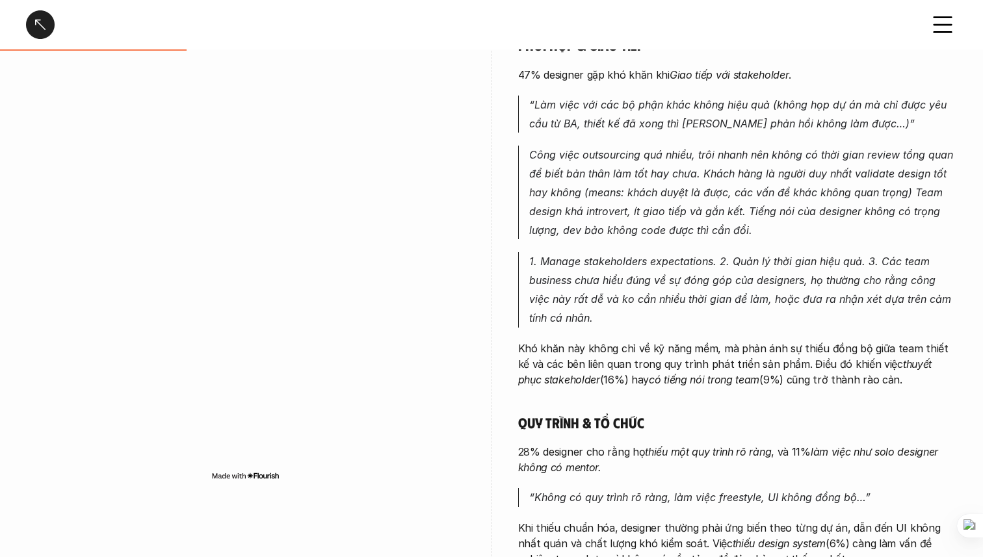
scroll to position [318, 0]
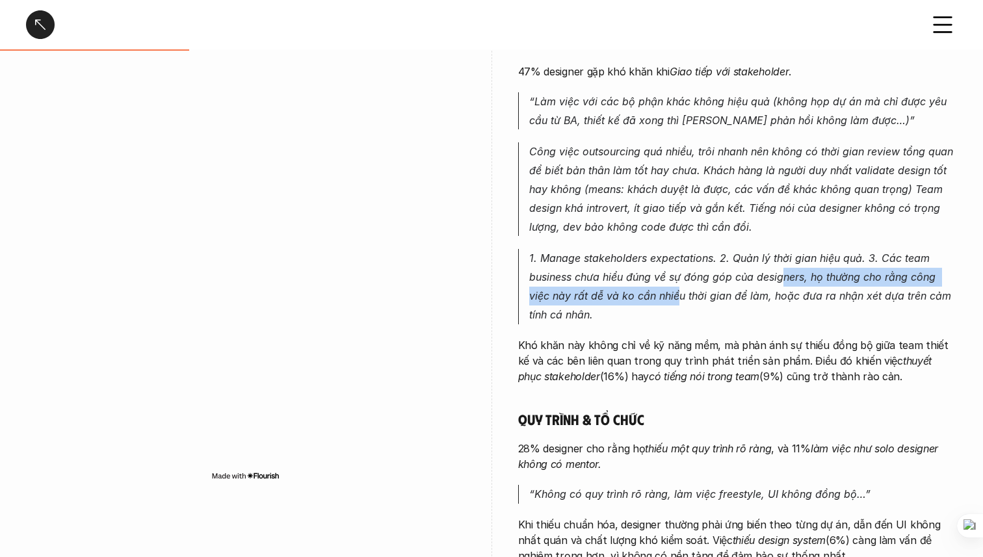
drag, startPoint x: 677, startPoint y: 287, endPoint x: 781, endPoint y: 279, distance: 103.6
click at [781, 279] on p "1. Manage stakeholders expectations. 2. Quản lý thời gian hiệu quả. 3. Các team…" at bounding box center [743, 286] width 428 height 75
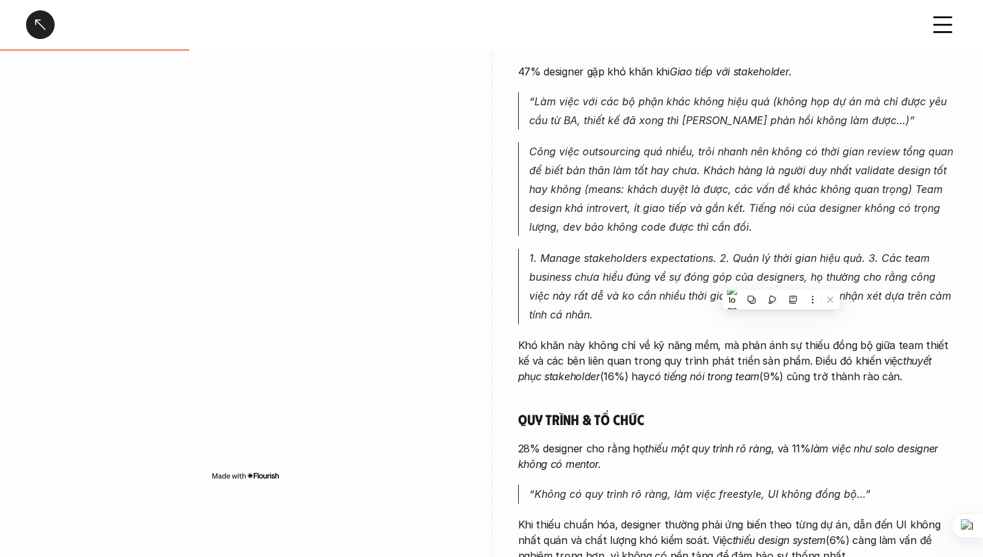
click at [737, 265] on p "1. Manage stakeholders expectations. 2. Quản lý thời gian hiệu quả. 3. Các team…" at bounding box center [743, 286] width 428 height 75
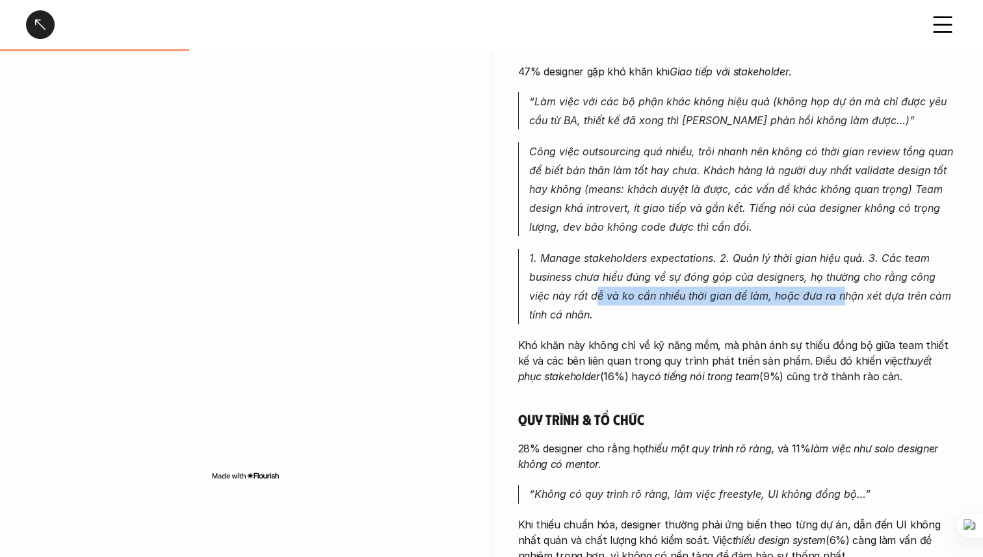
drag, startPoint x: 597, startPoint y: 295, endPoint x: 840, endPoint y: 302, distance: 243.2
click at [840, 302] on p "1. Manage stakeholders expectations. 2. Quản lý thời gian hiệu quả. 3. Các team…" at bounding box center [743, 286] width 428 height 75
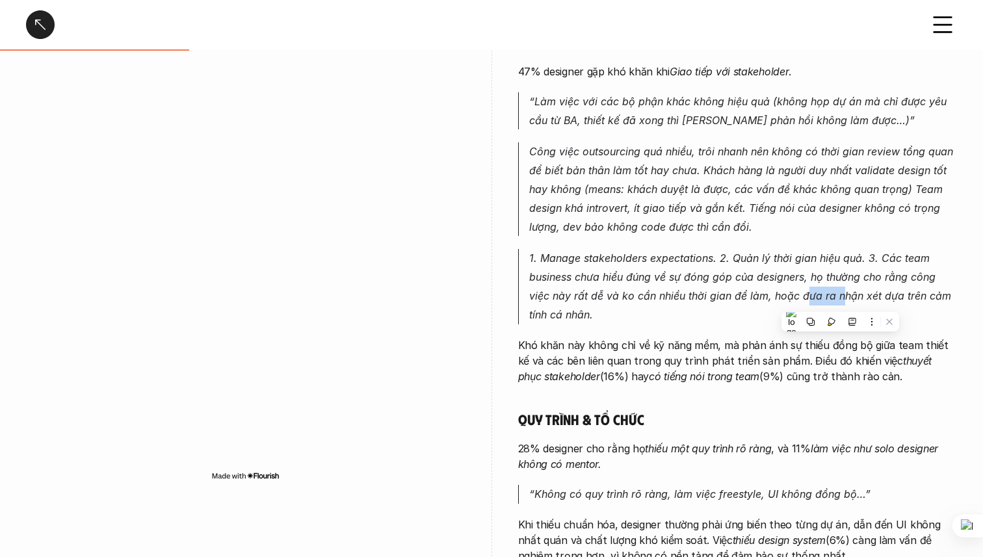
drag, startPoint x: 840, startPoint y: 302, endPoint x: 803, endPoint y: 289, distance: 39.3
click at [803, 289] on p "1. Manage stakeholders expectations. 2. Quản lý thời gian hiệu quả. 3. Các team…" at bounding box center [743, 286] width 428 height 75
click at [760, 268] on p "1. Manage stakeholders expectations. 2. Quản lý thời gian hiệu quả. 3. Các team…" at bounding box center [743, 286] width 428 height 75
click at [616, 274] on em "1. Manage stakeholders expectations. 2. Quản lý thời gian hiệu quả. 3. Các team…" at bounding box center [741, 286] width 425 height 69
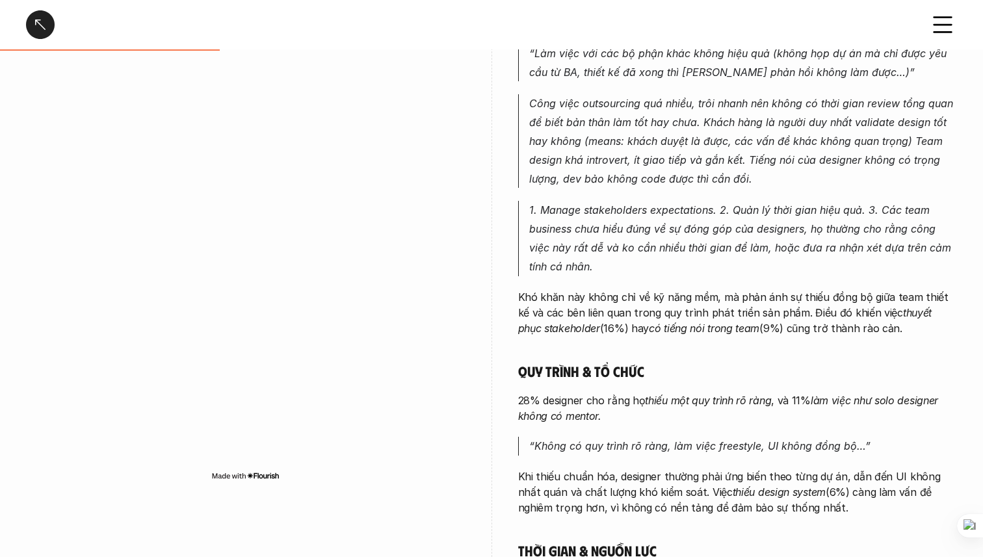
scroll to position [367, 0]
click at [616, 275] on p "1. Manage stakeholders expectations. 2. Quản lý thời gian hiệu quả. 3. Các team…" at bounding box center [743, 237] width 428 height 75
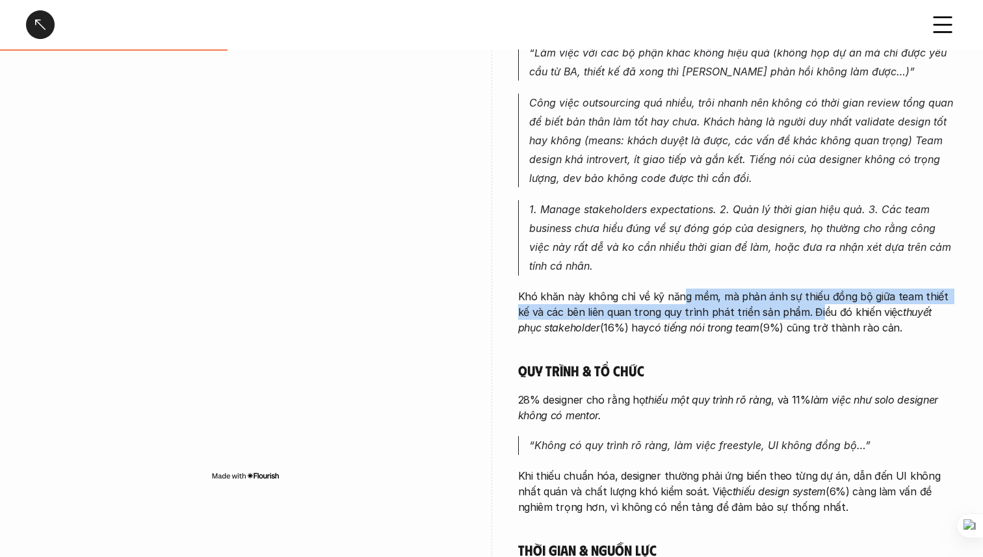
drag, startPoint x: 681, startPoint y: 303, endPoint x: 801, endPoint y: 316, distance: 120.3
click at [801, 316] on p "Khó khăn này không chỉ về kỹ năng mềm, mà phản ánh sự thiếu đồng bộ giữa team t…" at bounding box center [737, 312] width 439 height 47
click at [629, 319] on p "Khó khăn này không chỉ về kỹ năng mềm, mà phản ánh sự thiếu đồng bộ giữa team t…" at bounding box center [737, 312] width 439 height 47
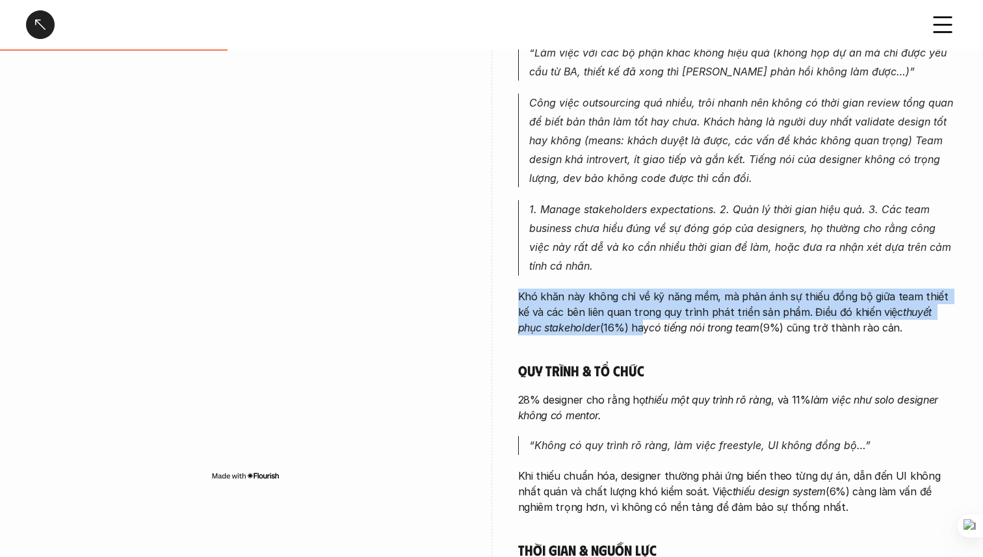
drag, startPoint x: 611, startPoint y: 325, endPoint x: 805, endPoint y: 280, distance: 199.5
click at [805, 280] on div "Phối hợp & giao tiếp 47% designer gặp khó khăn khi [PERSON_NAME] tiếp với stake…" at bounding box center [737, 364] width 439 height 760
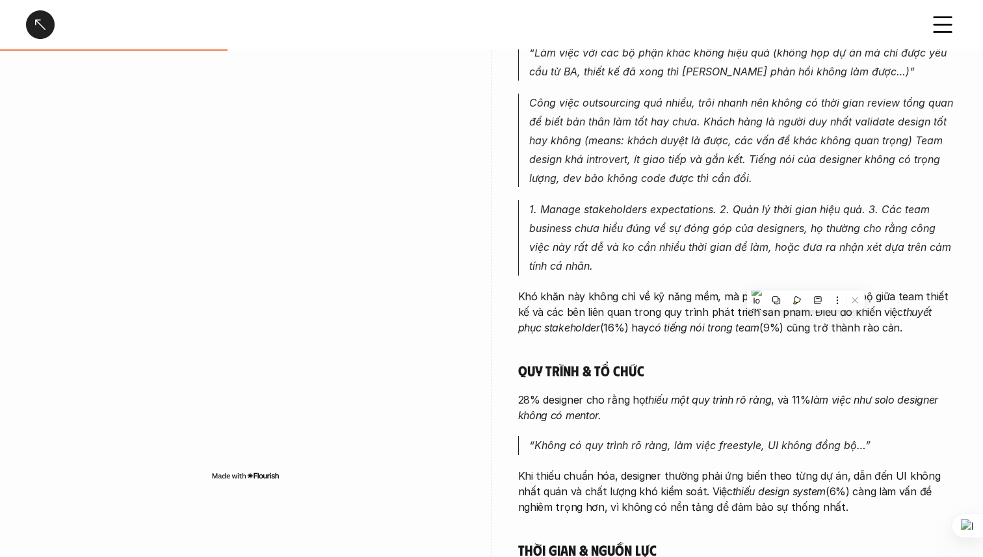
click at [663, 289] on p "Khó khăn này không chỉ về kỹ năng mềm, mà phản ánh sự thiếu đồng bộ giữa team t…" at bounding box center [737, 312] width 439 height 47
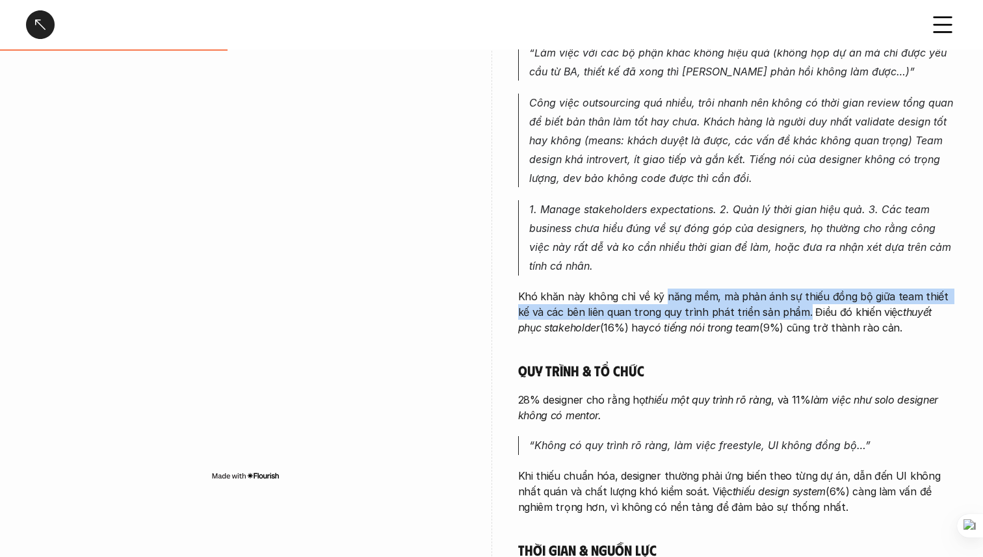
drag, startPoint x: 663, startPoint y: 289, endPoint x: 786, endPoint y: 313, distance: 125.8
click at [786, 313] on p "Khó khăn này không chỉ về kỹ năng mềm, mà phản ánh sự thiếu đồng bộ giữa team t…" at bounding box center [737, 312] width 439 height 47
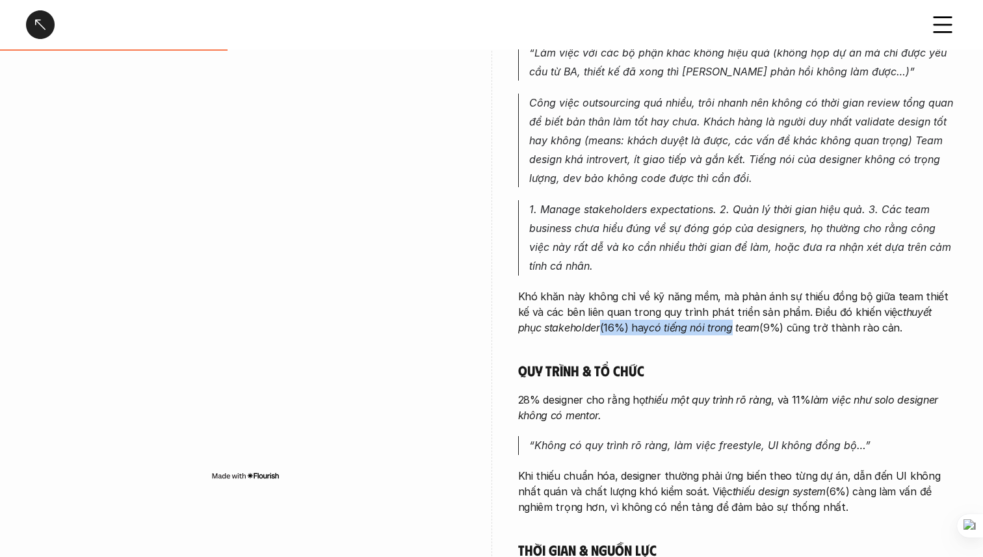
drag, startPoint x: 573, startPoint y: 326, endPoint x: 709, endPoint y: 327, distance: 135.8
click at [709, 327] on p "Khó khăn này không chỉ về kỹ năng mềm, mà phản ánh sự thiếu đồng bộ giữa team t…" at bounding box center [737, 312] width 439 height 47
click at [701, 317] on p "Khó khăn này không chỉ về kỹ năng mềm, mà phản ánh sự thiếu đồng bộ giữa team t…" at bounding box center [737, 312] width 439 height 47
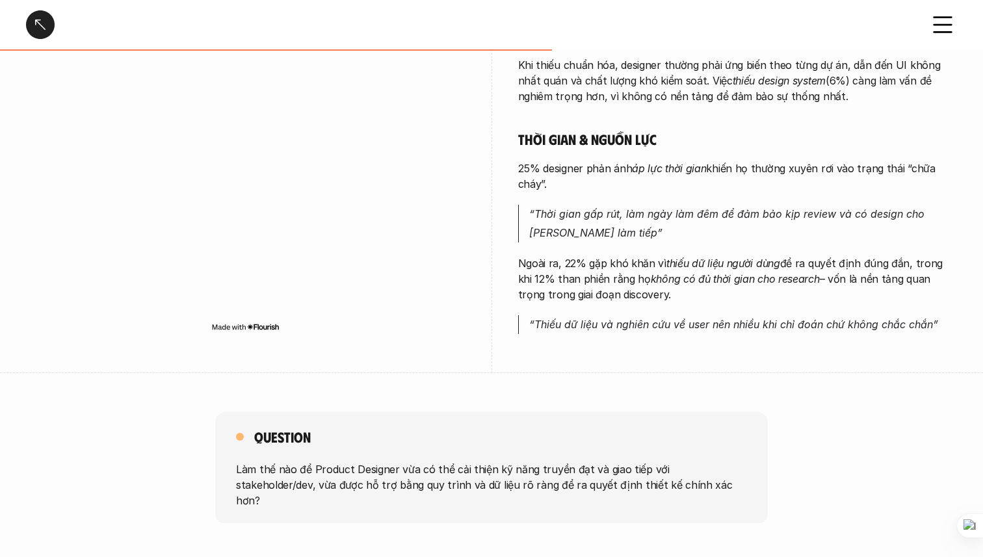
scroll to position [779, 0]
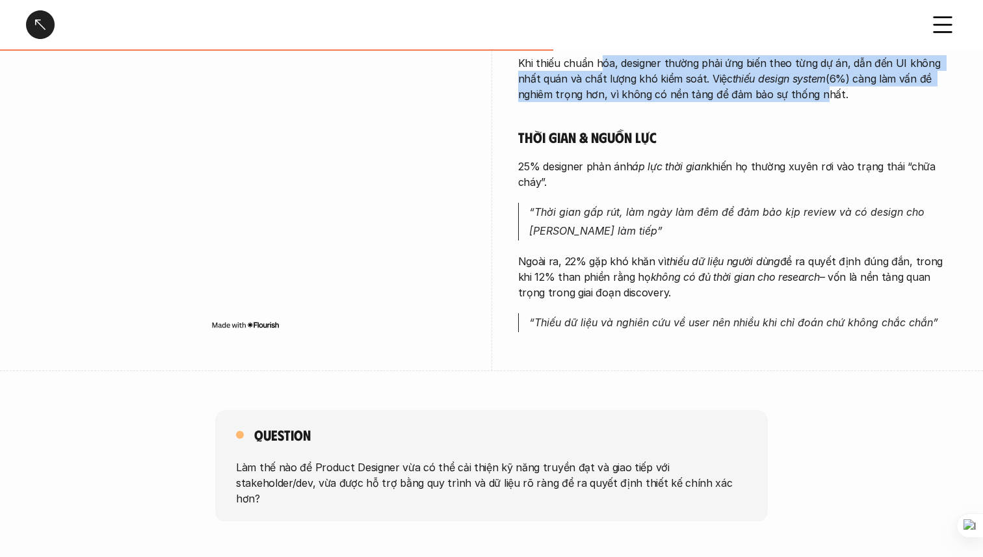
drag, startPoint x: 601, startPoint y: 66, endPoint x: 776, endPoint y: 101, distance: 178.5
click at [764, 120] on icon at bounding box center [768, 122] width 8 height 8
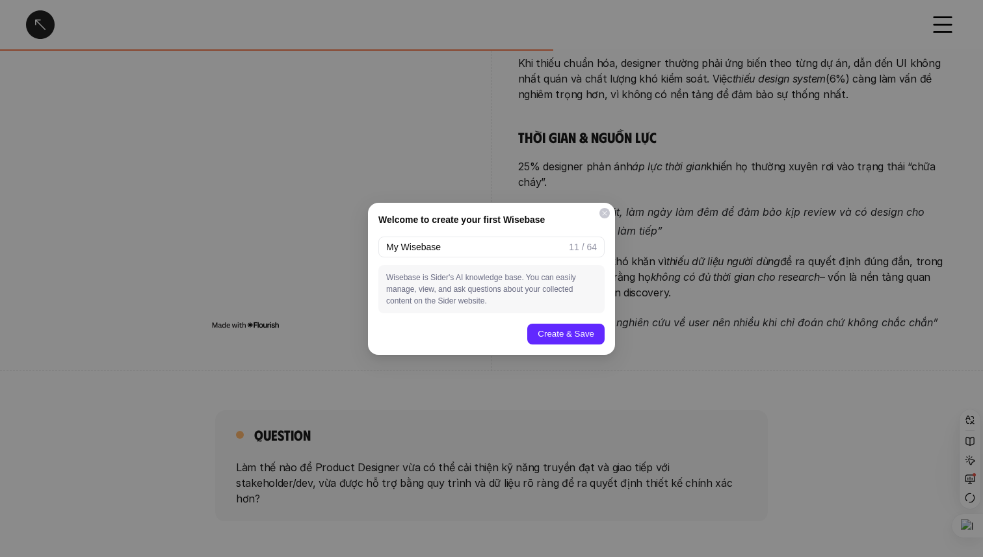
click at [602, 207] on div "Welcome to create your first Wisebase My Wisebase 11 / 64 Wisebase is [PERSON_N…" at bounding box center [491, 279] width 247 height 152
click at [475, 318] on div "Welcome to create your first Wisebase My Wisebase 11 / 64 Wisebase is [PERSON_N…" at bounding box center [491, 279] width 247 height 152
click at [495, 253] on input "My Wisebase" at bounding box center [474, 247] width 177 height 14
type input "M"
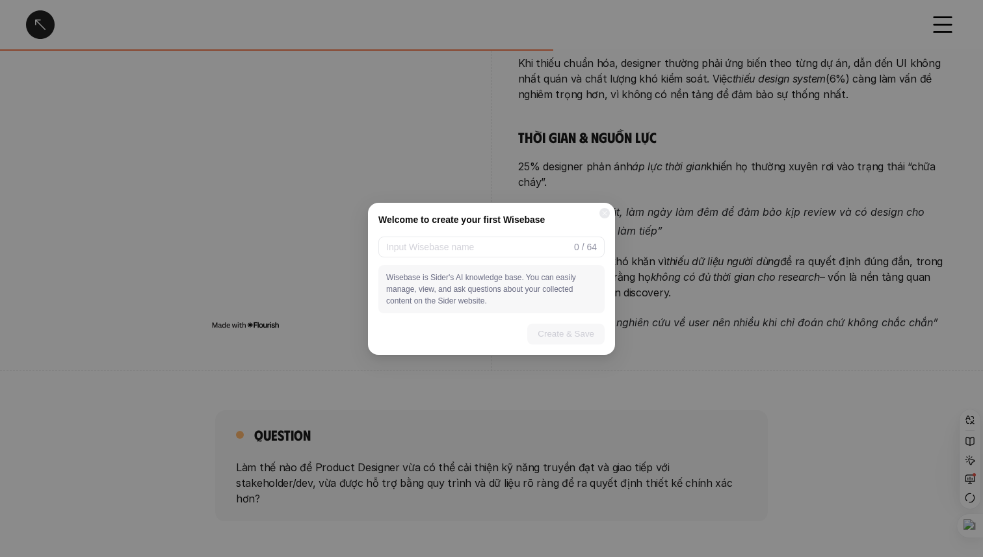
click at [673, 156] on div "Welcome to create your first Wisebase 0 / 64 Wisebase is Sider's AI knowledge b…" at bounding box center [491, 278] width 983 height 557
click at [675, 156] on div "Welcome to create your first Wisebase 0 / 64 Wisebase is Sider's AI knowledge b…" at bounding box center [491, 278] width 983 height 557
click at [504, 340] on div "Create & Save" at bounding box center [491, 334] width 226 height 21
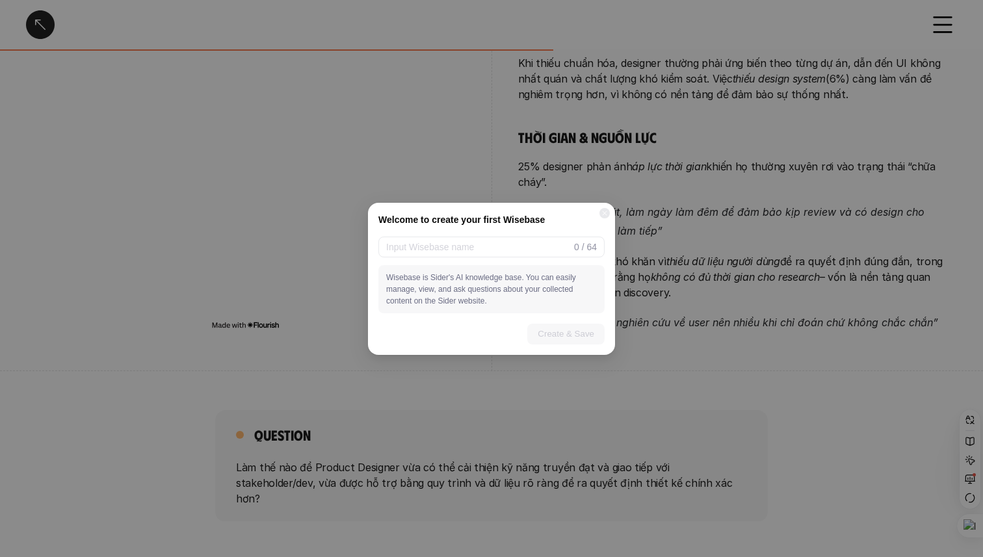
click at [508, 257] on div "Welcome to create your first Wisebase 0 / 64 Wisebase is Sider's AI knowledge b…" at bounding box center [491, 279] width 247 height 152
click at [508, 250] on input "text" at bounding box center [477, 247] width 183 height 14
type input "m"
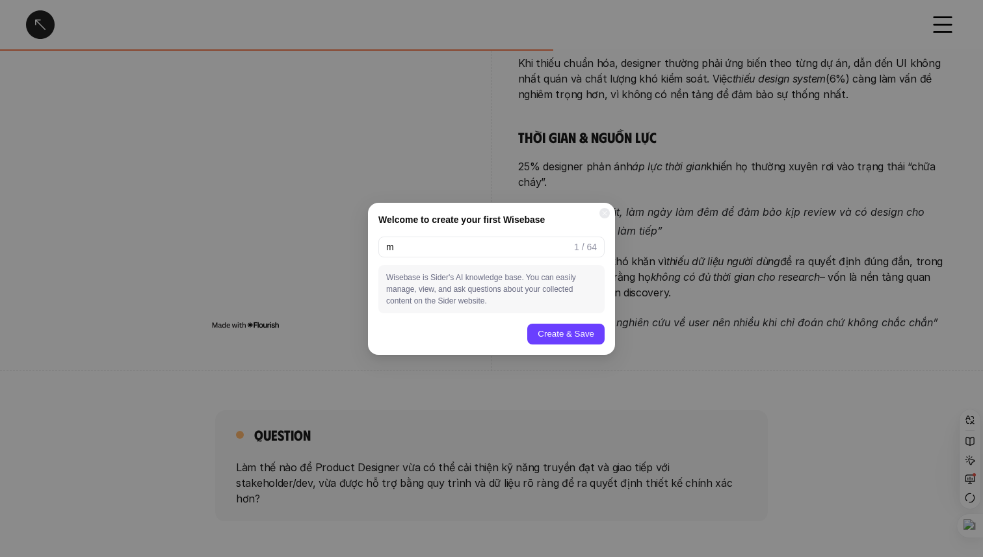
click at [557, 324] on button "Create & Save" at bounding box center [565, 334] width 77 height 21
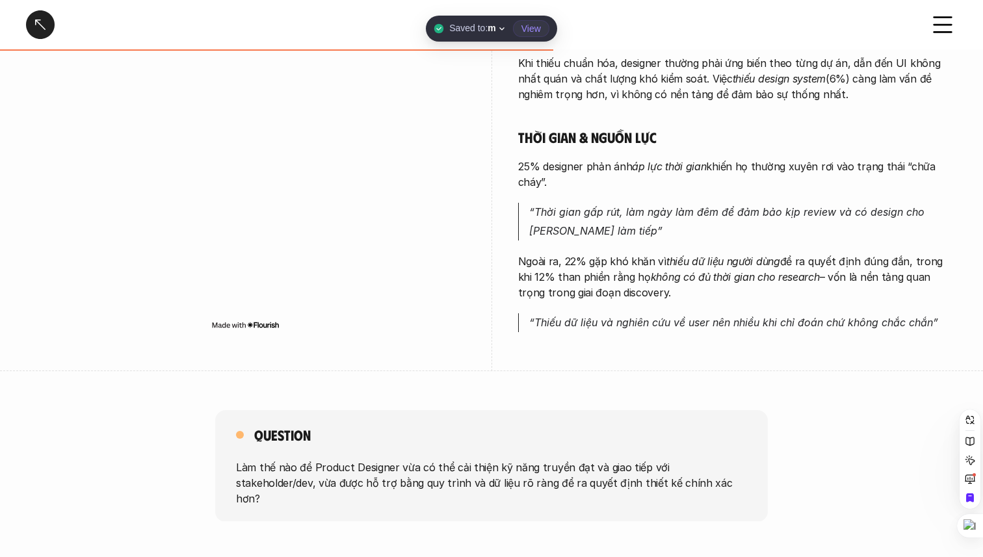
click at [583, 88] on p "Khi thiếu chuẩn hóa, designer thường phải ứng biến theo từng dự án, dẫn đến UI …" at bounding box center [737, 78] width 439 height 47
click at [590, 83] on p "Khi thiếu chuẩn hóa, designer thường phải ứng biến theo từng dự án, dẫn đến UI …" at bounding box center [737, 78] width 439 height 47
click at [591, 83] on p "Khi thiếu chuẩn hóa, designer thường phải ứng biến theo từng dự án, dẫn đến UI …" at bounding box center [737, 78] width 439 height 47
click at [506, 27] on div "Saved to: m View" at bounding box center [492, 28] width 116 height 13
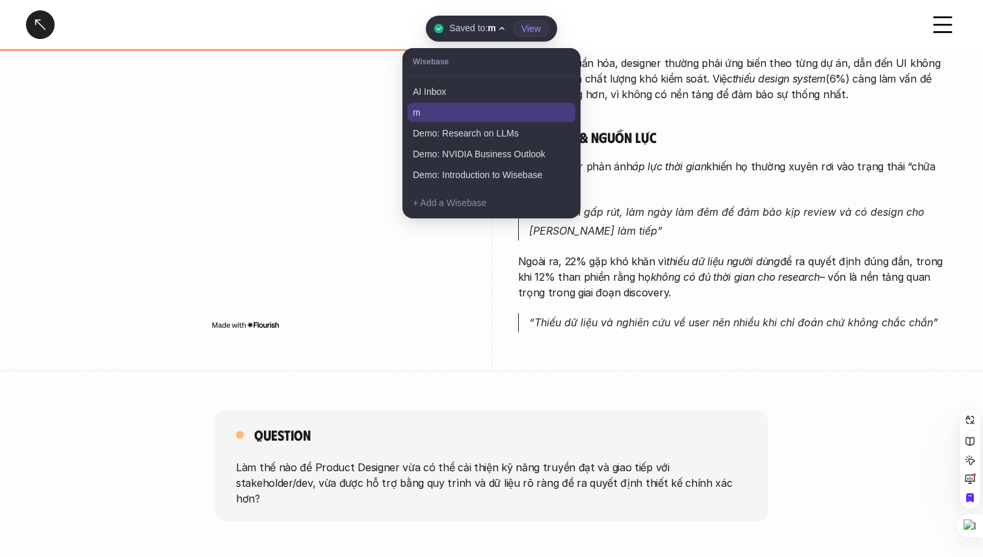
click at [505, 27] on icon at bounding box center [502, 28] width 6 height 6
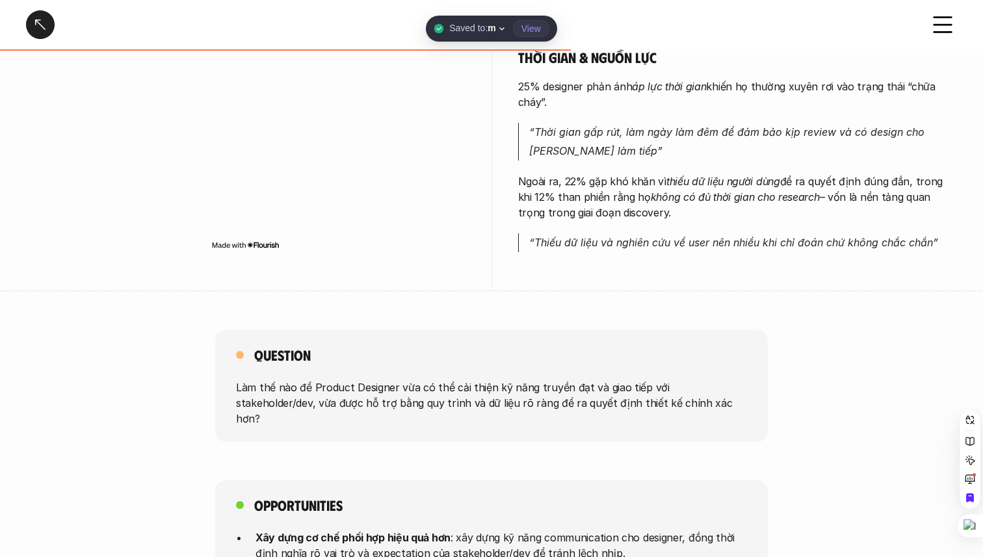
scroll to position [863, 0]
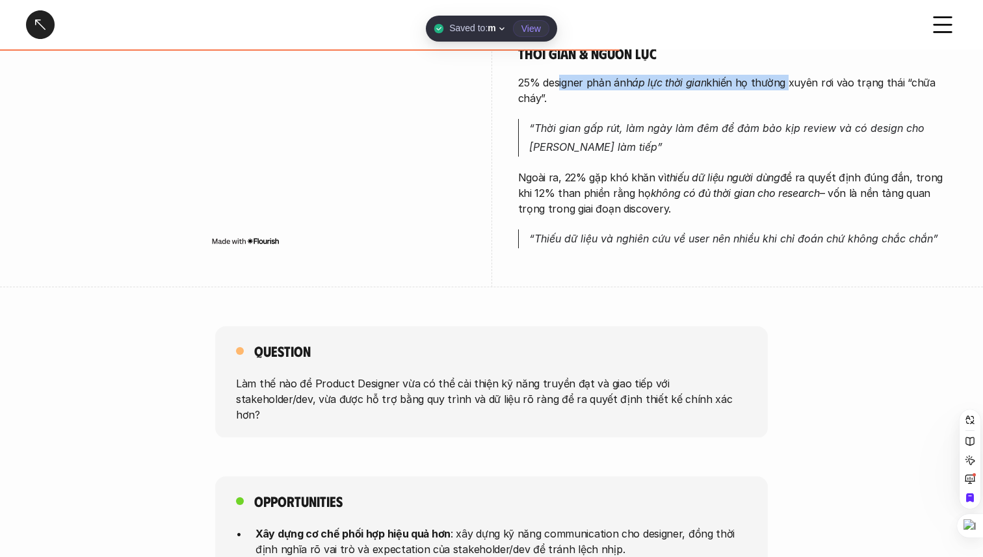
drag, startPoint x: 558, startPoint y: 79, endPoint x: 783, endPoint y: 77, distance: 224.9
click at [783, 78] on p "25% designer phản ánh áp lực thời gian khiến họ thường xuyên rơi vào trạng thái…" at bounding box center [737, 90] width 439 height 31
click at [817, 79] on p "25% designer phản ánh áp lực thời gian khiến họ thường xuyên rơi vào trạng thái…" at bounding box center [737, 90] width 439 height 31
click at [497, 26] on span "m" at bounding box center [495, 29] width 17 height 12
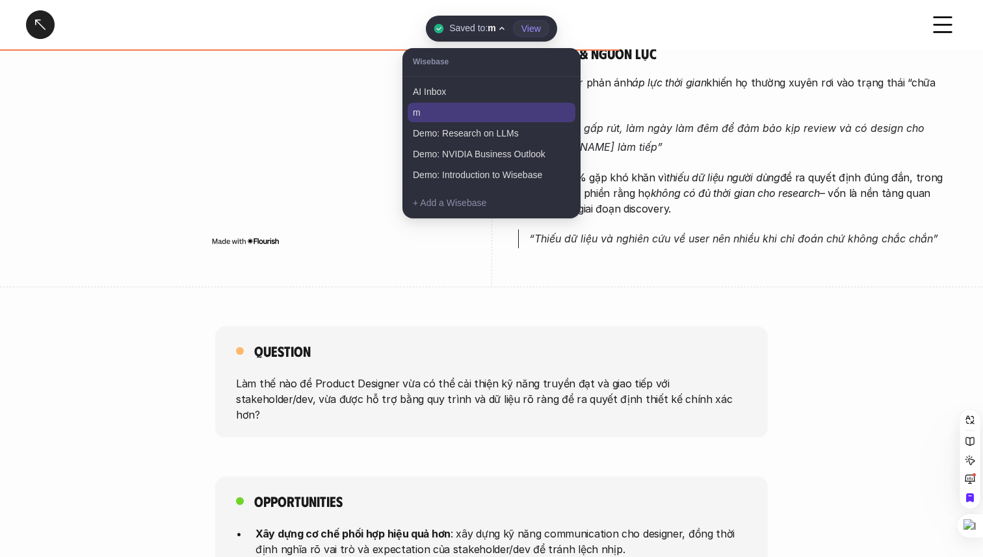
click at [497, 26] on span "m" at bounding box center [495, 29] width 17 height 12
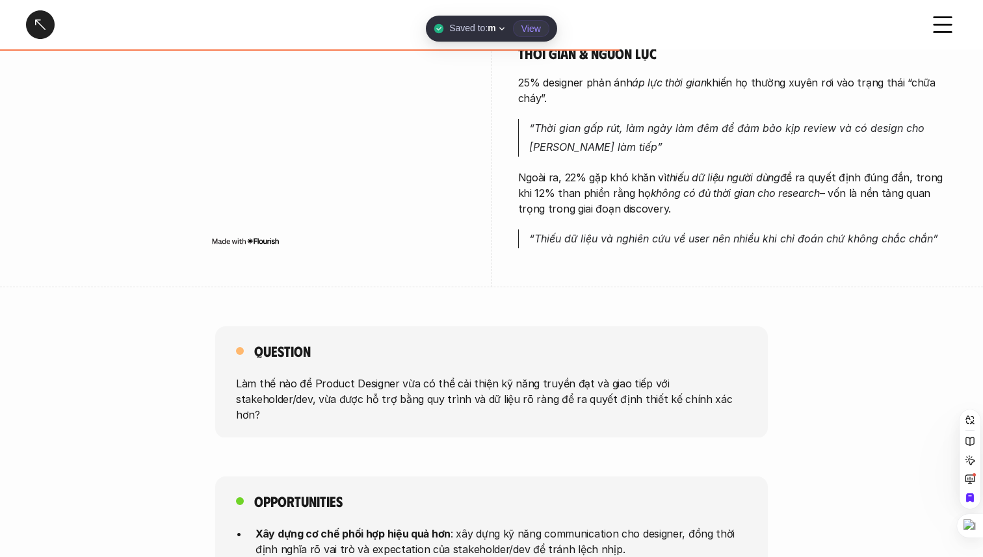
drag, startPoint x: 633, startPoint y: 78, endPoint x: 551, endPoint y: 106, distance: 86.5
click at [681, 129] on em "“Thời gian gấp rút, làm ngày làm đêm để đảm bảo kịp review và có design cho [PE…" at bounding box center [728, 138] width 398 height 32
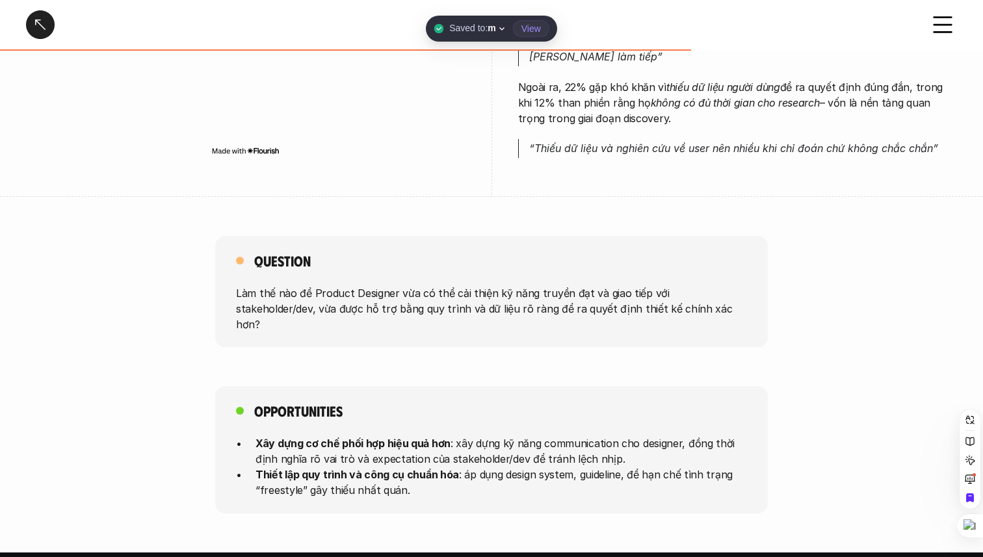
scroll to position [954, 0]
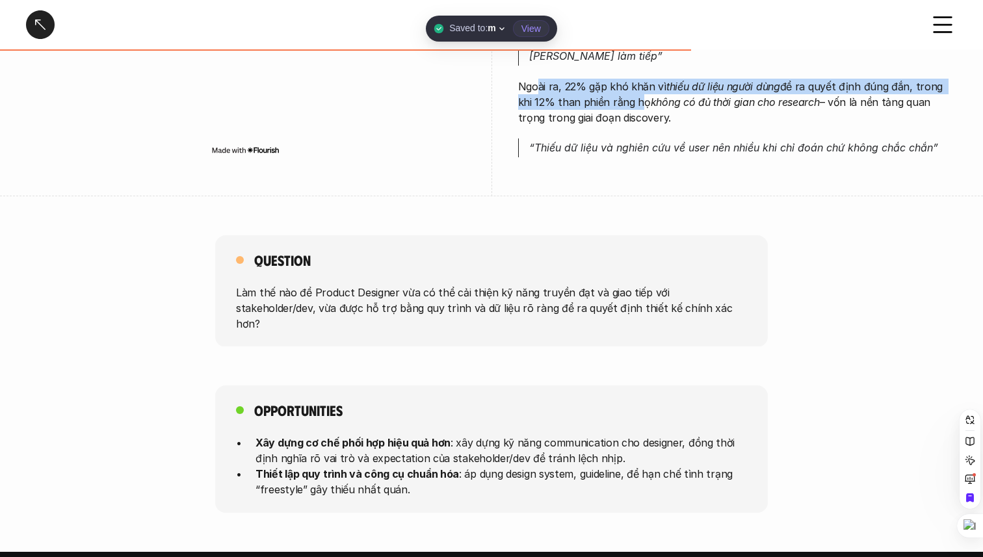
drag, startPoint x: 540, startPoint y: 91, endPoint x: 616, endPoint y: 97, distance: 76.3
click at [616, 97] on p "Ngoài ra, 22% gặp khó khăn vì thiếu dữ liệu người dùng để ra quyết định đúng đắ…" at bounding box center [737, 102] width 439 height 47
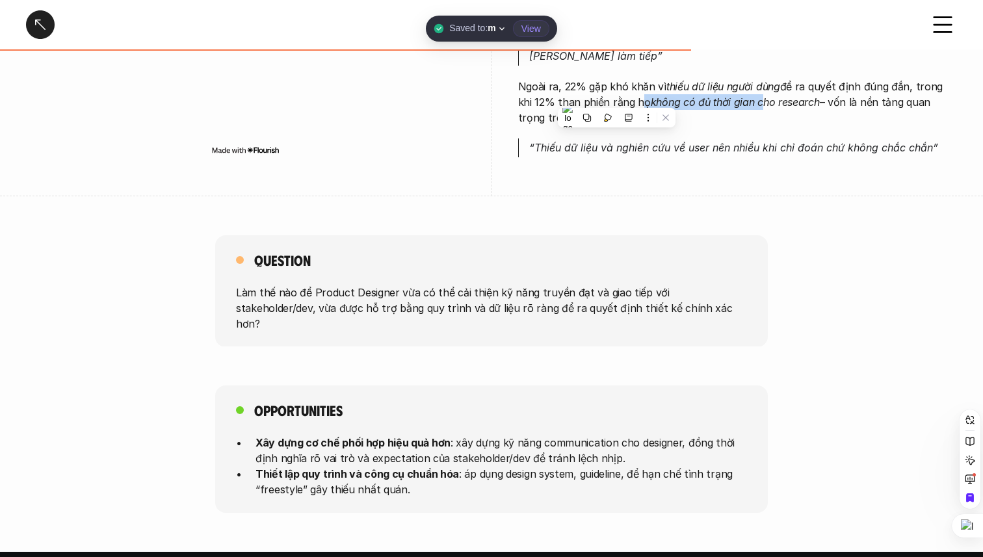
drag, startPoint x: 616, startPoint y: 97, endPoint x: 746, endPoint y: 99, distance: 129.4
click at [746, 99] on p "Ngoài ra, 22% gặp khó khăn vì thiếu dữ liệu người dùng để ra quyết định đúng đắ…" at bounding box center [737, 102] width 439 height 47
click at [772, 94] on p "Ngoài ra, 22% gặp khó khăn vì thiếu dữ liệu người dùng để ra quyết định đúng đắ…" at bounding box center [737, 102] width 439 height 47
drag, startPoint x: 530, startPoint y: 144, endPoint x: 610, endPoint y: 147, distance: 80.0
click at [610, 147] on em "“Thiếu dữ liệu và nghiên cứu về user nên nhiều khi chỉ đoán chứ không chắc chắn”" at bounding box center [733, 147] width 409 height 13
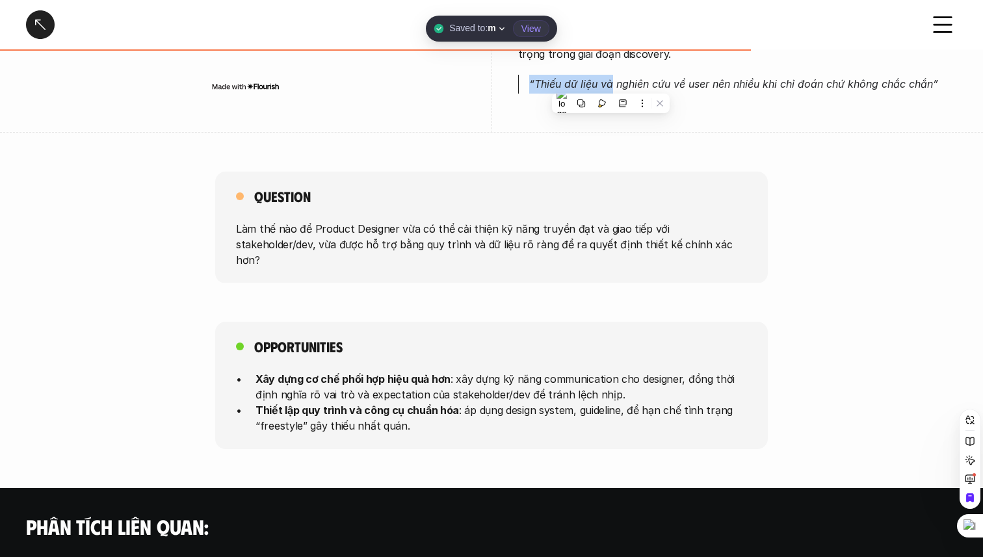
scroll to position [1045, 0]
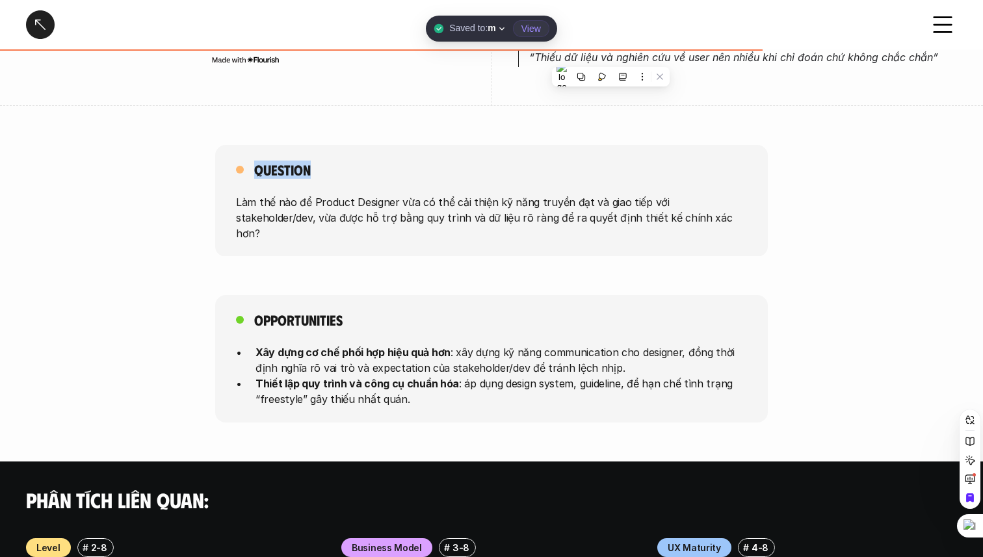
drag, startPoint x: 326, startPoint y: 192, endPoint x: 194, endPoint y: 138, distance: 142.6
click at [249, 164] on div "Question Làm thế nào để Product Designer vừa có thể cải thiện kỹ năng truyền đạ…" at bounding box center [491, 201] width 552 height 112
click at [49, 29] on div at bounding box center [40, 24] width 29 height 29
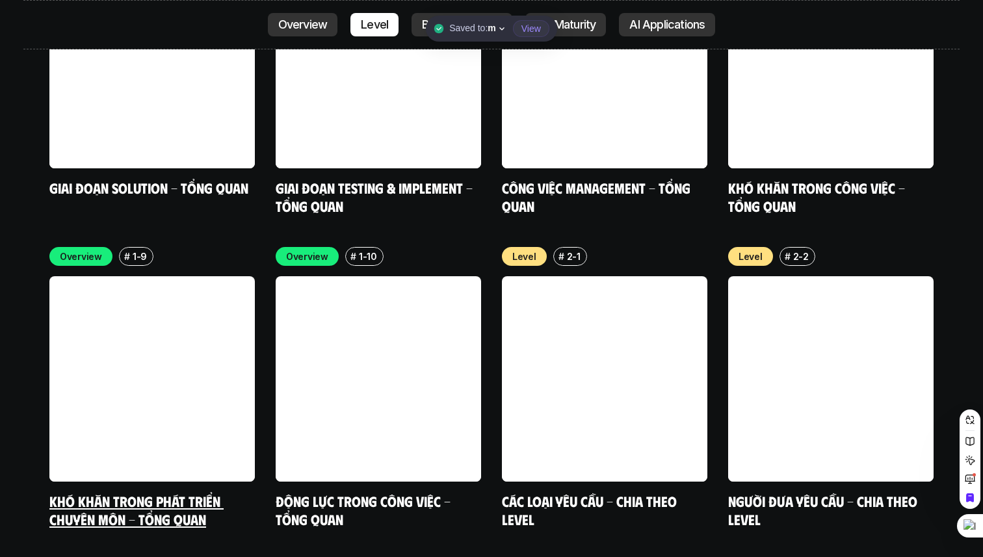
scroll to position [4283, 0]
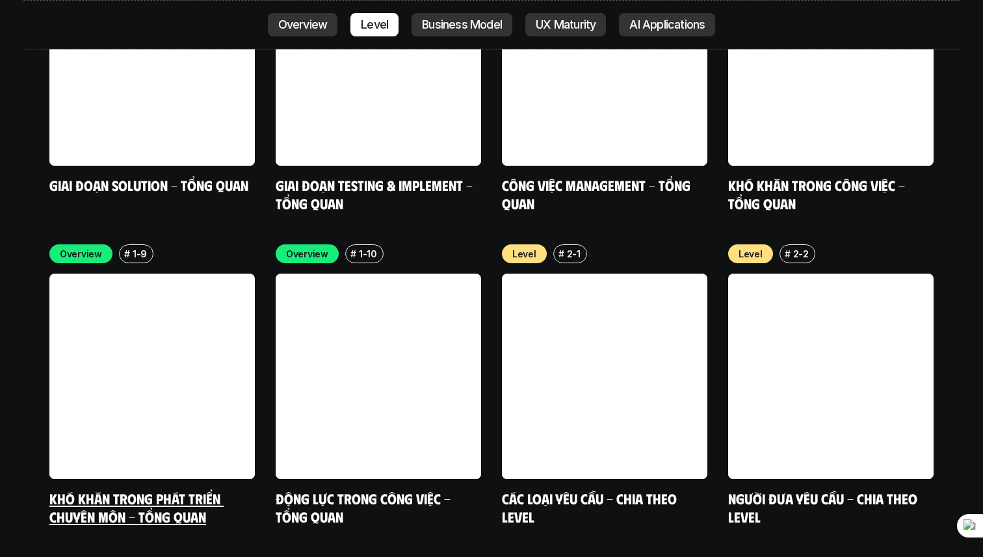
click at [186, 306] on link at bounding box center [151, 376] width 205 height 205
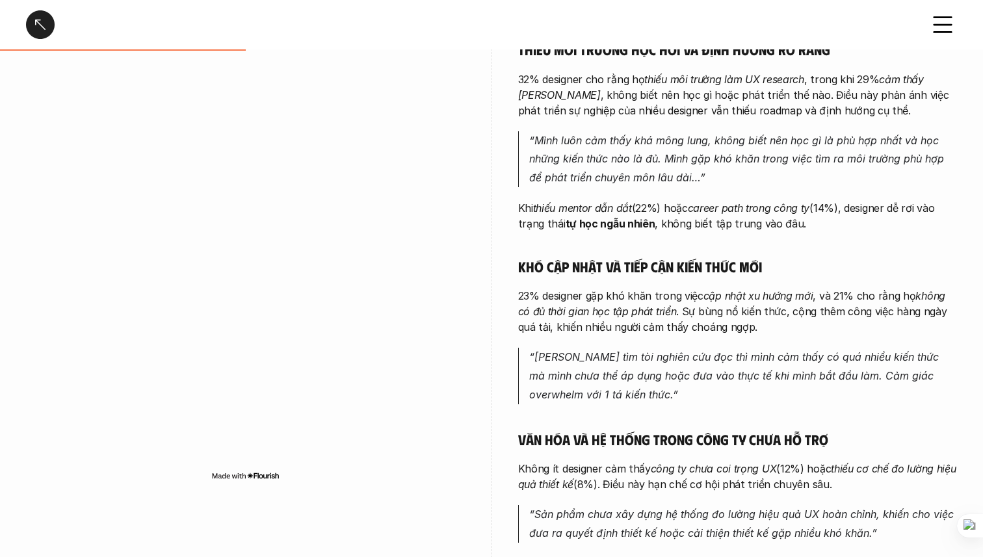
scroll to position [352, 0]
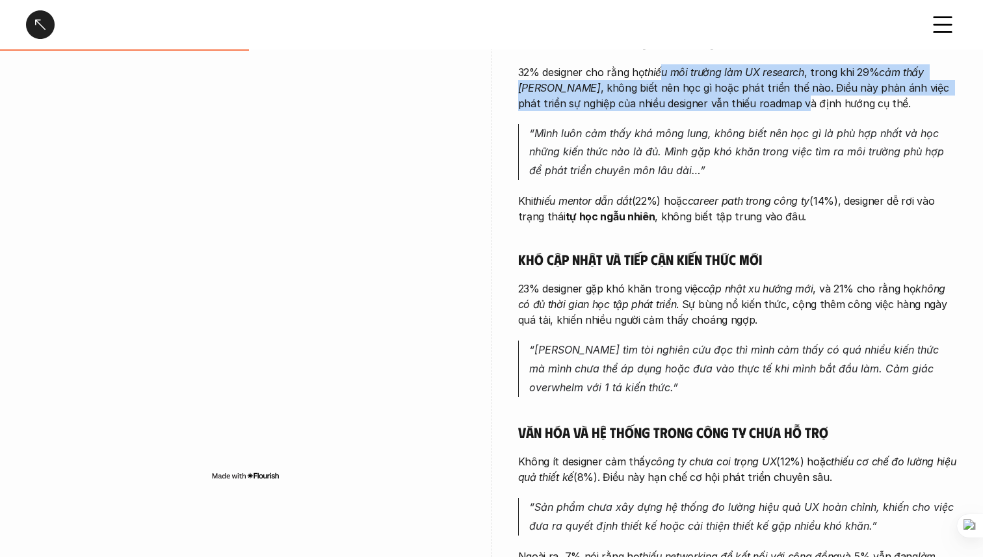
drag, startPoint x: 666, startPoint y: 65, endPoint x: 743, endPoint y: 101, distance: 85.5
click at [743, 101] on p "32% designer cho rằng họ thiếu môi trường làm UX research , trong khi 29% cảm t…" at bounding box center [737, 87] width 439 height 47
click at [636, 100] on p "32% designer cho rằng họ thiếu môi trường làm UX research , trong khi 29% cảm t…" at bounding box center [737, 87] width 439 height 47
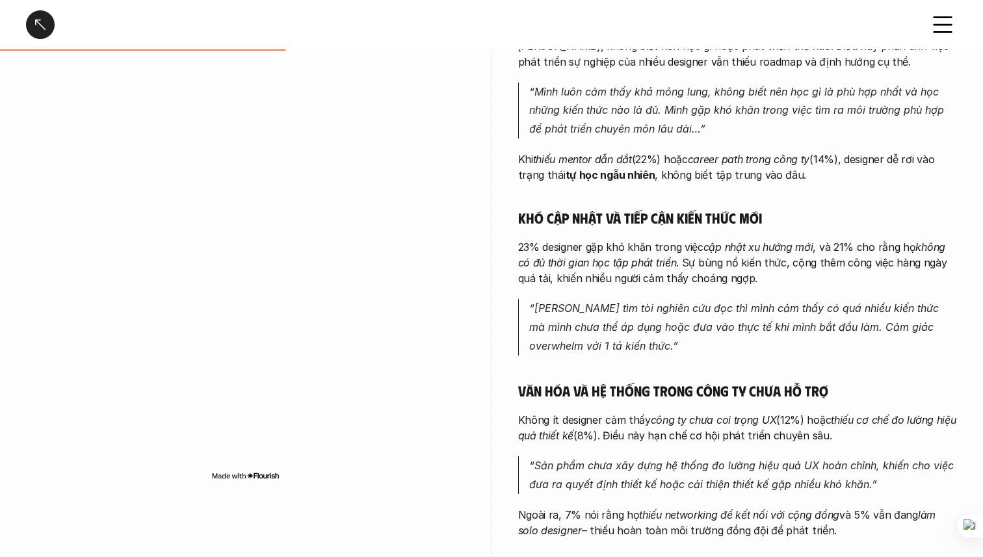
scroll to position [396, 0]
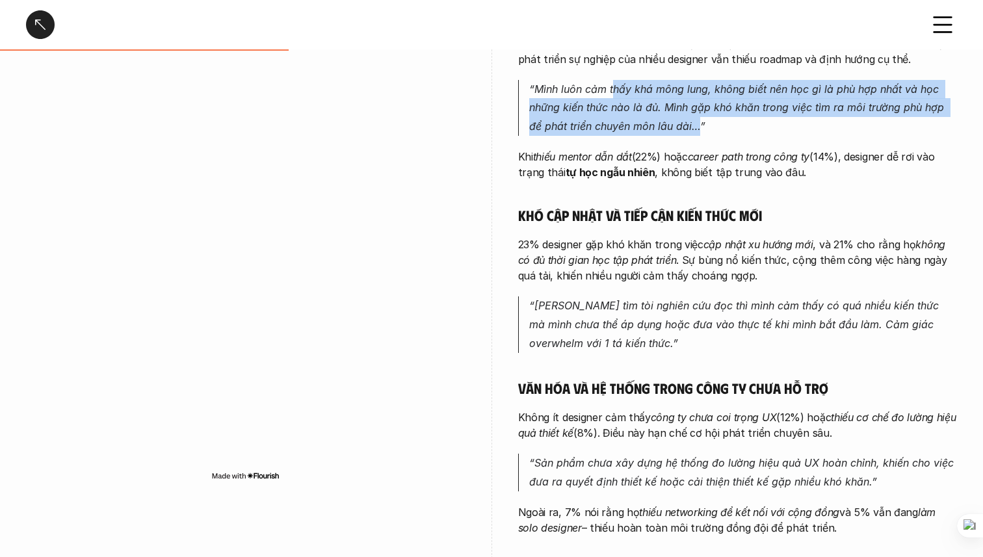
drag, startPoint x: 615, startPoint y: 83, endPoint x: 684, endPoint y: 128, distance: 82.6
click at [684, 128] on em "“Mình luôn cảm thấy khá mông lung, không biết nên học gì là phù hợp nhất và học…" at bounding box center [738, 108] width 418 height 51
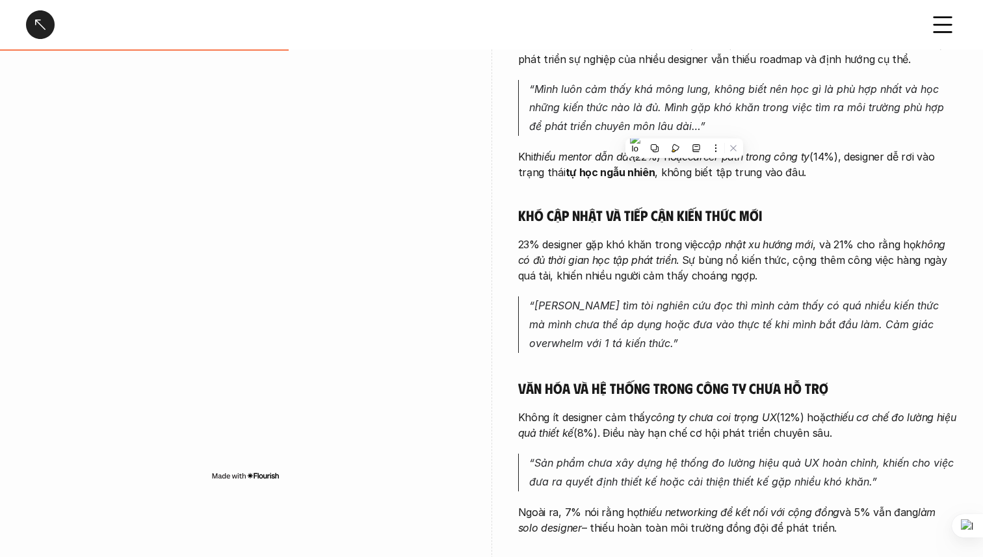
click at [599, 181] on div "Thiếu môi trường học hỏi và định hướng rõ ràng 32% designer cho rằng họ thiếu m…" at bounding box center [737, 262] width 439 height 547
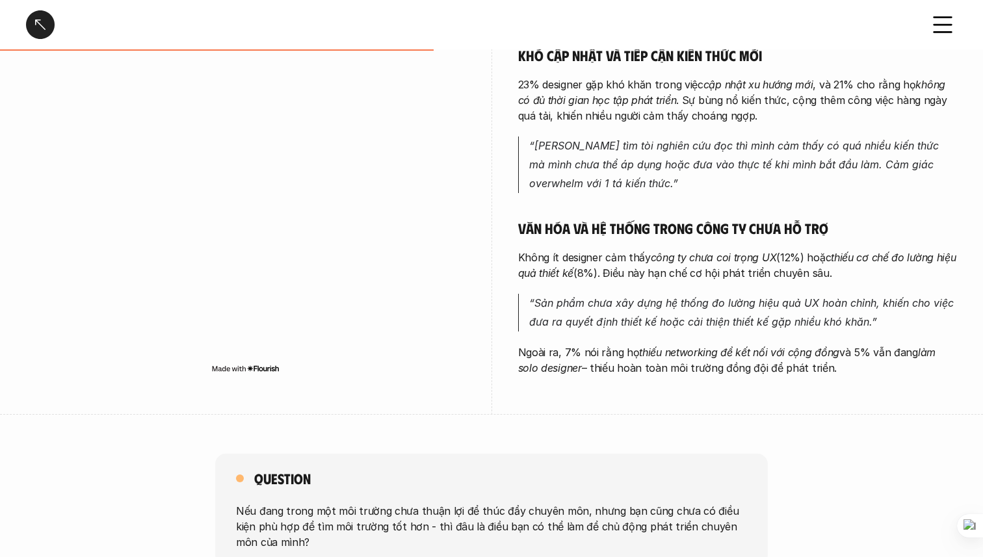
scroll to position [555, 0]
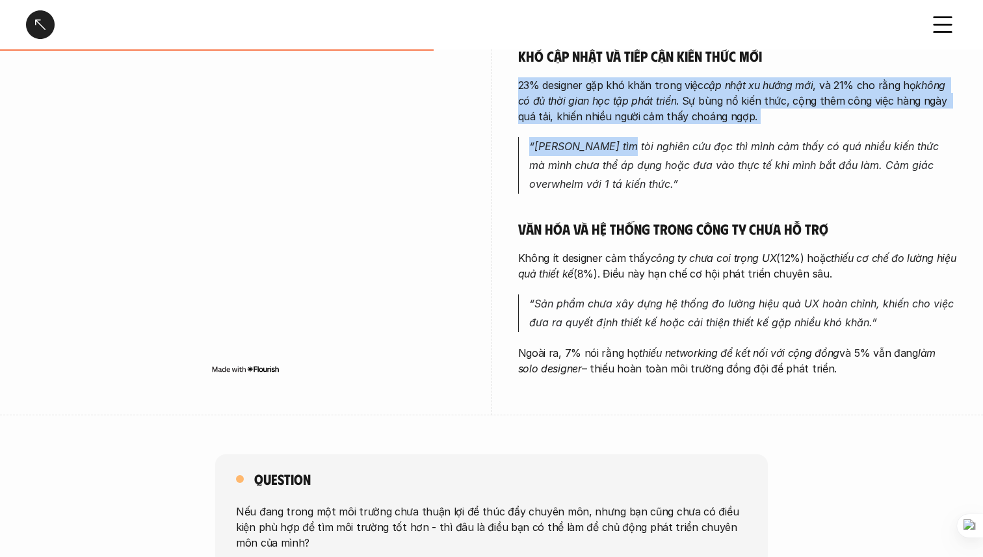
drag, startPoint x: 673, startPoint y: 77, endPoint x: 617, endPoint y: 154, distance: 95.1
click at [617, 154] on div "Thiếu môi trường học hỏi và định hướng rõ ràng 32% designer cho rằng họ thiếu m…" at bounding box center [737, 103] width 439 height 547
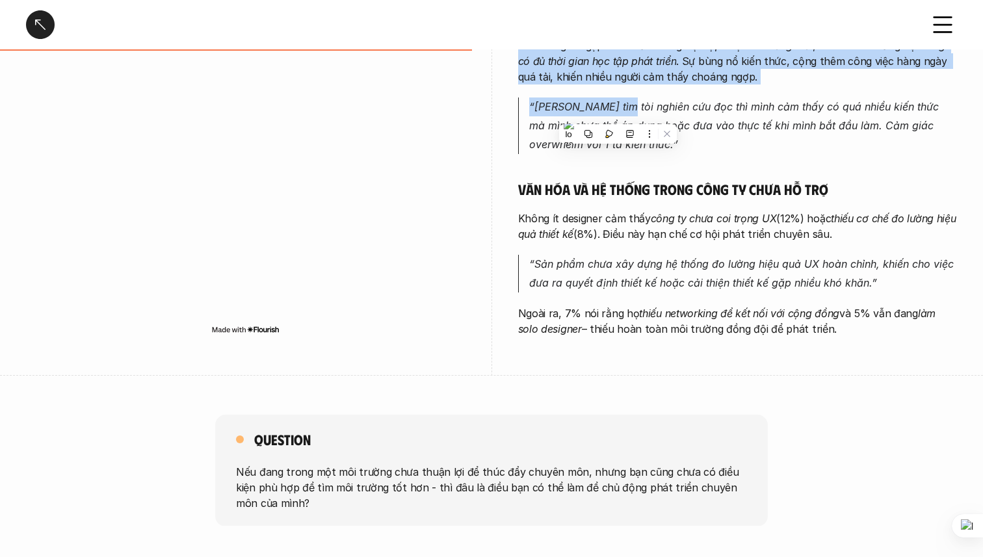
scroll to position [597, 0]
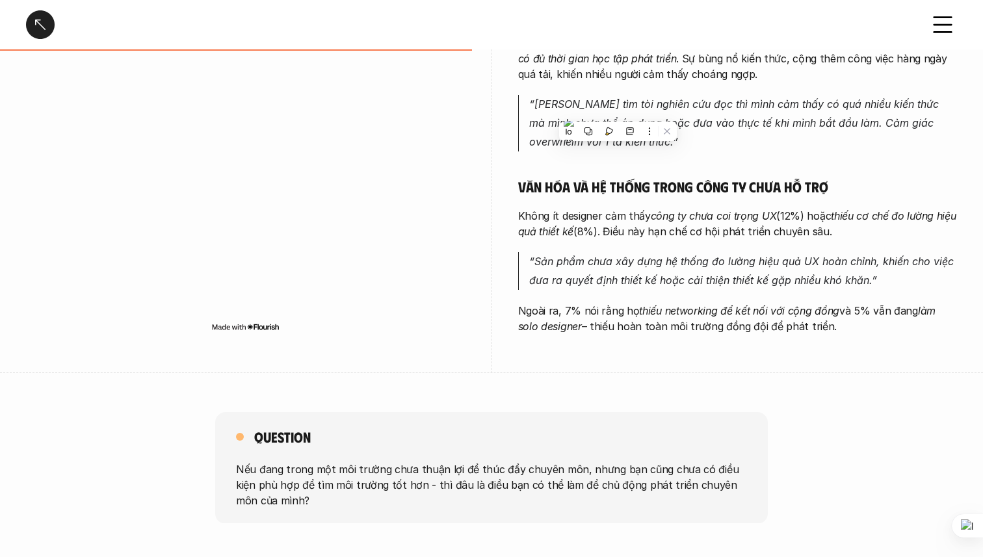
click at [660, 206] on div "Thiếu môi trường học hỏi và định hướng rõ ràng 32% designer cho rằng họ thiếu m…" at bounding box center [737, 60] width 439 height 547
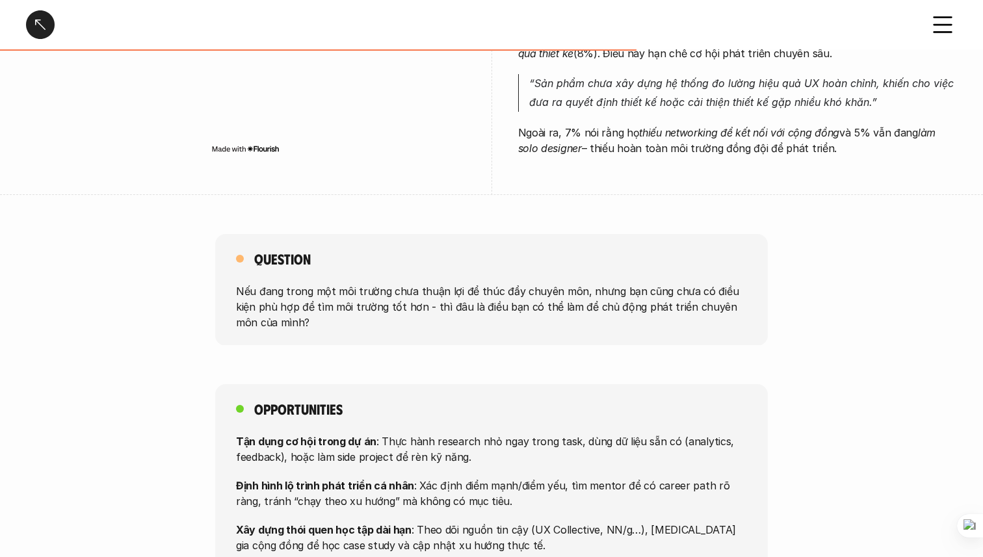
scroll to position [778, 0]
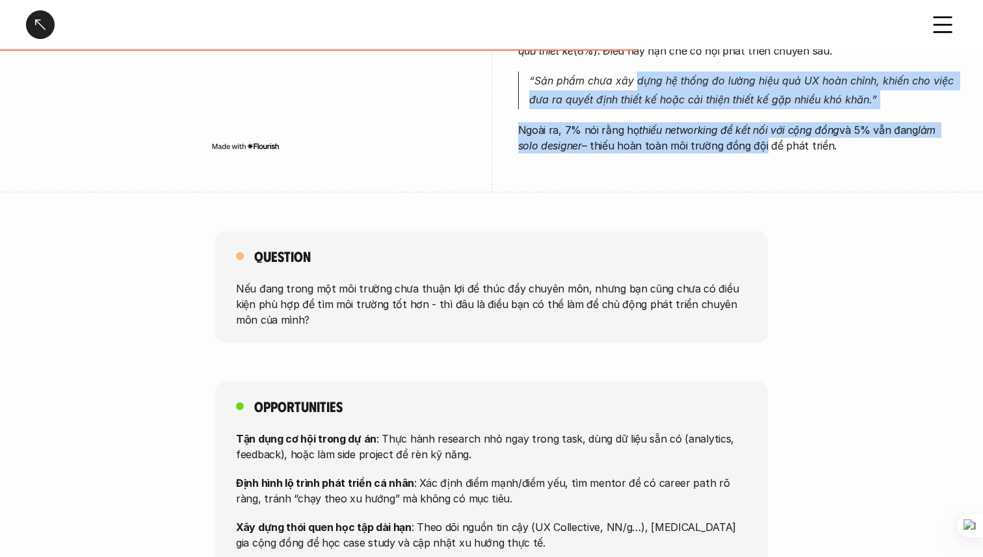
drag, startPoint x: 636, startPoint y: 79, endPoint x: 760, endPoint y: 144, distance: 139.9
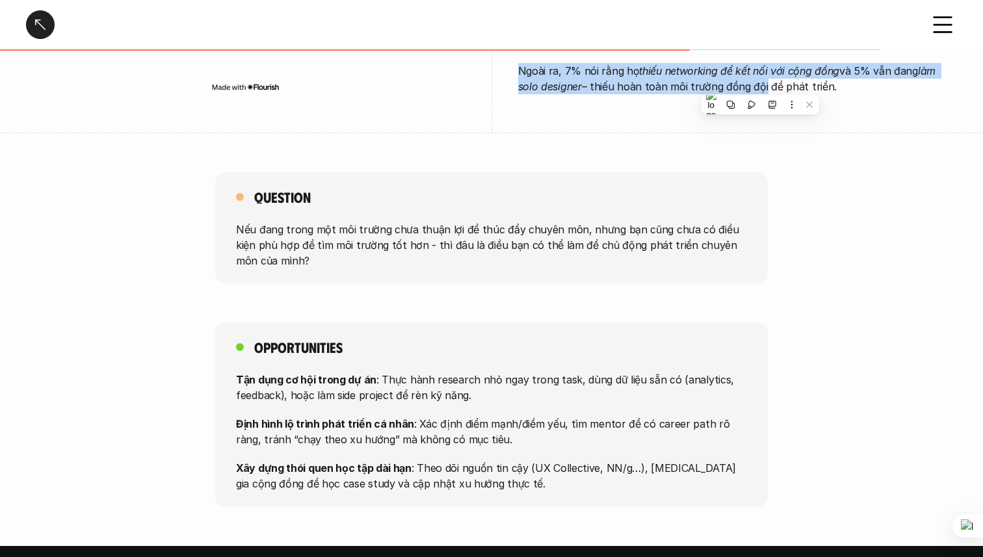
scroll to position [853, 0]
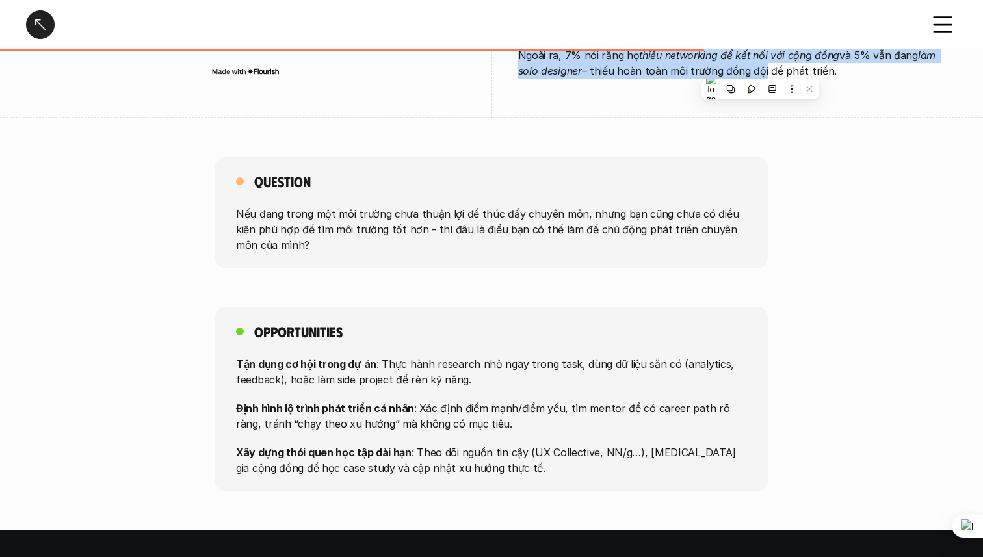
click at [360, 159] on div "Question Nếu đang trong một môi trường chưa thuận lợi để thúc đẩy chuyên môn, n…" at bounding box center [491, 213] width 552 height 112
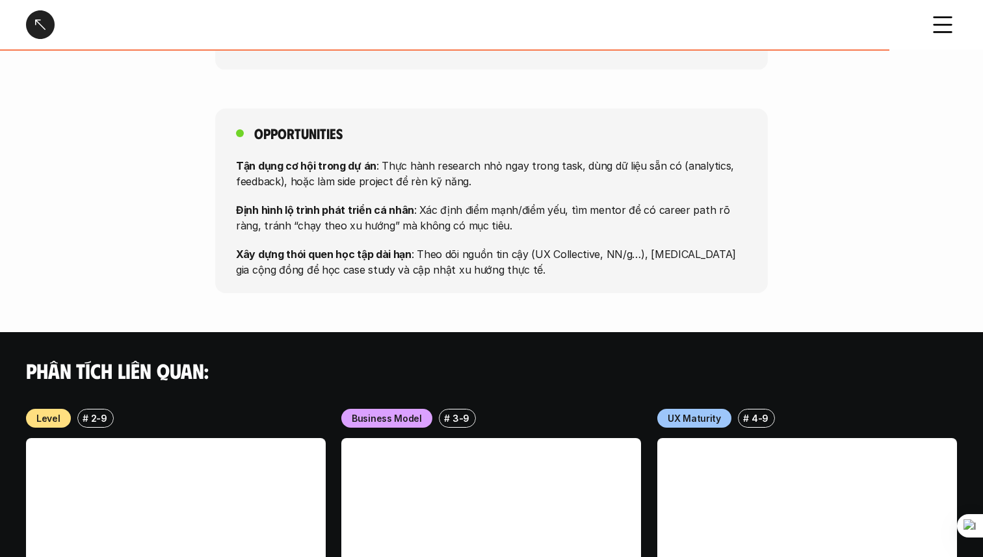
scroll to position [1058, 0]
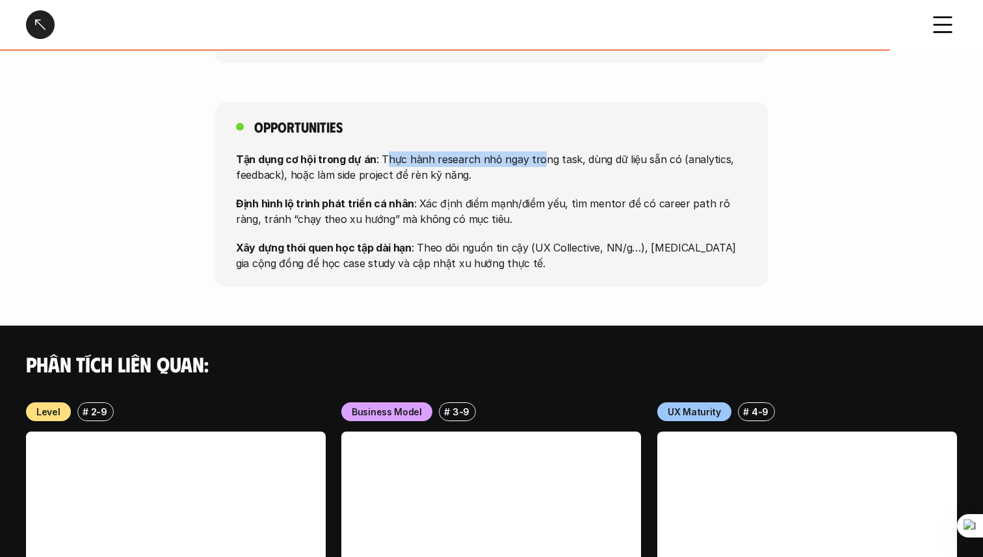
drag, startPoint x: 384, startPoint y: 159, endPoint x: 534, endPoint y: 164, distance: 150.2
click at [534, 164] on p "Tận dụng cơ hội trong dự án : Thực hành research nhỏ ngay trong task, dùng dữ l…" at bounding box center [491, 166] width 511 height 31
click at [474, 160] on p "Tận dụng cơ hội trong dự án : Thực hành research nhỏ ngay trong task, dùng dữ l…" at bounding box center [491, 166] width 511 height 31
drag, startPoint x: 383, startPoint y: 154, endPoint x: 737, endPoint y: 163, distance: 354.4
click at [737, 163] on p "Tận dụng cơ hội trong dự án : Thực hành research nhỏ ngay trong task, dùng dữ l…" at bounding box center [491, 166] width 511 height 31
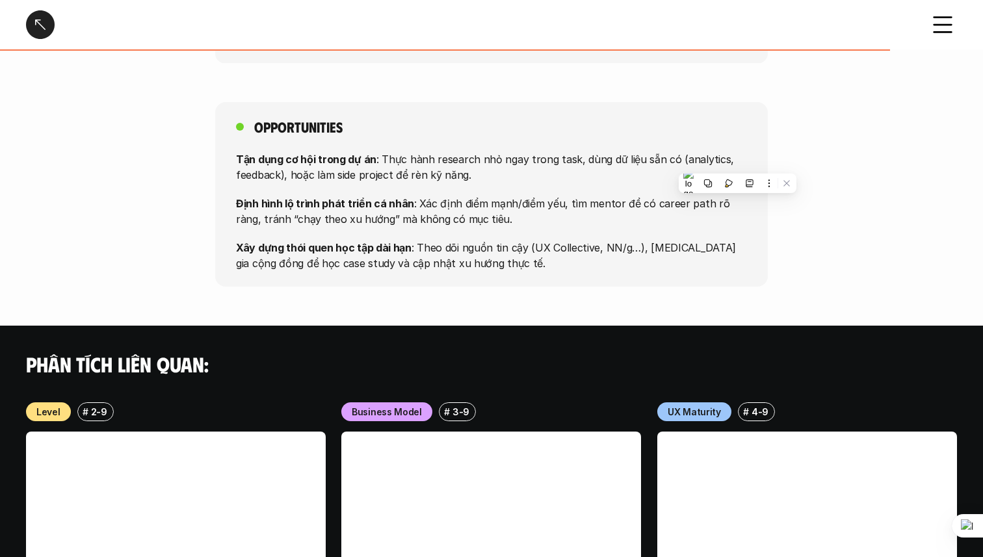
click at [405, 168] on p "Tận dụng cơ hội trong dự án : Thực hành research nhỏ ngay trong task, dùng dữ l…" at bounding box center [491, 166] width 511 height 31
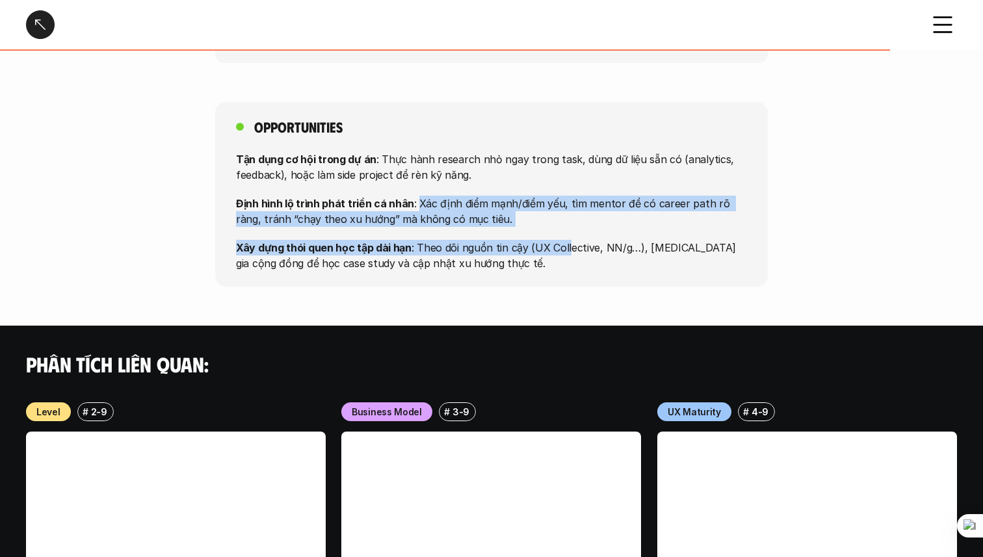
drag, startPoint x: 413, startPoint y: 203, endPoint x: 564, endPoint y: 248, distance: 157.9
click at [564, 248] on div "Tận dụng cơ hội trong dự án : Thực hành research nhỏ ngay trong task, dùng dữ l…" at bounding box center [491, 211] width 511 height 120
click at [653, 233] on div "Tận dụng cơ hội trong dự án : Thực hành research nhỏ ngay trong task, dùng dữ l…" at bounding box center [491, 211] width 511 height 120
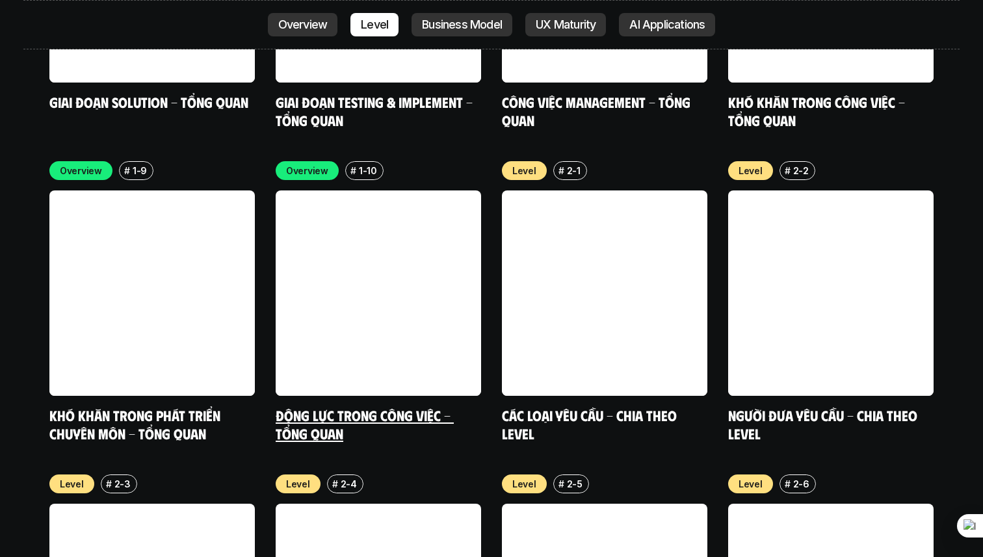
scroll to position [4372, 0]
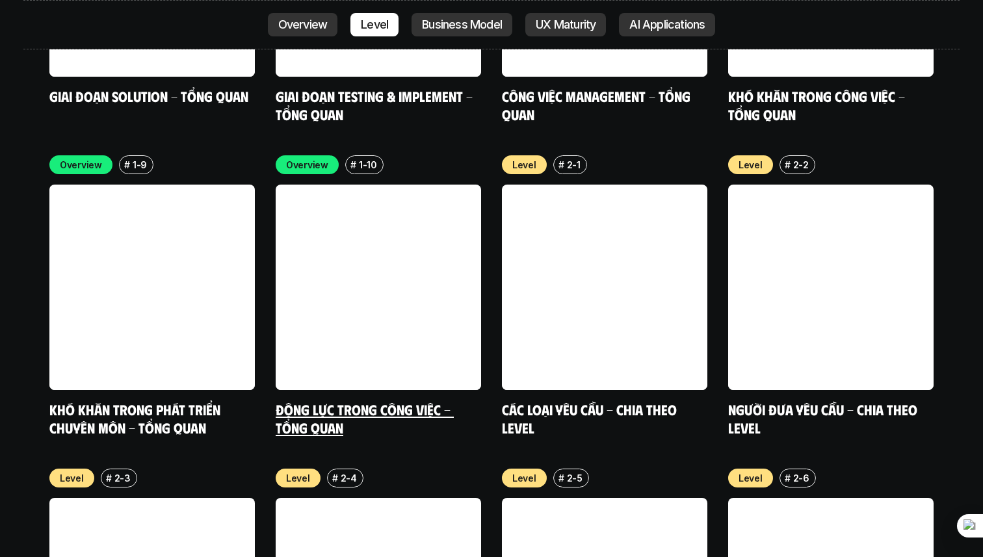
click at [378, 281] on link at bounding box center [378, 287] width 205 height 205
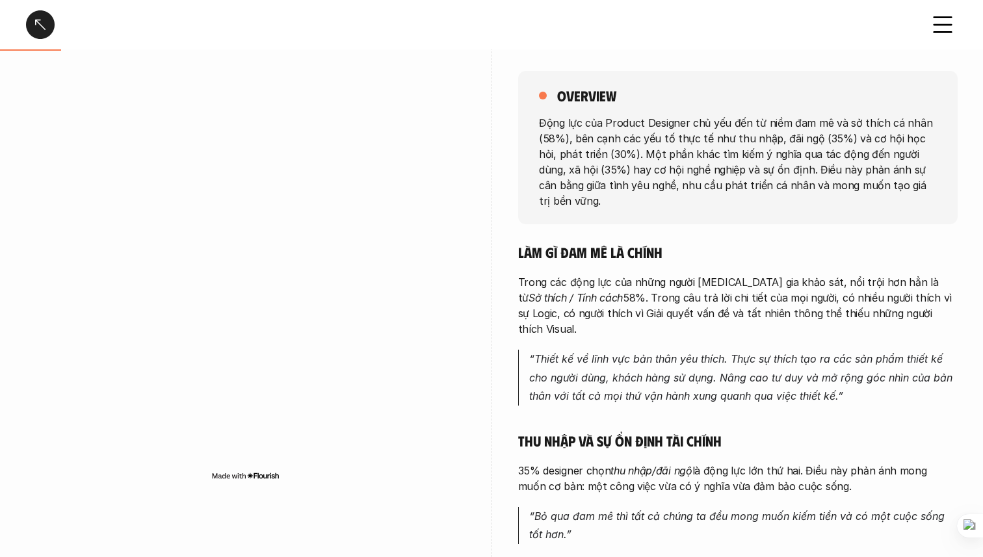
scroll to position [157, 0]
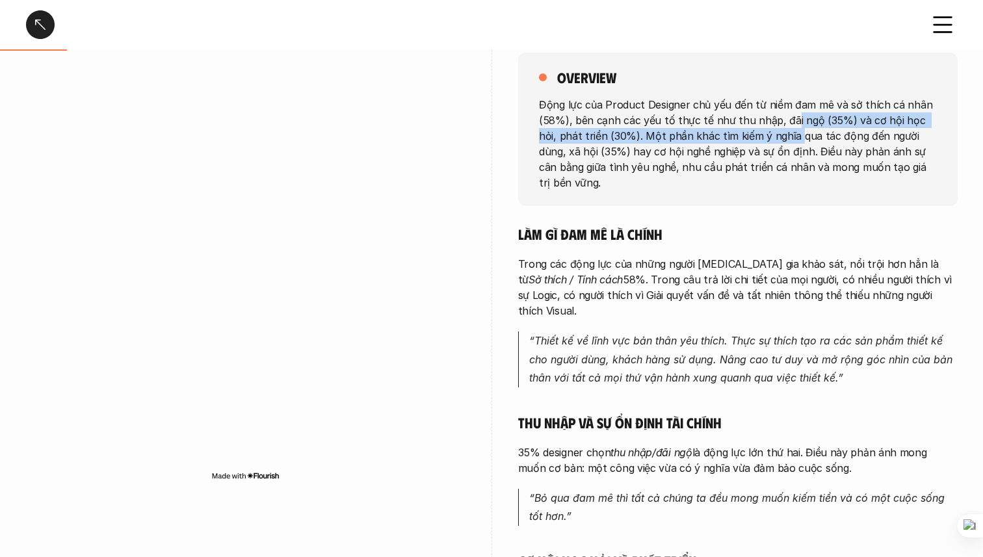
drag, startPoint x: 786, startPoint y: 116, endPoint x: 777, endPoint y: 136, distance: 22.4
click at [777, 136] on p "Động lực của Product Designer chủ yếu đến từ niềm đam mê và sở thích cá nhân (5…" at bounding box center [738, 143] width 398 height 94
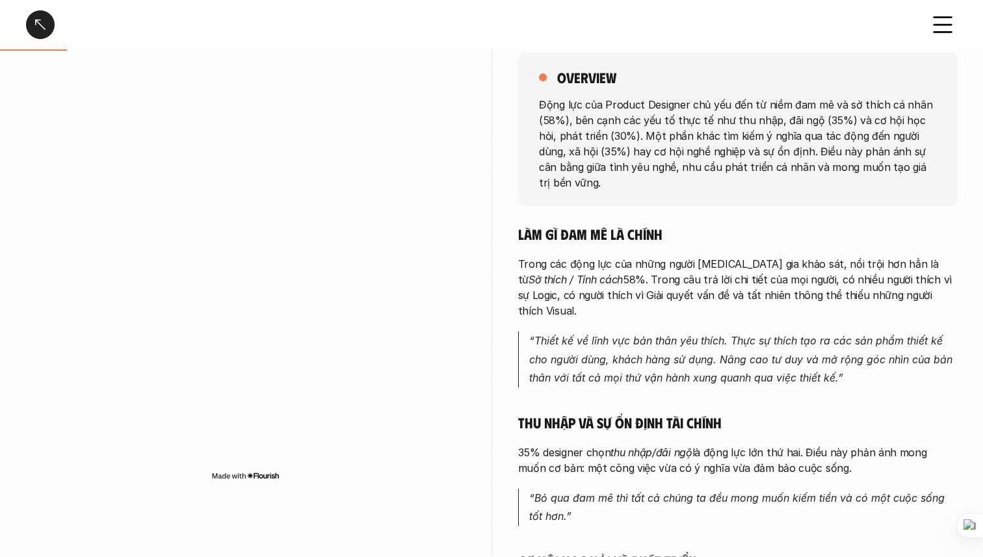
drag, startPoint x: 764, startPoint y: 136, endPoint x: 898, endPoint y: 131, distance: 134.0
click at [902, 131] on p "Động lực của Product Designer chủ yếu đến từ niềm đam mê và sở thích cá nhân (5…" at bounding box center [738, 143] width 398 height 94
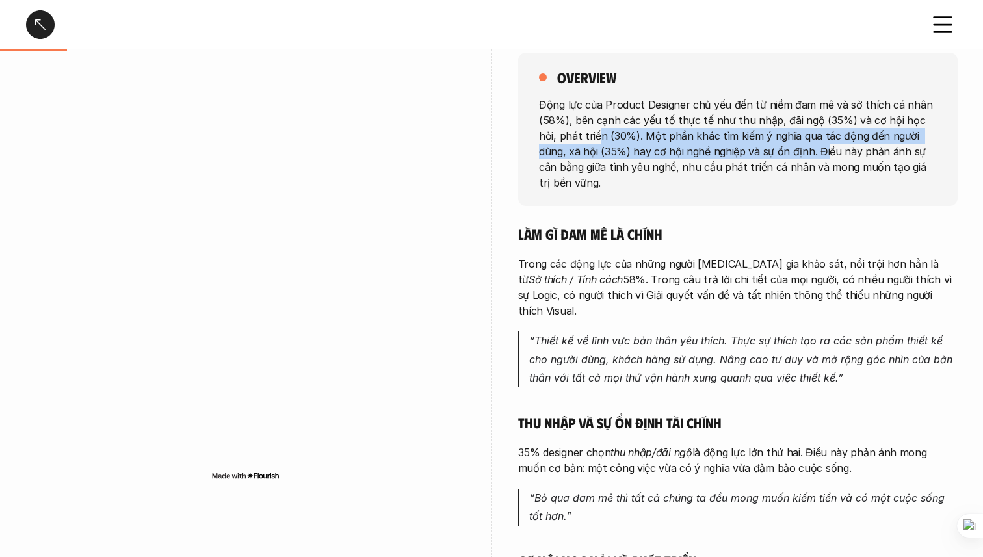
drag, startPoint x: 575, startPoint y: 134, endPoint x: 778, endPoint y: 144, distance: 203.0
click at [779, 144] on p "Động lực của Product Designer chủ yếu đến từ niềm đam mê và sở thích cá nhân (5…" at bounding box center [738, 143] width 398 height 94
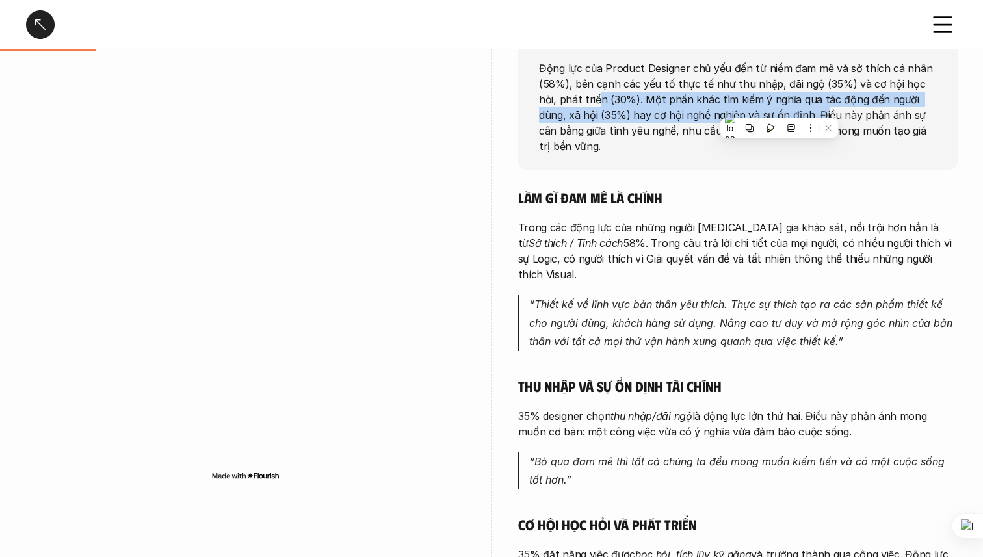
scroll to position [200, 0]
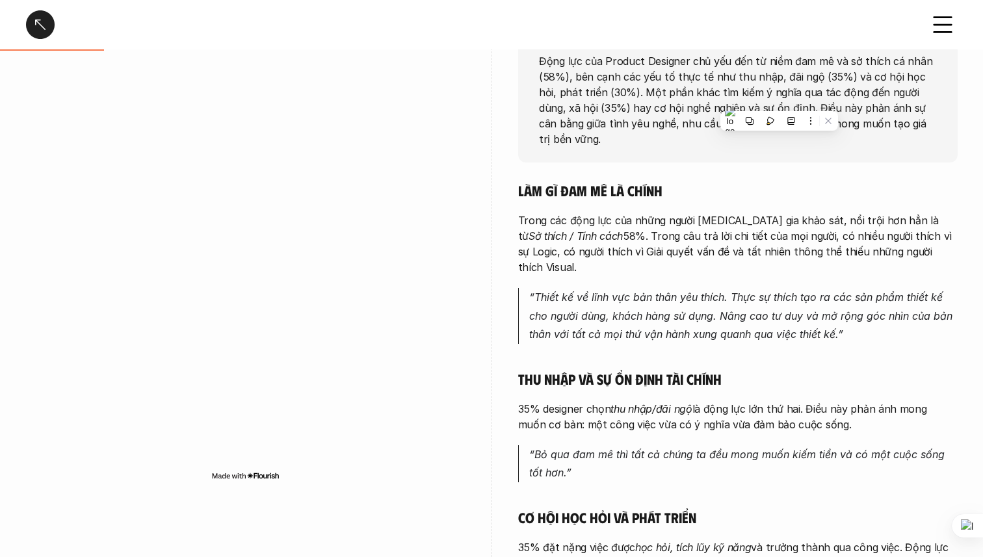
click at [778, 144] on div "overview Động lực của Product Designer chủ yếu đến từ niềm đam mê và sở thích c…" at bounding box center [737, 85] width 439 height 153
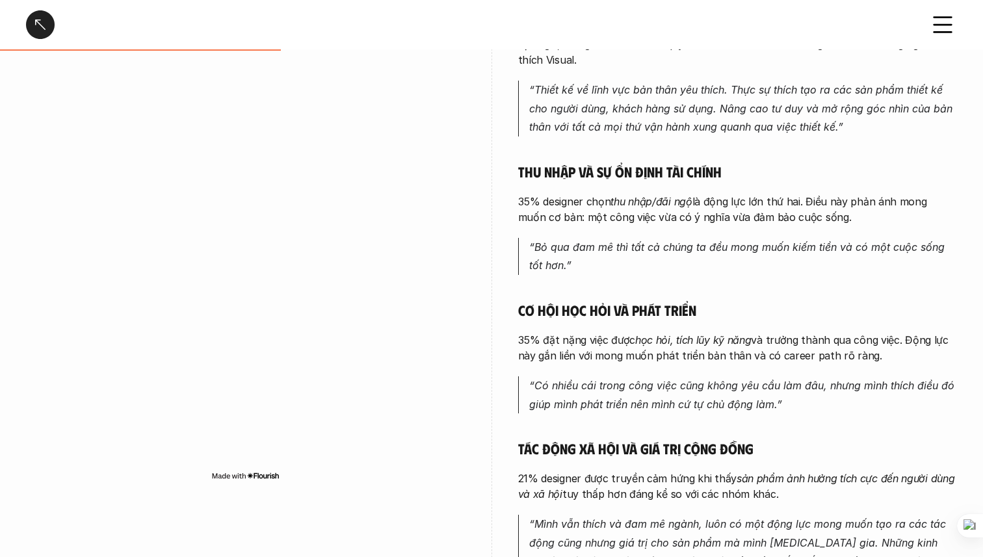
scroll to position [394, 0]
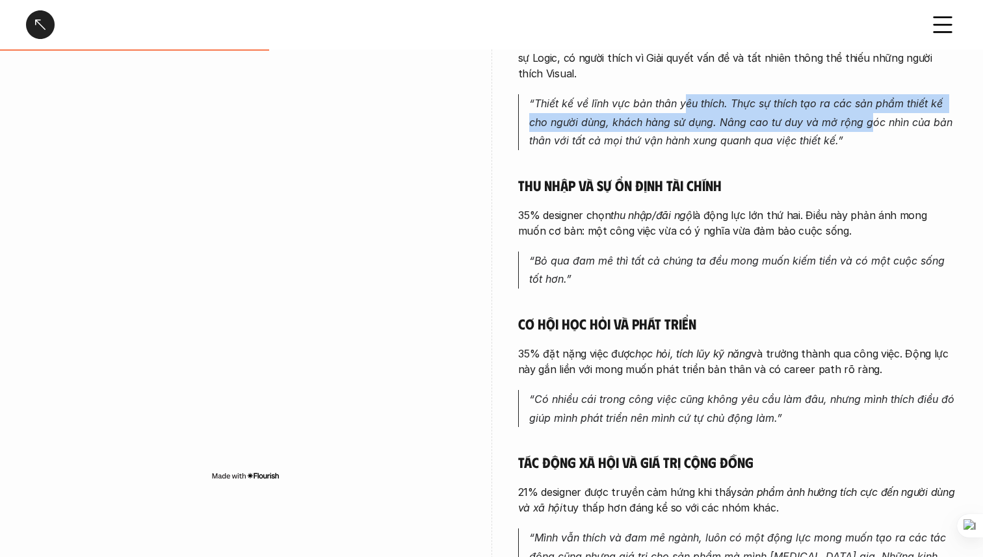
drag, startPoint x: 682, startPoint y: 64, endPoint x: 870, endPoint y: 83, distance: 188.8
click at [870, 94] on p "“Thiết kế về lĩnh vực bản thân yêu thích. Thực sự thích tạo ra các sản phẩm thi…" at bounding box center [743, 122] width 428 height 56
click at [593, 97] on em "“Thiết kế về lĩnh vực bản thân yêu thích. Thực sự thích tạo ra các sản phẩm thi…" at bounding box center [742, 122] width 426 height 51
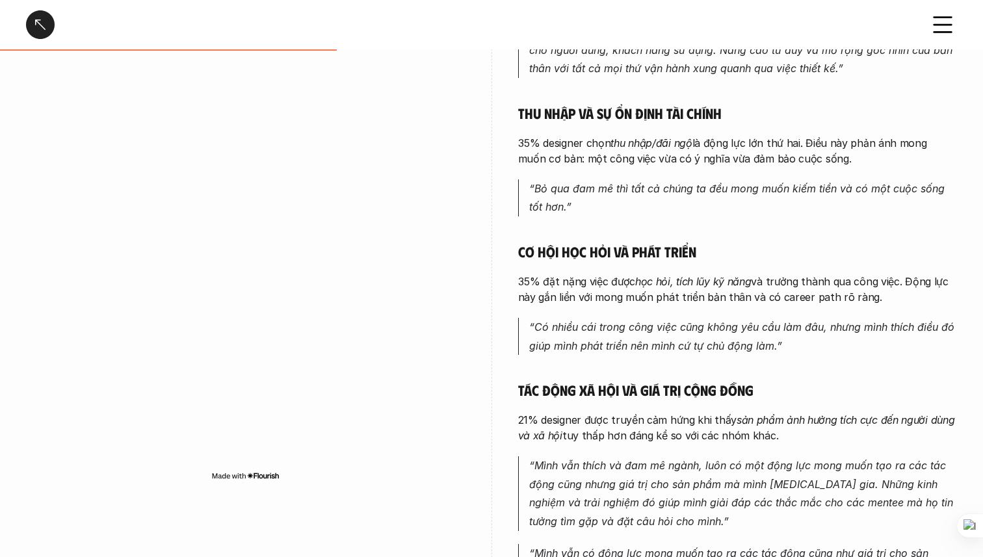
scroll to position [480, 0]
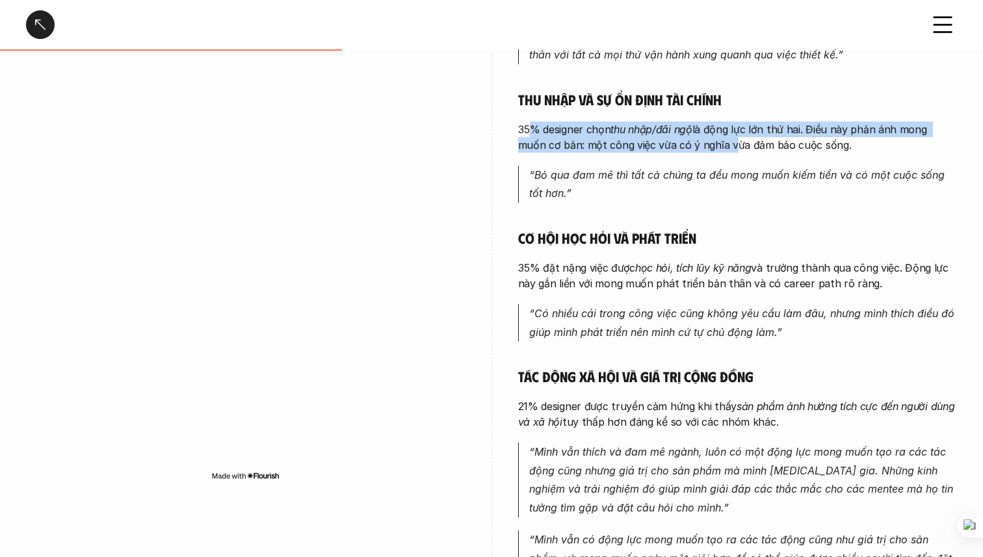
drag, startPoint x: 528, startPoint y: 101, endPoint x: 701, endPoint y: 110, distance: 173.1
click at [701, 122] on p "35% designer chọn thu nhập/đãi ngộ là động lực lớn thứ hai. Điều này phản ánh m…" at bounding box center [737, 137] width 439 height 31
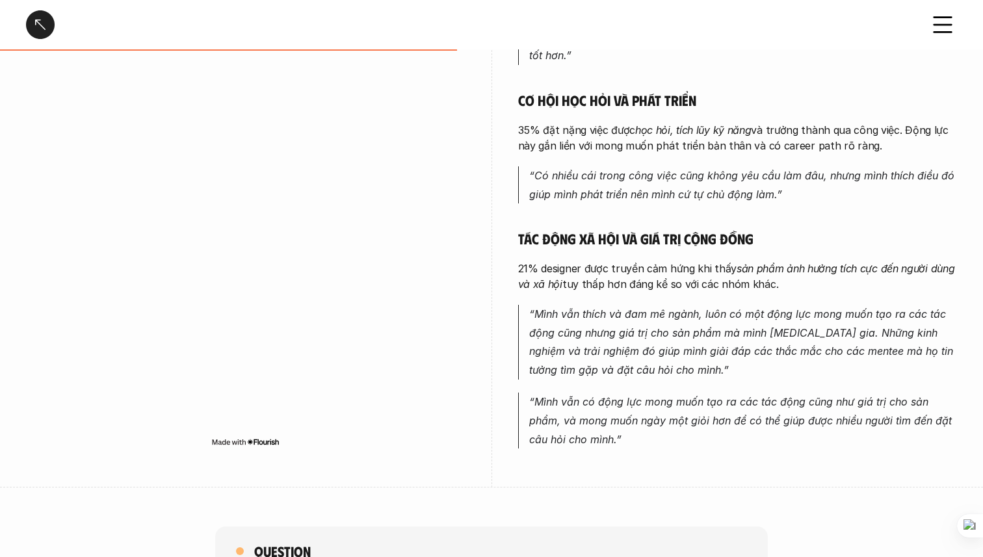
scroll to position [616, 0]
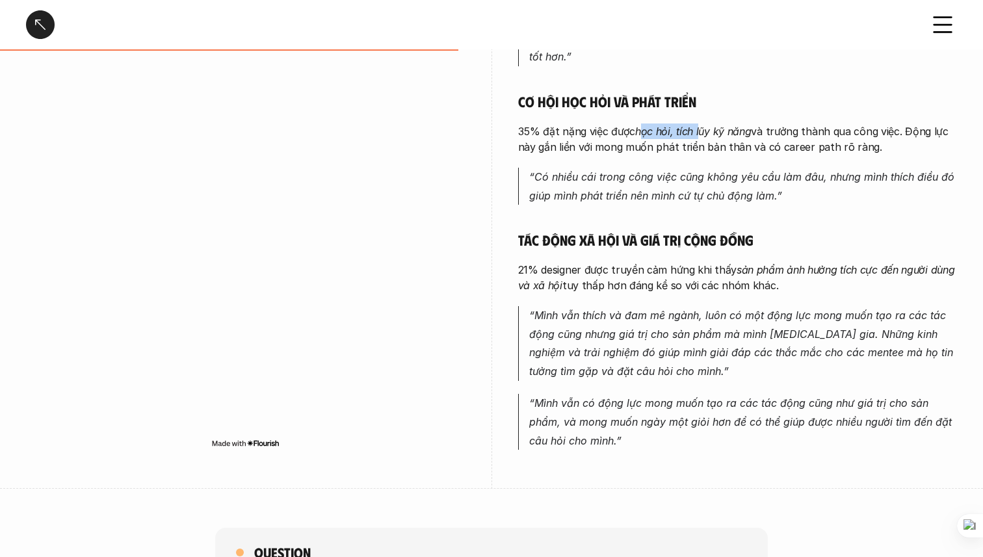
drag, startPoint x: 639, startPoint y: 94, endPoint x: 698, endPoint y: 97, distance: 59.2
click at [698, 125] on em "học hỏi, tích lũy kỹ năng" at bounding box center [693, 131] width 116 height 13
click at [735, 125] on em "học hỏi, tích lũy kỹ năng" at bounding box center [693, 131] width 116 height 13
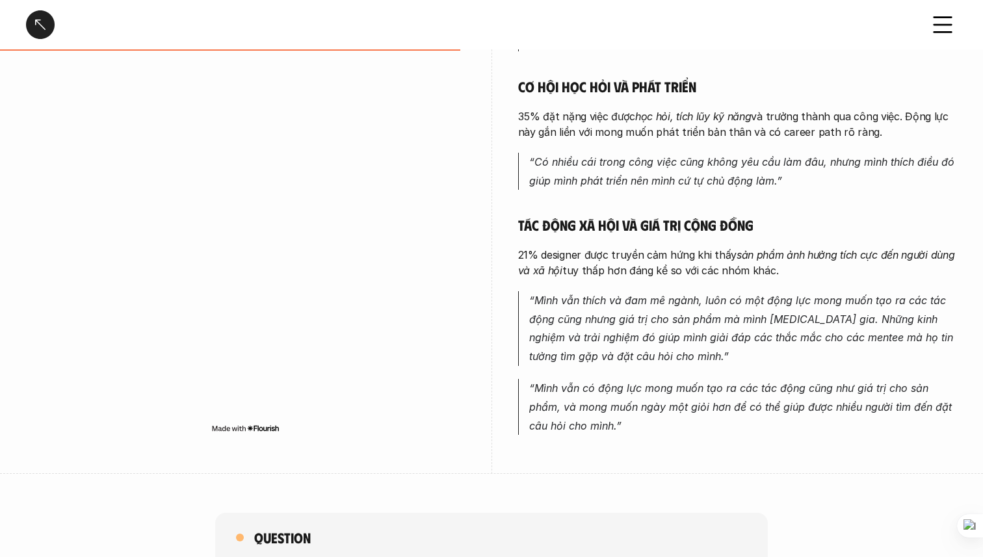
scroll to position [636, 0]
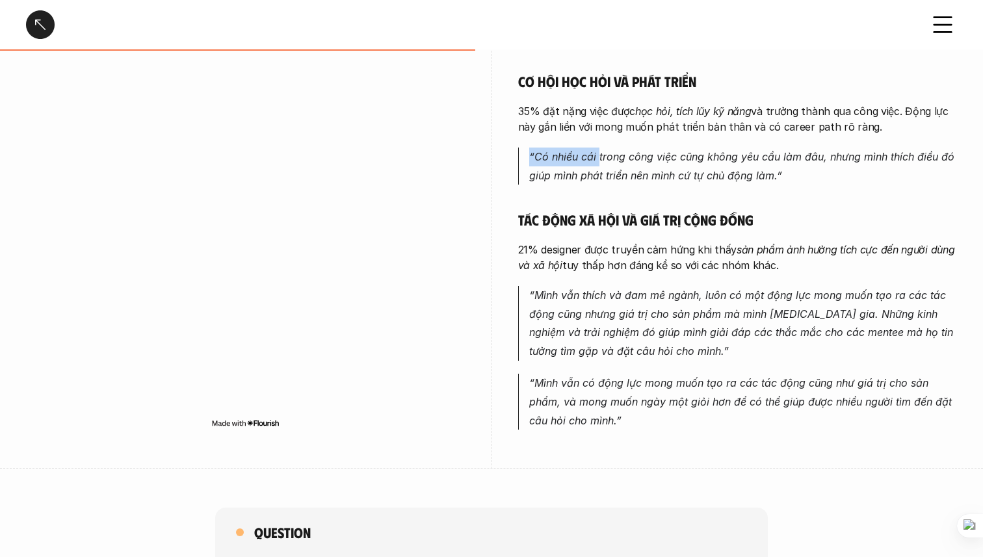
drag, startPoint x: 599, startPoint y: 123, endPoint x: 601, endPoint y: 110, distance: 13.1
click at [601, 110] on div "Làm gì đam mê là chính Trong các động lực của những người [MEDICAL_DATA] gia kh…" at bounding box center [737, 87] width 439 height 684
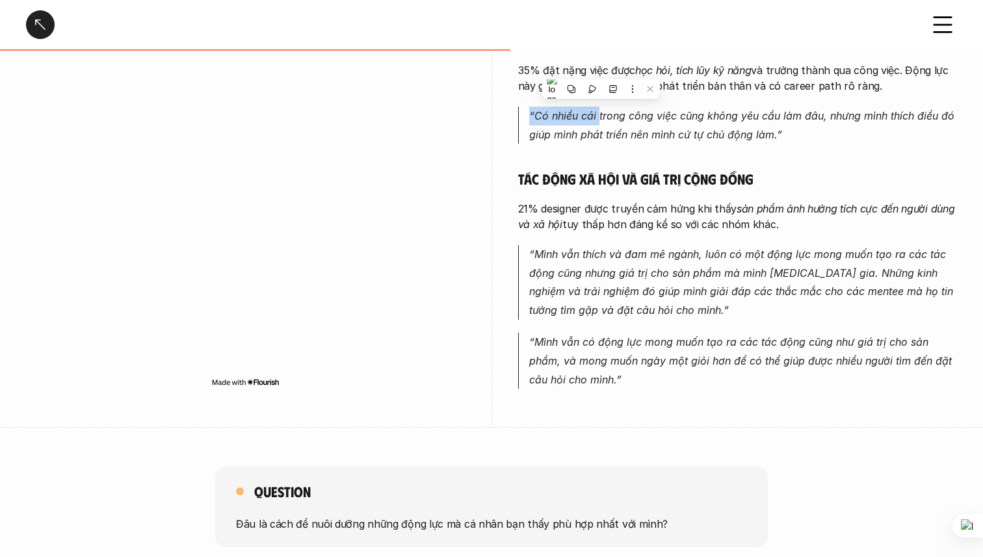
scroll to position [679, 0]
click at [712, 127] on div "Làm gì đam mê là chính Trong các động lực của những người [MEDICAL_DATA] gia kh…" at bounding box center [737, 45] width 439 height 684
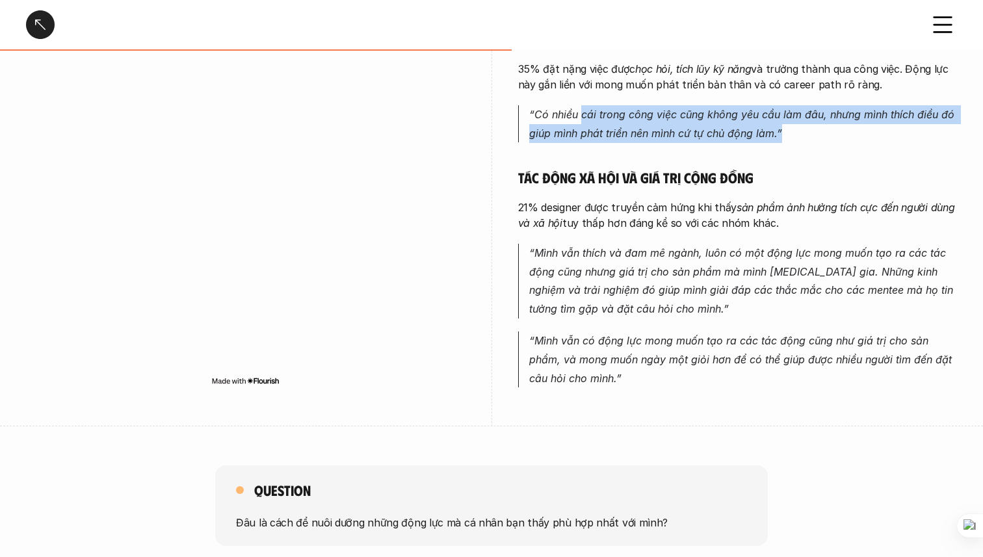
drag, startPoint x: 582, startPoint y: 87, endPoint x: 807, endPoint y: 116, distance: 227.4
click at [807, 116] on div "Làm gì đam mê là chính Trong các động lực của những người [MEDICAL_DATA] gia kh…" at bounding box center [737, 45] width 439 height 684
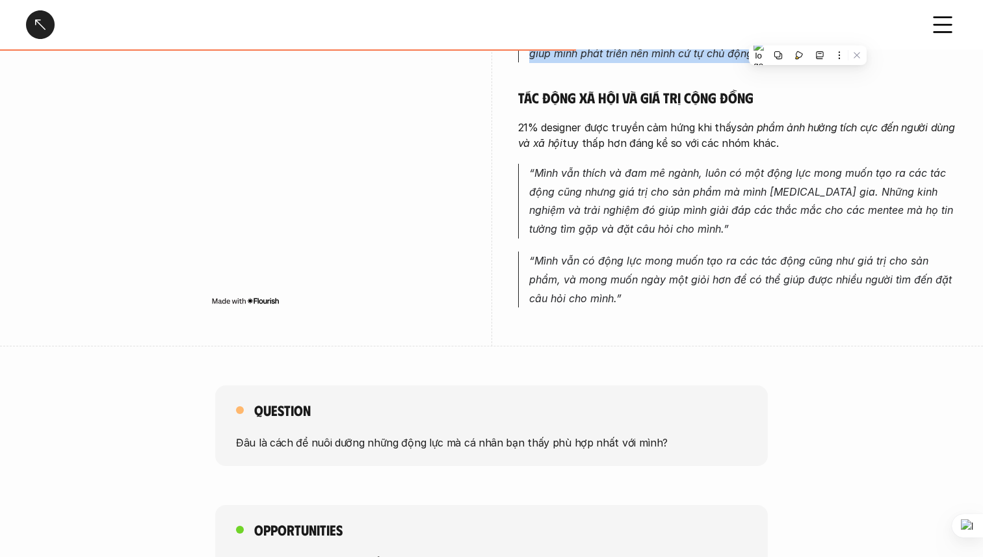
scroll to position [754, 0]
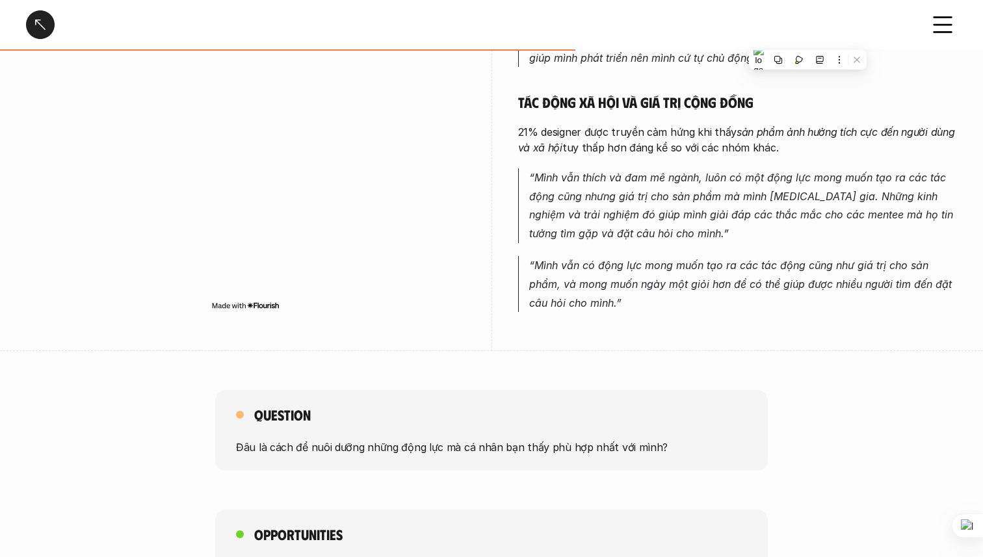
click at [677, 124] on p "21% designer được truyền cảm hứng khi thấy sản phẩm ảnh hưởng tích cực đến ngườ…" at bounding box center [737, 139] width 439 height 31
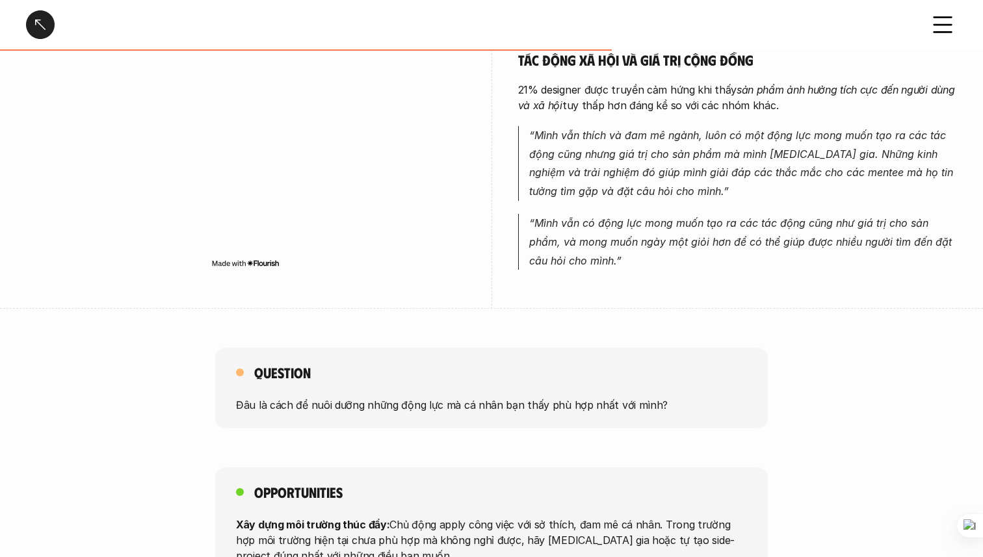
scroll to position [798, 0]
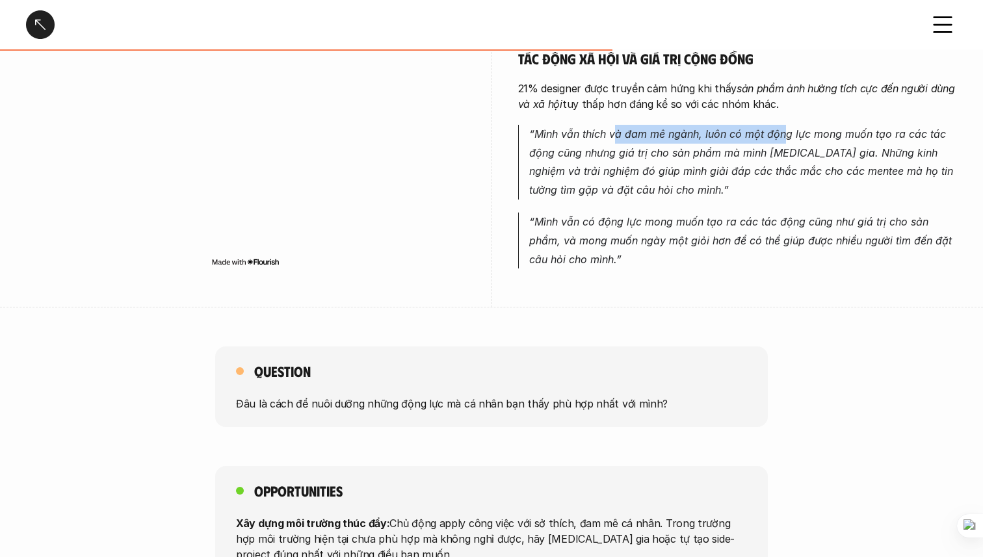
drag, startPoint x: 616, startPoint y: 103, endPoint x: 785, endPoint y: 101, distance: 169.0
click at [785, 127] on em "“Mình vẫn thích và đam mê ngành, luôn có một động lực mong muốn tạo ra các tác …" at bounding box center [742, 161] width 427 height 69
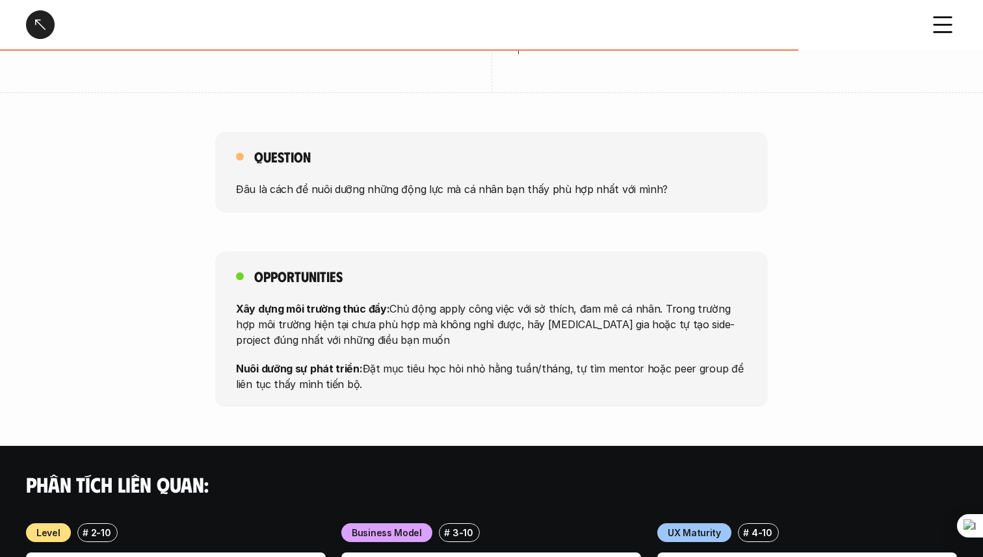
scroll to position [1015, 0]
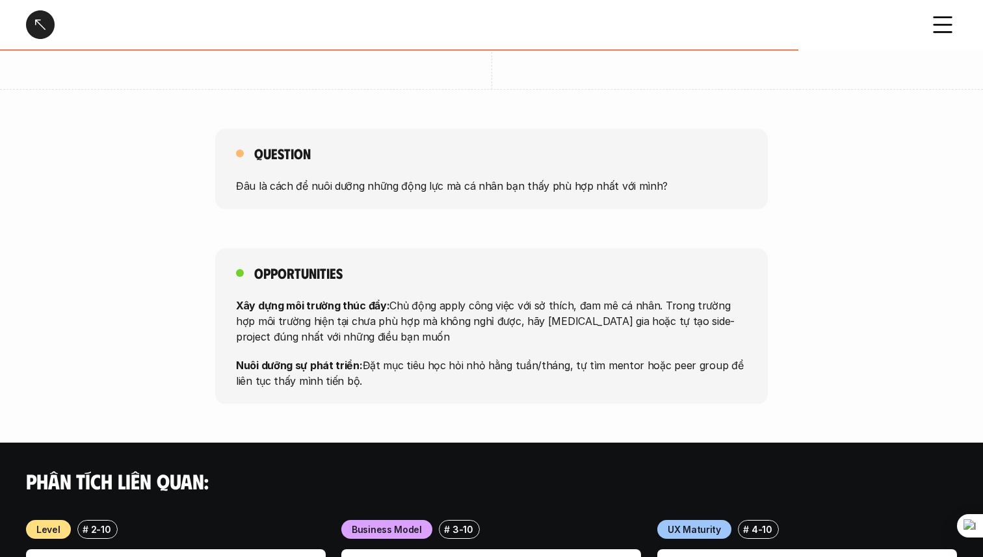
drag, startPoint x: 412, startPoint y: 276, endPoint x: 533, endPoint y: 355, distance: 144.2
click at [533, 355] on div "Xây dựng môi trường thúc đẩy: Chủ động apply công việc với sở thích, đam mê cá …" at bounding box center [491, 342] width 511 height 91
click at [533, 357] on p "Nuôi dưỡng sự phát triển: Đặt mục tiêu học hỏi nhỏ hằng tuần/tháng, tự tìm ment…" at bounding box center [491, 372] width 511 height 31
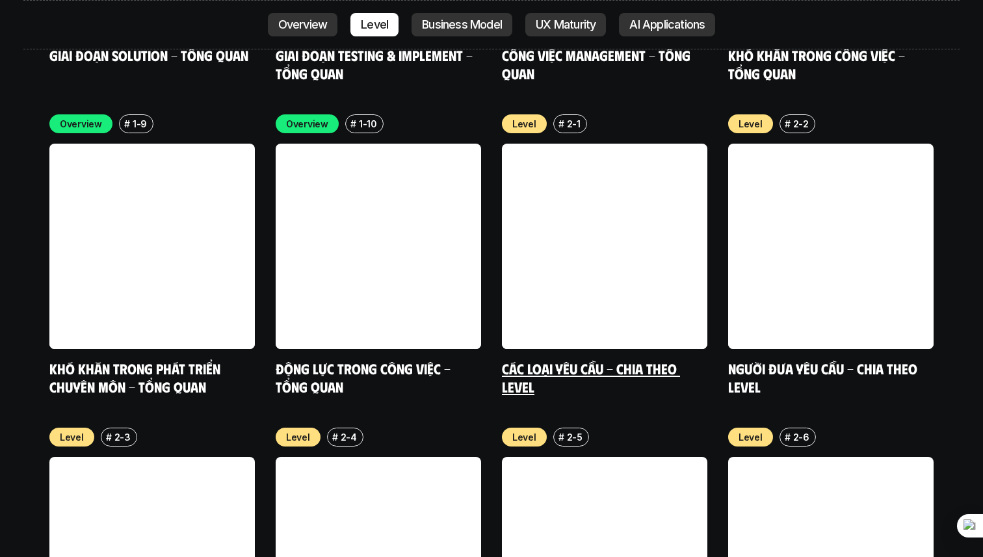
scroll to position [4417, 0]
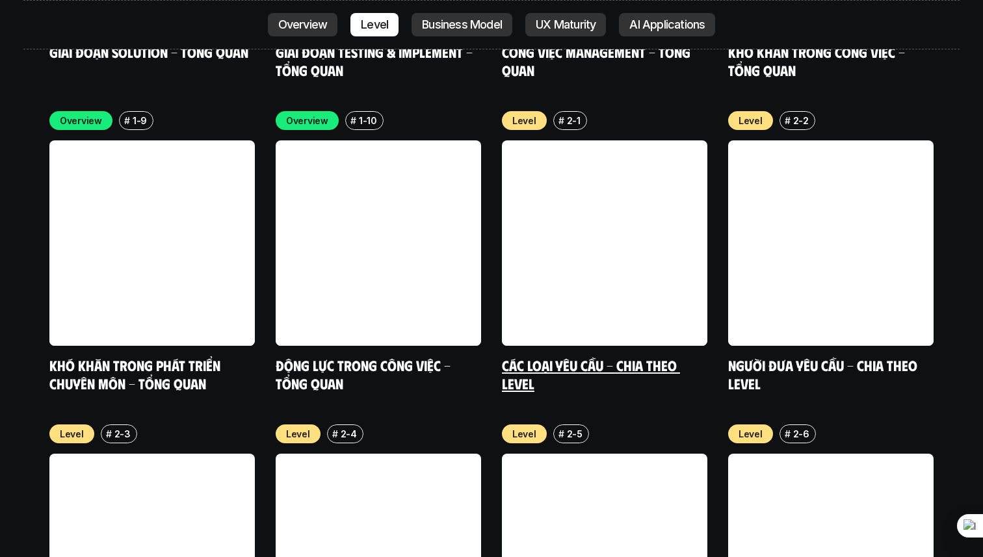
click at [562, 168] on link at bounding box center [604, 242] width 205 height 205
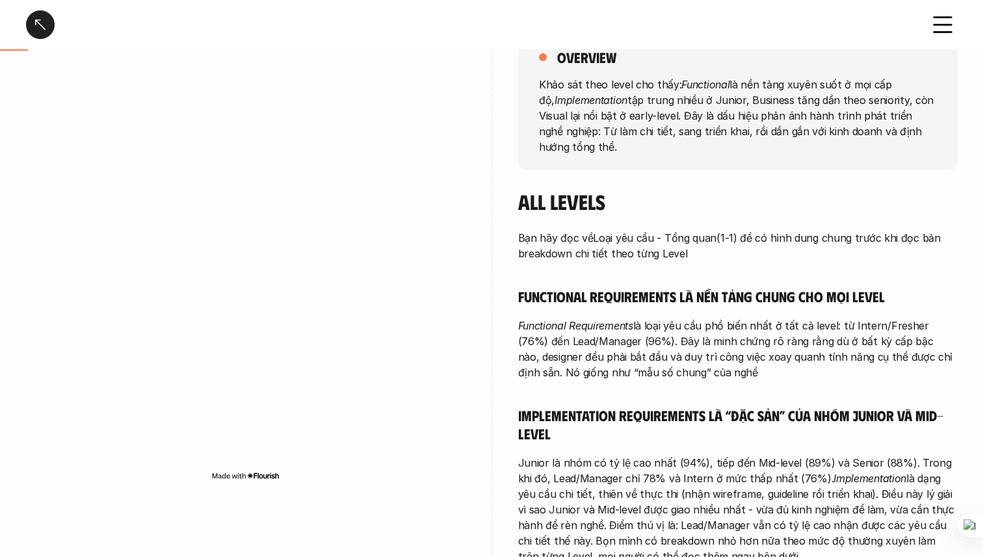
scroll to position [180, 0]
